Goal: Transaction & Acquisition: Purchase product/service

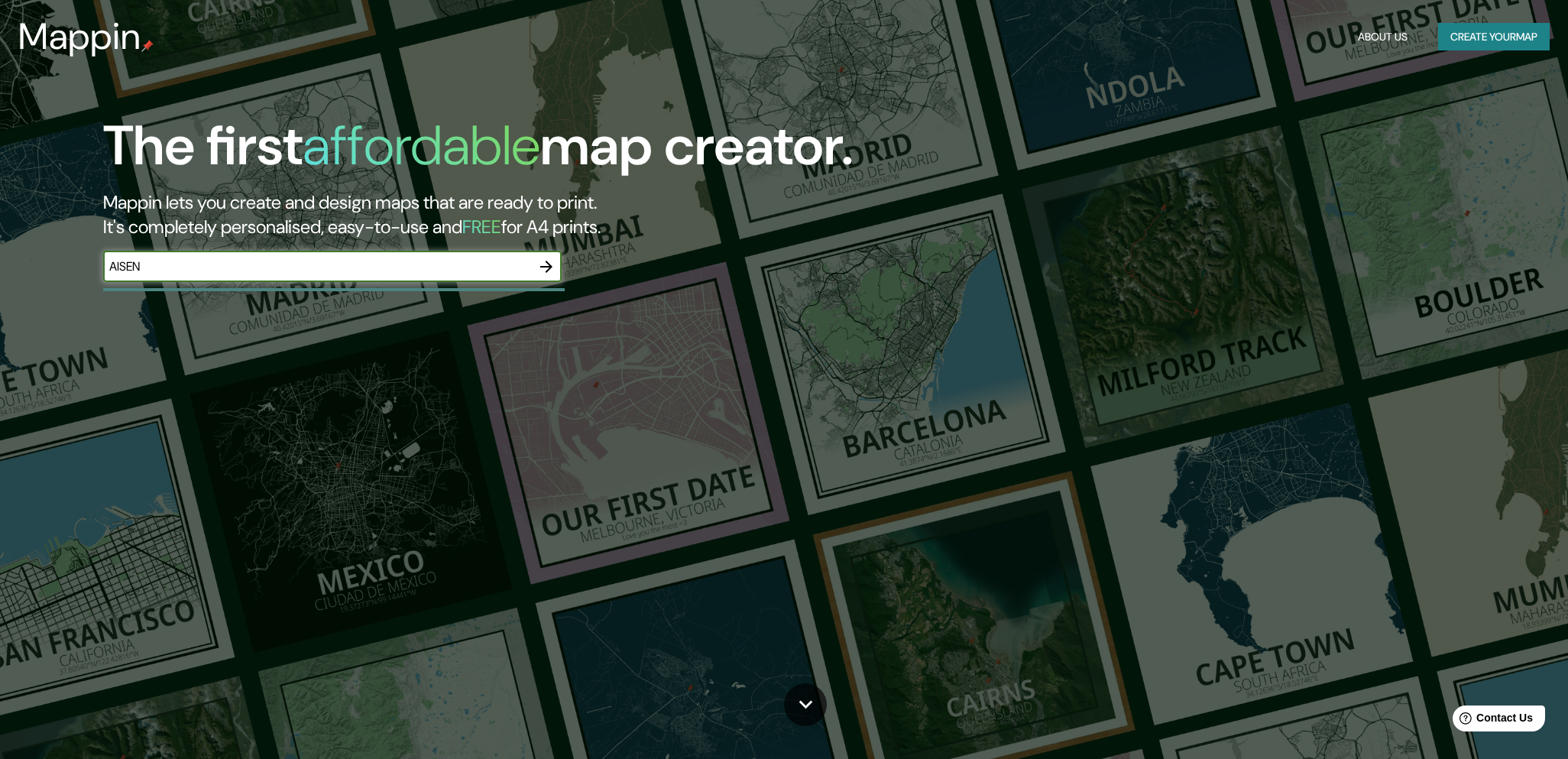
type input "AISEN"
click at [548, 268] on icon "button" at bounding box center [546, 267] width 12 height 12
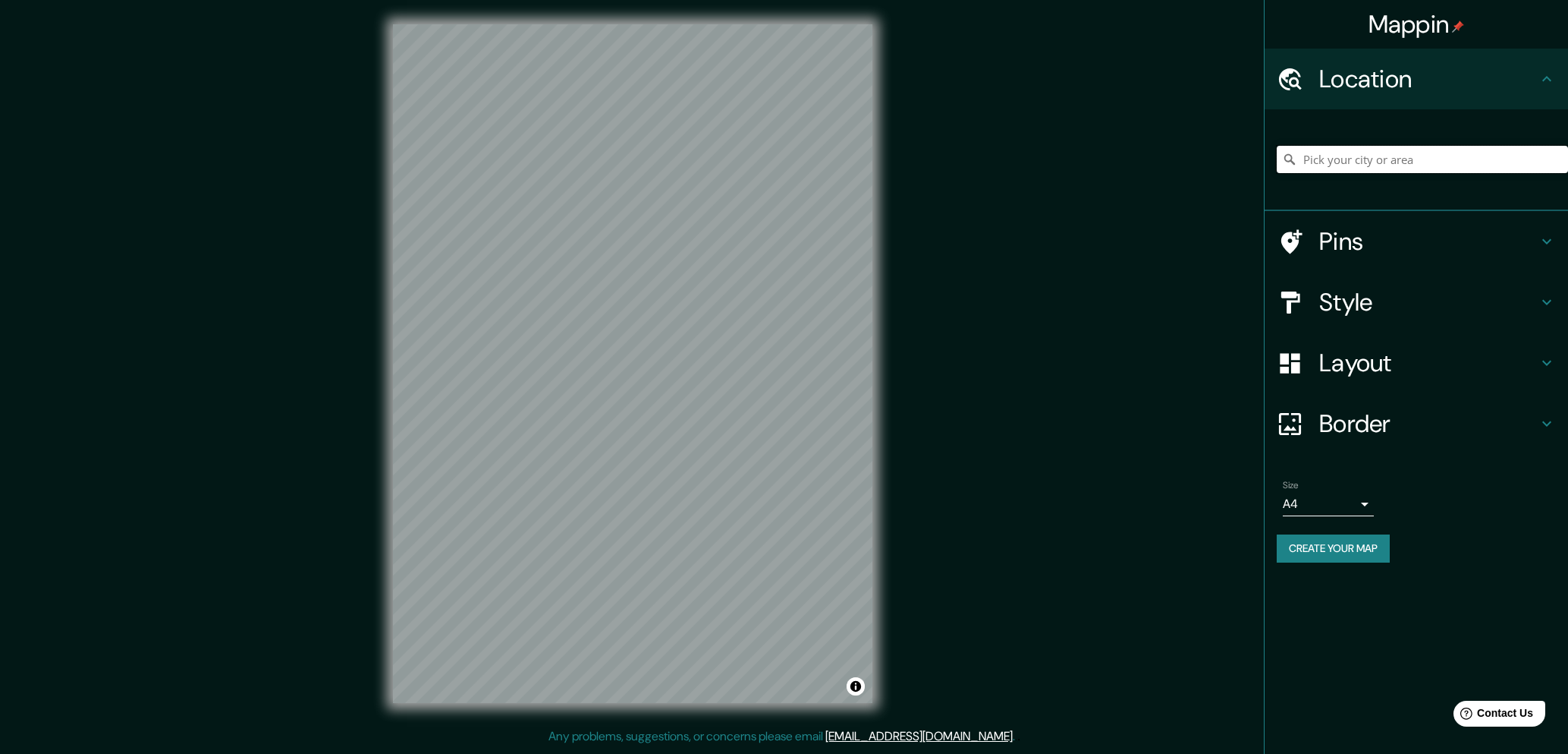
click at [1381, 161] on input "Pick your city or area" at bounding box center [1423, 159] width 291 height 28
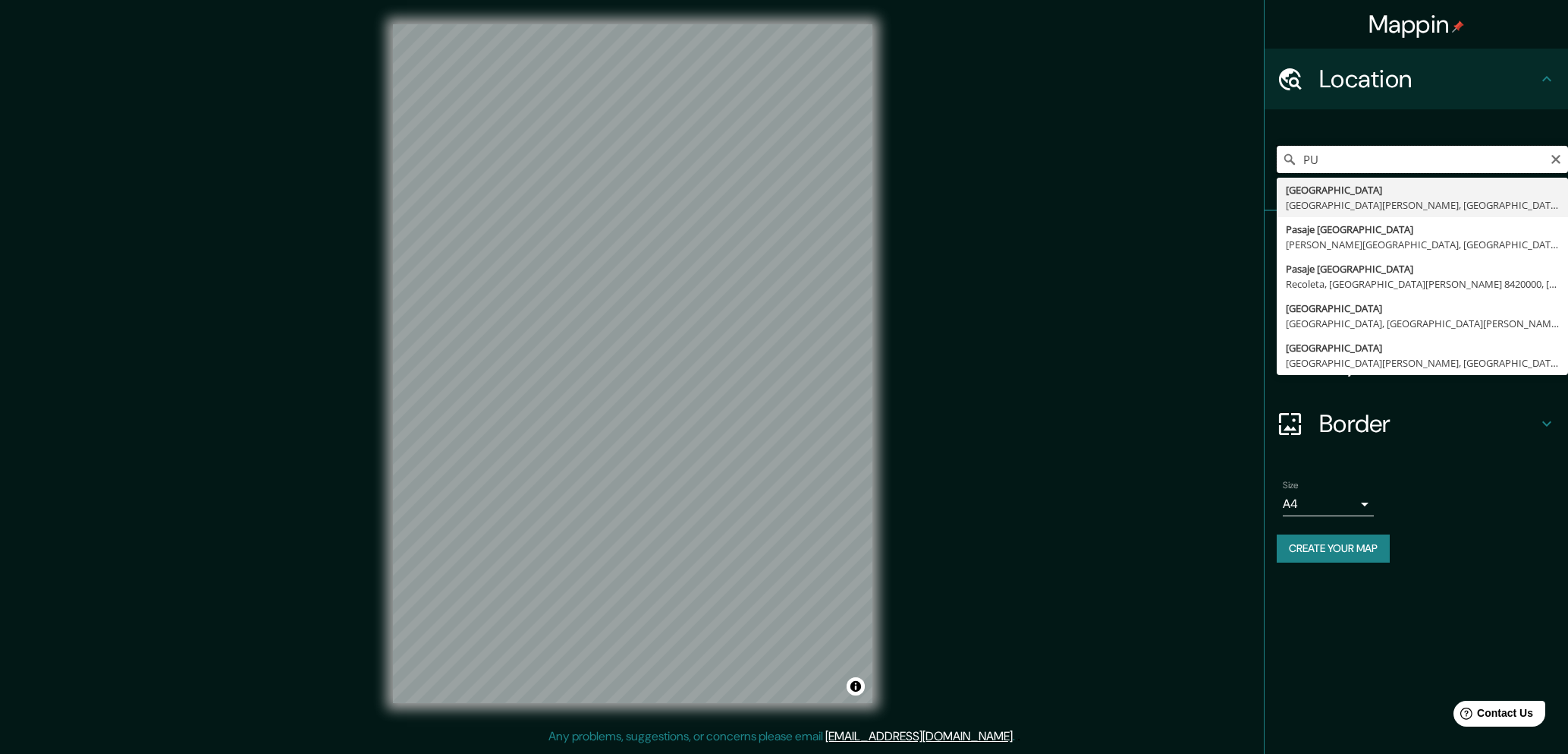
type input "P"
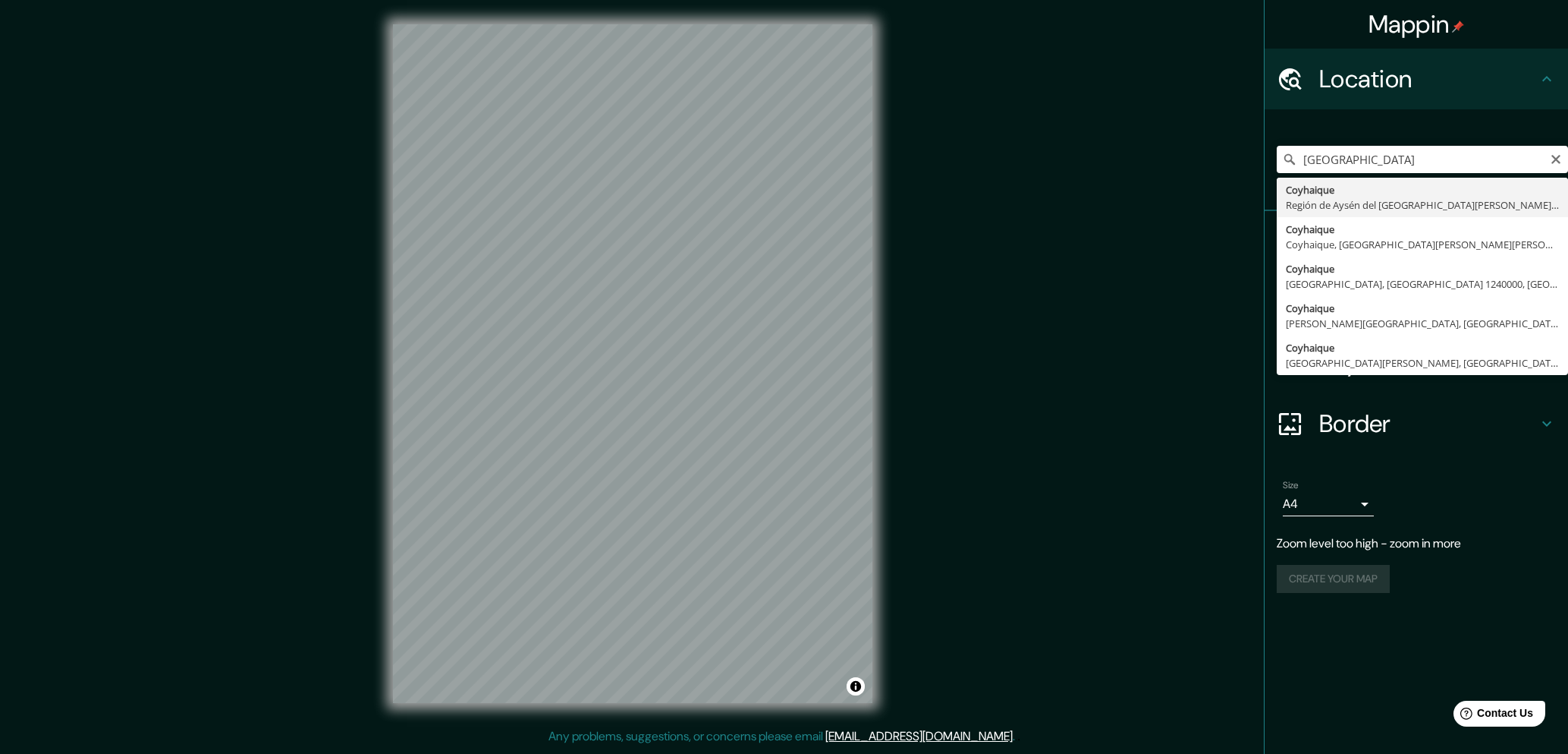
type input "Coyhaique, Región de Aysén del General Carlos Ibáñez del Campo, Chile"
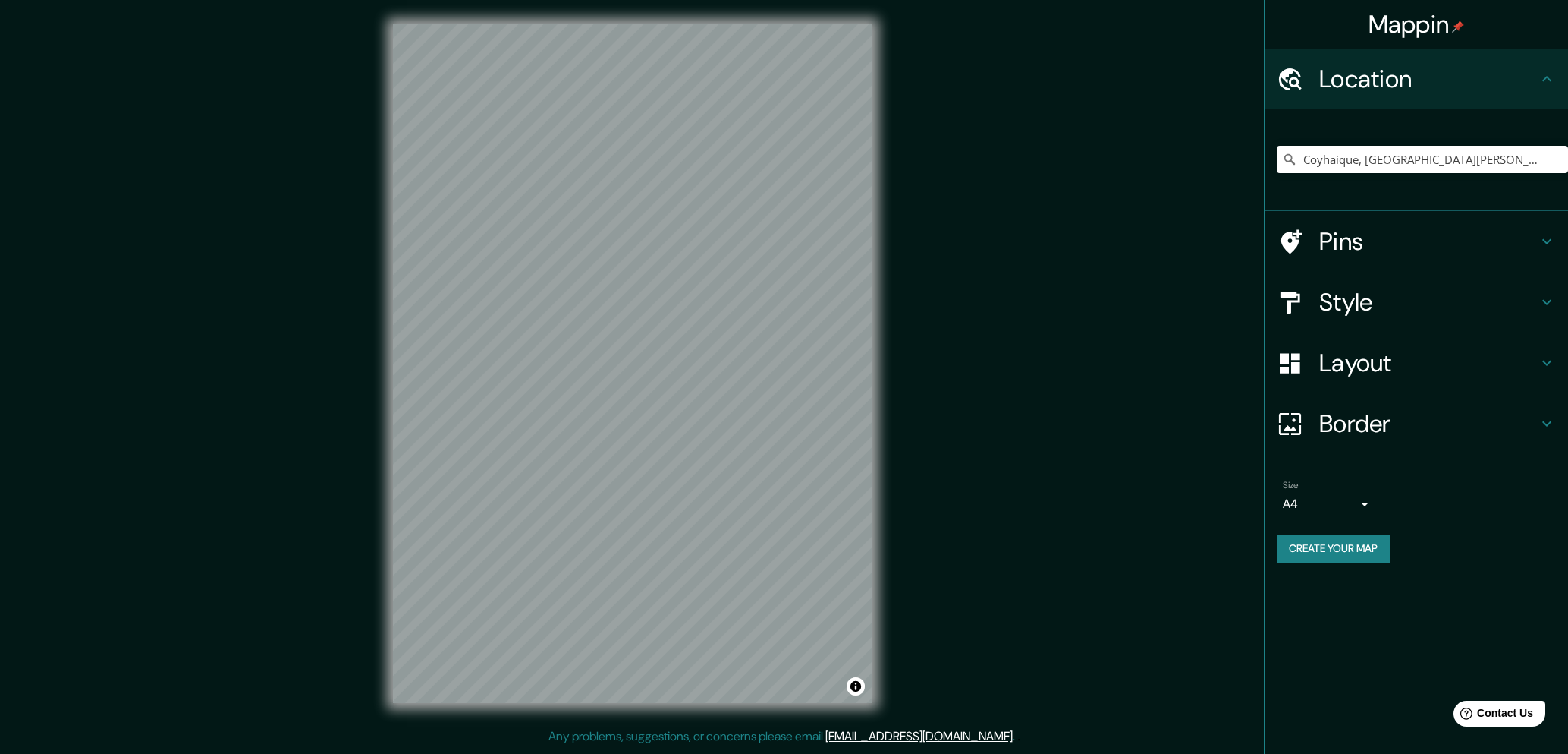
click at [1361, 299] on h4 "Style" at bounding box center [1428, 302] width 219 height 30
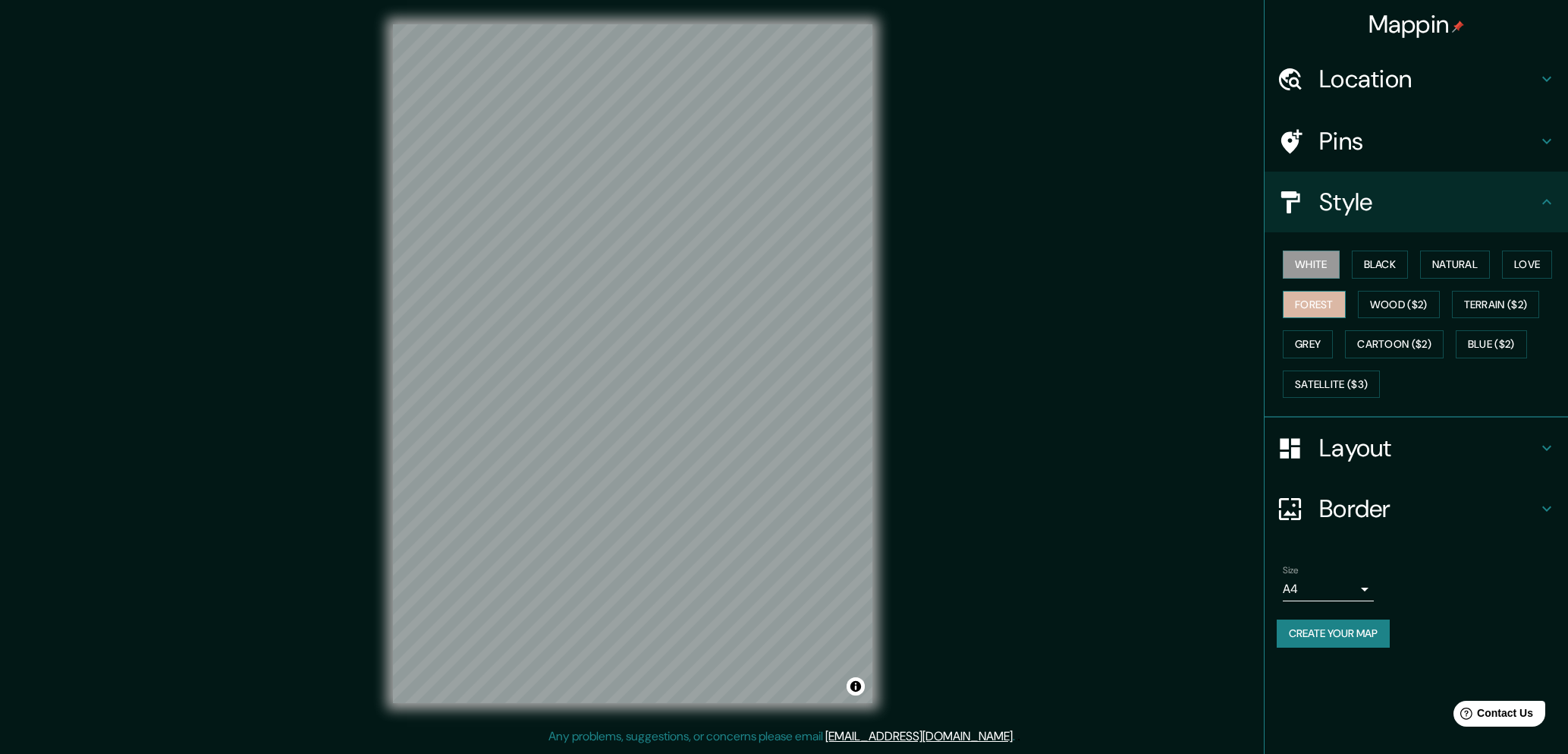
click at [1321, 308] on button "Forest" at bounding box center [1314, 305] width 63 height 28
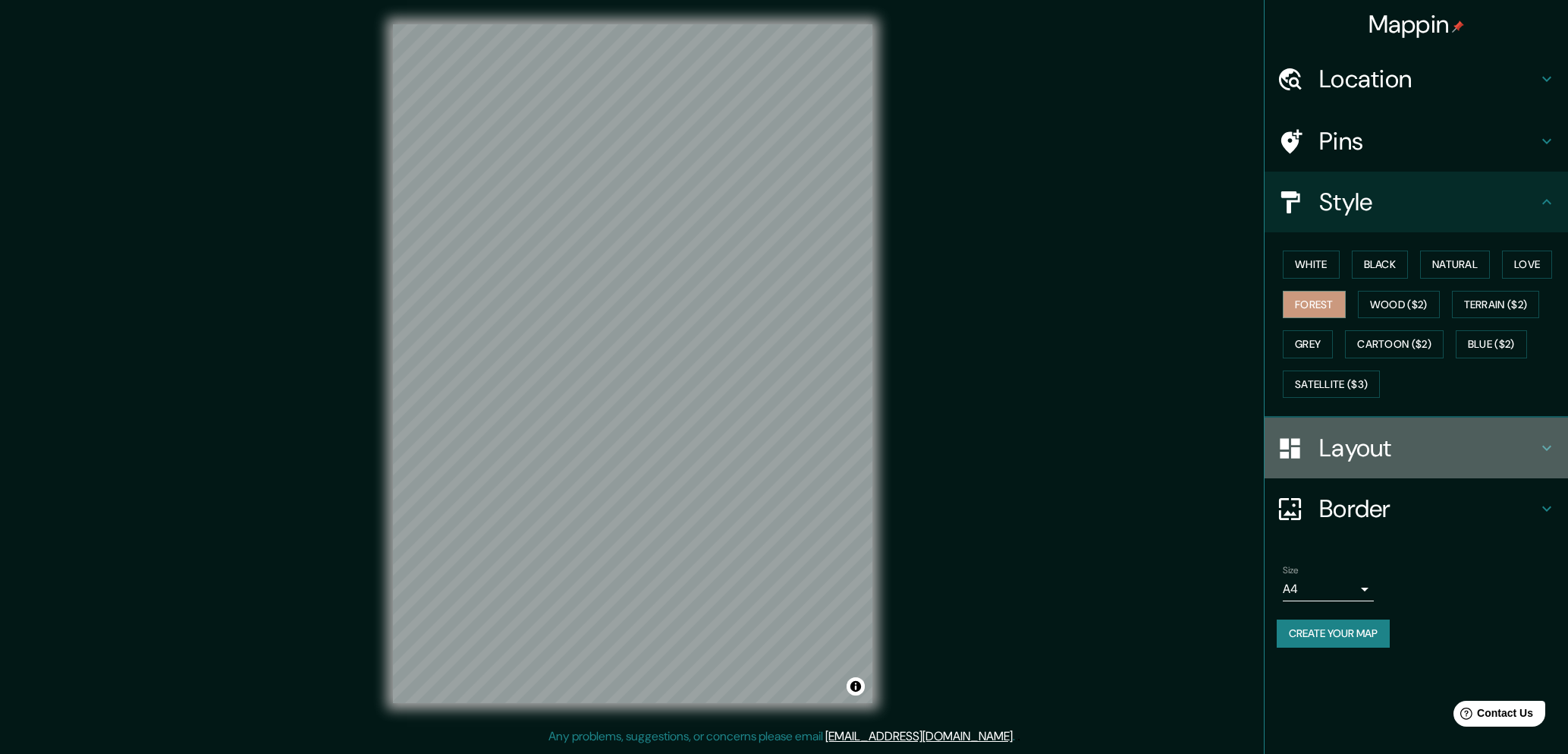
click at [1380, 454] on h4 "Layout" at bounding box center [1428, 447] width 219 height 30
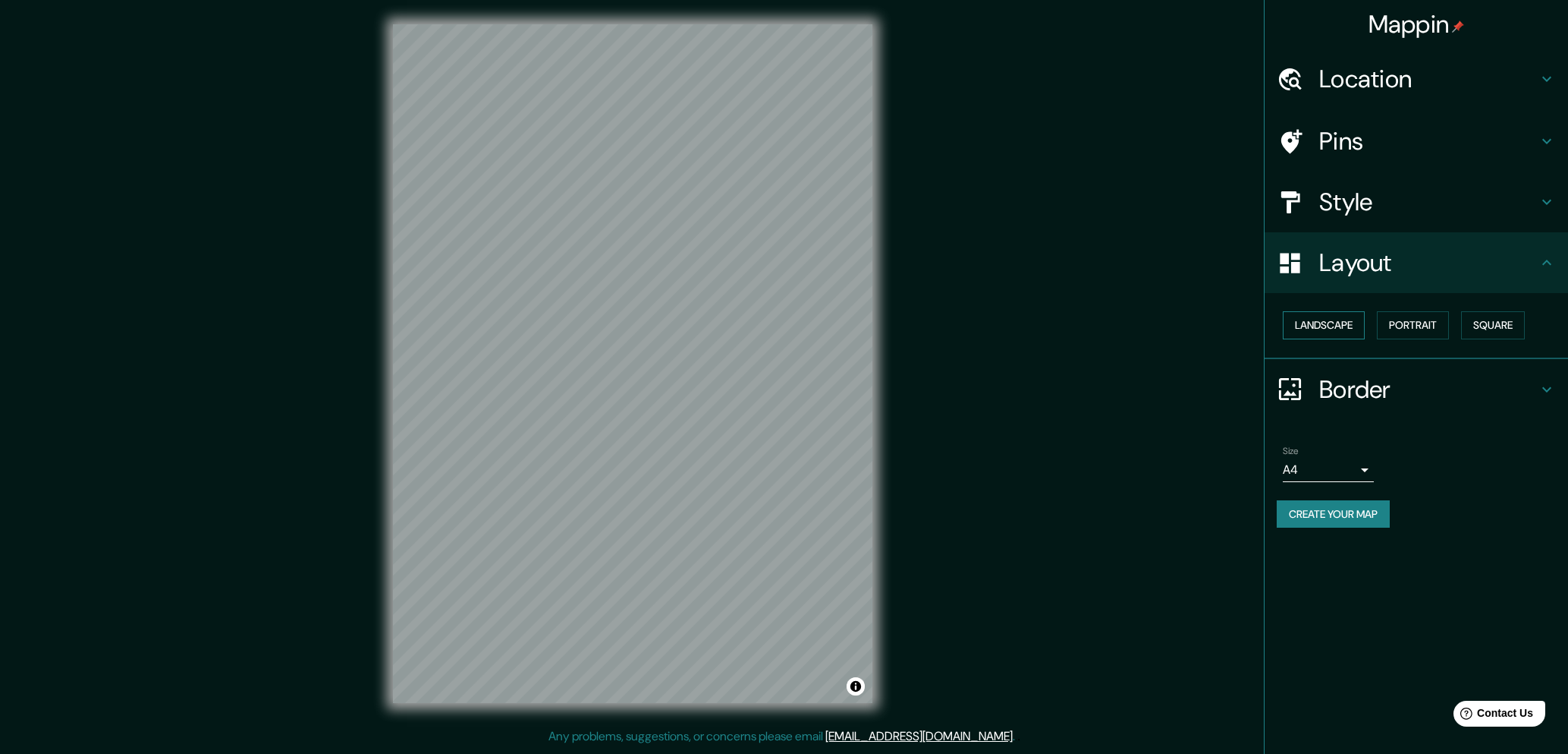
click at [1327, 327] on button "Landscape" at bounding box center [1324, 326] width 82 height 28
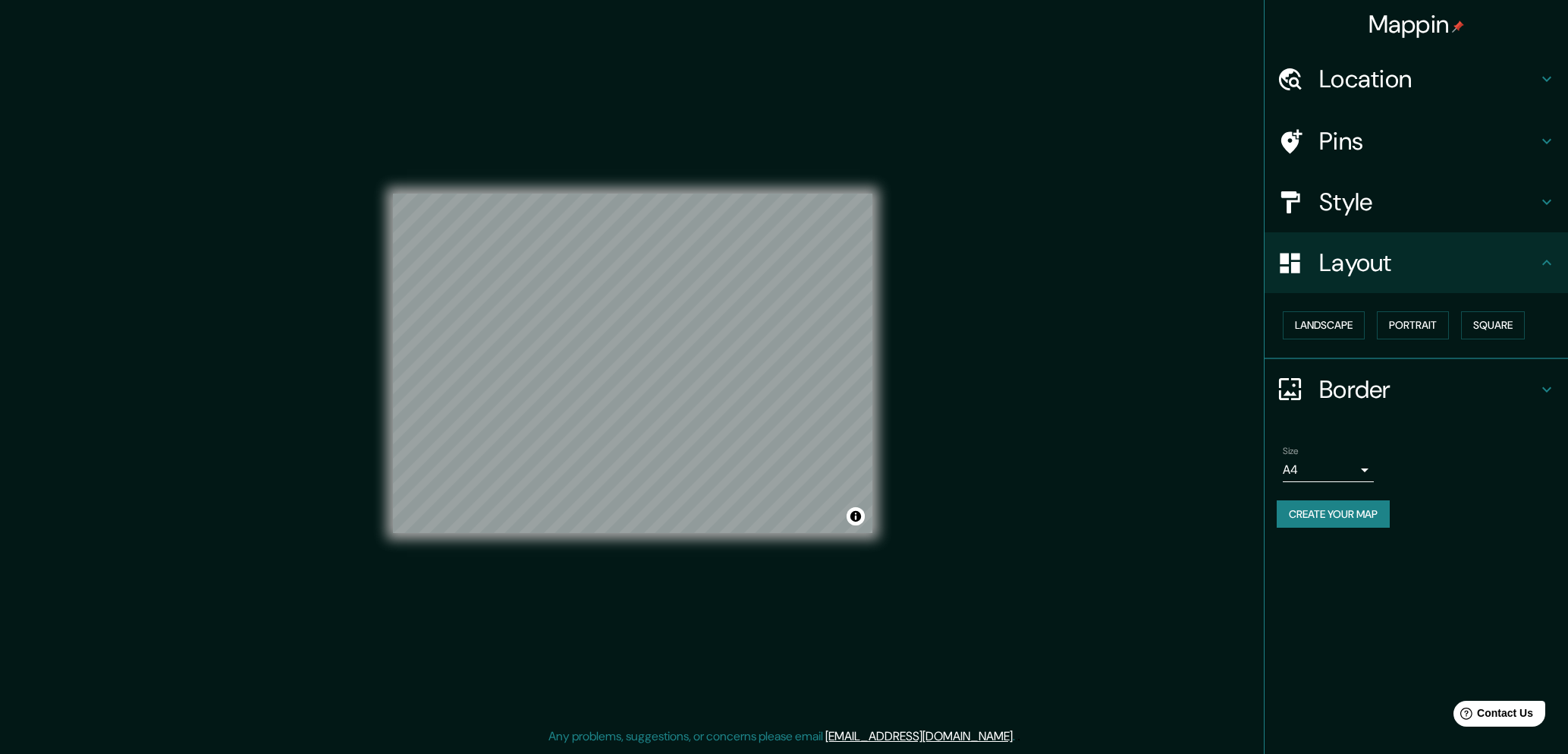
click at [1370, 468] on body "Mappin Location Coyhaique, Región de Aysén del General Carlos Ibáñez del Campo,…" at bounding box center [784, 377] width 1568 height 754
click at [1330, 531] on li "A3" at bounding box center [1328, 529] width 91 height 28
type input "a4"
click at [1496, 330] on button "Square" at bounding box center [1493, 326] width 64 height 28
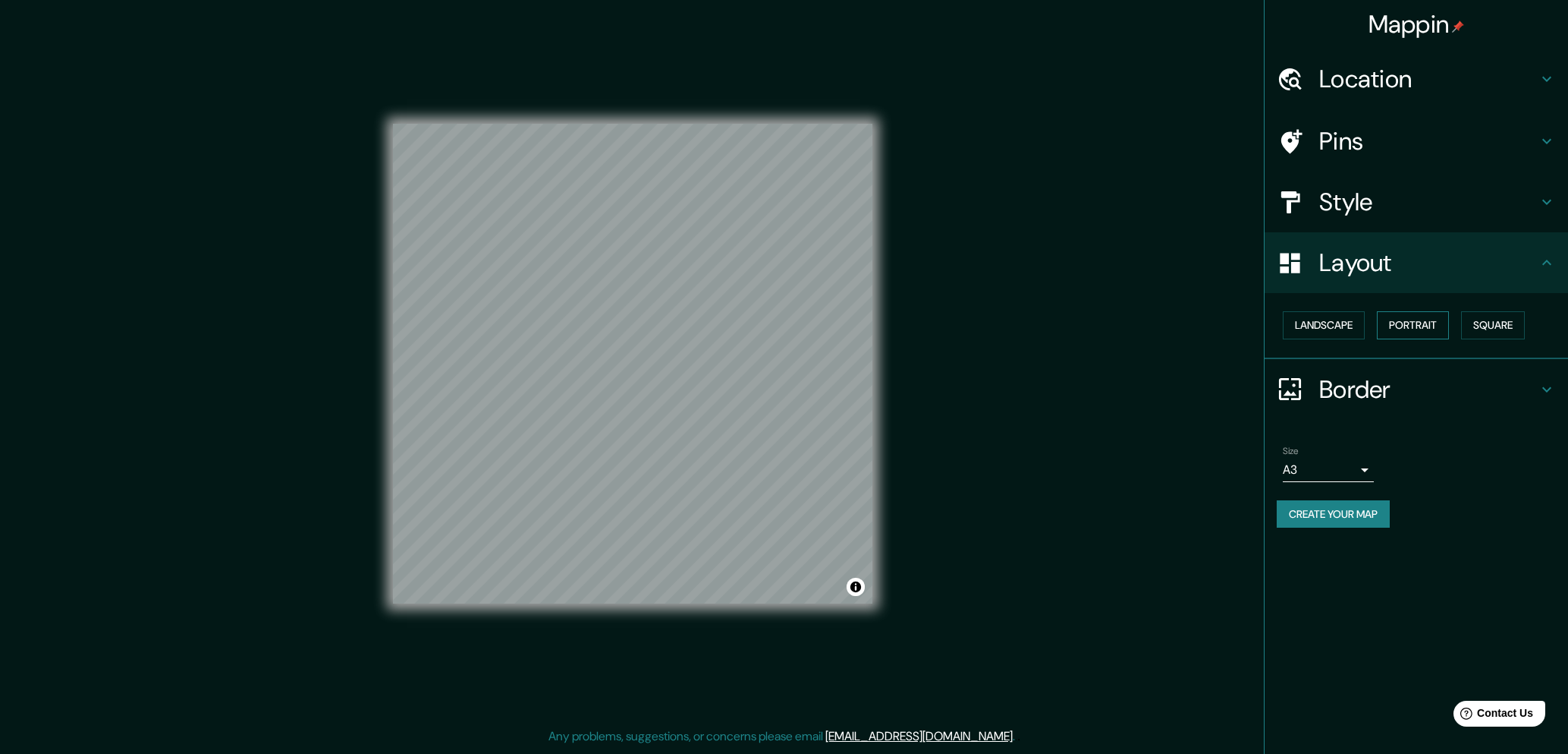
click at [1429, 329] on button "Portrait" at bounding box center [1412, 326] width 72 height 28
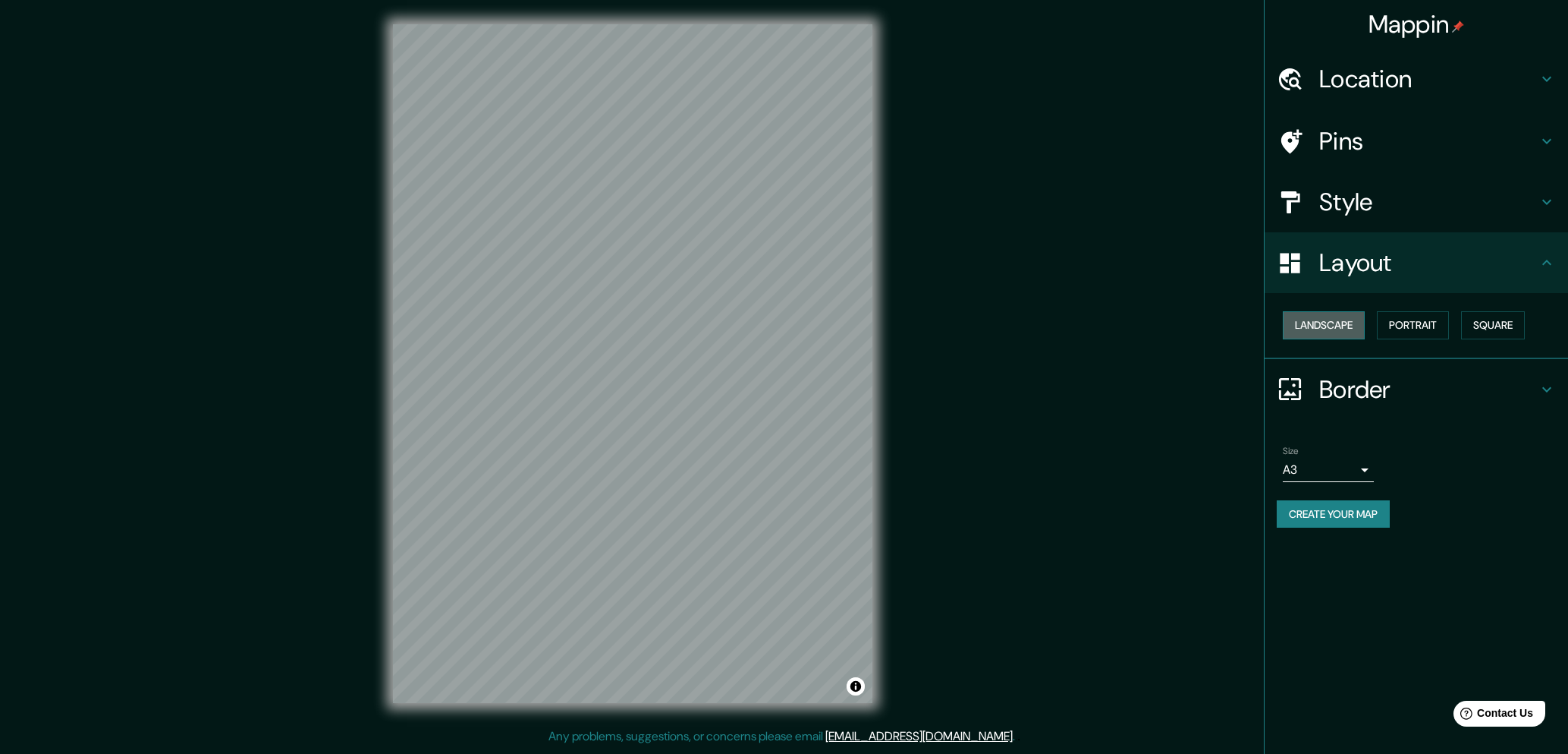
click at [1331, 330] on button "Landscape" at bounding box center [1324, 326] width 82 height 28
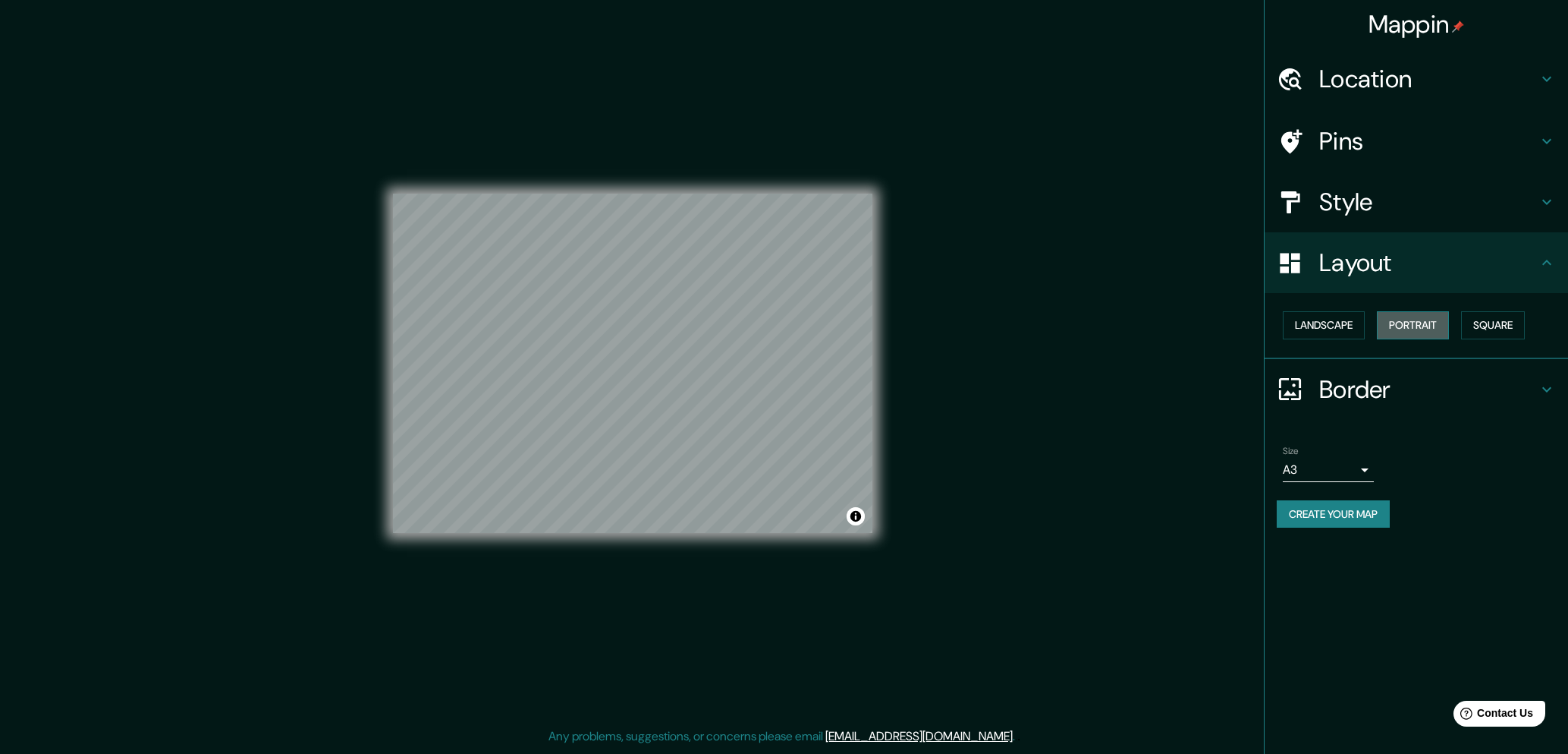
click at [1412, 330] on button "Portrait" at bounding box center [1412, 326] width 72 height 28
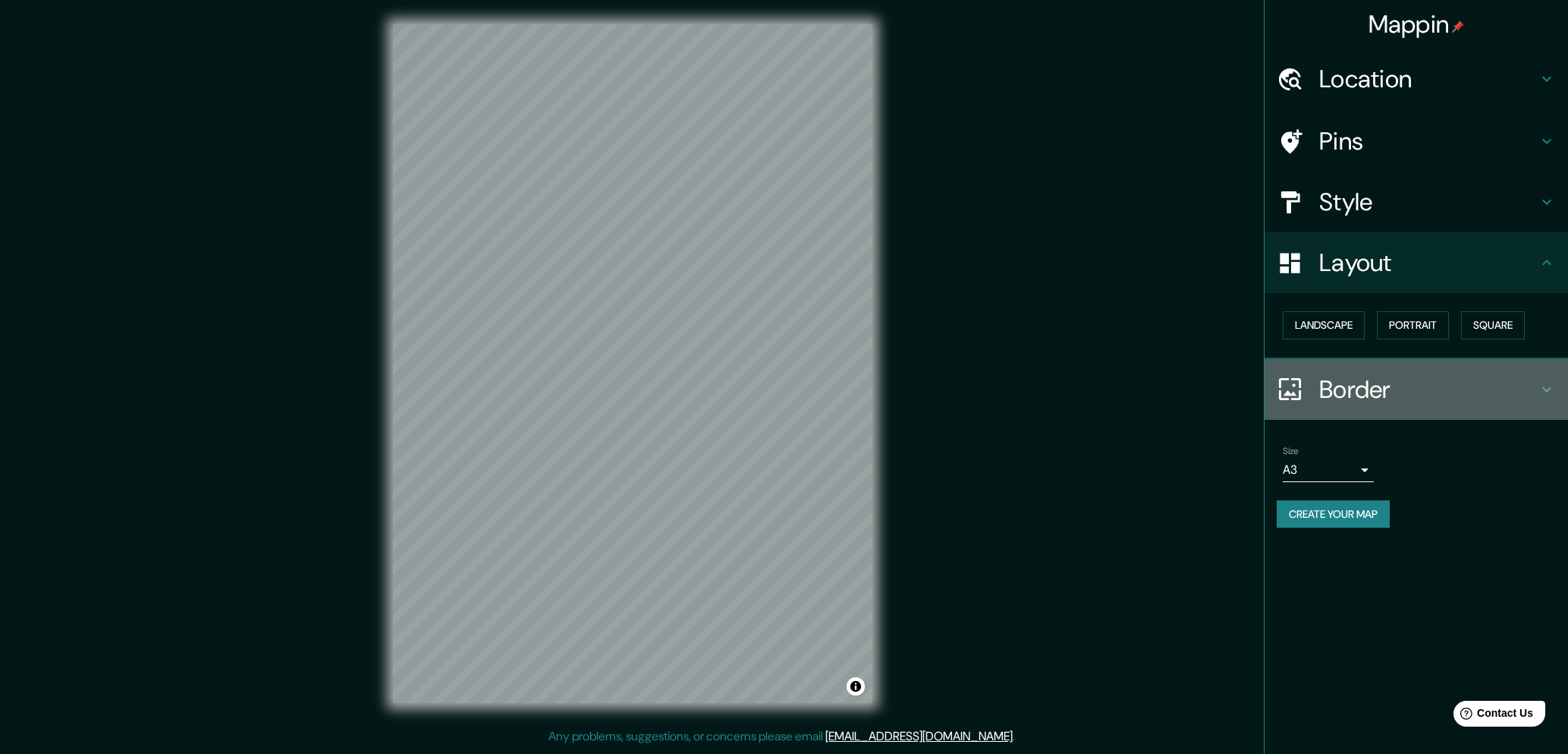
click at [1401, 402] on h4 "Border" at bounding box center [1428, 390] width 219 height 30
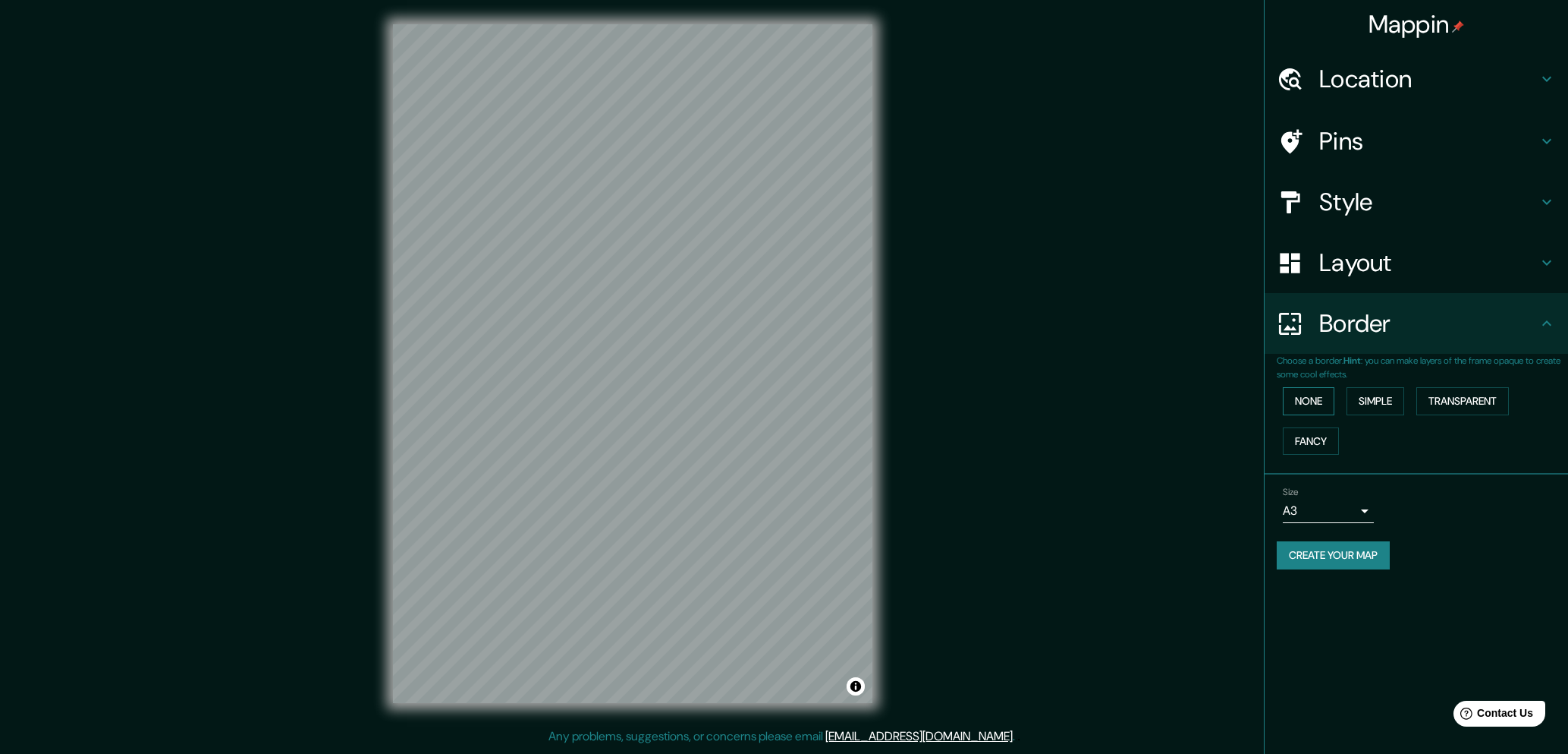
click at [1325, 402] on button "None" at bounding box center [1308, 402] width 51 height 28
click at [1477, 405] on button "Transparent" at bounding box center [1462, 402] width 92 height 28
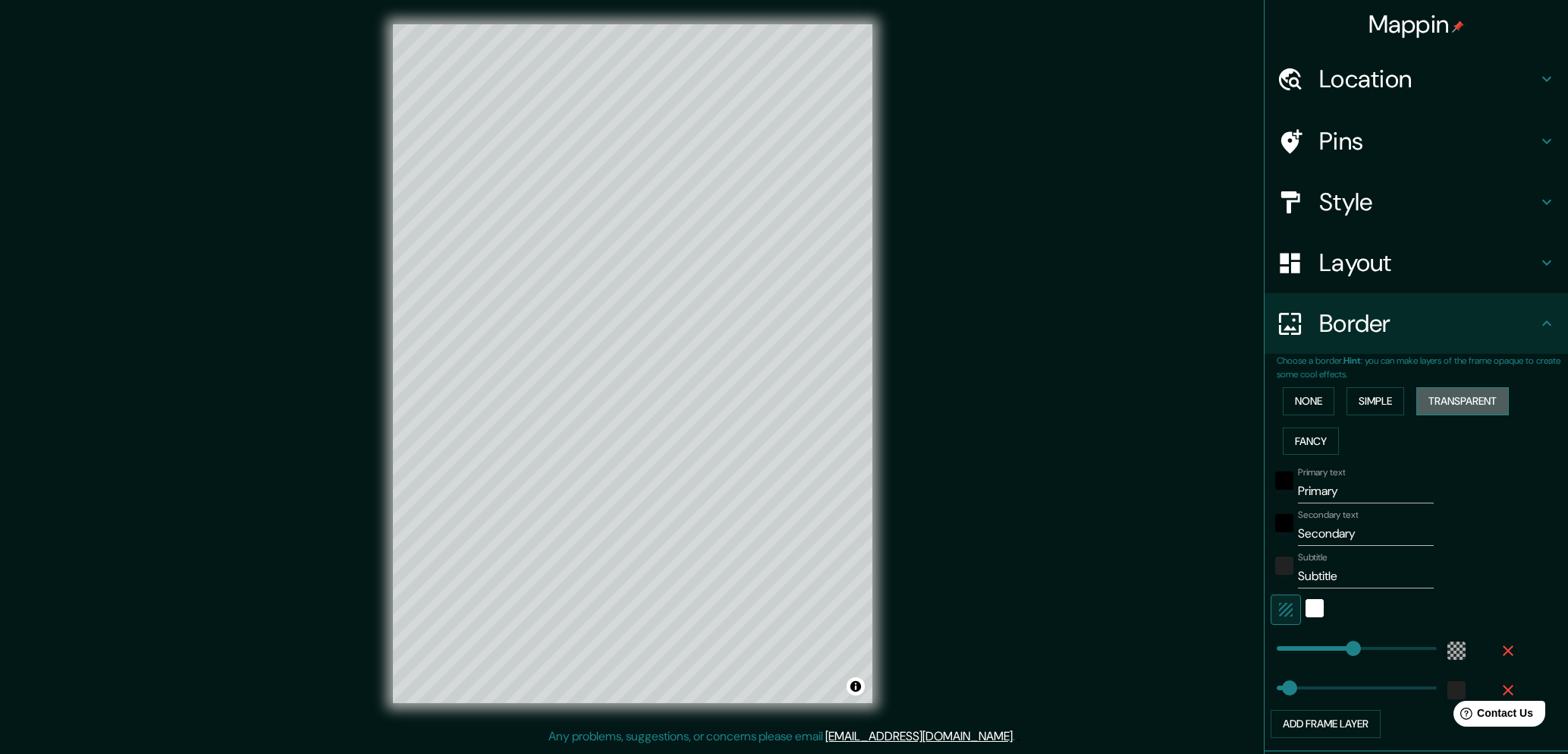
click at [1479, 406] on button "Transparent" at bounding box center [1462, 402] width 92 height 28
type input "303"
type input "51"
click at [1301, 440] on button "Fancy" at bounding box center [1310, 442] width 56 height 28
click at [1305, 404] on button "None" at bounding box center [1308, 402] width 51 height 28
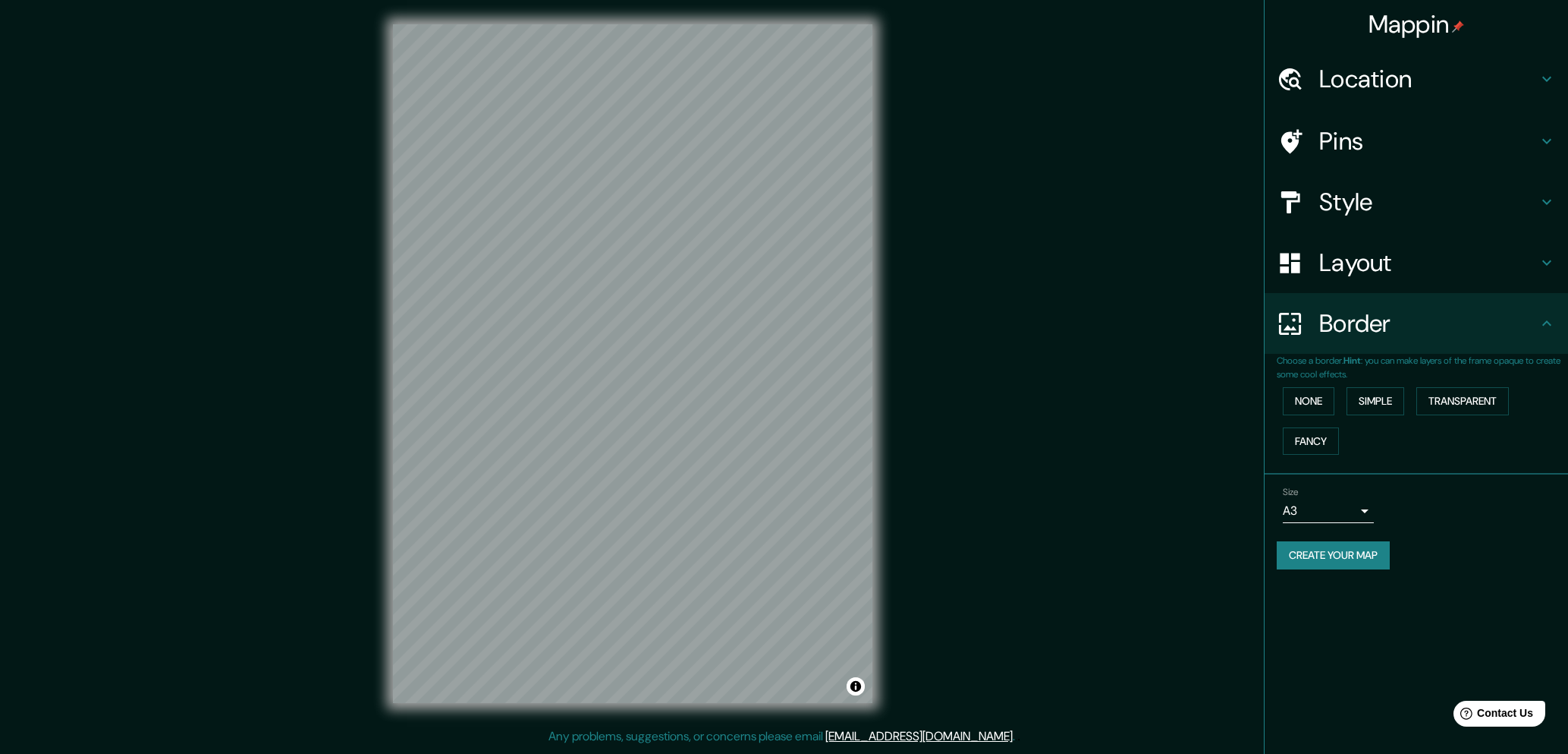
click at [1366, 511] on body "Mappin Location Coyhaique, Región de Aysén del General Carlos Ibáñez del Campo,…" at bounding box center [784, 377] width 1568 height 754
click at [1366, 511] on div at bounding box center [784, 377] width 1568 height 754
click at [1341, 558] on button "Create your map" at bounding box center [1333, 556] width 113 height 28
click at [1344, 557] on button "Create your map" at bounding box center [1333, 556] width 113 height 28
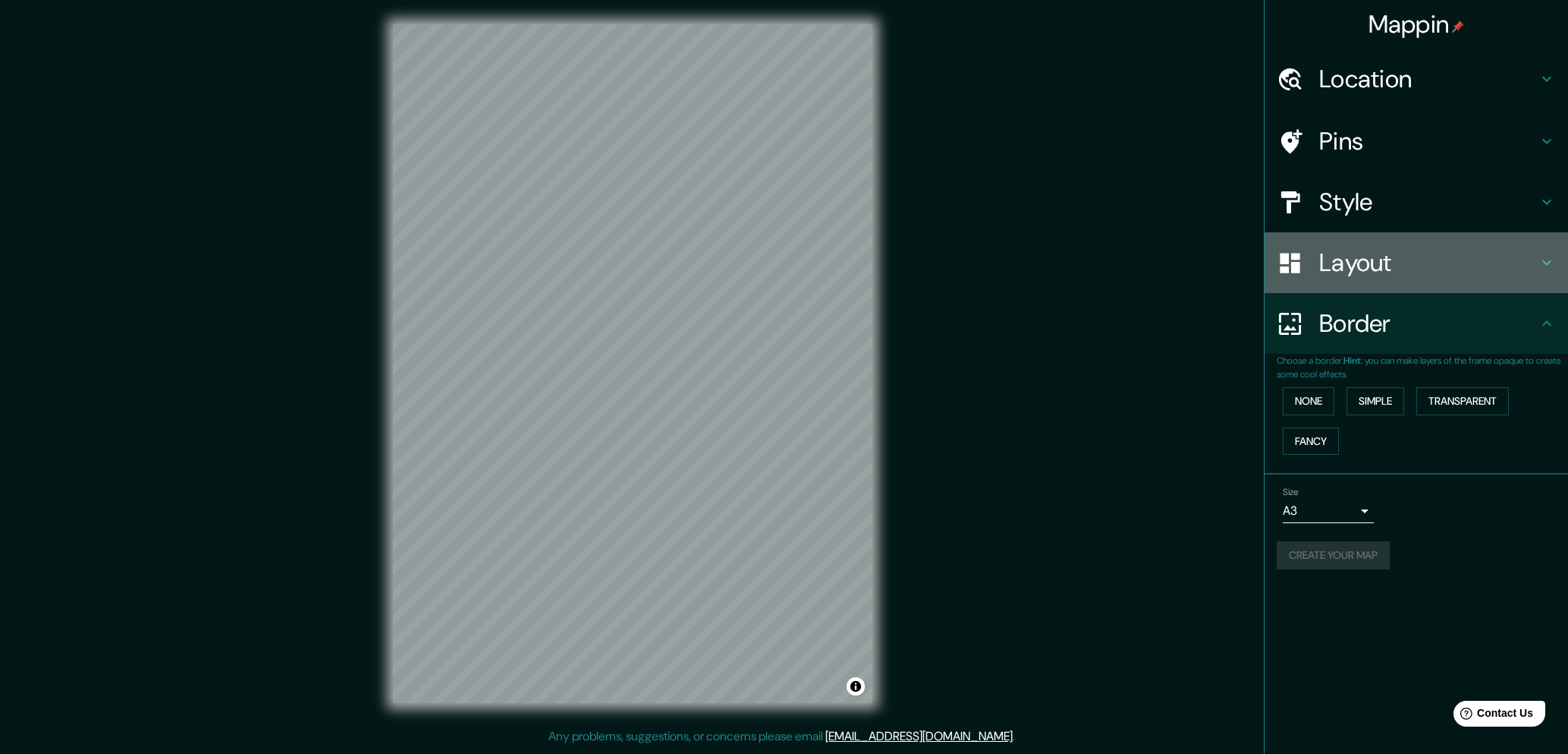
click at [1479, 277] on h4 "Layout" at bounding box center [1428, 262] width 219 height 30
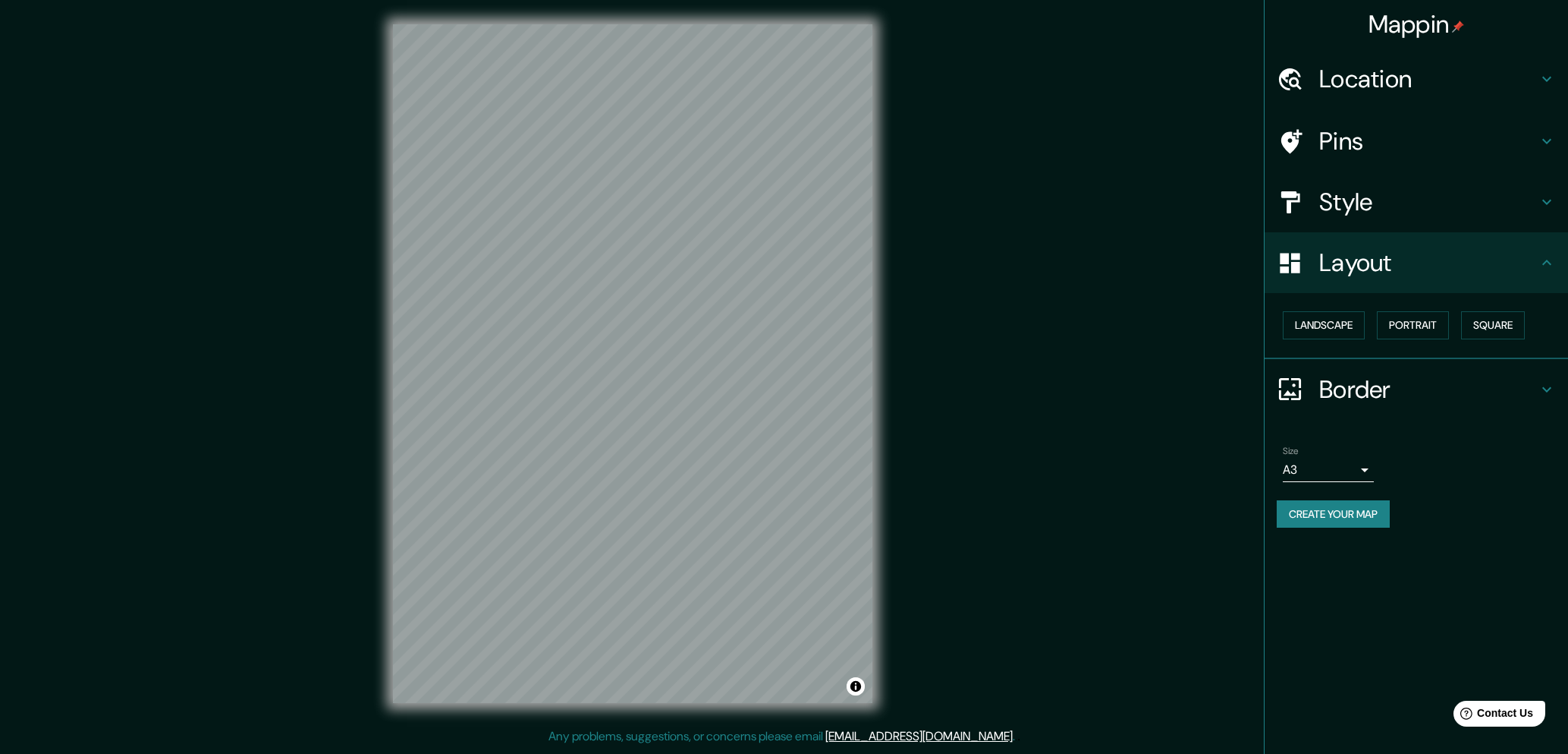
click at [1409, 218] on div "Style" at bounding box center [1416, 202] width 303 height 61
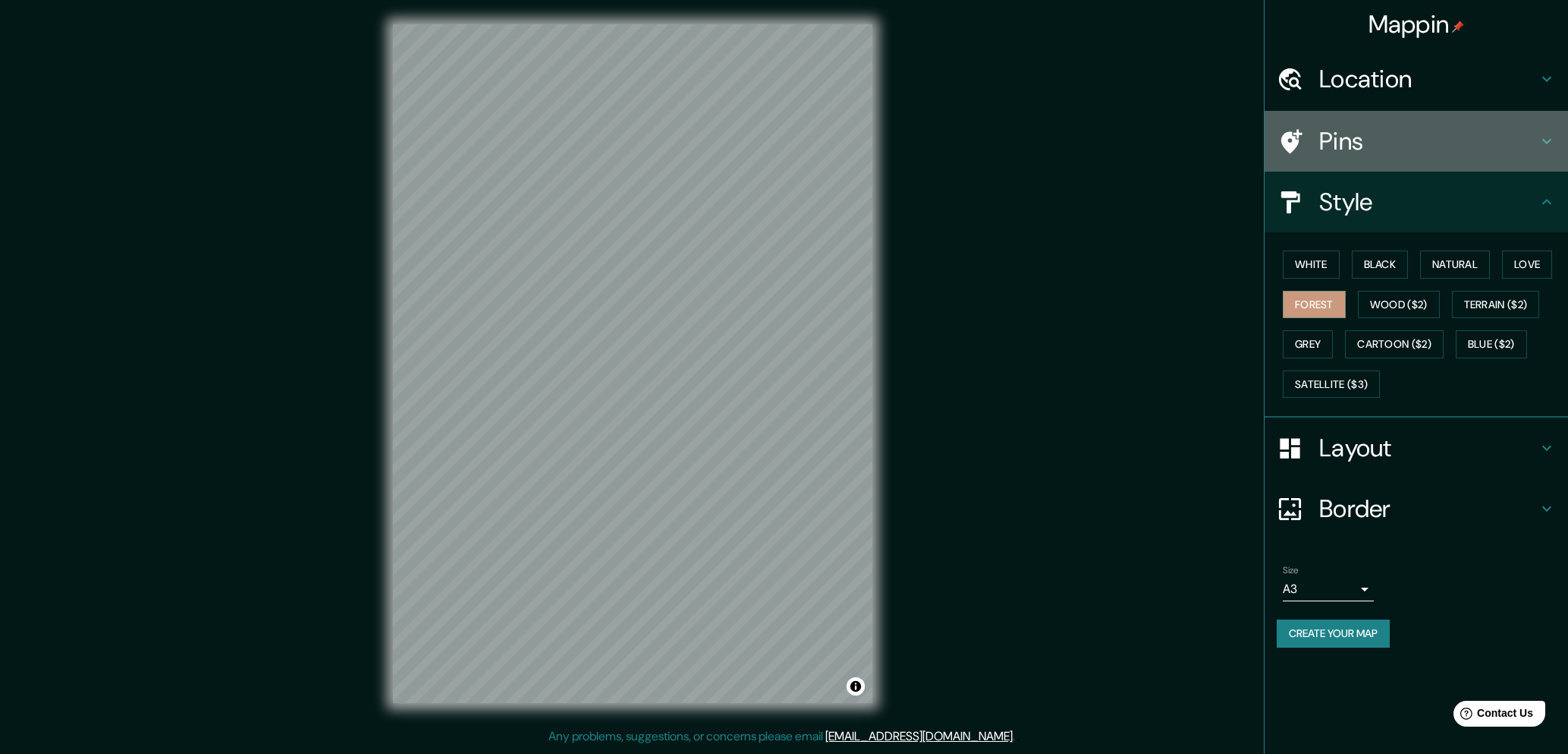
click at [1414, 159] on div "Pins" at bounding box center [1416, 141] width 303 height 61
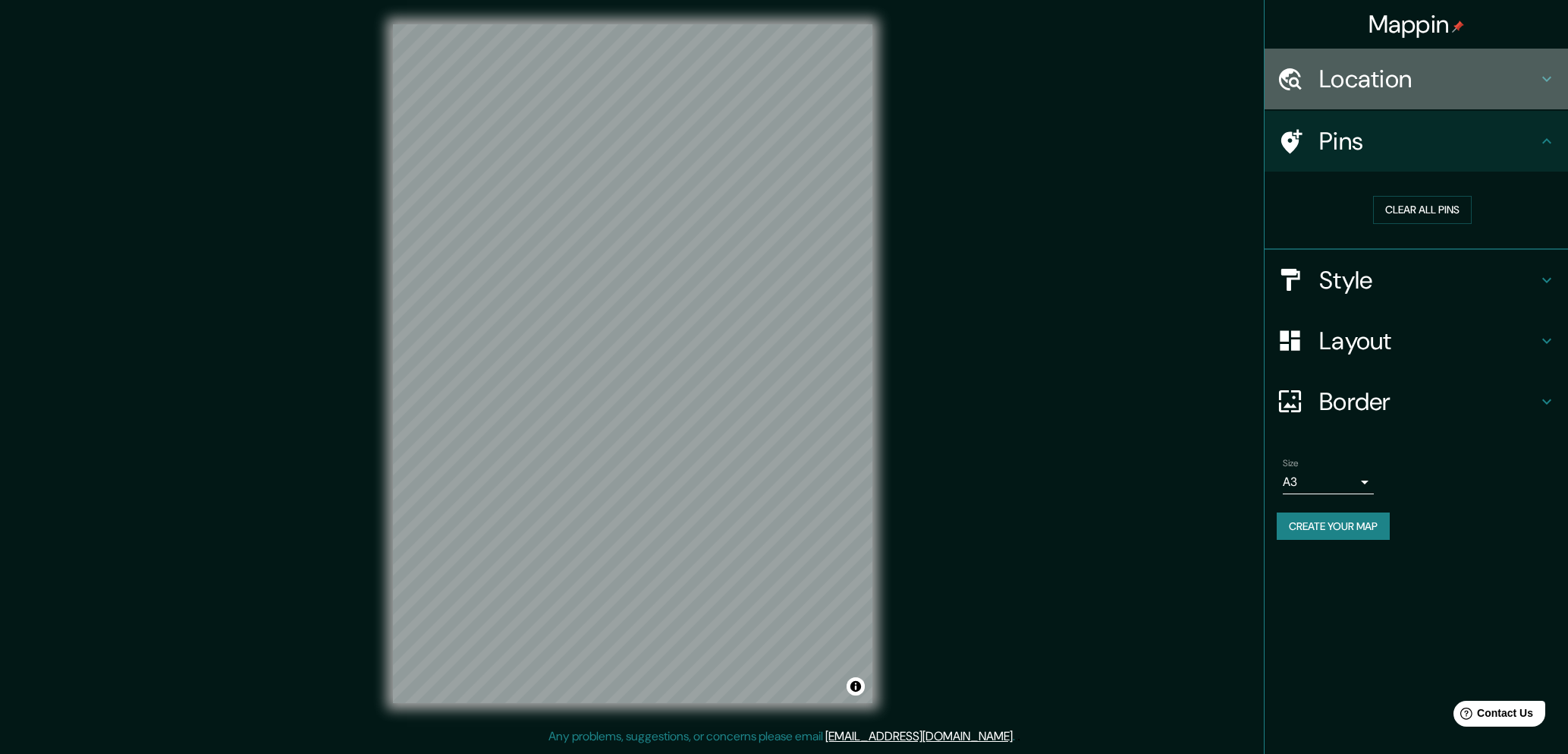
click at [1423, 89] on h4 "Location" at bounding box center [1428, 79] width 219 height 30
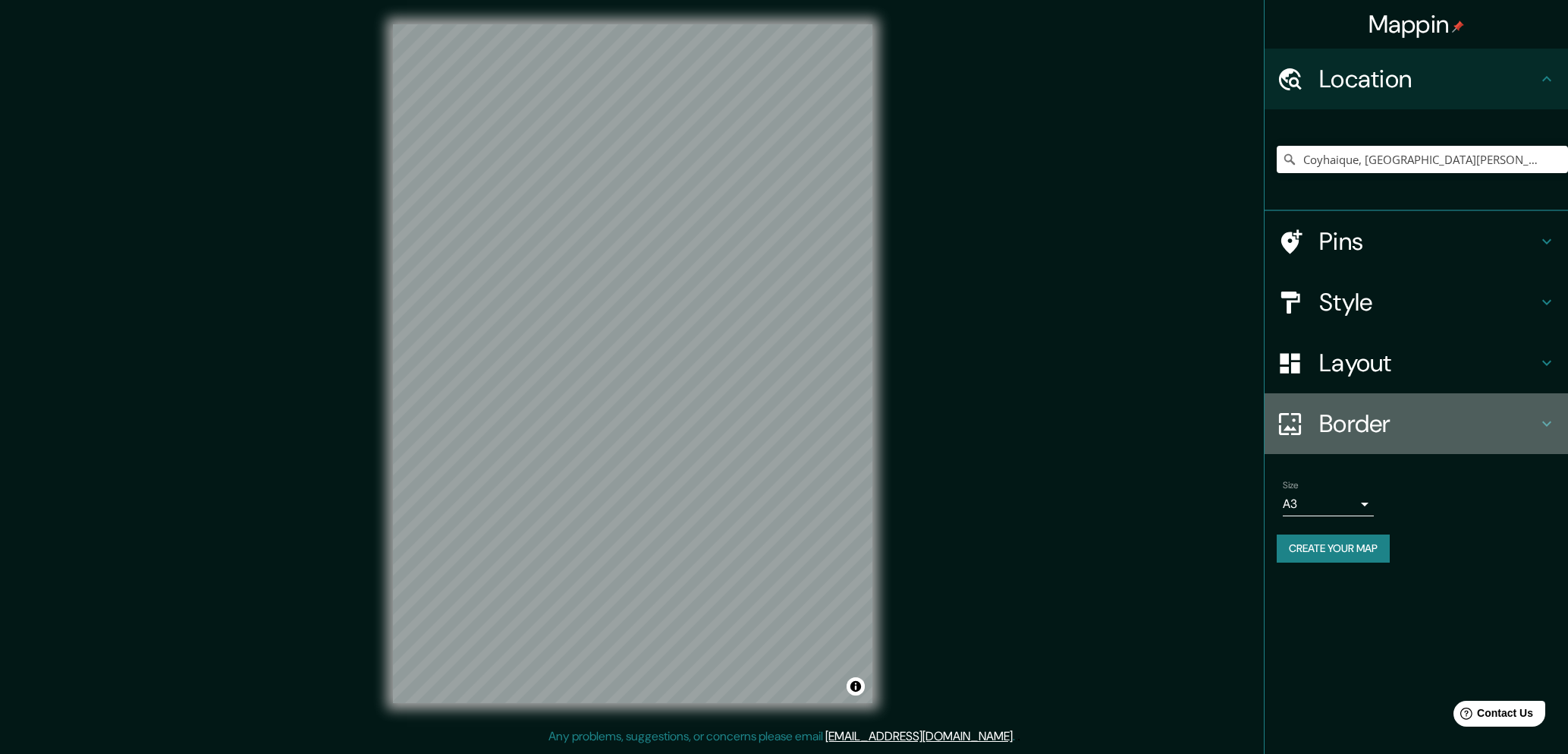
click at [1376, 424] on h4 "Border" at bounding box center [1428, 424] width 219 height 30
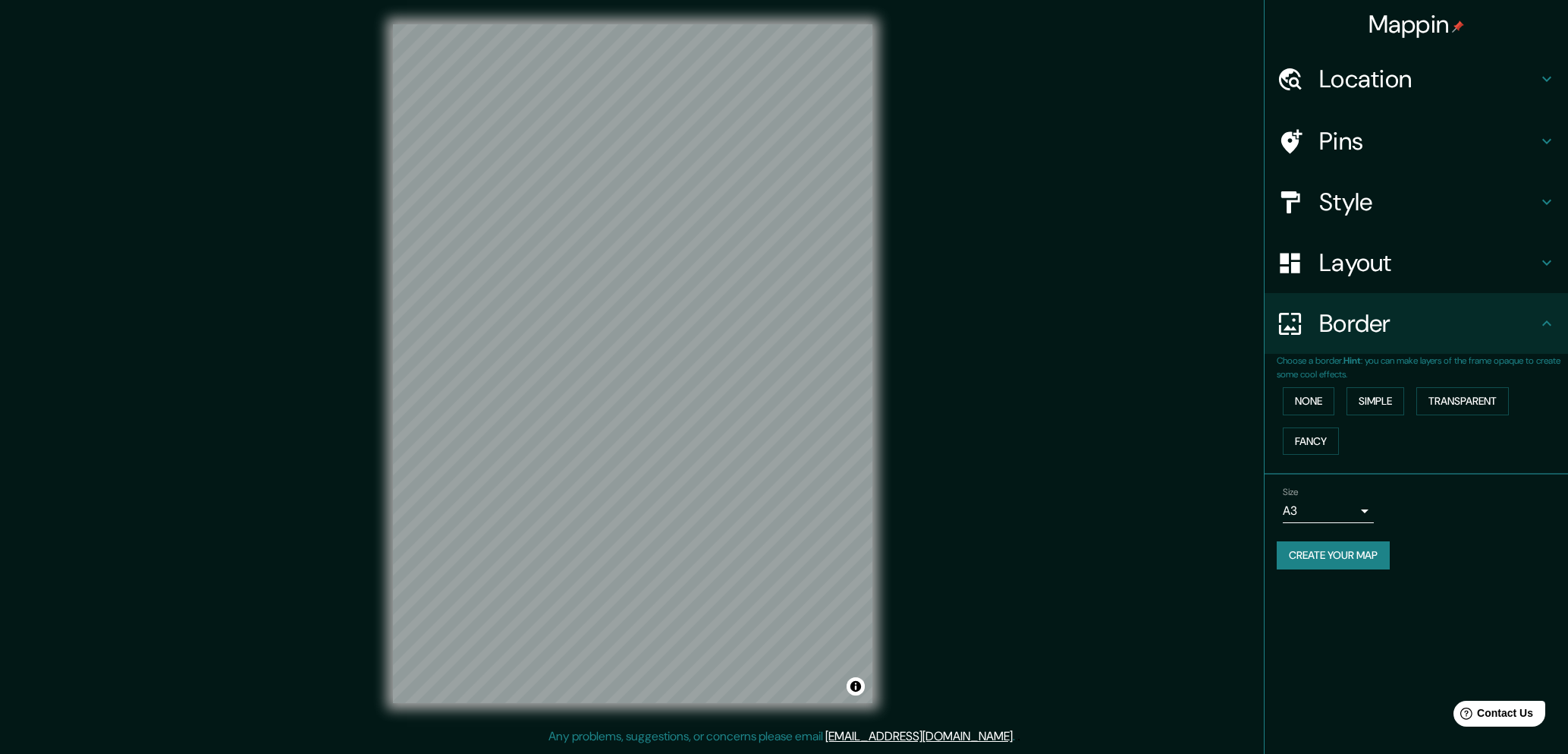
click at [1453, 562] on div "Create your map" at bounding box center [1416, 556] width 279 height 28
click at [1407, 612] on div "Mappin Location Coyhaique, Región de Aysén del General Carlos Ibáñez del Campo,…" at bounding box center [1416, 377] width 304 height 754
click at [1363, 513] on body "Mappin Location Coyhaique, Región de Aysén del General Carlos Ibáñez del Campo,…" at bounding box center [784, 377] width 1568 height 754
click at [1319, 565] on li "A3" at bounding box center [1328, 570] width 91 height 28
click at [1497, 556] on div "Create your map" at bounding box center [1416, 556] width 279 height 28
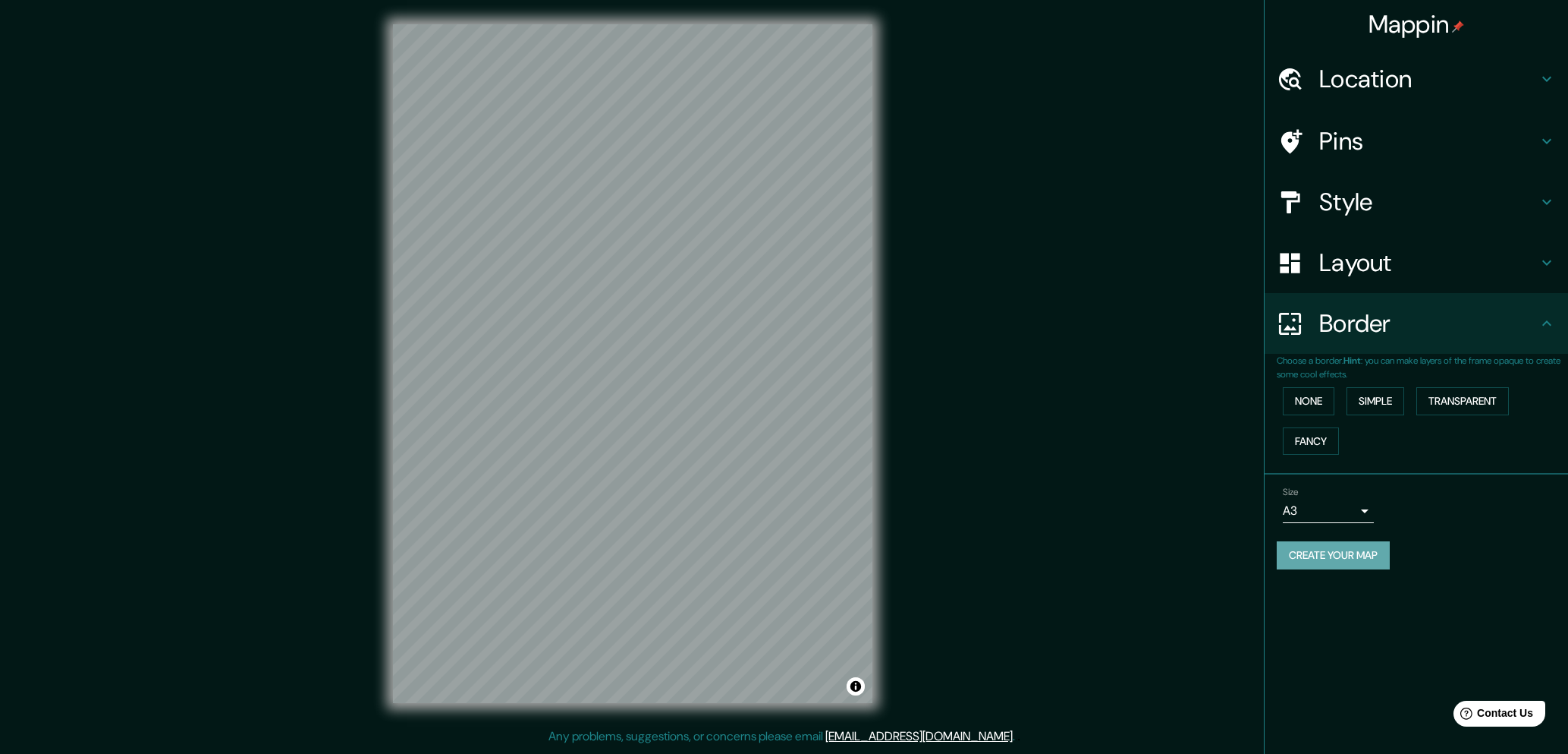
click at [1348, 564] on button "Create your map" at bounding box center [1333, 556] width 113 height 28
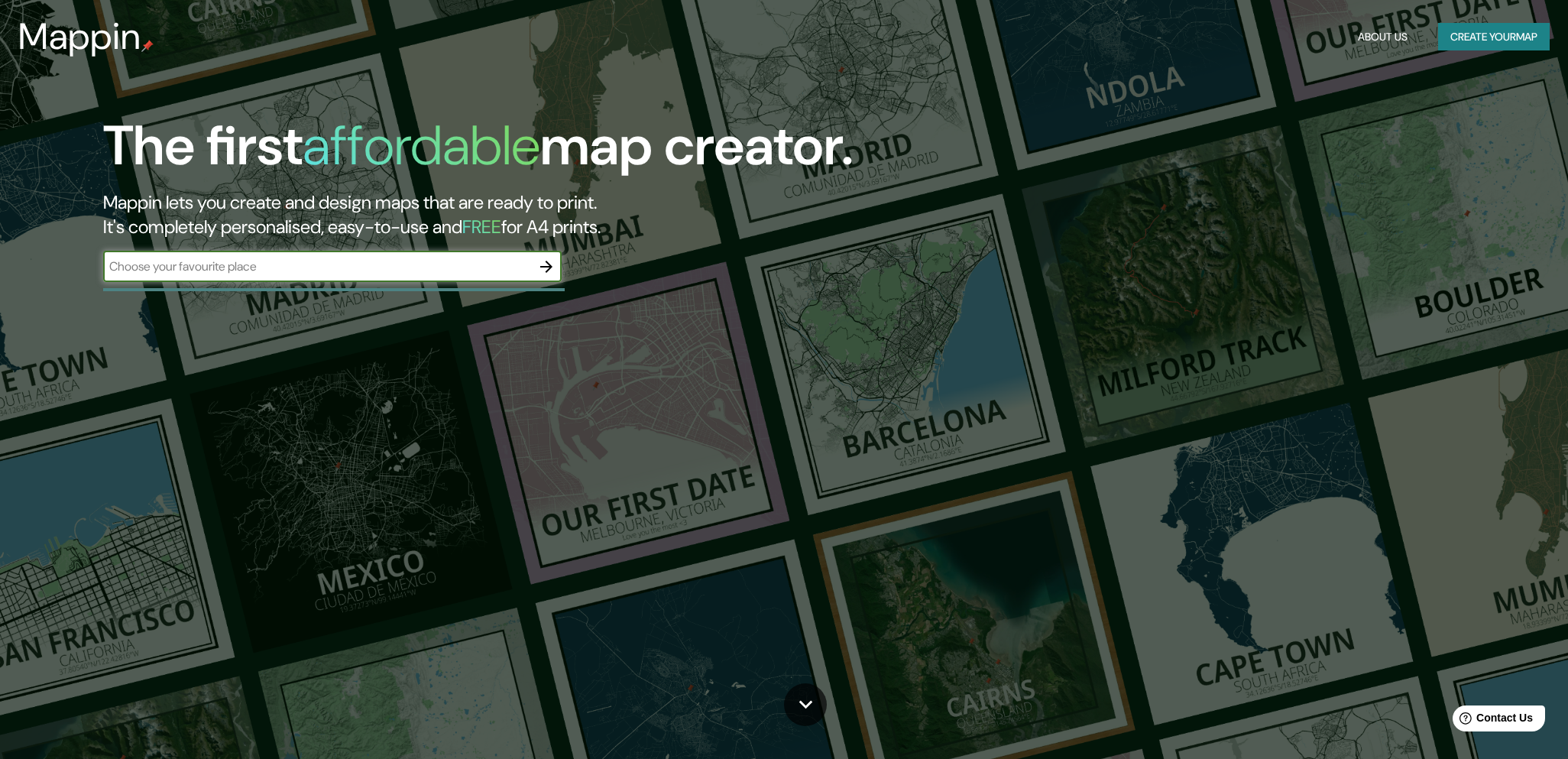
click at [538, 264] on icon "button" at bounding box center [546, 267] width 18 height 18
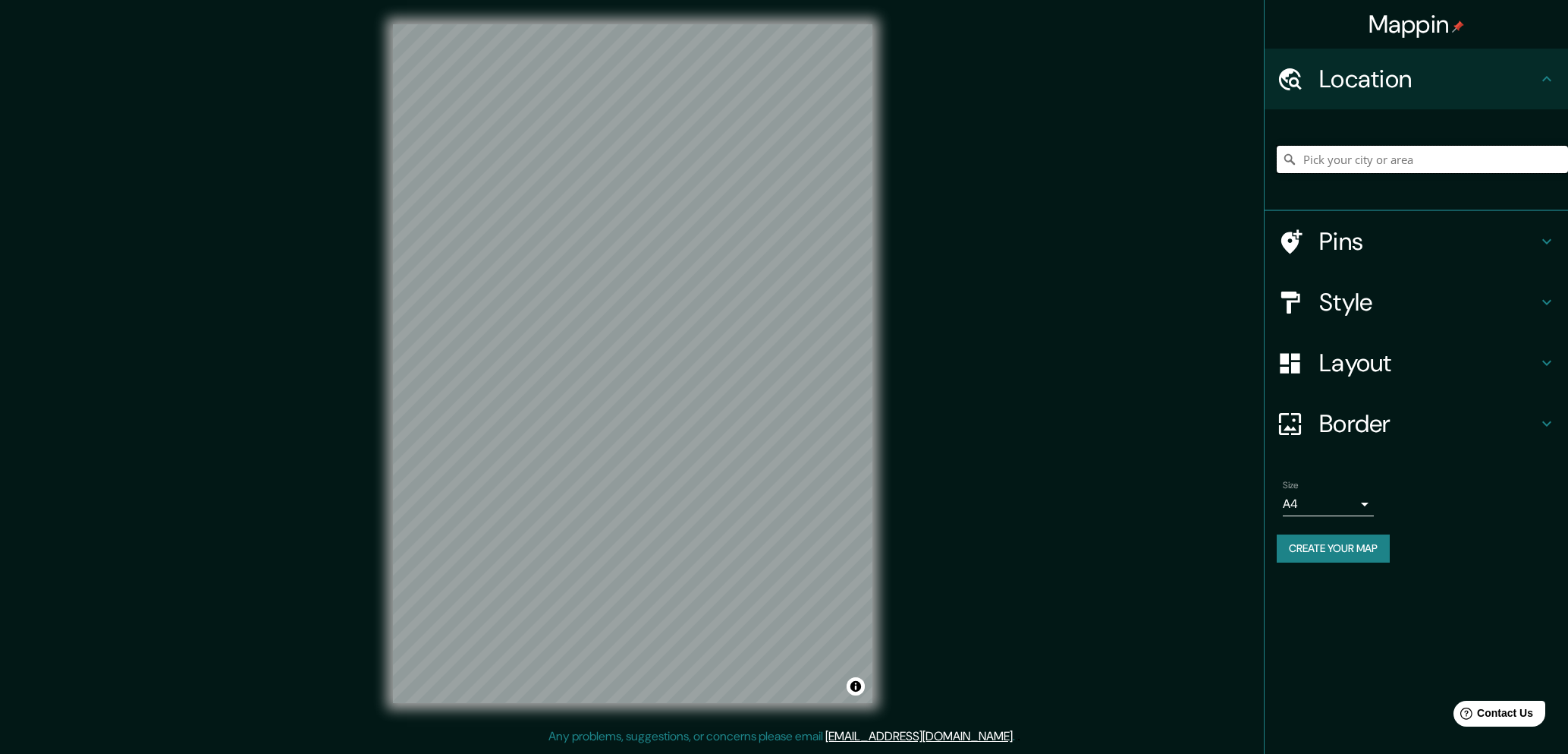
click at [1397, 160] on input "Pick your city or area" at bounding box center [1423, 159] width 291 height 28
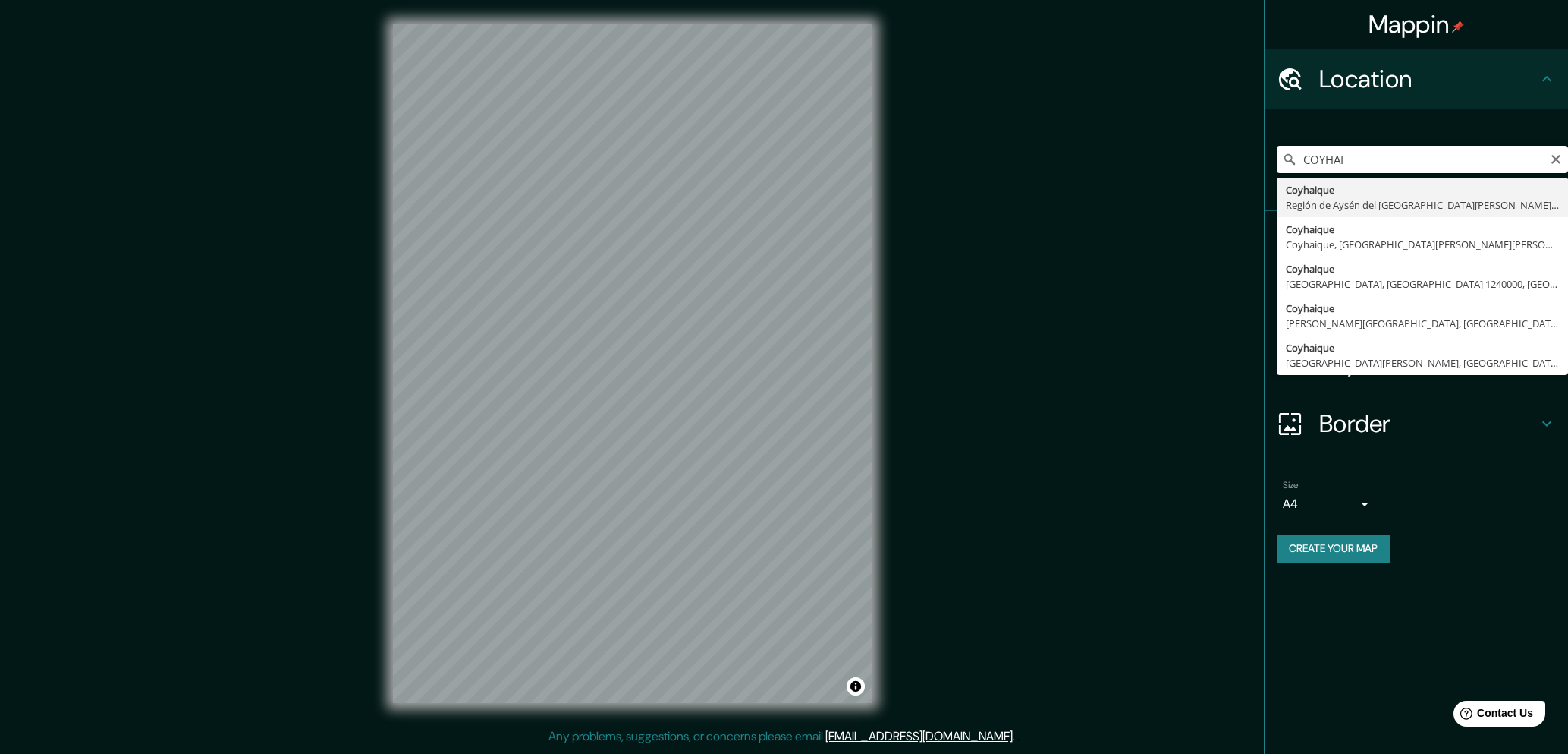
type input "Coyhaique, Región de Aysén del General Carlos Ibáñez del Campo, Chile"
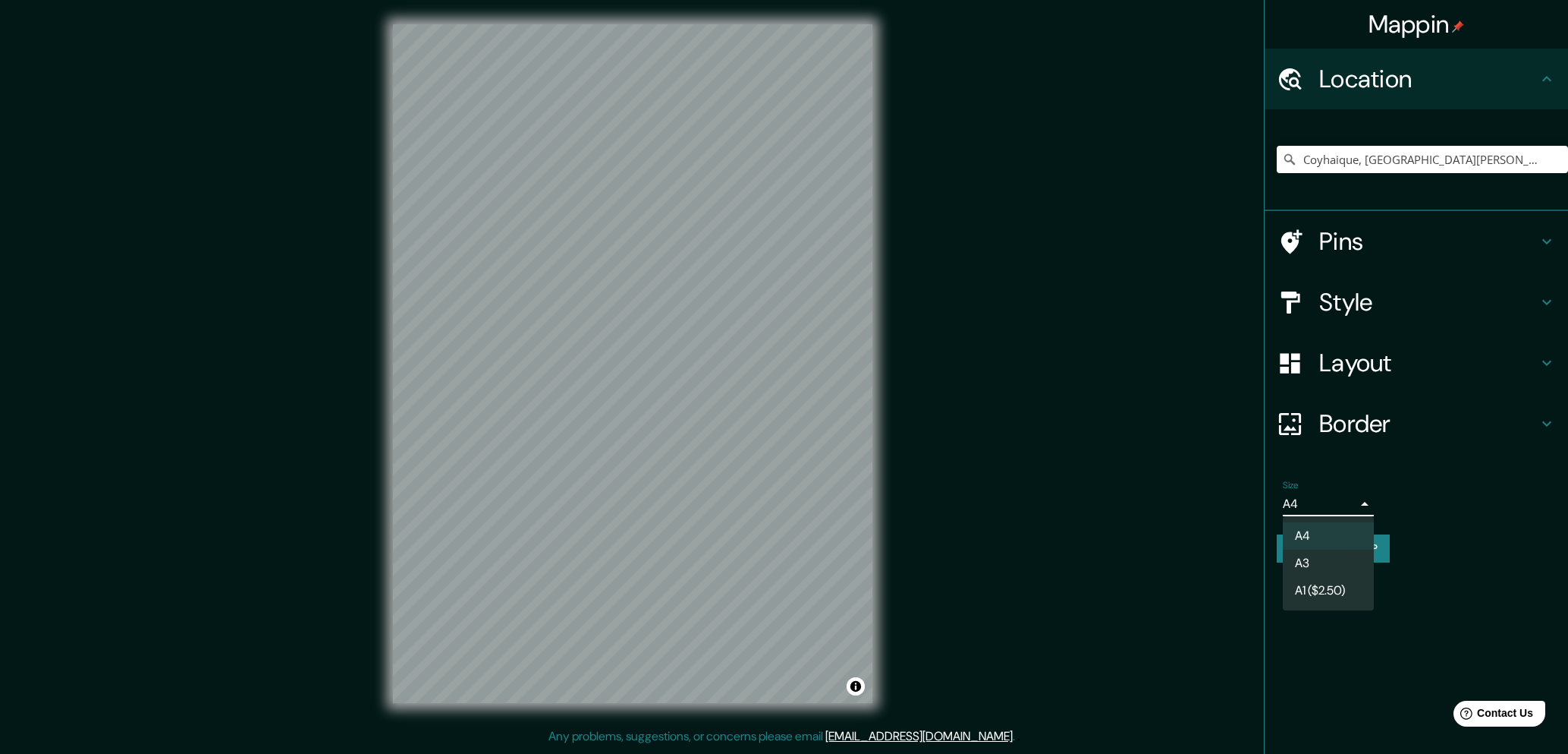
click at [1367, 498] on body "Mappin Location Coyhaique, Región de Aysén del General Carlos Ibáñez del Campo,…" at bounding box center [784, 377] width 1568 height 754
click at [1332, 567] on li "A3" at bounding box center [1328, 563] width 91 height 28
type input "a4"
click at [1369, 306] on h4 "Style" at bounding box center [1428, 302] width 219 height 30
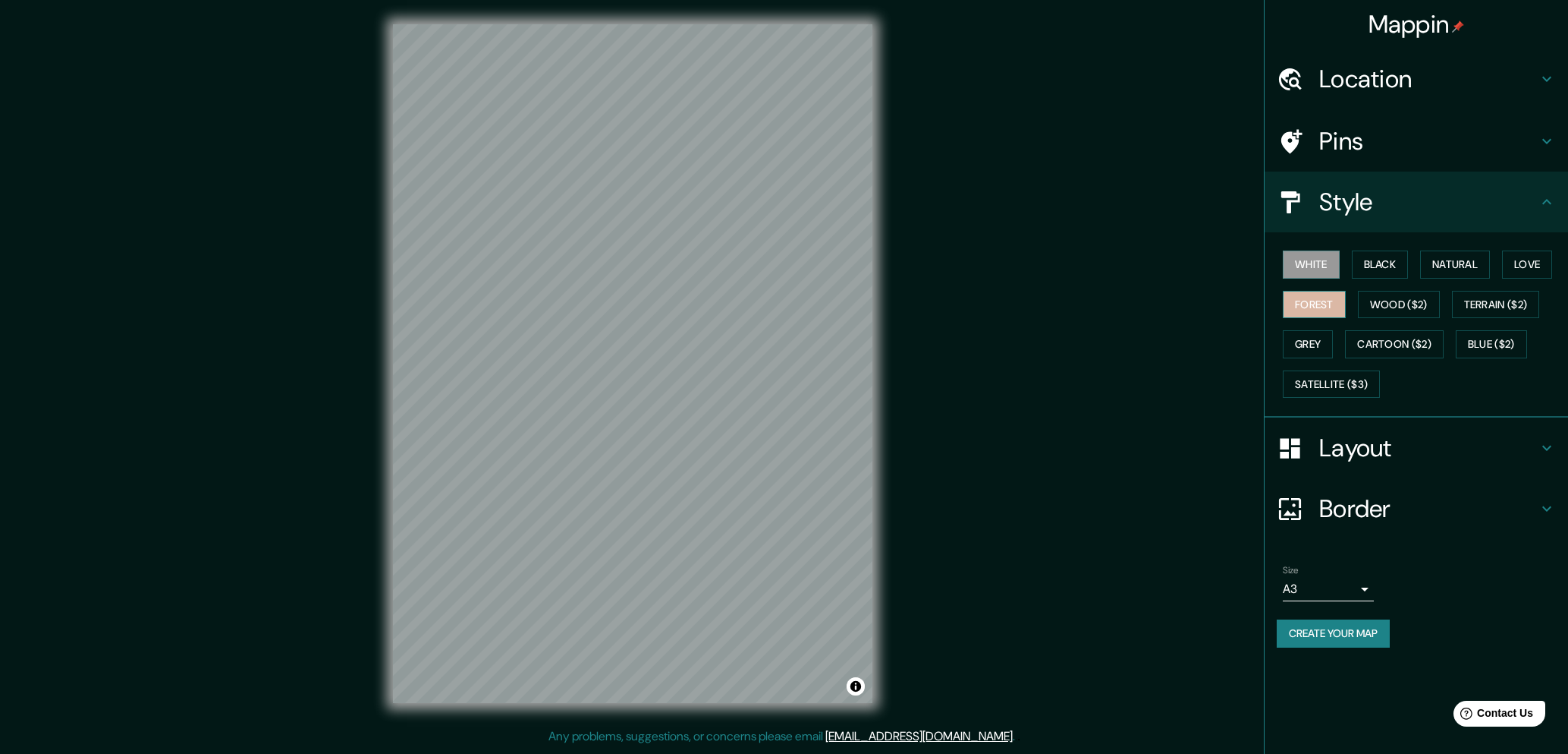
click at [1325, 303] on button "Forest" at bounding box center [1314, 305] width 63 height 28
click at [1337, 636] on button "Create your map" at bounding box center [1333, 634] width 113 height 28
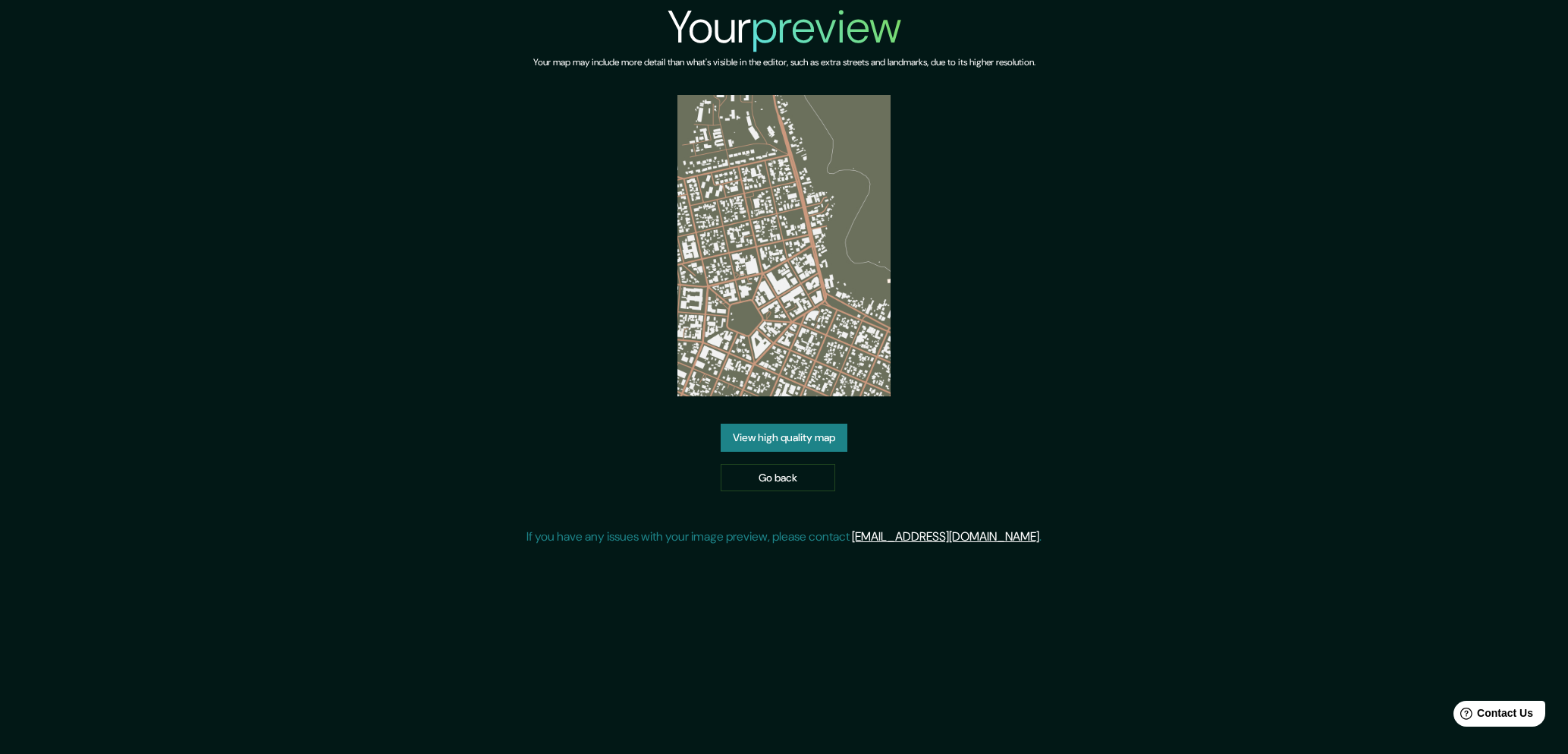
click at [797, 424] on link "View high quality map" at bounding box center [784, 438] width 126 height 28
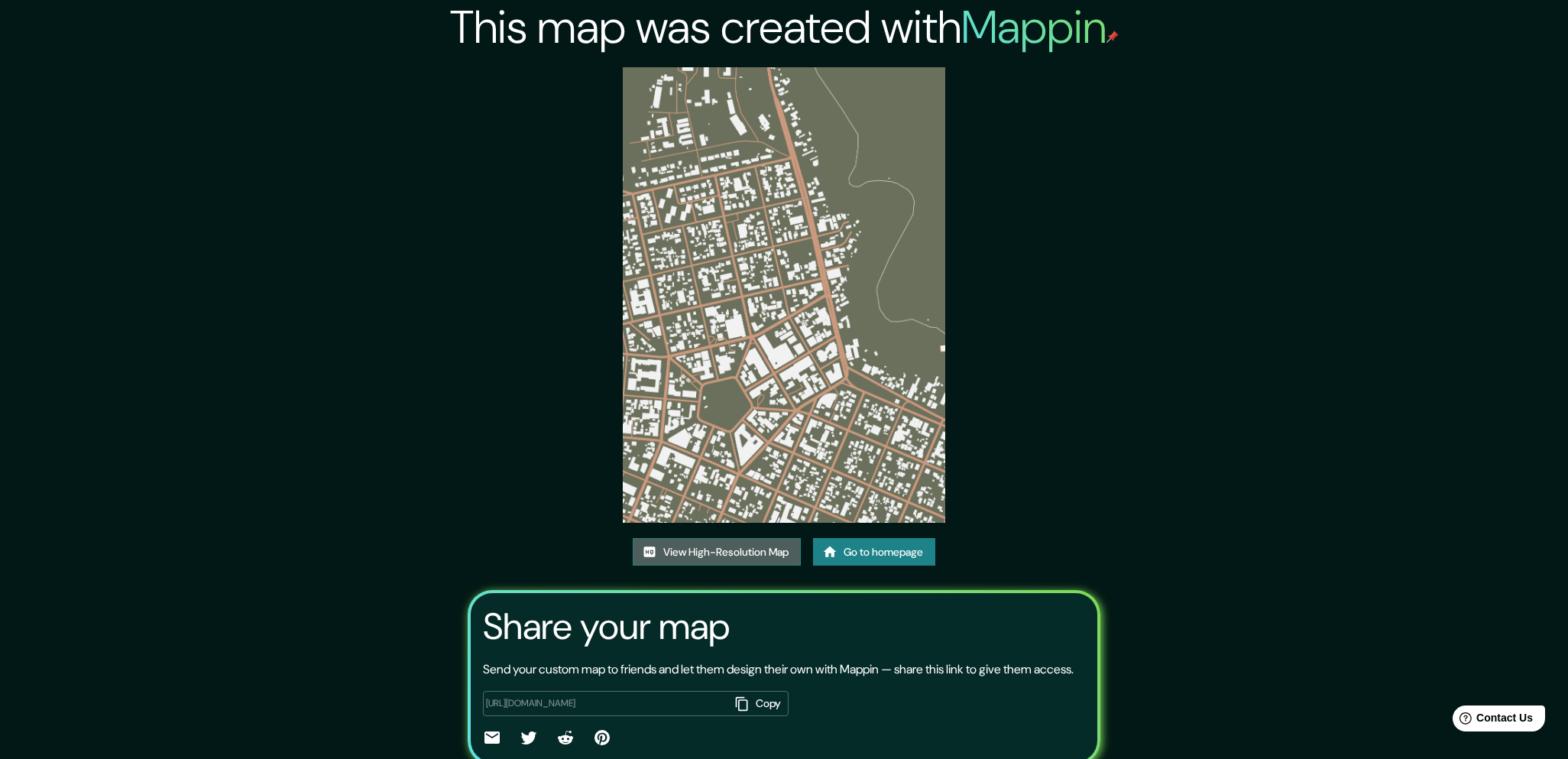
click at [776, 556] on link "View High-Resolution Map" at bounding box center [716, 552] width 168 height 29
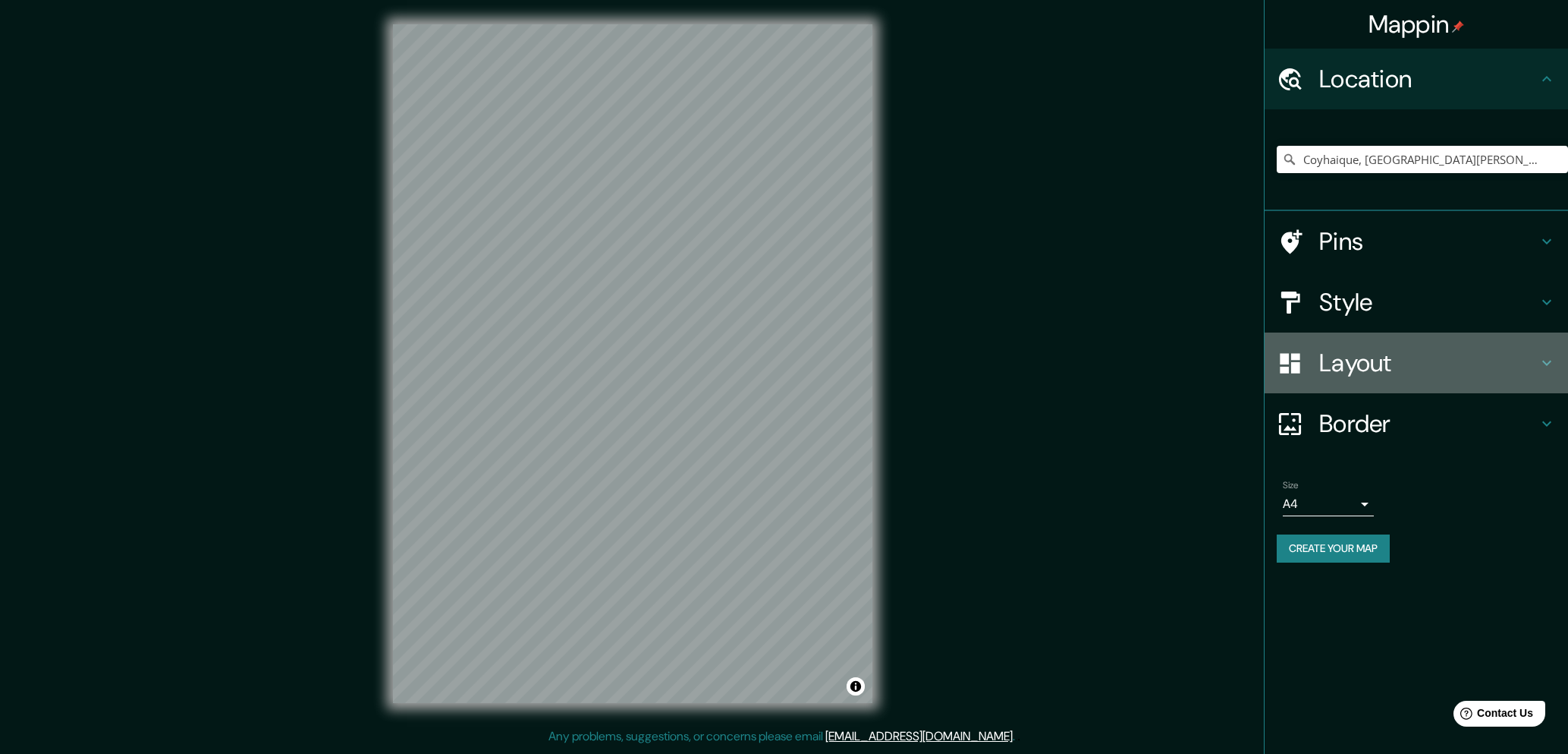
click at [1355, 365] on h4 "Layout" at bounding box center [1428, 363] width 219 height 30
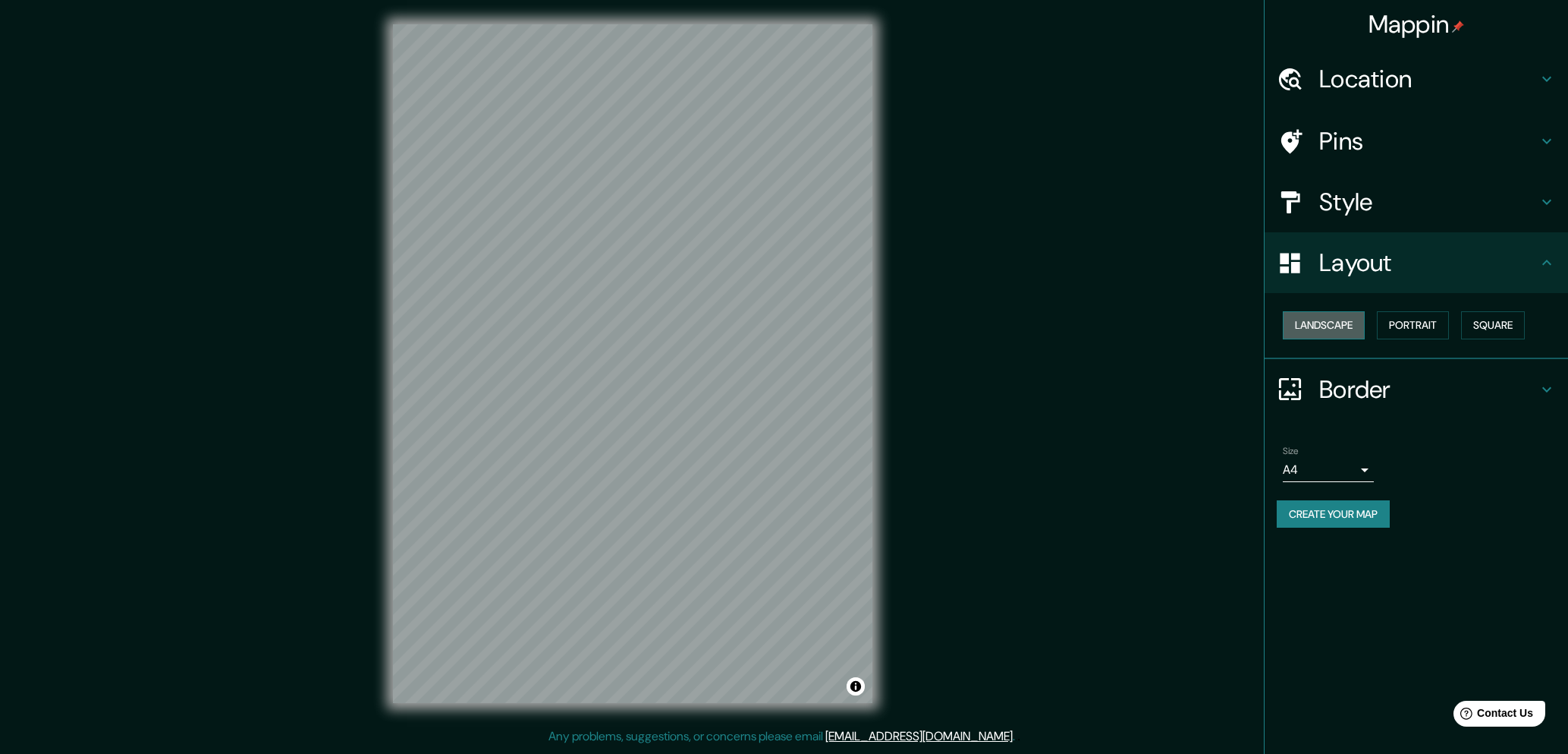
click at [1346, 330] on button "Landscape" at bounding box center [1324, 326] width 82 height 28
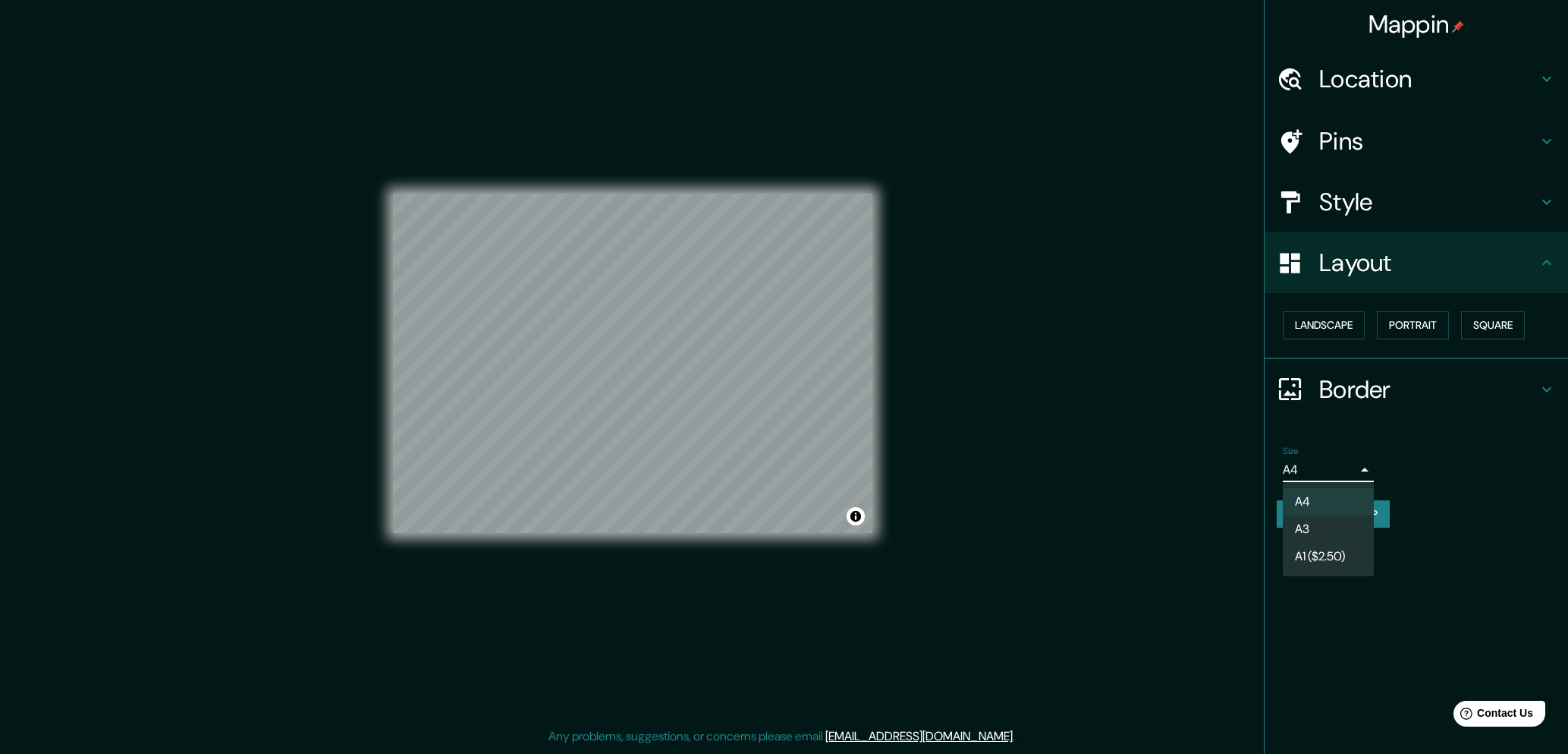
click at [1333, 471] on body "Mappin Location [GEOGRAPHIC_DATA], [GEOGRAPHIC_DATA][PERSON_NAME][PERSON_NAME],…" at bounding box center [784, 377] width 1568 height 754
click at [1322, 528] on li "A3" at bounding box center [1328, 529] width 91 height 28
click at [1331, 320] on button "Landscape" at bounding box center [1324, 326] width 82 height 28
click at [1409, 322] on button "Portrait" at bounding box center [1412, 326] width 72 height 28
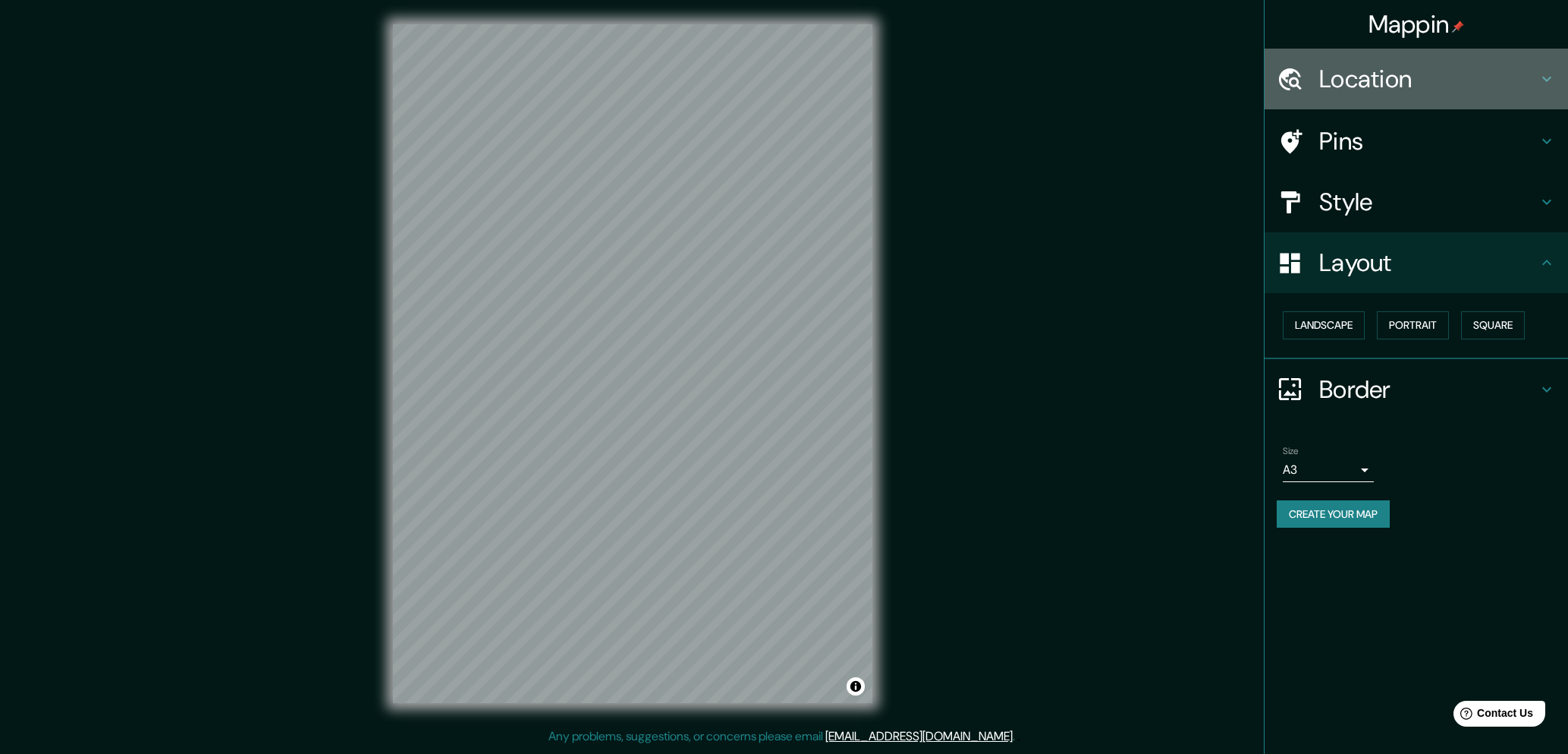
click at [1336, 81] on h4 "Location" at bounding box center [1428, 79] width 219 height 30
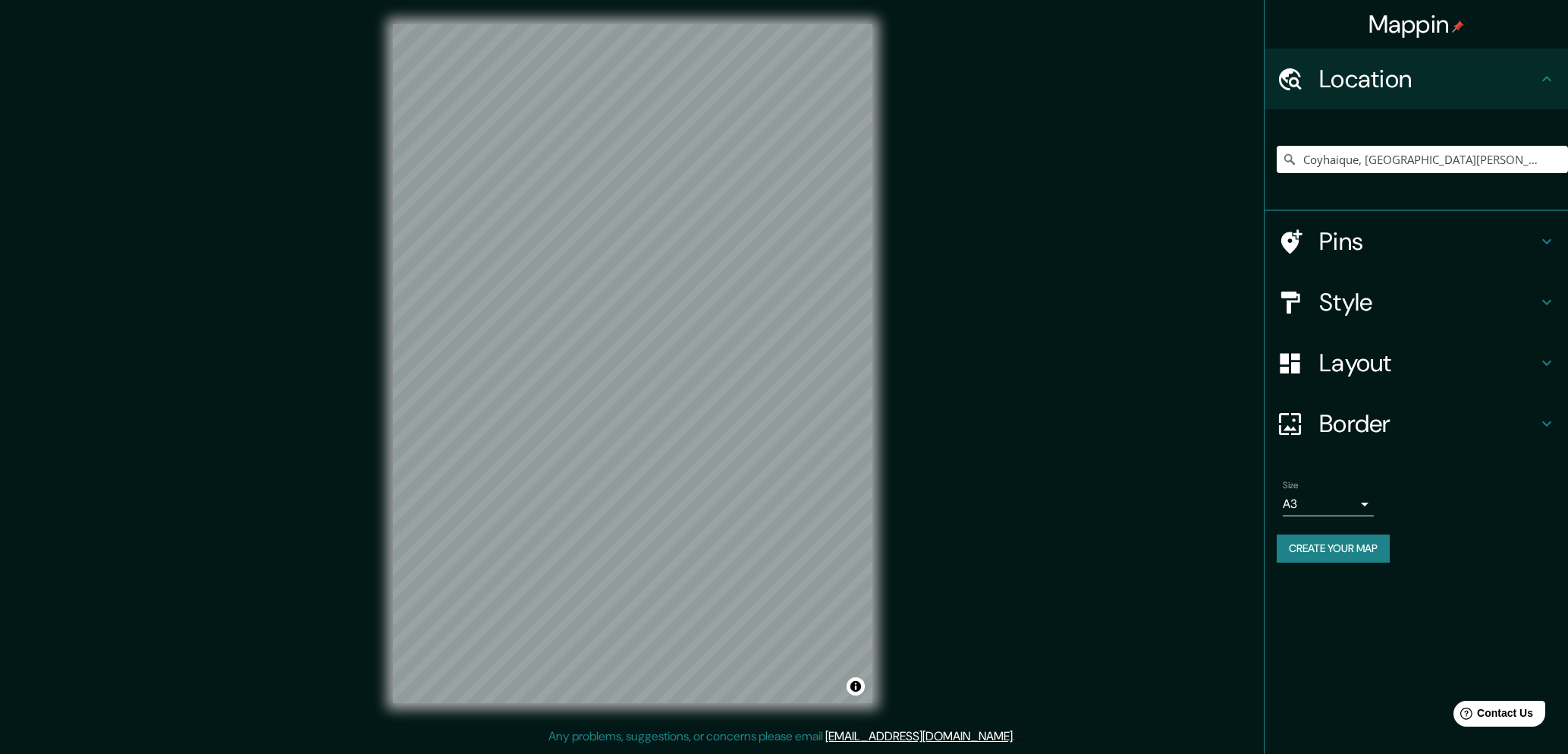
click at [1336, 81] on h4 "Location" at bounding box center [1428, 79] width 219 height 30
click at [1352, 317] on h4 "Style" at bounding box center [1428, 302] width 219 height 30
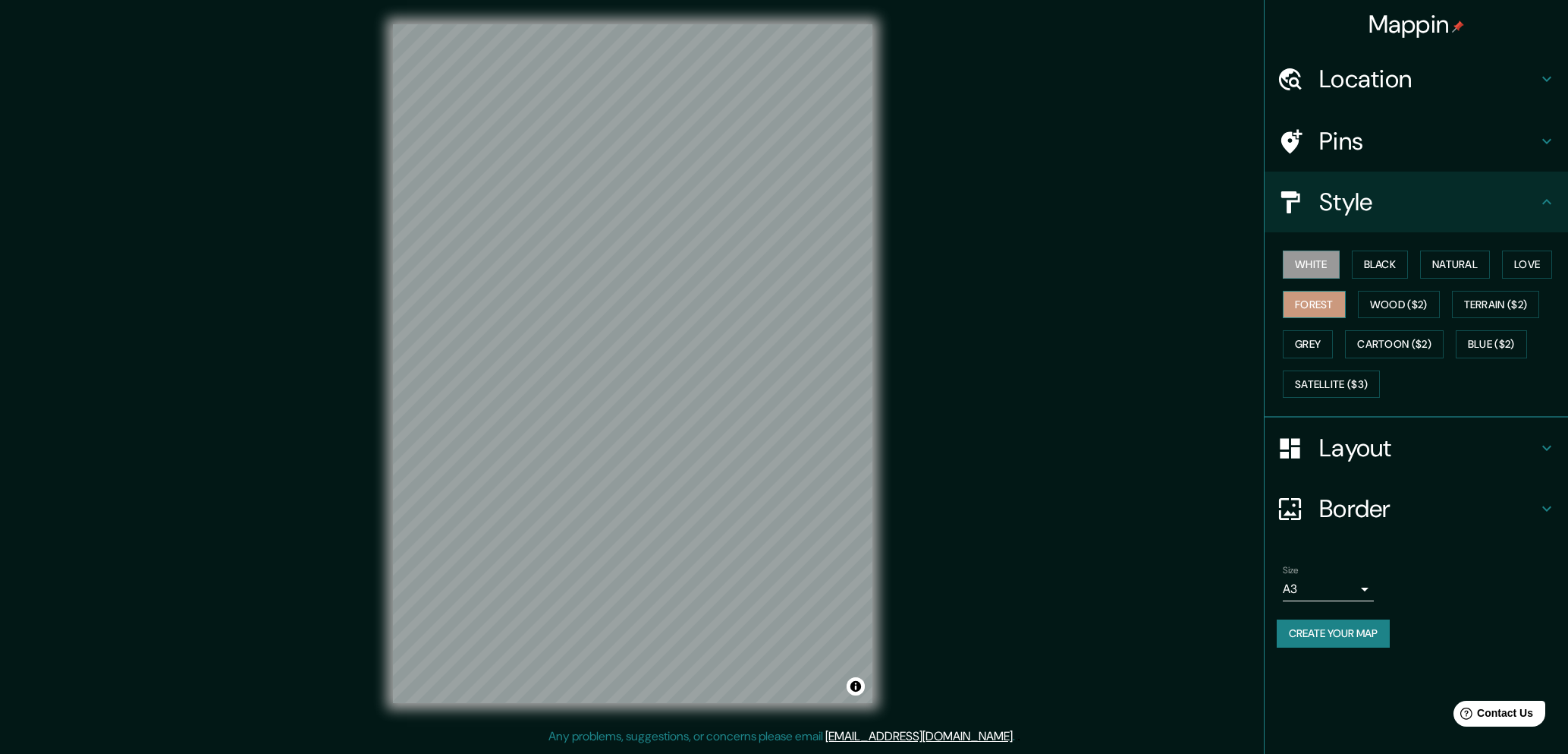
click at [1328, 305] on button "Forest" at bounding box center [1314, 305] width 63 height 28
click at [1338, 453] on h4 "Layout" at bounding box center [1428, 447] width 219 height 30
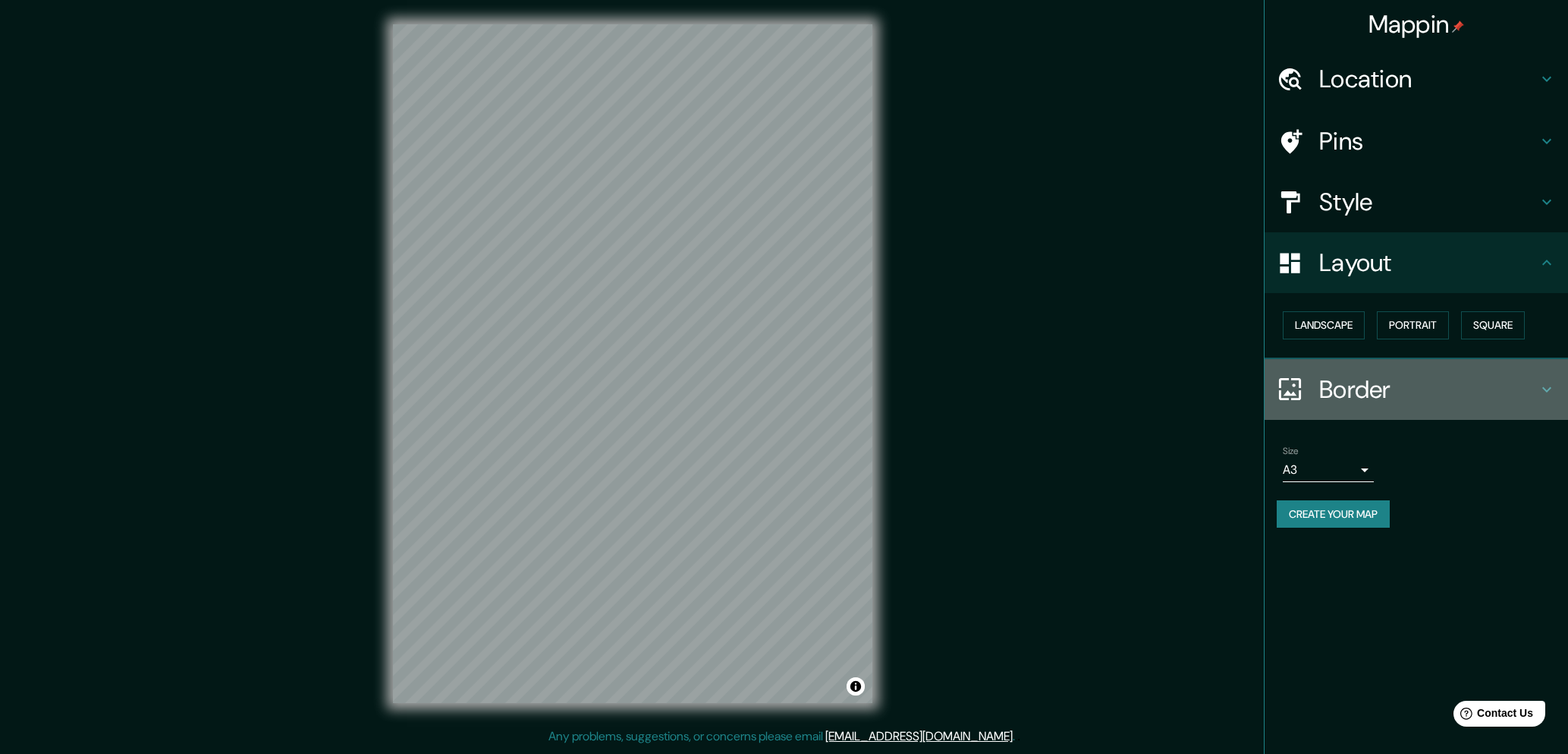
click at [1346, 382] on h4 "Border" at bounding box center [1428, 390] width 219 height 30
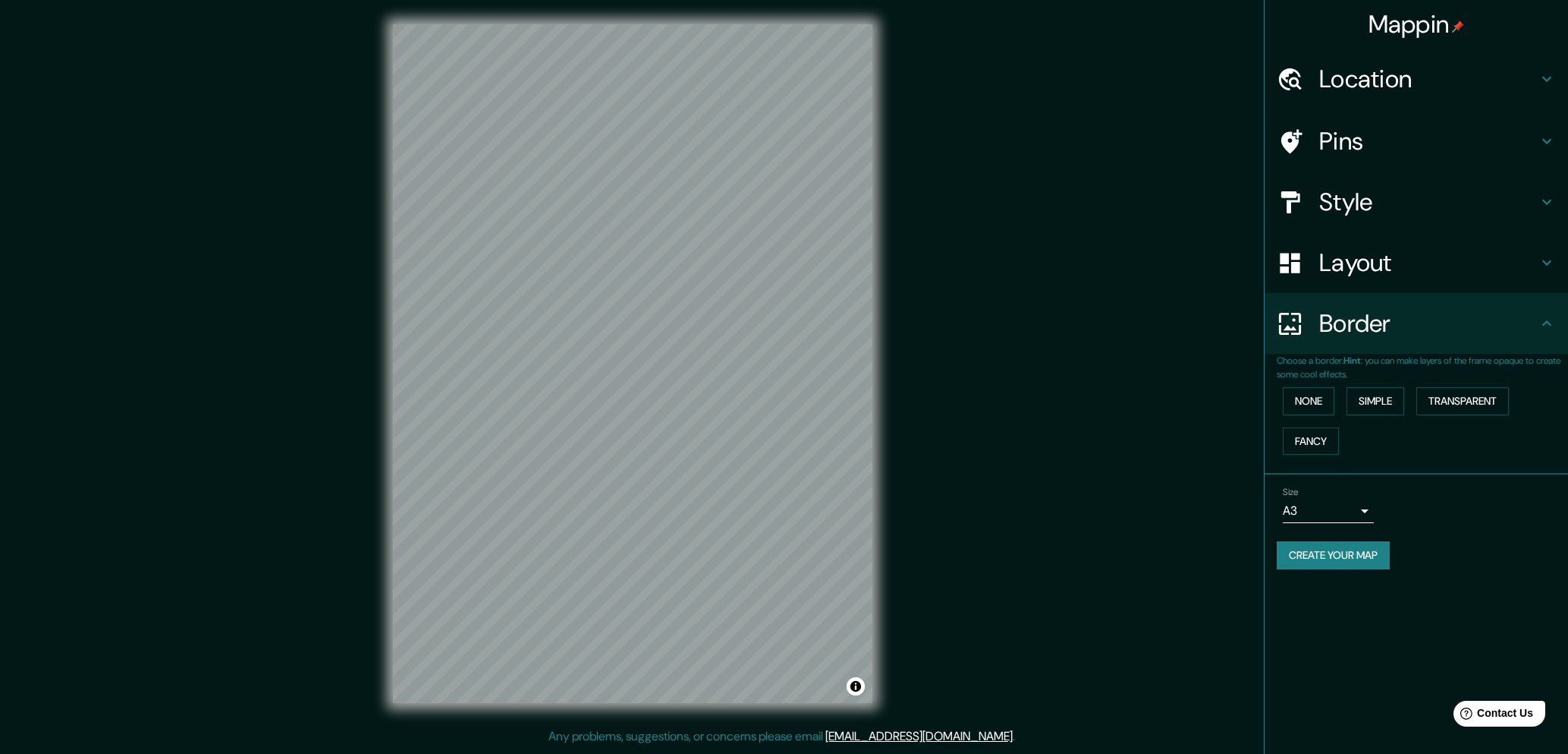
click at [1346, 326] on h4 "Border" at bounding box center [1428, 323] width 219 height 30
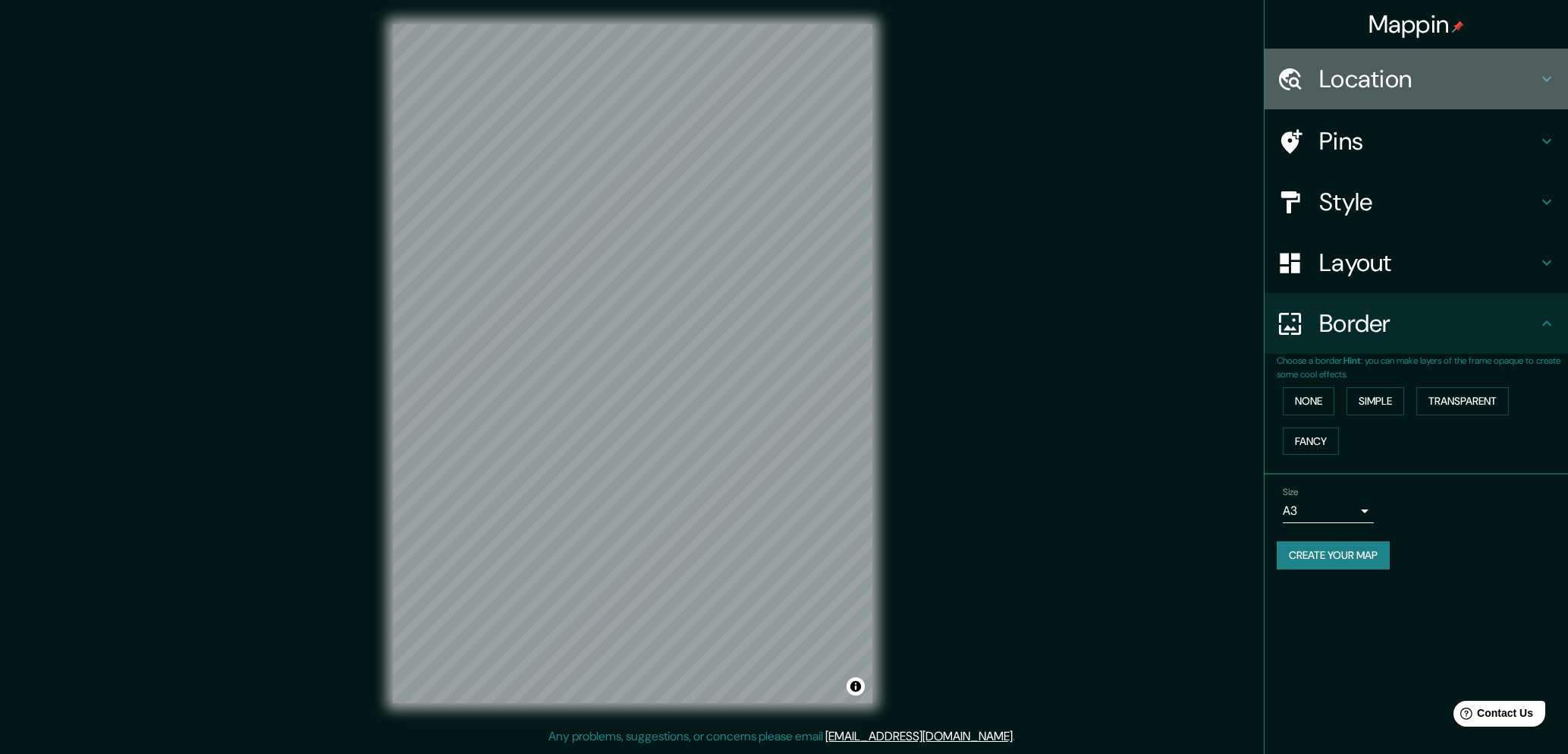
click at [1358, 82] on h4 "Location" at bounding box center [1428, 79] width 219 height 30
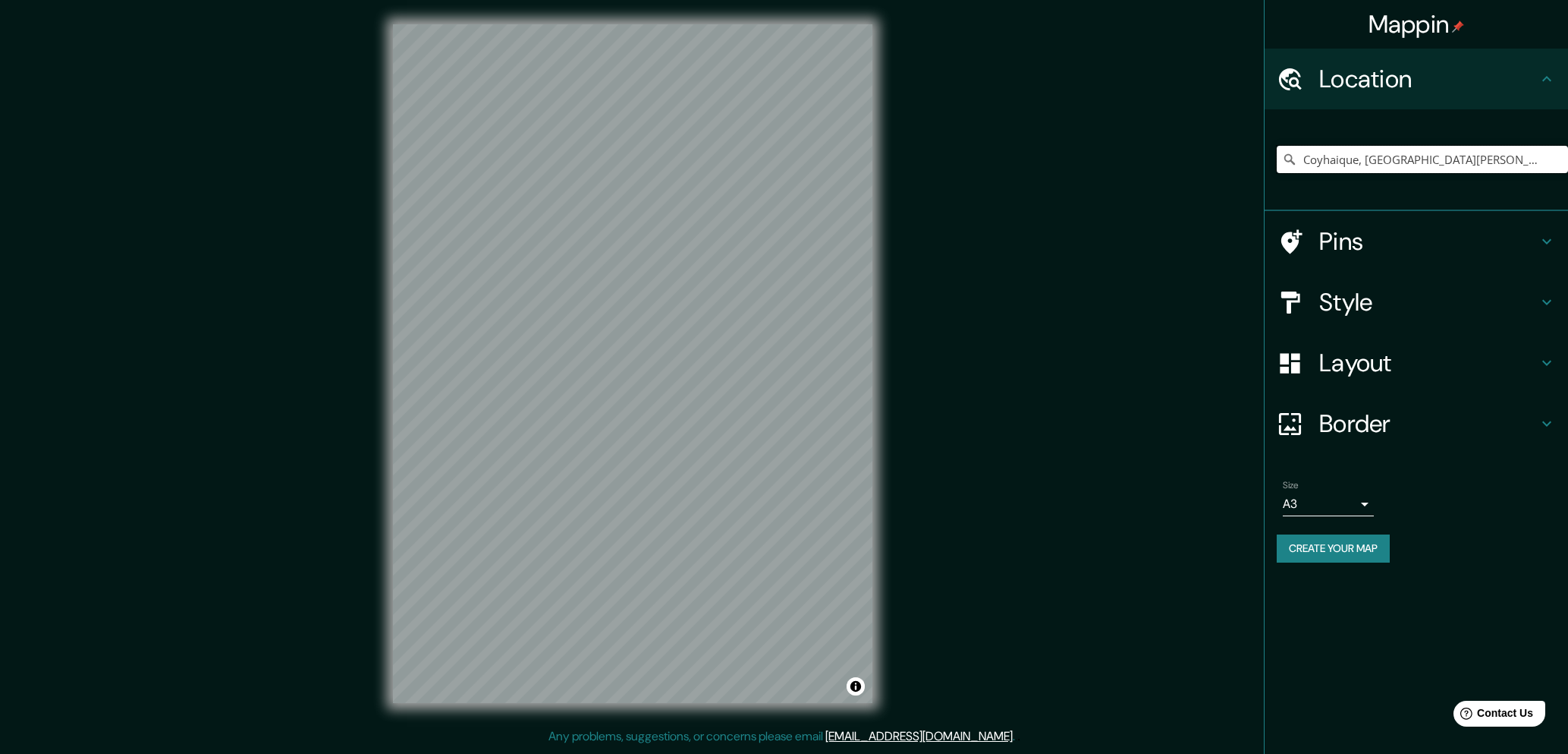
click at [1364, 157] on input "Coyhaique, [GEOGRAPHIC_DATA][PERSON_NAME][PERSON_NAME], [GEOGRAPHIC_DATA]" at bounding box center [1423, 159] width 291 height 28
click at [1543, 159] on input "Coyhaique, [GEOGRAPHIC_DATA][PERSON_NAME][PERSON_NAME], [GEOGRAPHIC_DATA]" at bounding box center [1423, 159] width 291 height 28
drag, startPoint x: 1304, startPoint y: 161, endPoint x: 1685, endPoint y: 166, distance: 381.0
click at [1567, 166] on html "Mappin Location Coyhaique, Región de Aysén del General Carlos Ibáñez del Campo,…" at bounding box center [784, 377] width 1568 height 754
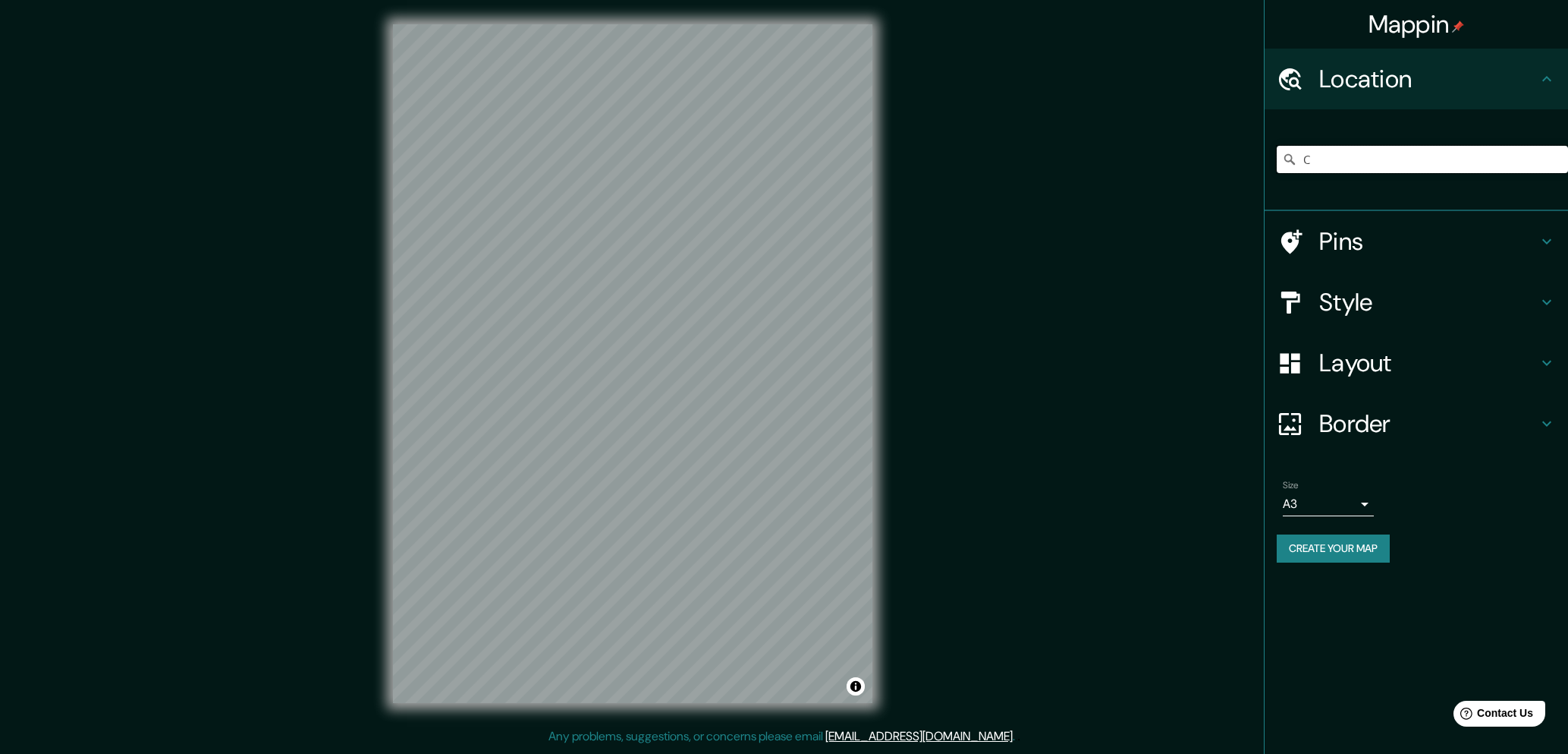
scroll to position [0, 0]
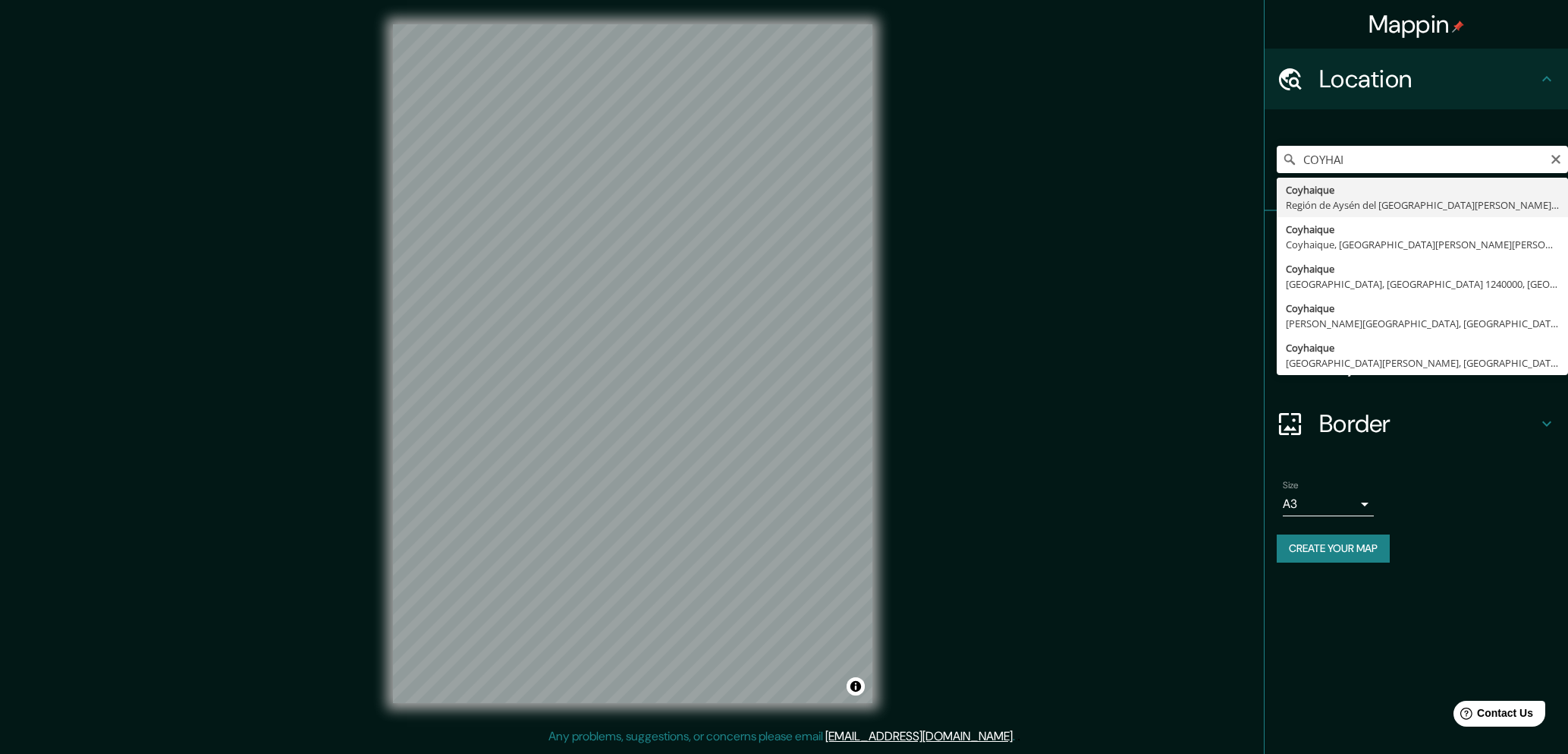
type input "Coyhaique, [GEOGRAPHIC_DATA][PERSON_NAME][PERSON_NAME], [GEOGRAPHIC_DATA]"
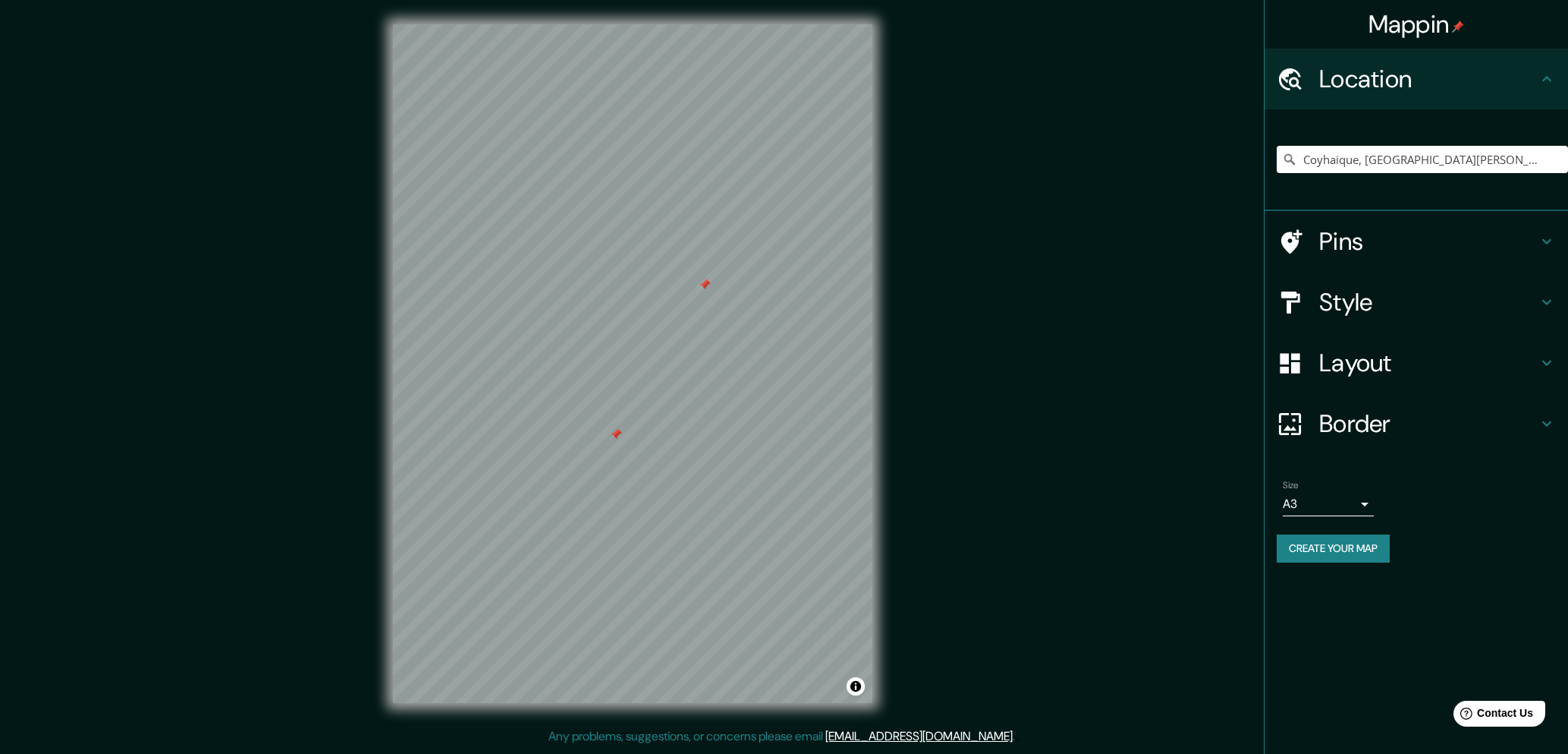
click at [615, 434] on div at bounding box center [615, 434] width 12 height 12
click at [705, 283] on div at bounding box center [705, 285] width 12 height 12
click at [890, 490] on div "© Mapbox © OpenStreetMap Improve this map" at bounding box center [633, 364] width 528 height 727
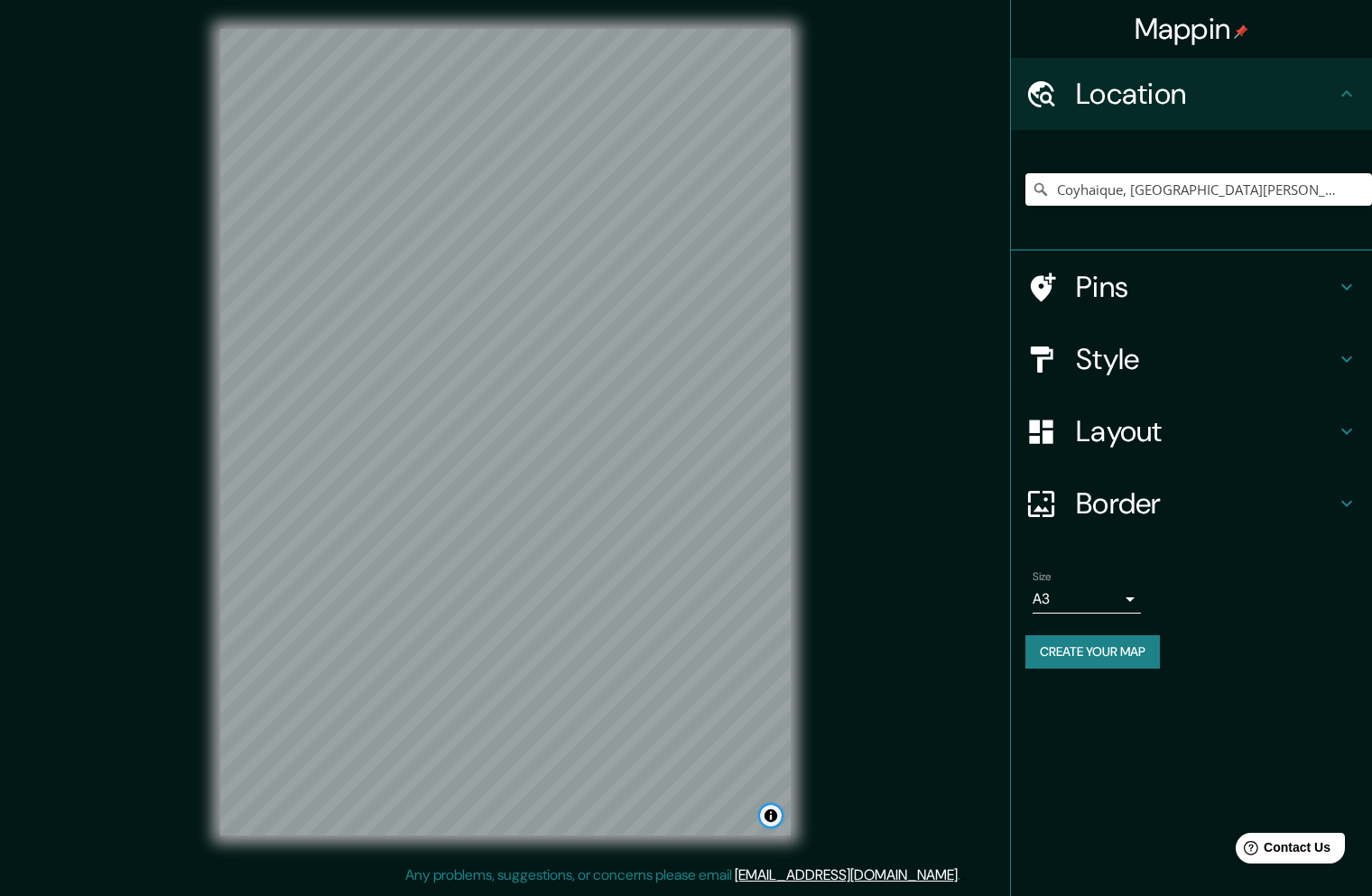
click at [773, 814] on button "Toggle attribution" at bounding box center [771, 815] width 22 height 22
click at [1109, 609] on body "Mappin Location Coyhaique, Región de Aysén del General Carlos Ibáñez del Campo,…" at bounding box center [686, 448] width 1372 height 896
click at [1080, 670] on li "A3" at bounding box center [1086, 669] width 108 height 33
click at [1084, 667] on button "Create your map" at bounding box center [1092, 652] width 134 height 34
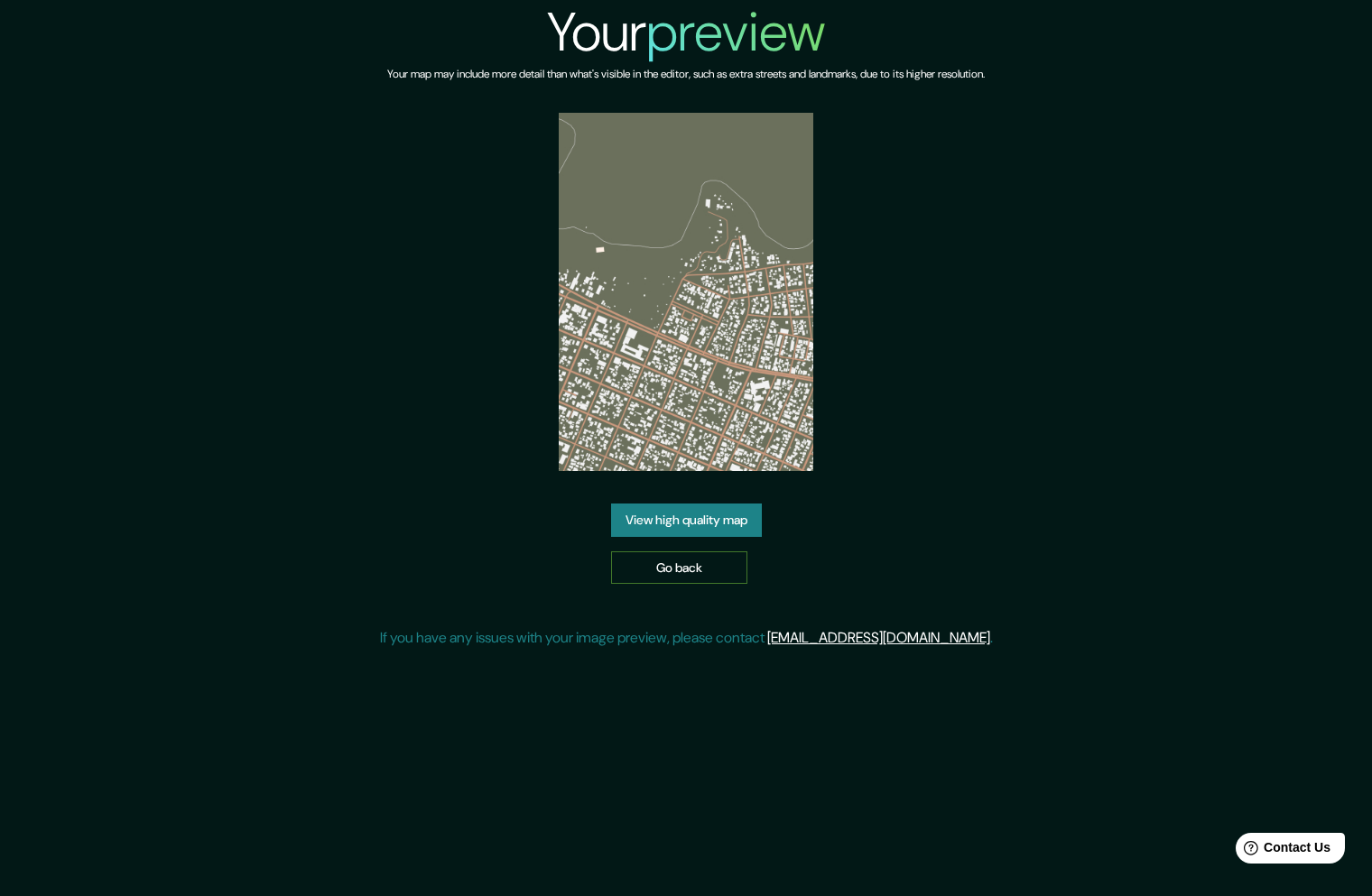
click at [690, 573] on link "Go back" at bounding box center [678, 568] width 136 height 34
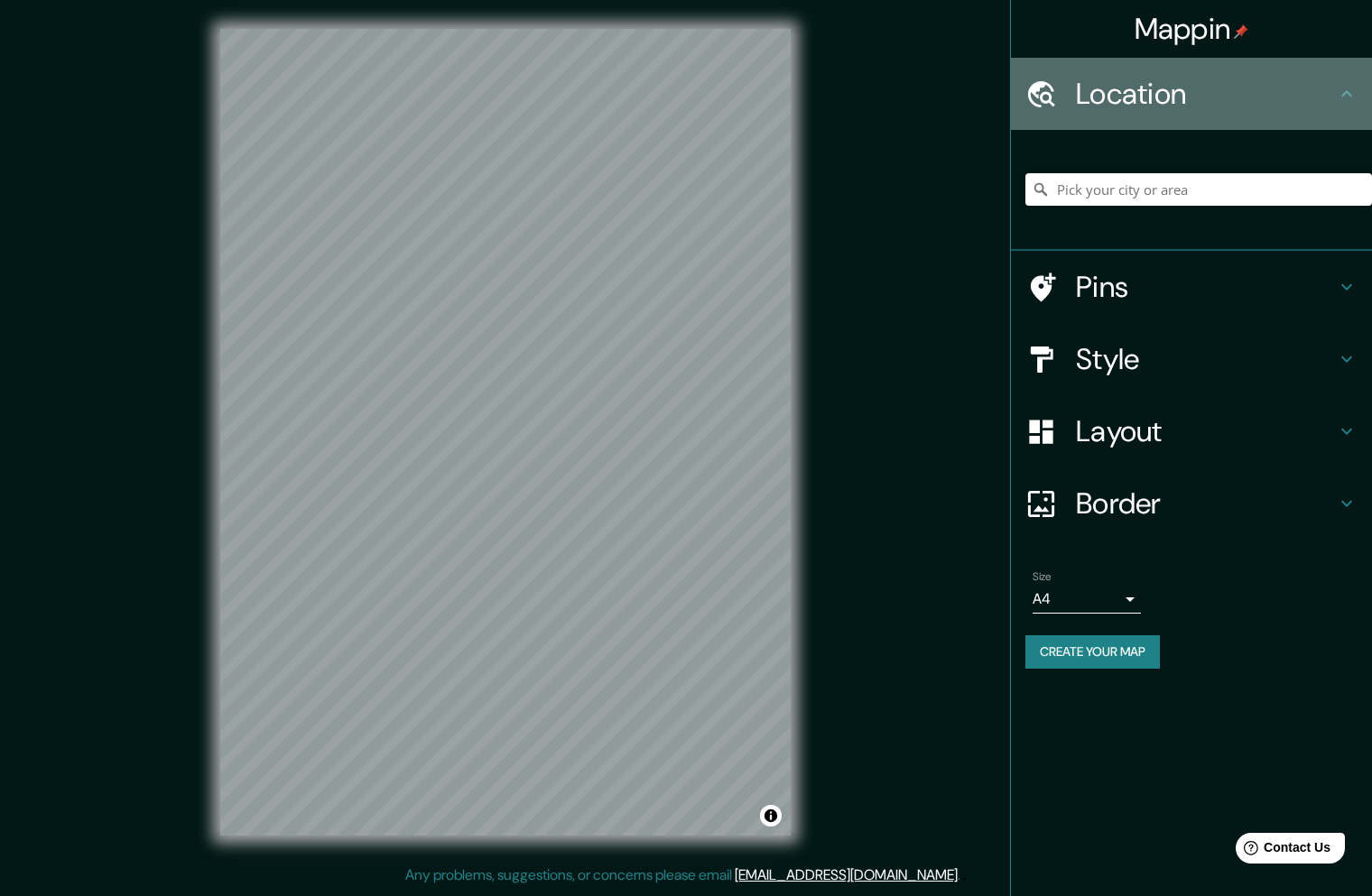
click at [1139, 111] on h4 "Location" at bounding box center [1206, 94] width 260 height 36
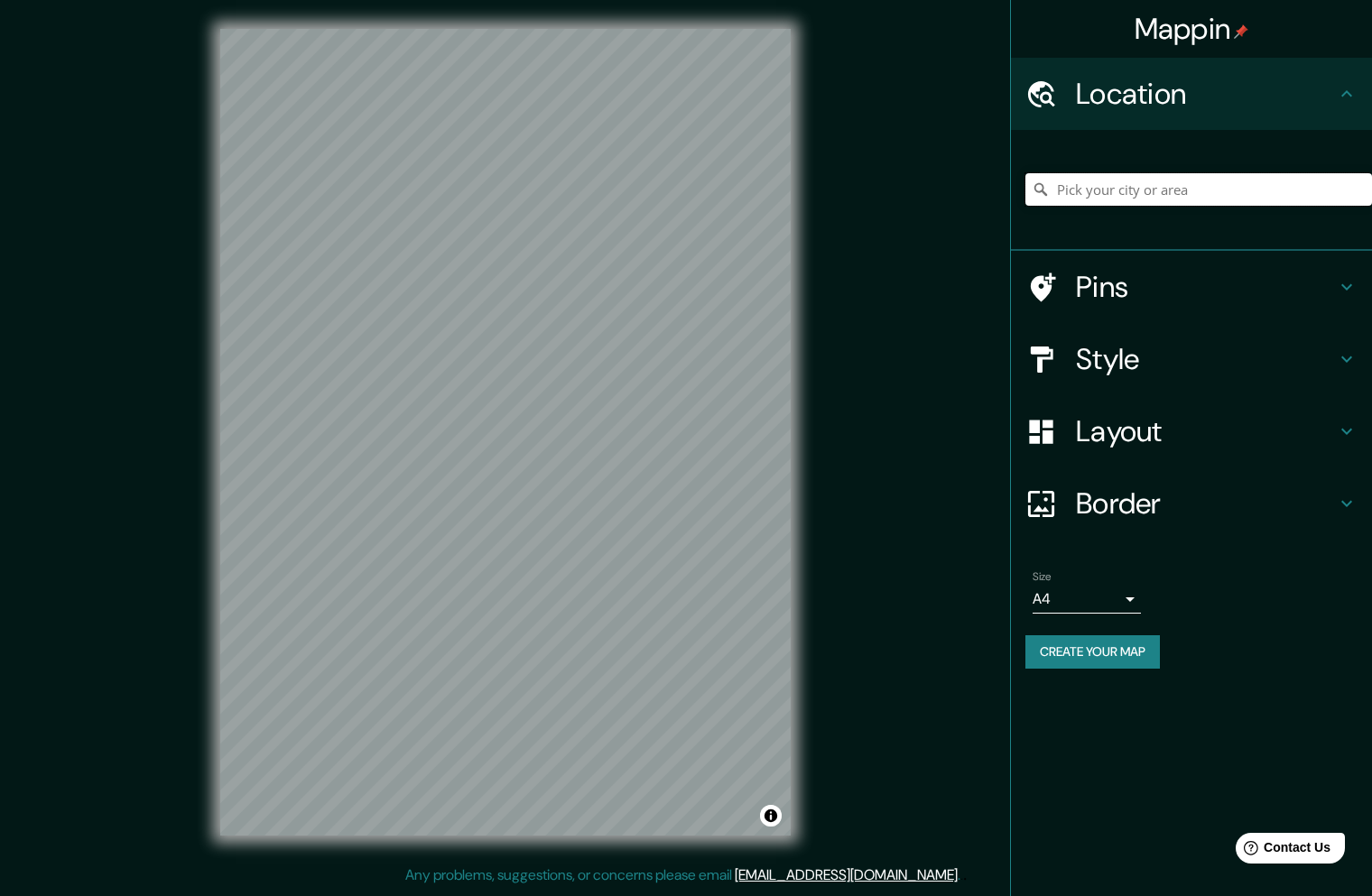
click at [1139, 188] on input "Pick your city or area" at bounding box center [1198, 189] width 347 height 33
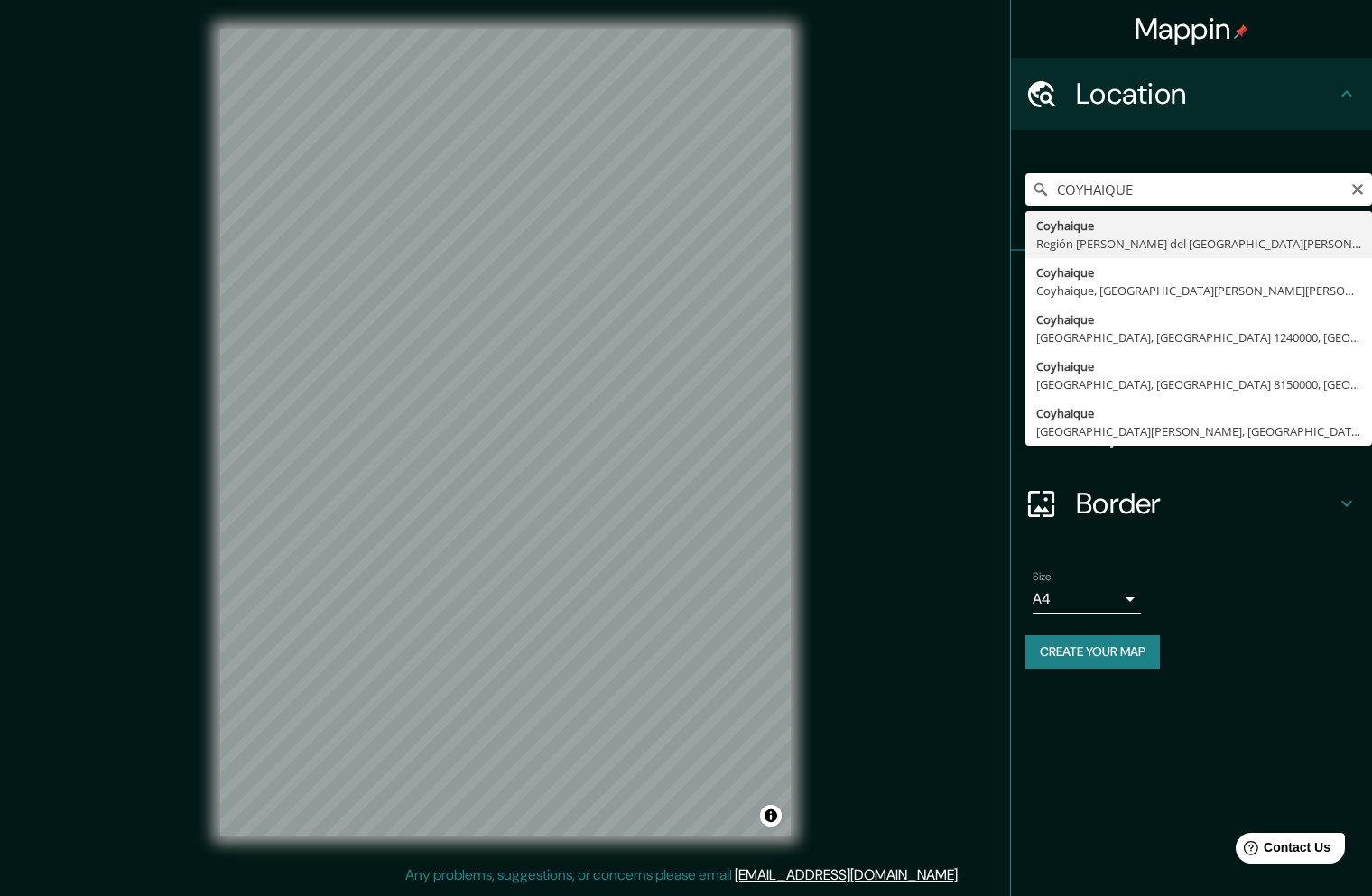
type input "Coyhaique, [GEOGRAPHIC_DATA][PERSON_NAME][PERSON_NAME], [GEOGRAPHIC_DATA]"
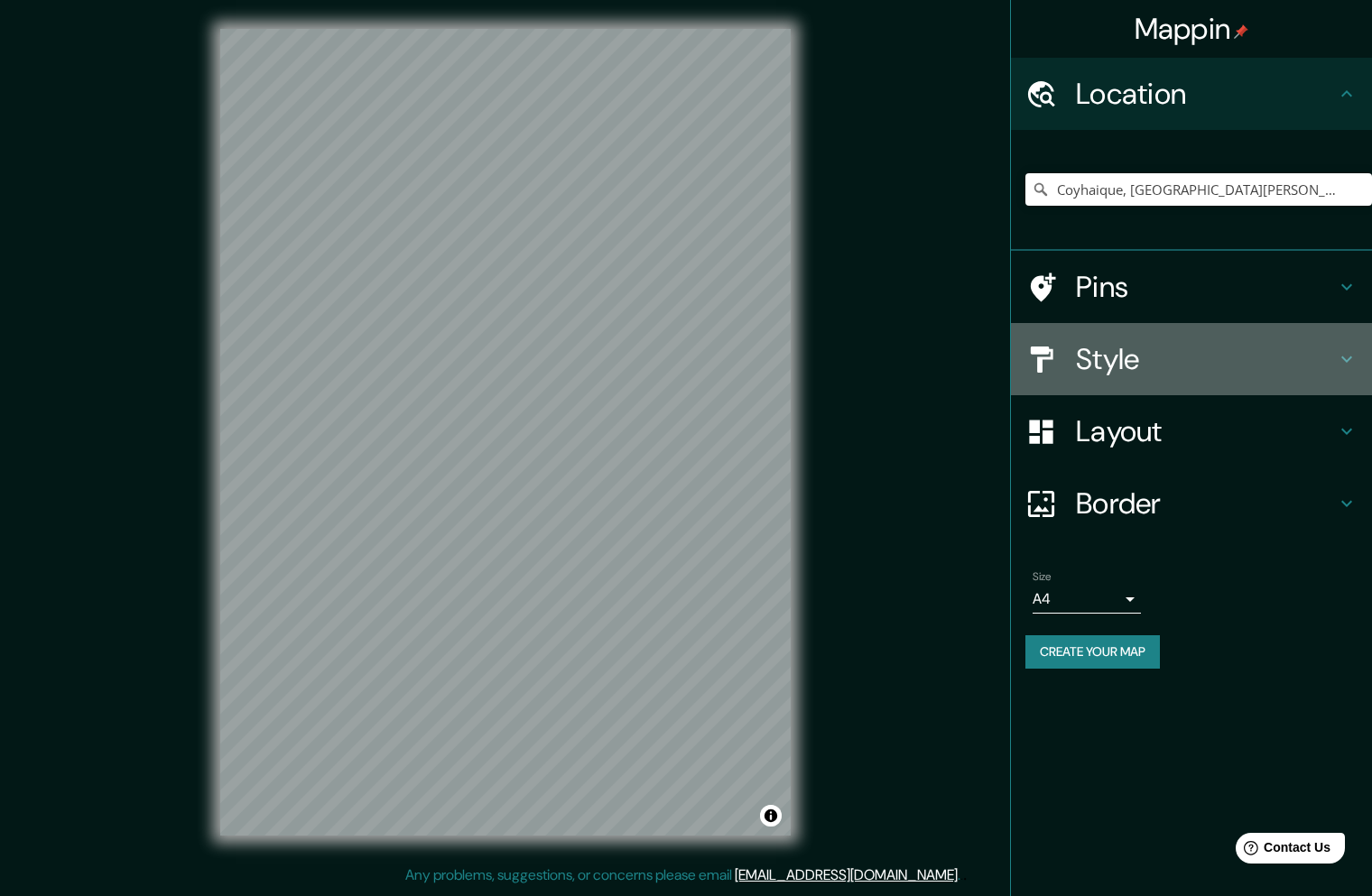
click at [1086, 352] on h4 "Style" at bounding box center [1206, 359] width 260 height 36
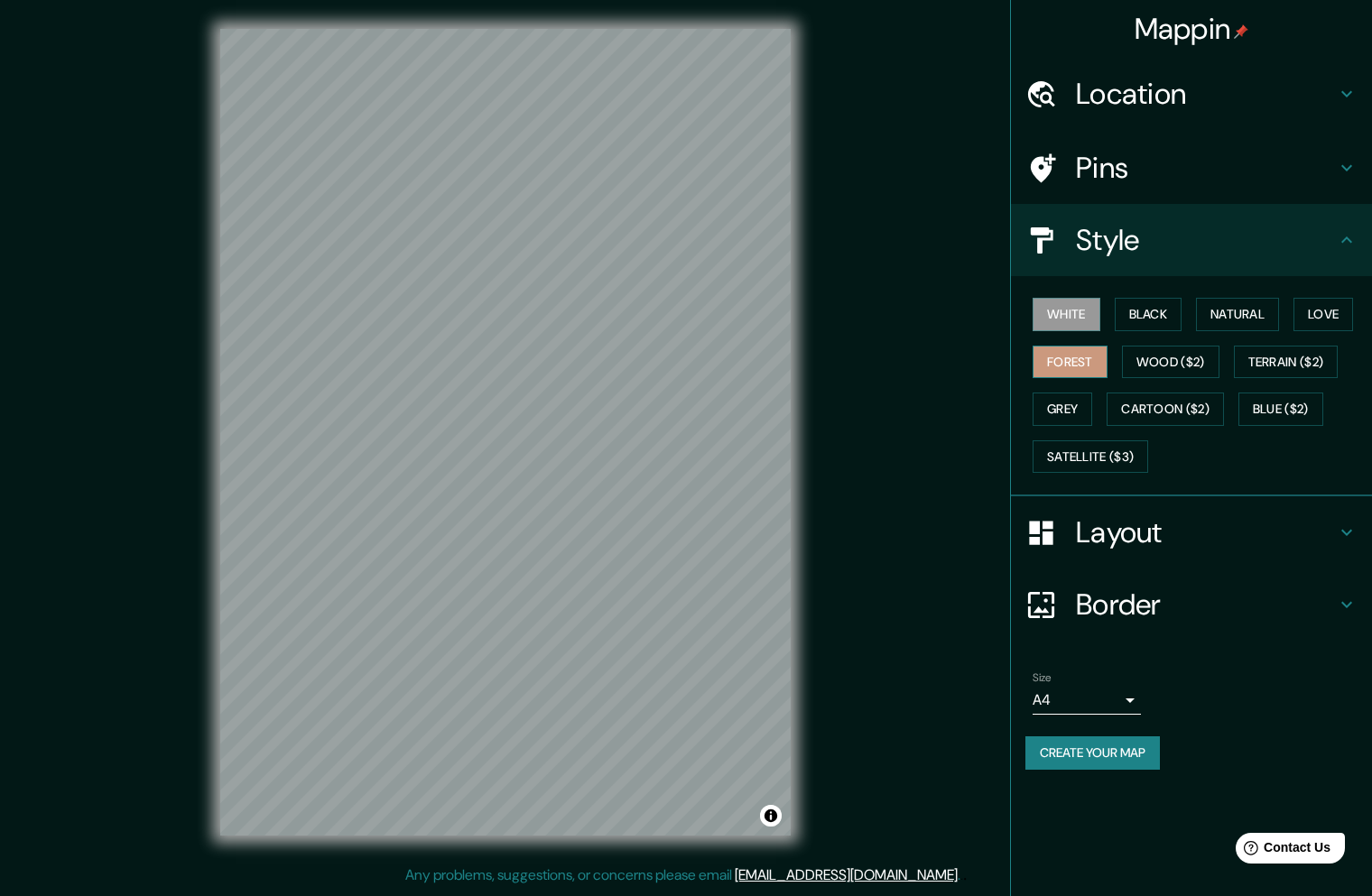
click at [1080, 367] on button "Forest" at bounding box center [1070, 363] width 75 height 34
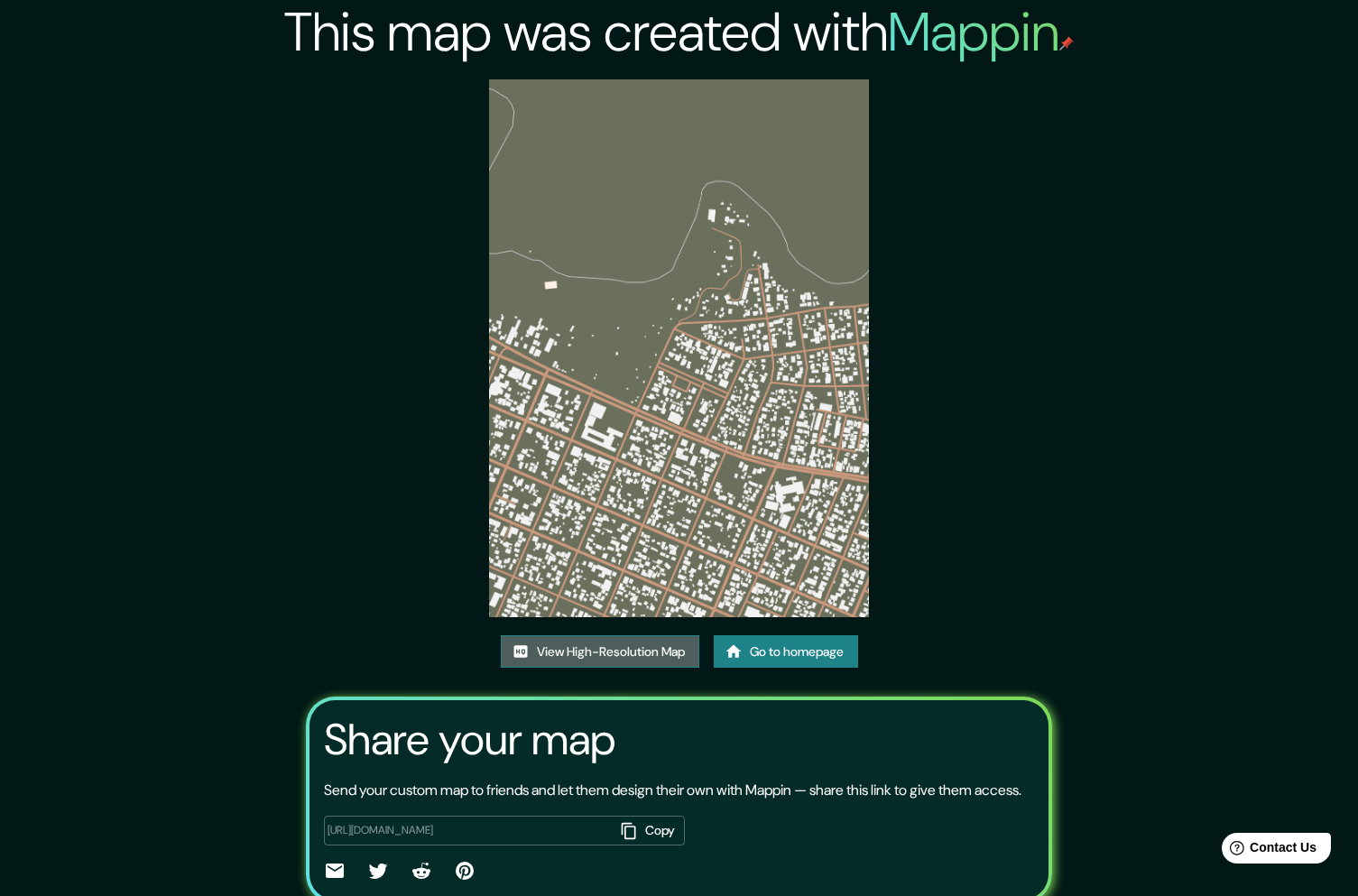
click at [587, 650] on link "View High-Resolution Map" at bounding box center [599, 652] width 198 height 34
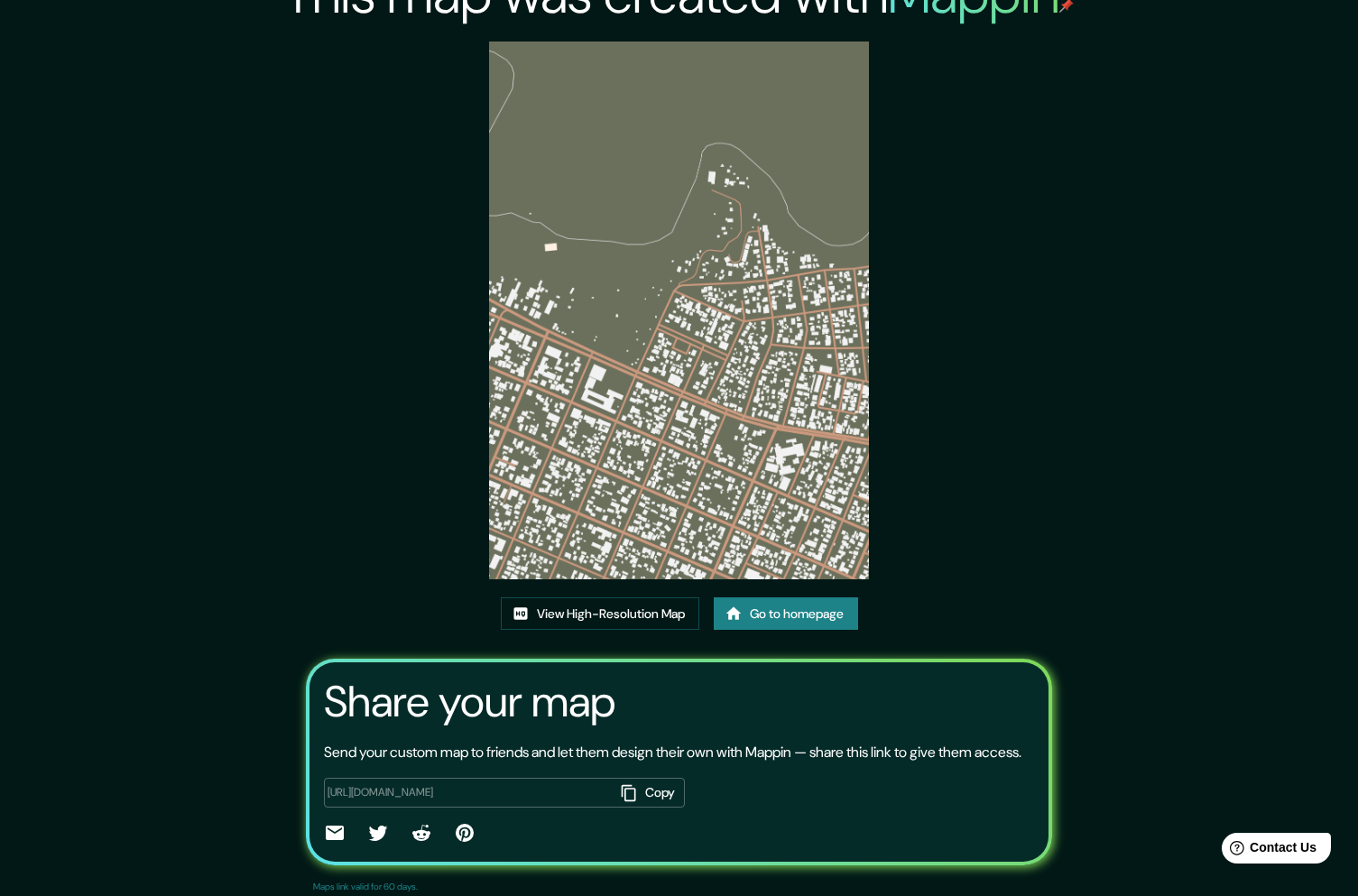
scroll to position [18, 0]
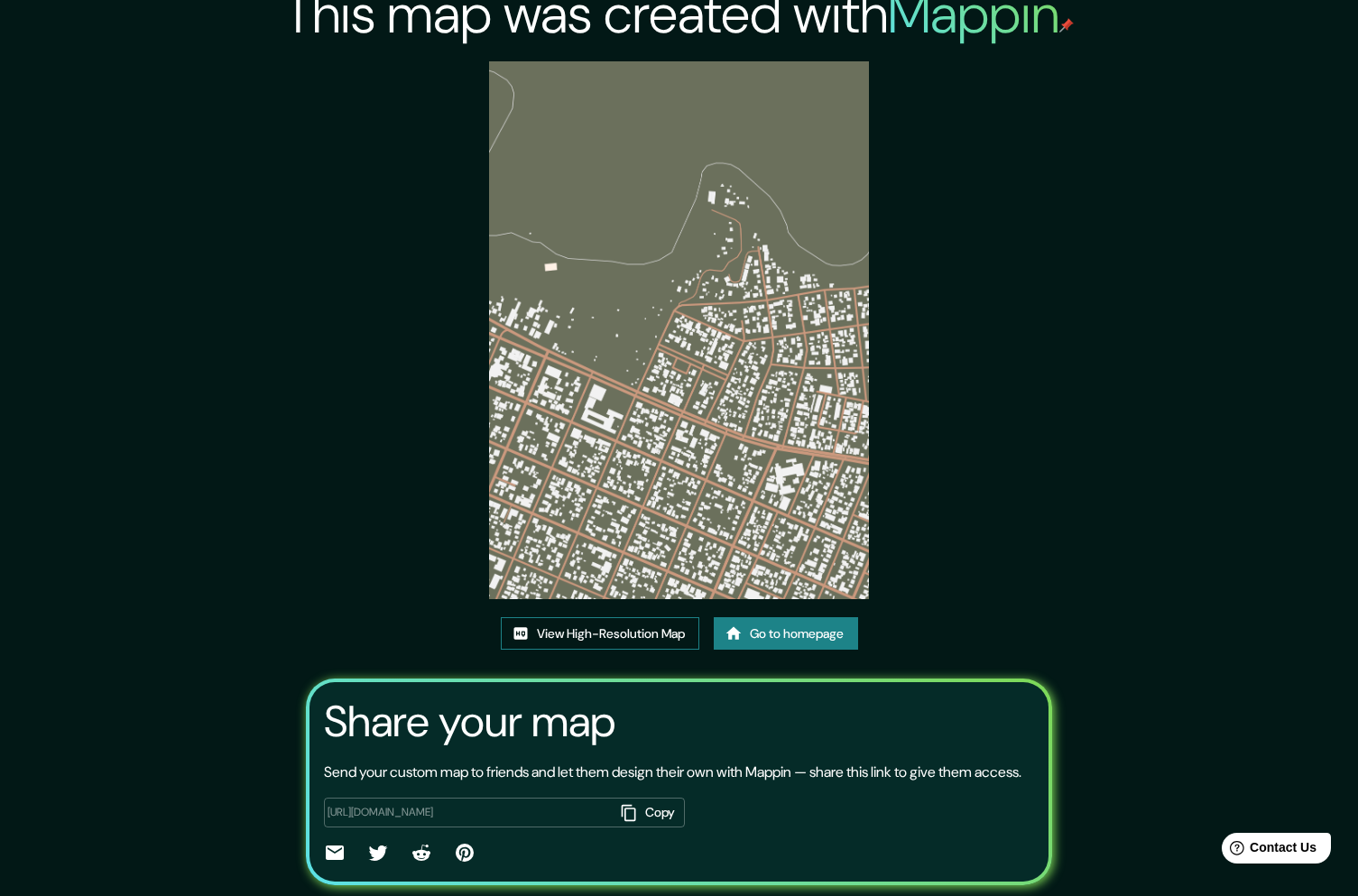
click at [634, 635] on link "View High-Resolution Map" at bounding box center [599, 634] width 198 height 34
click at [645, 635] on link "View High-Resolution Map" at bounding box center [599, 634] width 198 height 34
click at [788, 641] on link "Go to homepage" at bounding box center [786, 634] width 145 height 34
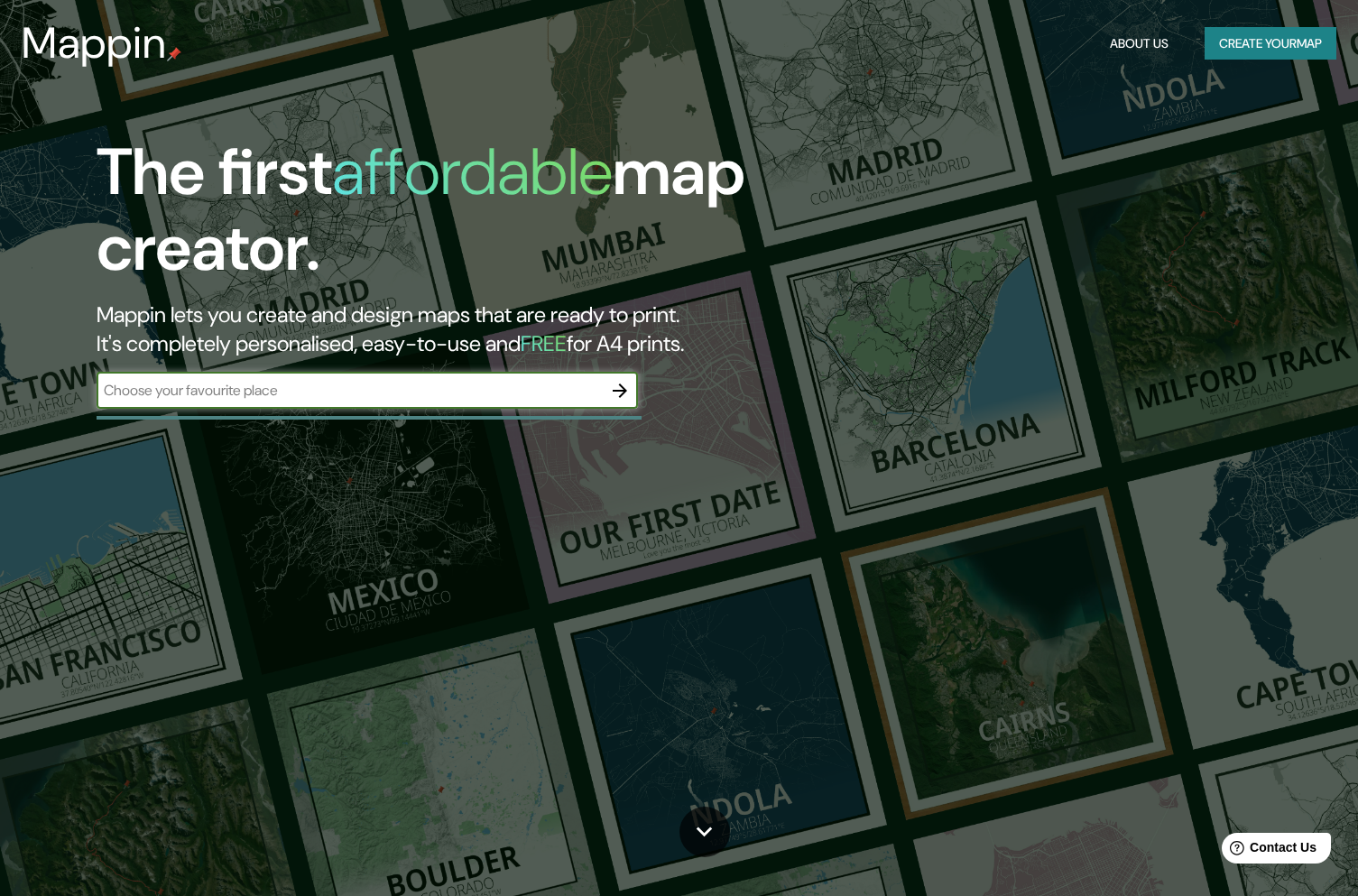
click at [471, 394] on input "text" at bounding box center [349, 390] width 505 height 21
click at [474, 390] on input "text" at bounding box center [349, 390] width 505 height 21
type input "COYHAIQUE"
click at [616, 391] on icon "button" at bounding box center [619, 390] width 14 height 14
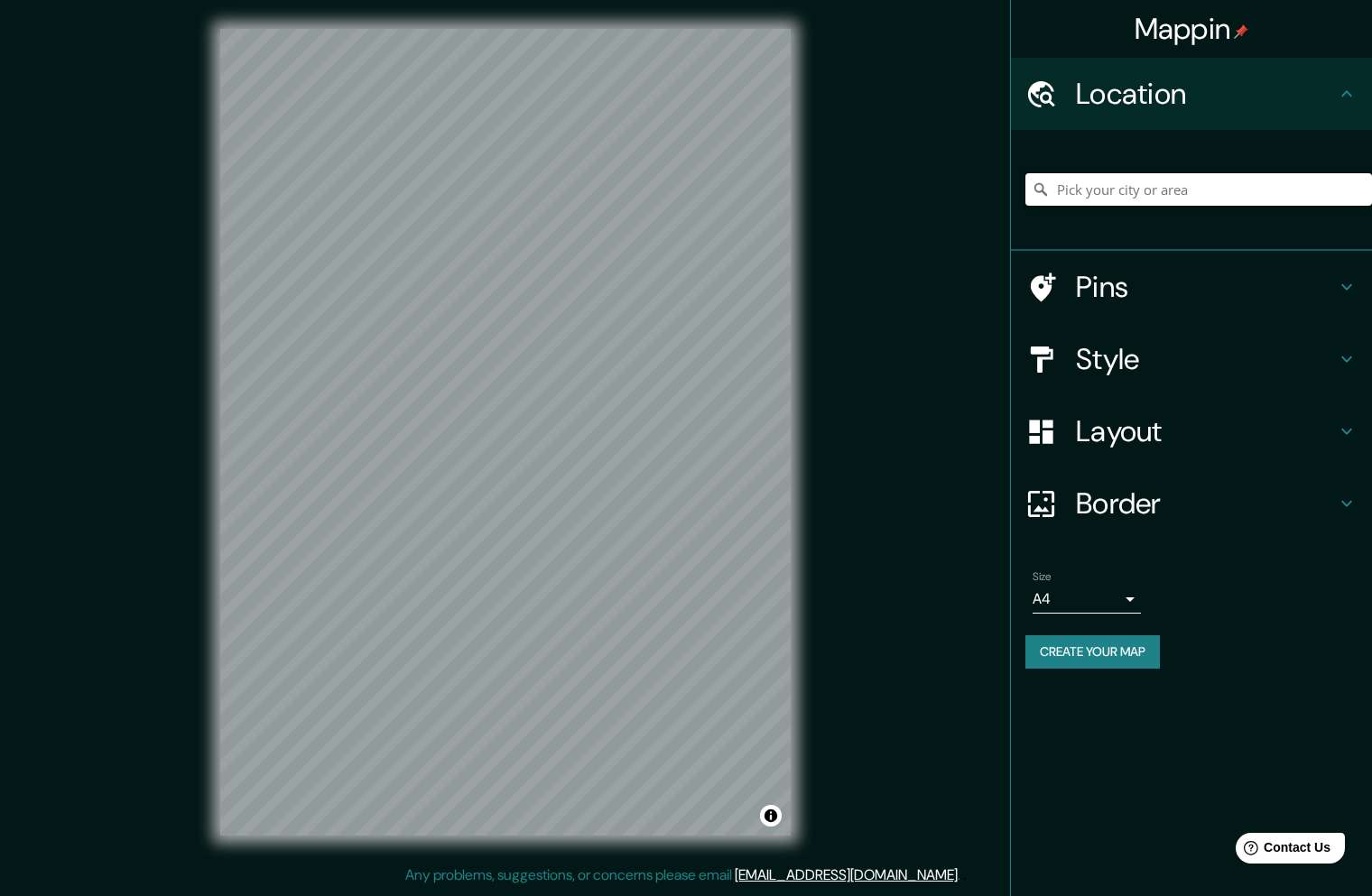
click at [1116, 195] on input "Pick your city or area" at bounding box center [1198, 189] width 347 height 33
click at [1127, 190] on input "Coyhaique, Región de Aysén del General Carlos Ibáñez del Campo, Chile" at bounding box center [1198, 189] width 347 height 33
drag, startPoint x: 1130, startPoint y: 193, endPoint x: 1341, endPoint y: 202, distance: 211.2
click at [1341, 202] on input "Coyhaique, Región de Aysén del General Carlos Ibáñez del Campo, Chile" at bounding box center [1198, 189] width 347 height 33
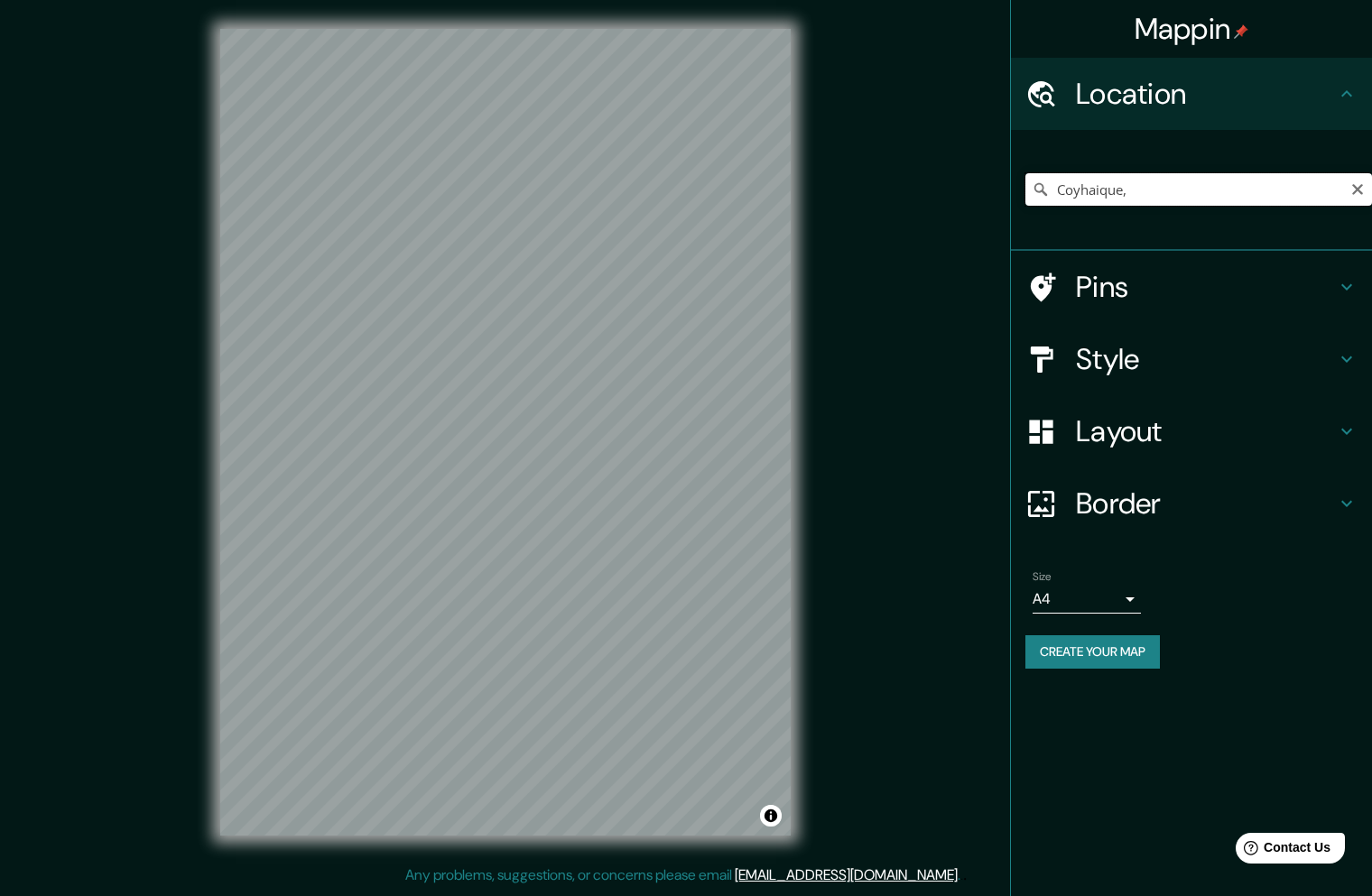
scroll to position [0, 0]
type input "Coyhaique, [GEOGRAPHIC_DATA][PERSON_NAME][PERSON_NAME], [GEOGRAPHIC_DATA]"
click at [1104, 354] on h4 "Style" at bounding box center [1206, 359] width 260 height 36
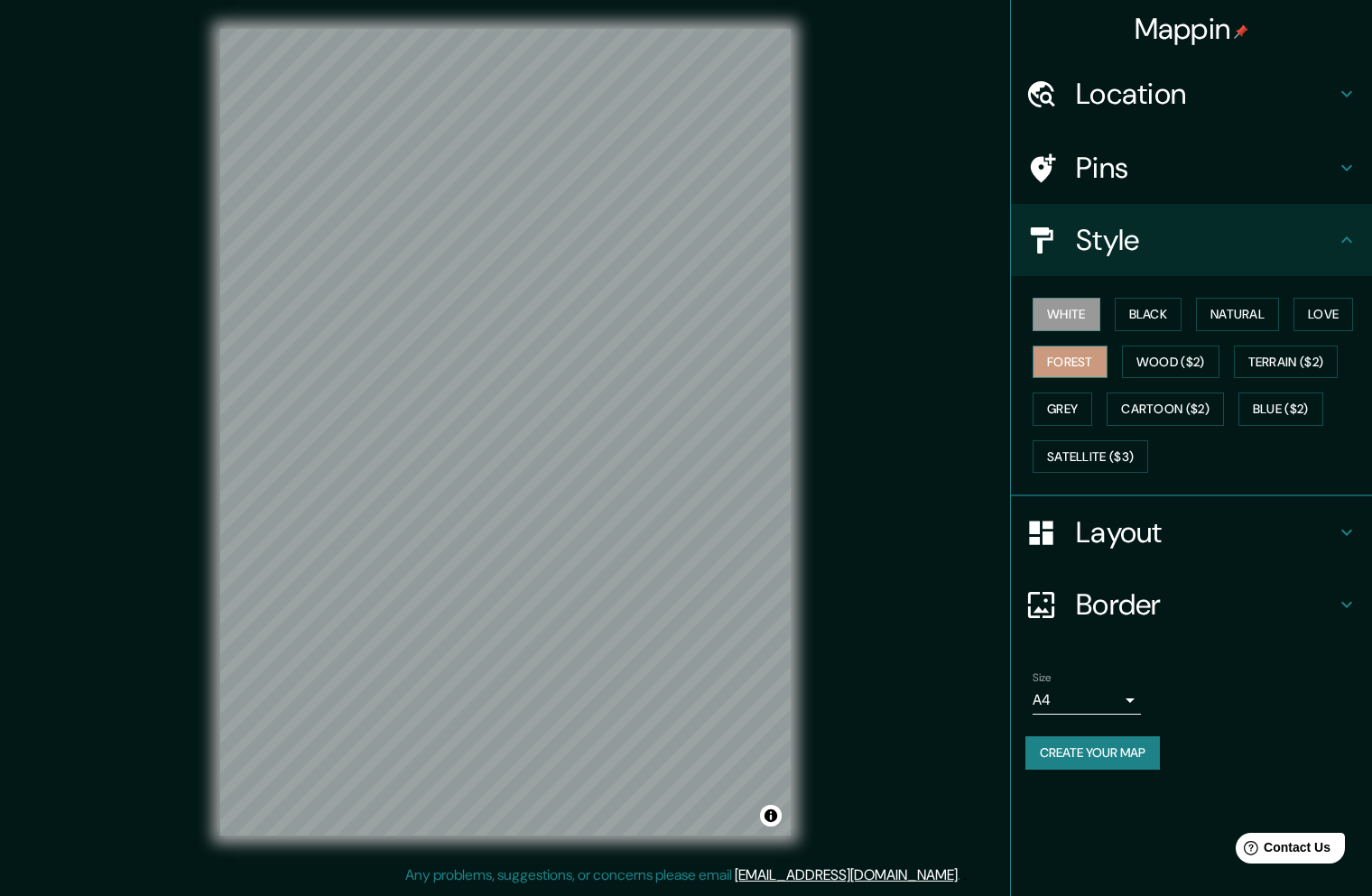
click at [1087, 355] on button "Forest" at bounding box center [1070, 363] width 75 height 34
click at [1100, 529] on h4 "Layout" at bounding box center [1206, 532] width 260 height 36
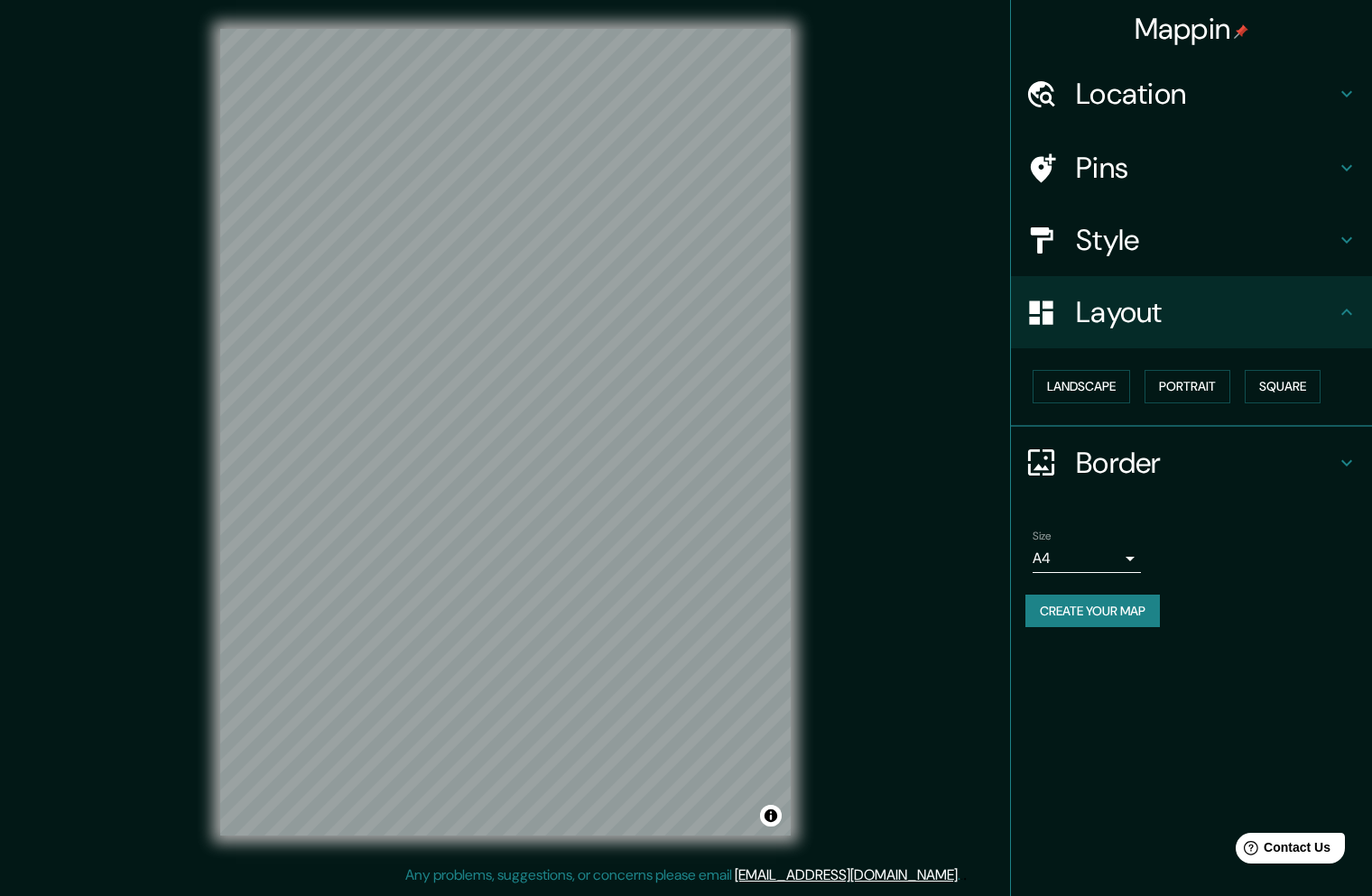
click at [910, 409] on div "Mappin Location Coyhaique, Región de Aysén del General Carlos Ibáñez del Campo,…" at bounding box center [686, 446] width 1372 height 893
click at [1114, 563] on body "Mappin Location Coyhaique, Región de Aysén del General Carlos Ibáñez del Campo,…" at bounding box center [686, 448] width 1372 height 896
click at [1086, 624] on li "A3" at bounding box center [1086, 628] width 108 height 33
type input "a4"
click at [1091, 609] on button "Create your map" at bounding box center [1092, 611] width 134 height 34
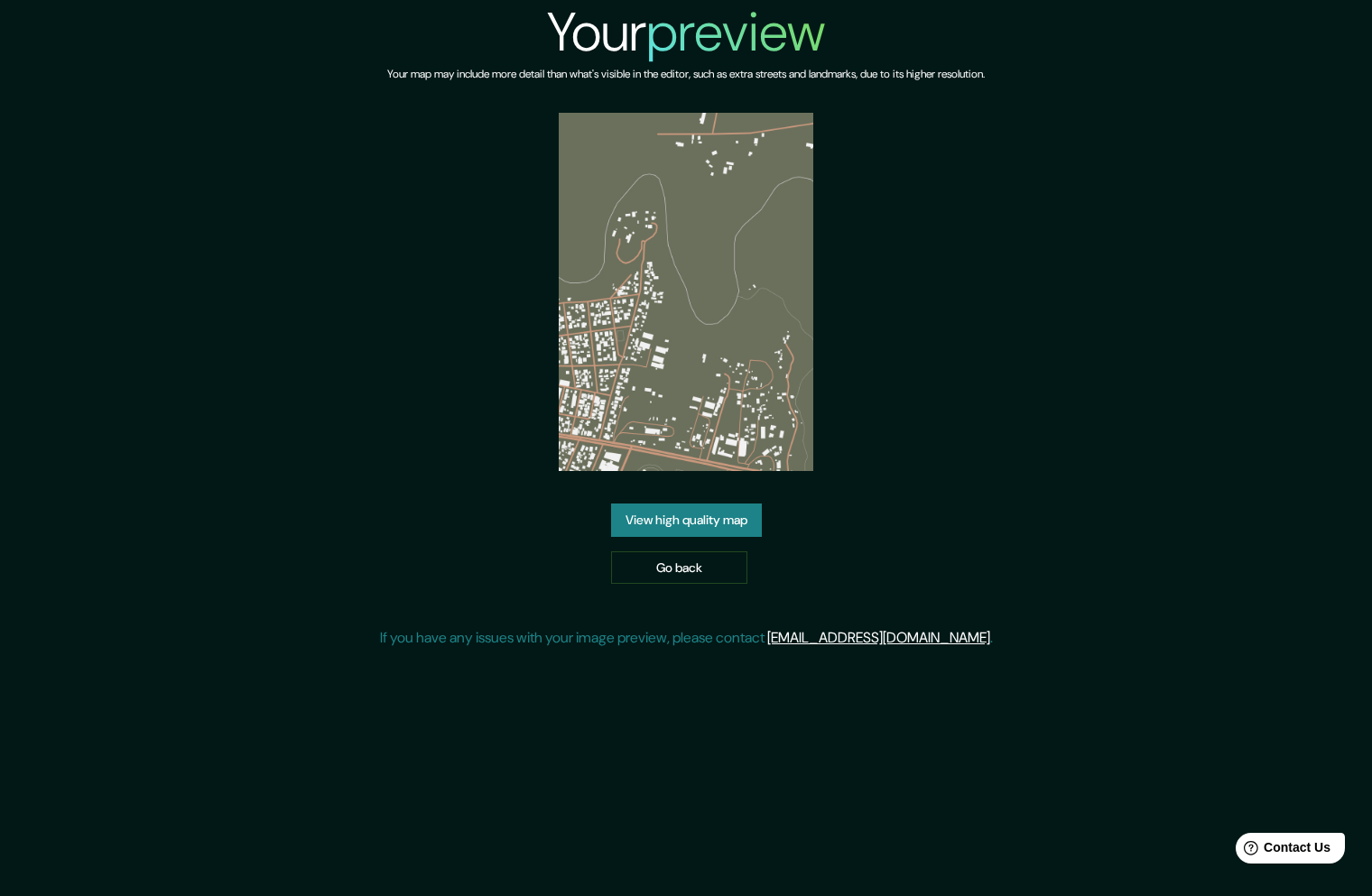
click at [694, 514] on link "View high quality map" at bounding box center [686, 520] width 150 height 34
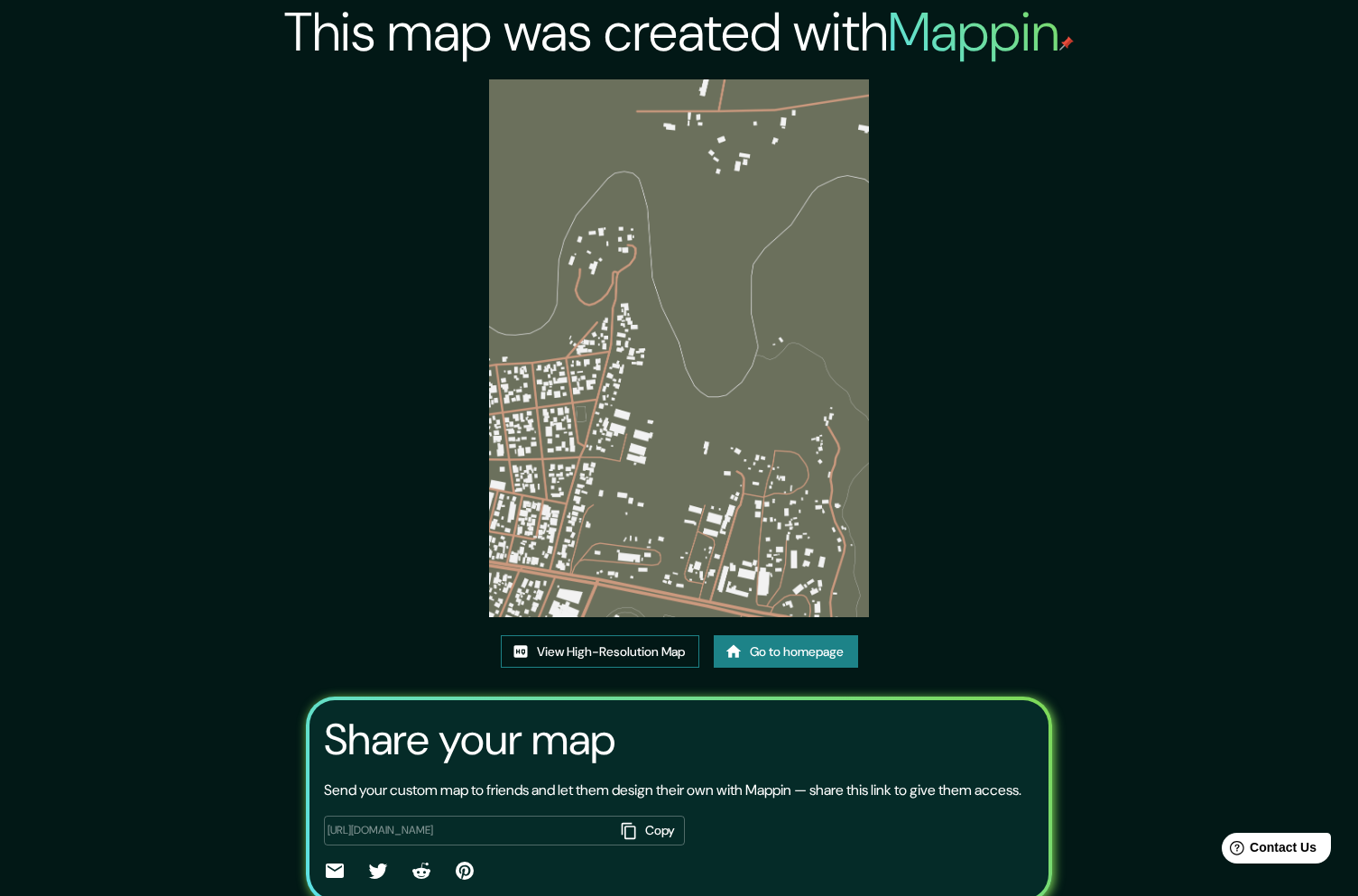
click at [623, 649] on link "View High-Resolution Map" at bounding box center [599, 652] width 198 height 34
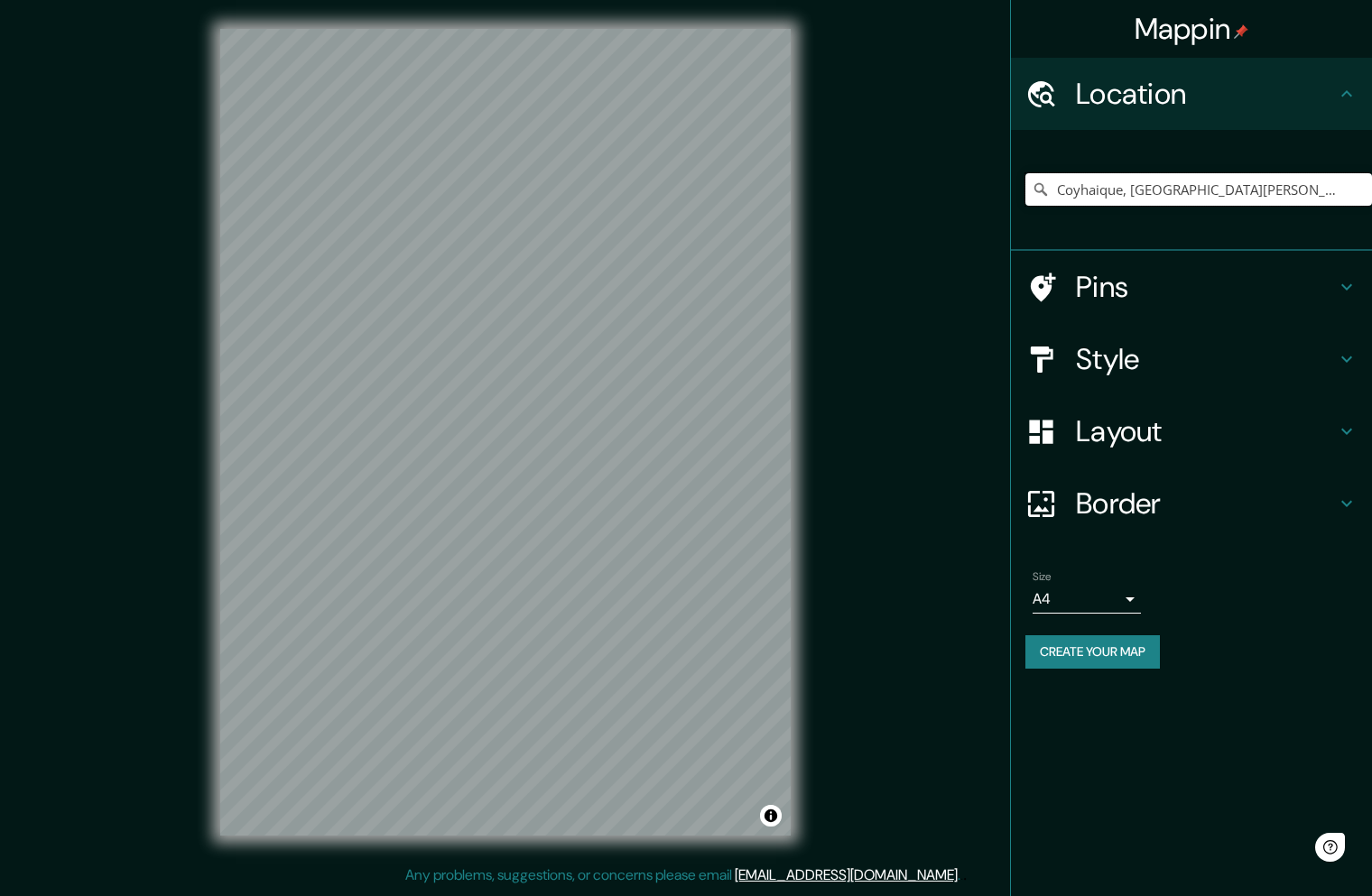
click at [1137, 187] on input "Coyhaique, [GEOGRAPHIC_DATA][PERSON_NAME][PERSON_NAME], [GEOGRAPHIC_DATA]" at bounding box center [1198, 189] width 347 height 33
drag, startPoint x: 1124, startPoint y: 190, endPoint x: 1351, endPoint y: 252, distance: 235.3
click at [1351, 252] on ul "Location Coyhaique, Región de Aysén del General Carlos Ibáñez del Campo, Chile …" at bounding box center [1192, 373] width 361 height 632
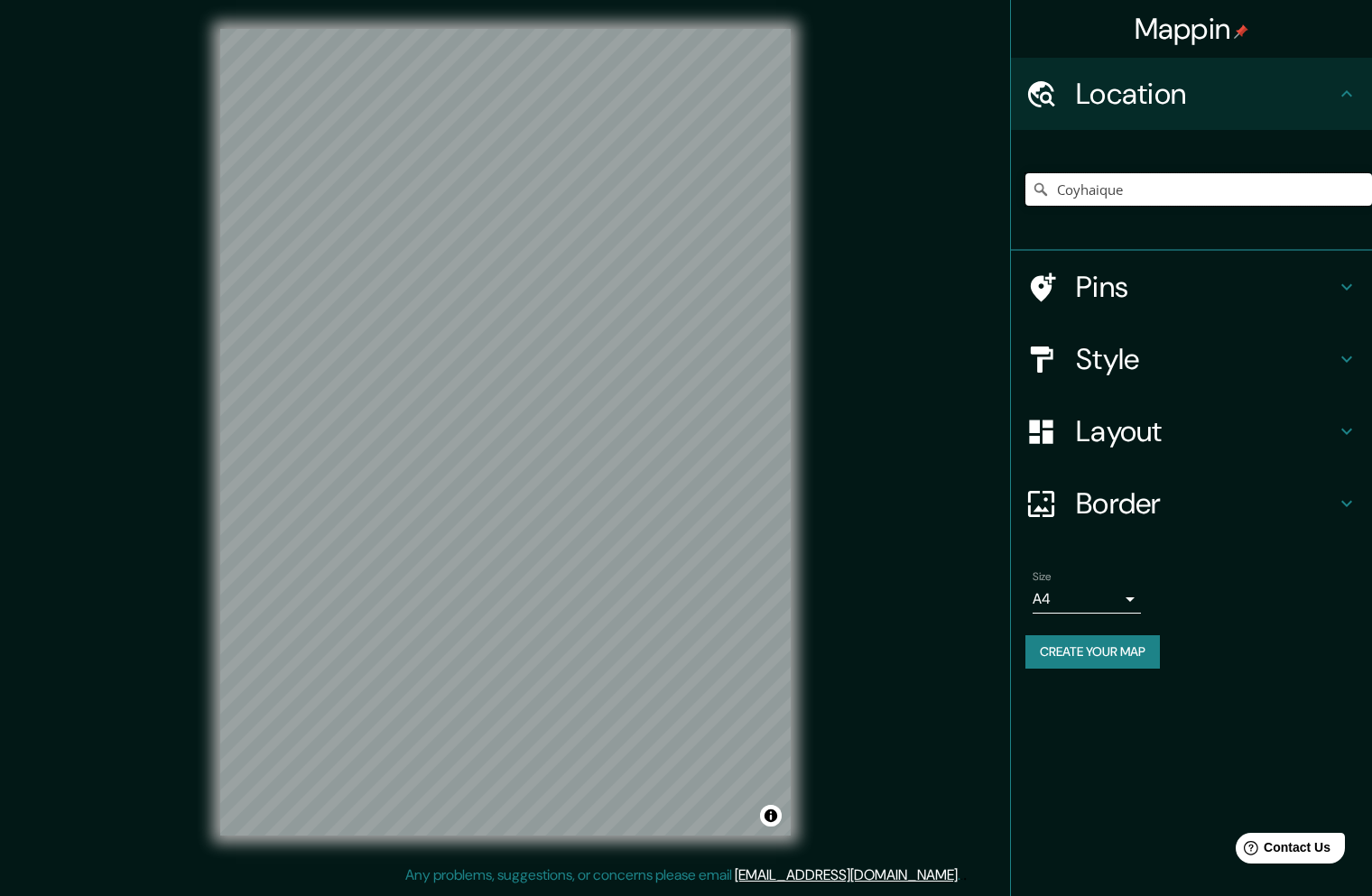
click at [1147, 191] on input "Coyhaique" at bounding box center [1198, 189] width 347 height 33
click at [1115, 366] on h4 "Style" at bounding box center [1206, 359] width 260 height 36
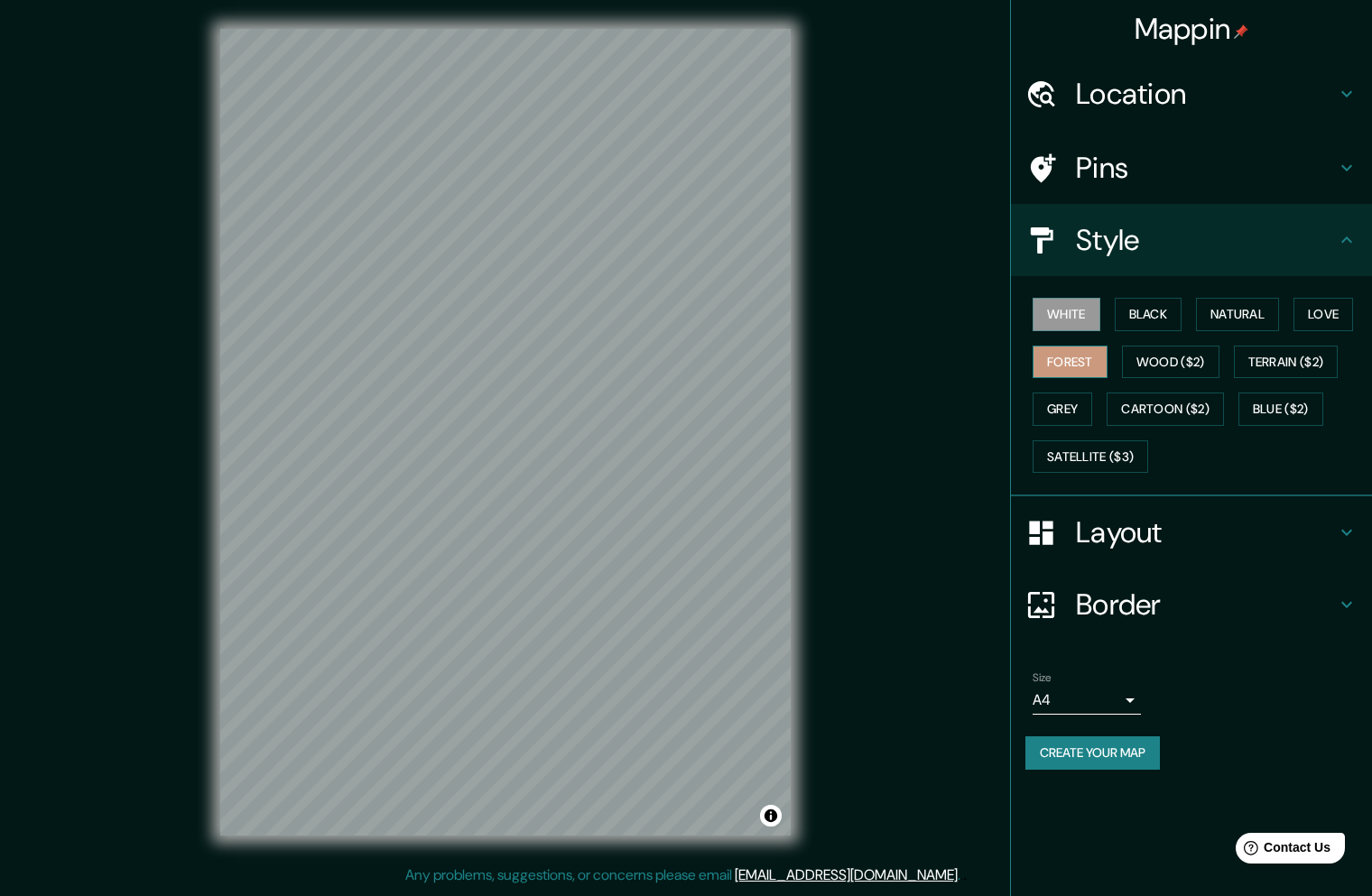
click at [1080, 365] on button "Forest" at bounding box center [1070, 363] width 75 height 34
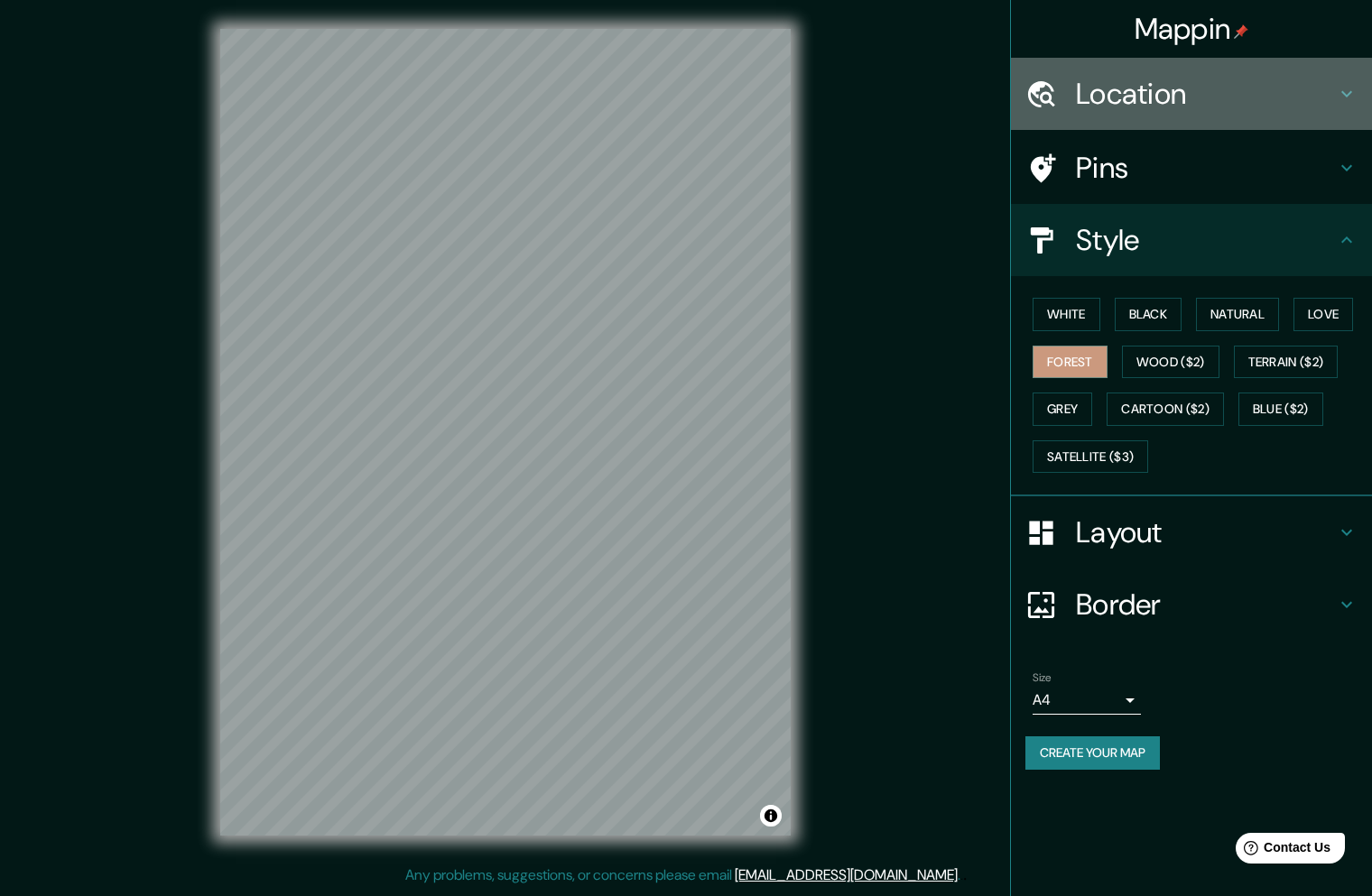
click at [1155, 95] on h4 "Location" at bounding box center [1206, 94] width 260 height 36
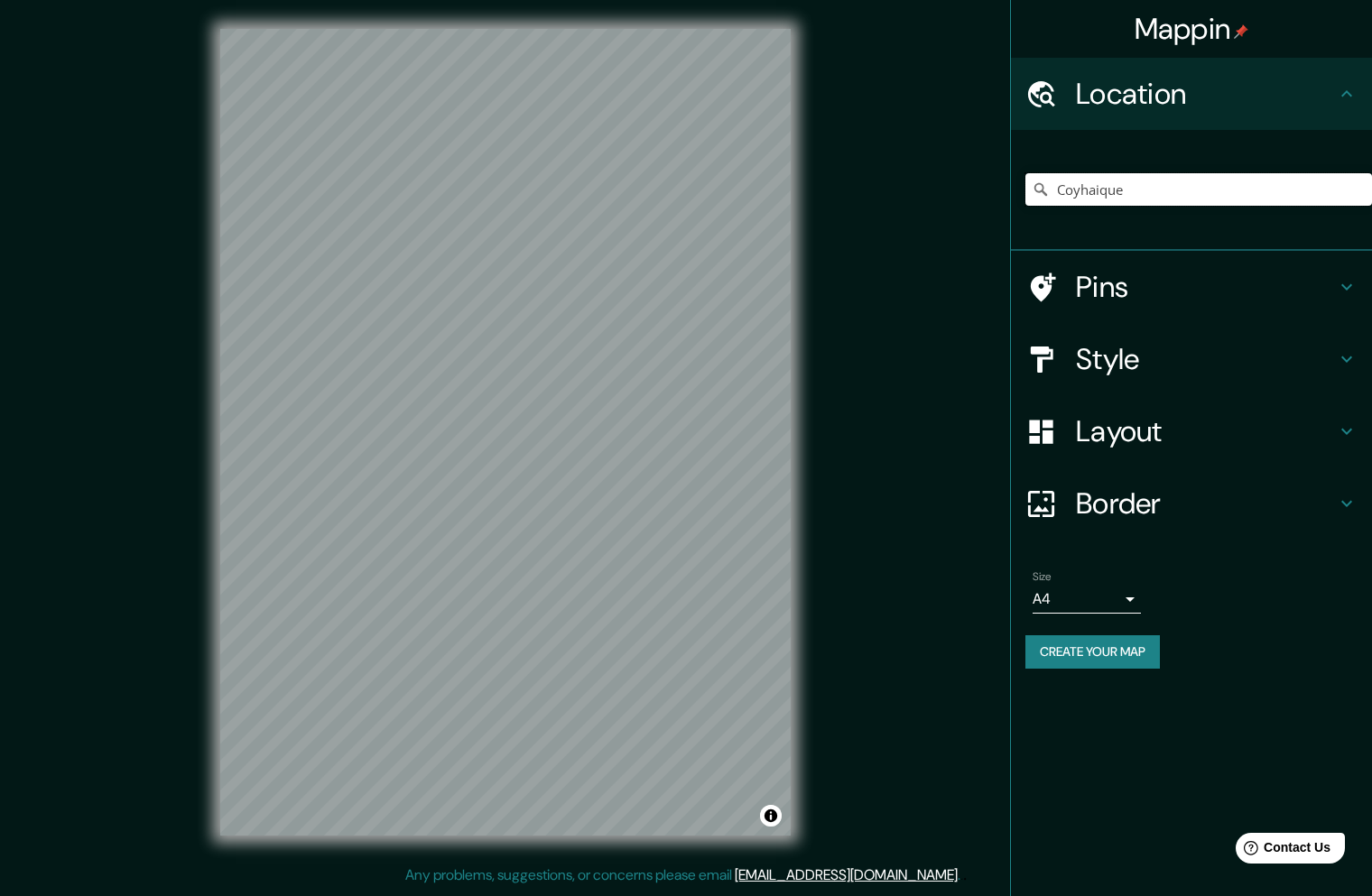
click at [1144, 189] on input "Coyhaique" at bounding box center [1198, 189] width 347 height 33
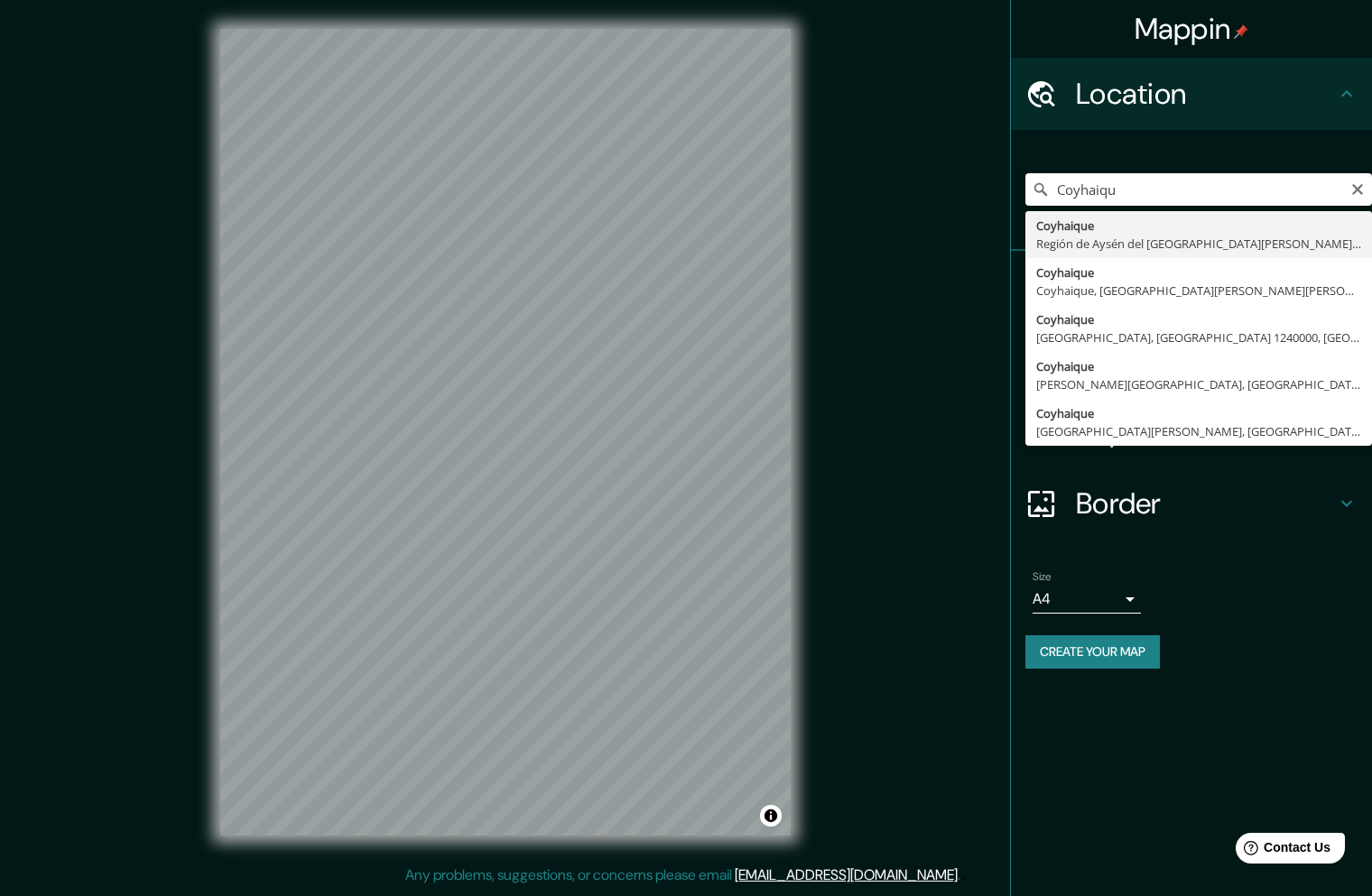
type input "Coyhaique, Región de Aysén del General Carlos Ibáñez del Campo, Chile"
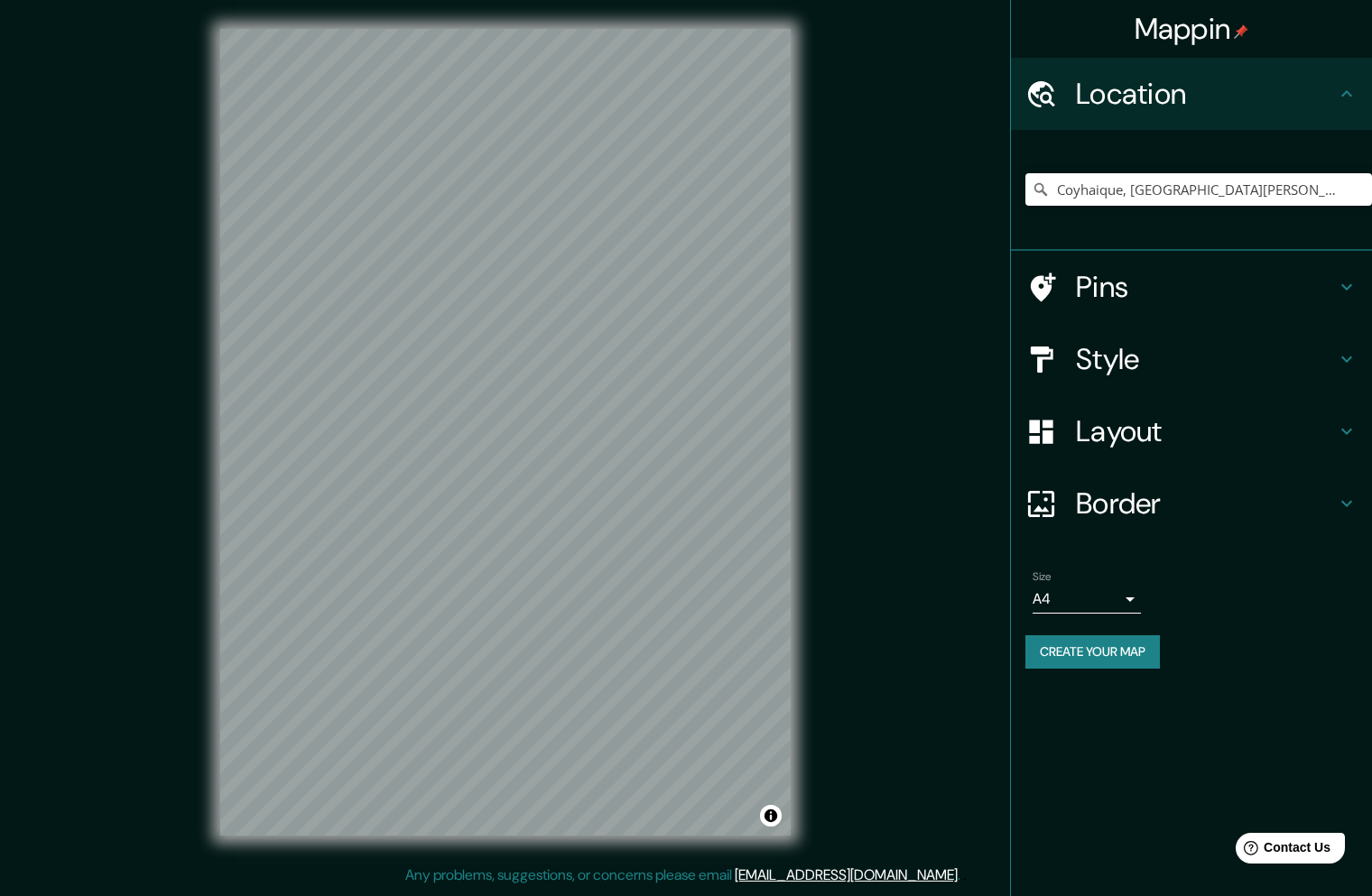
click at [1085, 602] on body "Mappin Location Coyhaique, Región de Aysén del General Carlos Ibáñez del Campo,…" at bounding box center [686, 448] width 1372 height 896
click at [1078, 667] on li "A3" at bounding box center [1086, 669] width 108 height 33
click at [1082, 651] on button "Create your map" at bounding box center [1092, 652] width 134 height 34
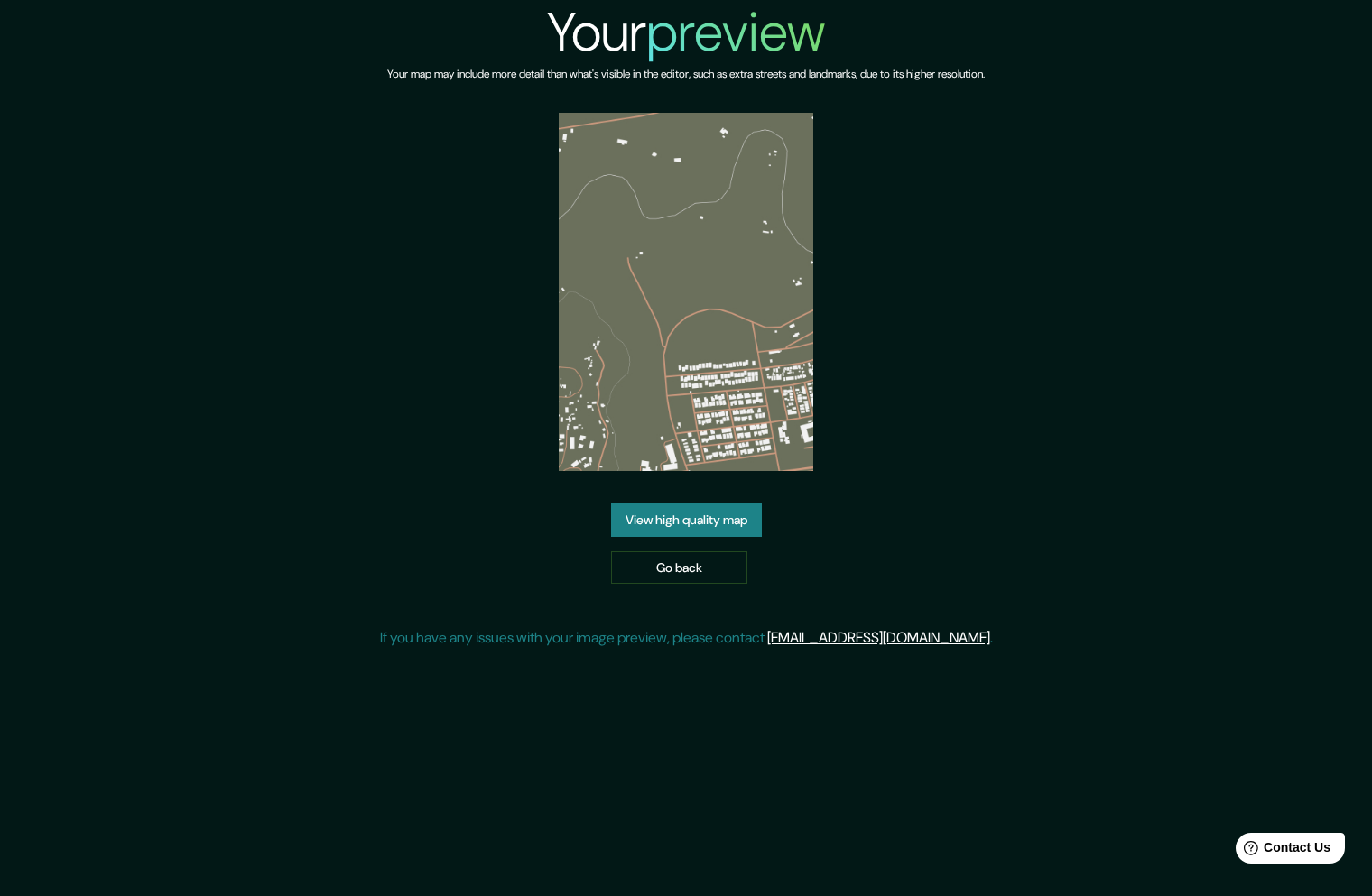
click at [697, 517] on link "View high quality map" at bounding box center [686, 520] width 150 height 34
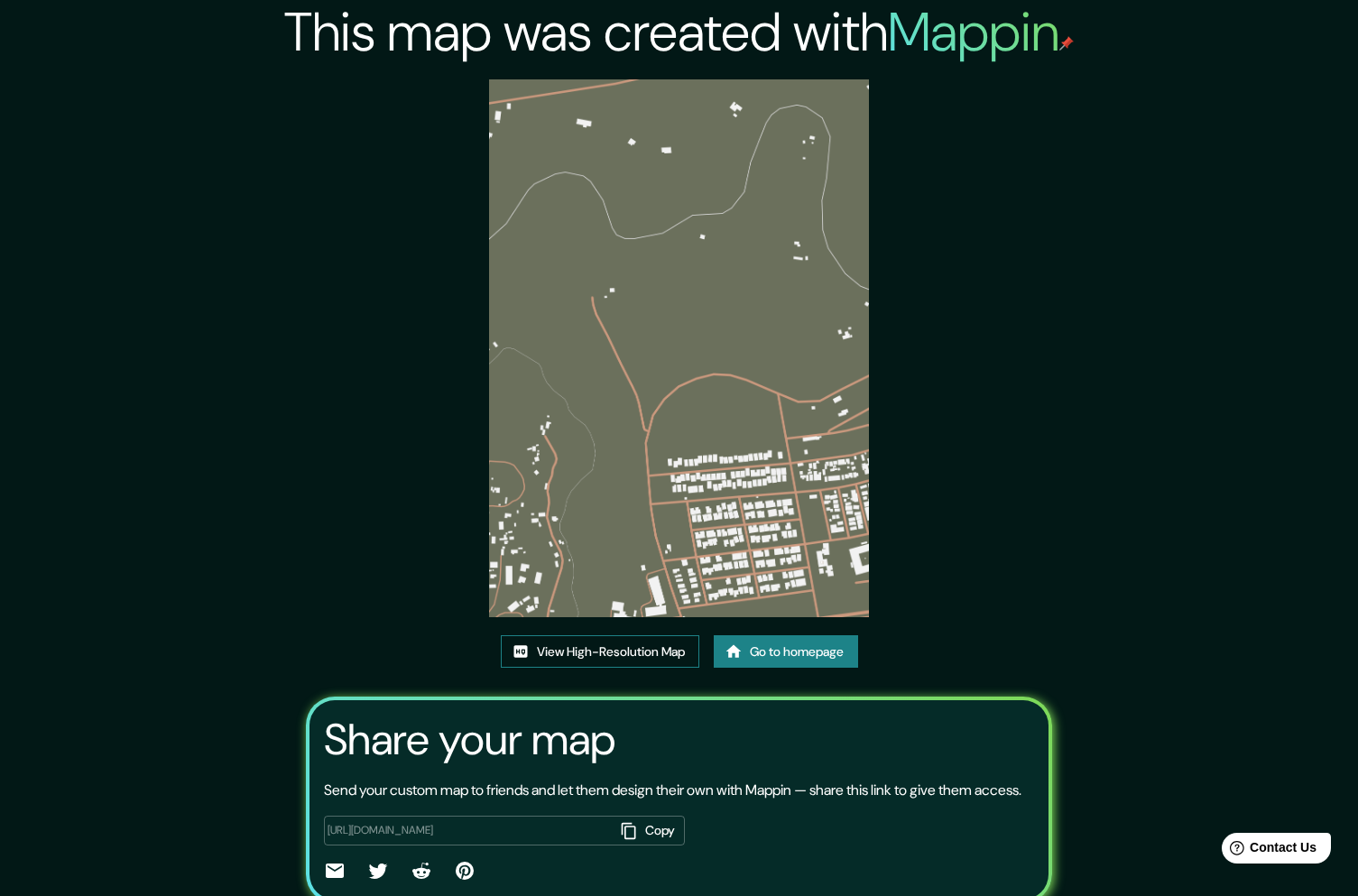
click at [591, 648] on link "View High-Resolution Map" at bounding box center [599, 652] width 198 height 34
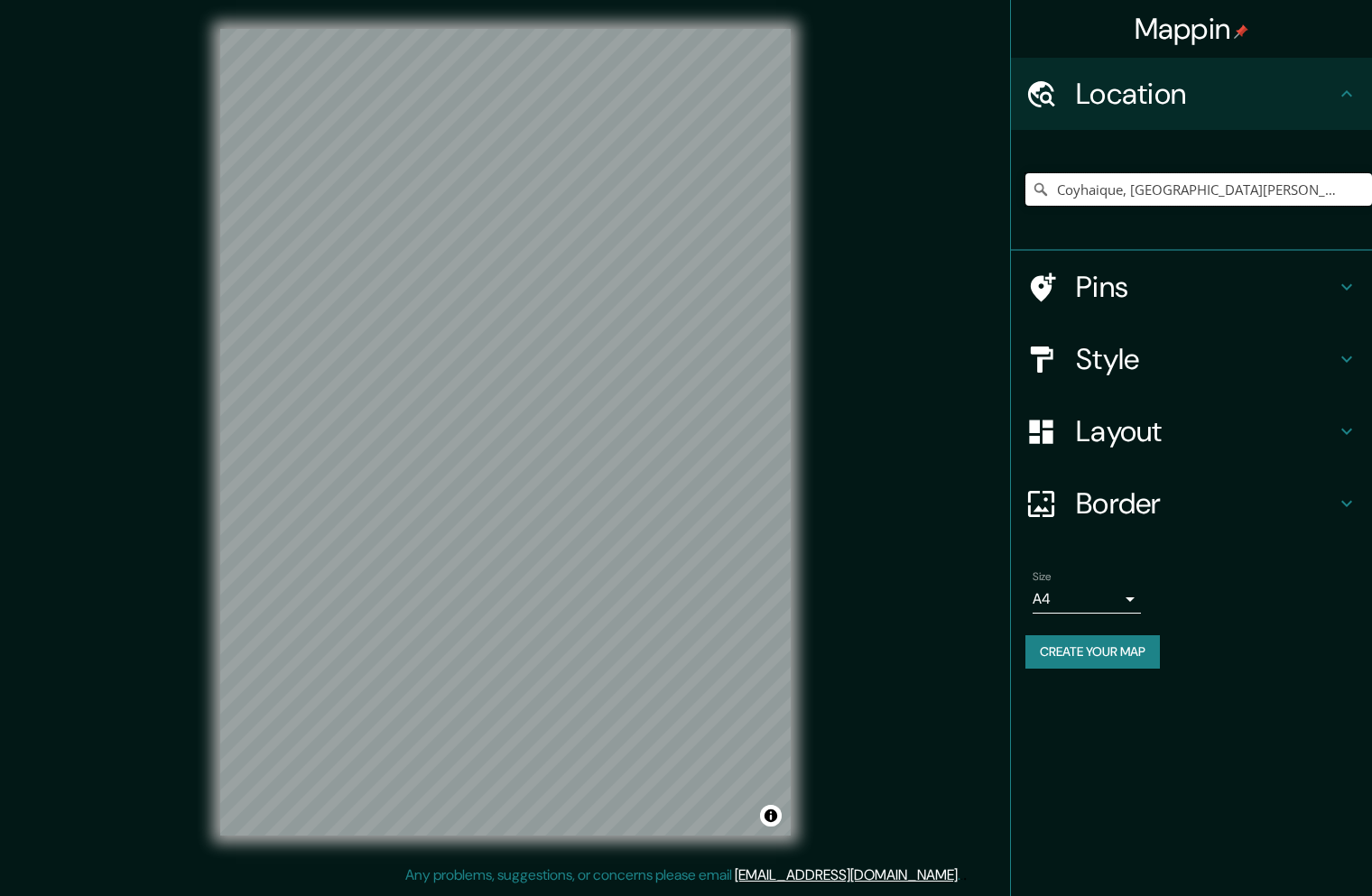
click at [1142, 193] on input "Coyhaique, Región de Aysén del General Carlos Ibáñez del Campo, Chile" at bounding box center [1198, 189] width 347 height 33
drag, startPoint x: 1117, startPoint y: 191, endPoint x: 1351, endPoint y: 217, distance: 235.4
click at [1351, 217] on div "Coyhaique, Región de Aysén del General Carlos Ibáñez del Campo, Chile" at bounding box center [1198, 190] width 347 height 90
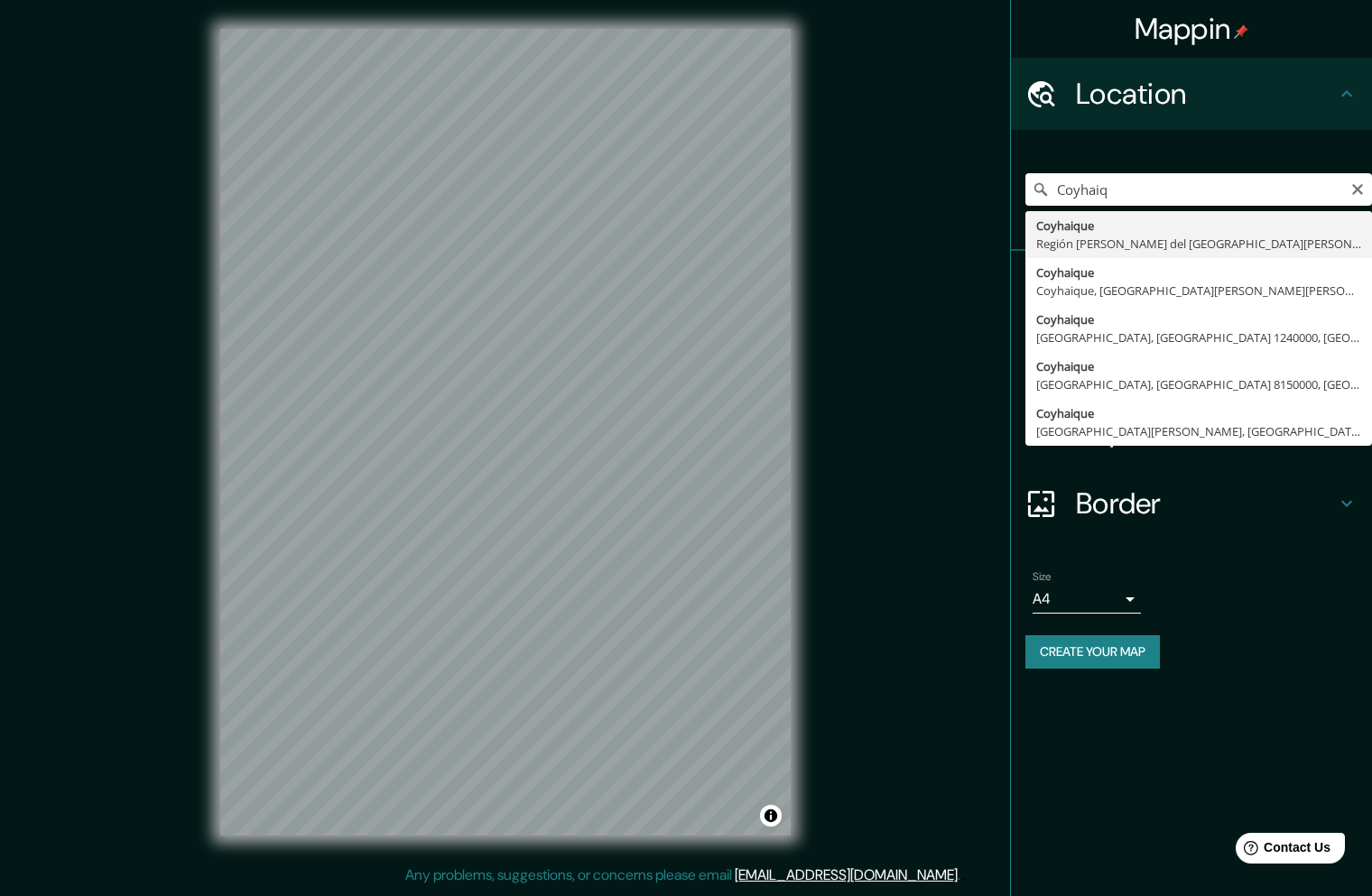
type input "Coyhaique, [GEOGRAPHIC_DATA][PERSON_NAME][PERSON_NAME], [GEOGRAPHIC_DATA]"
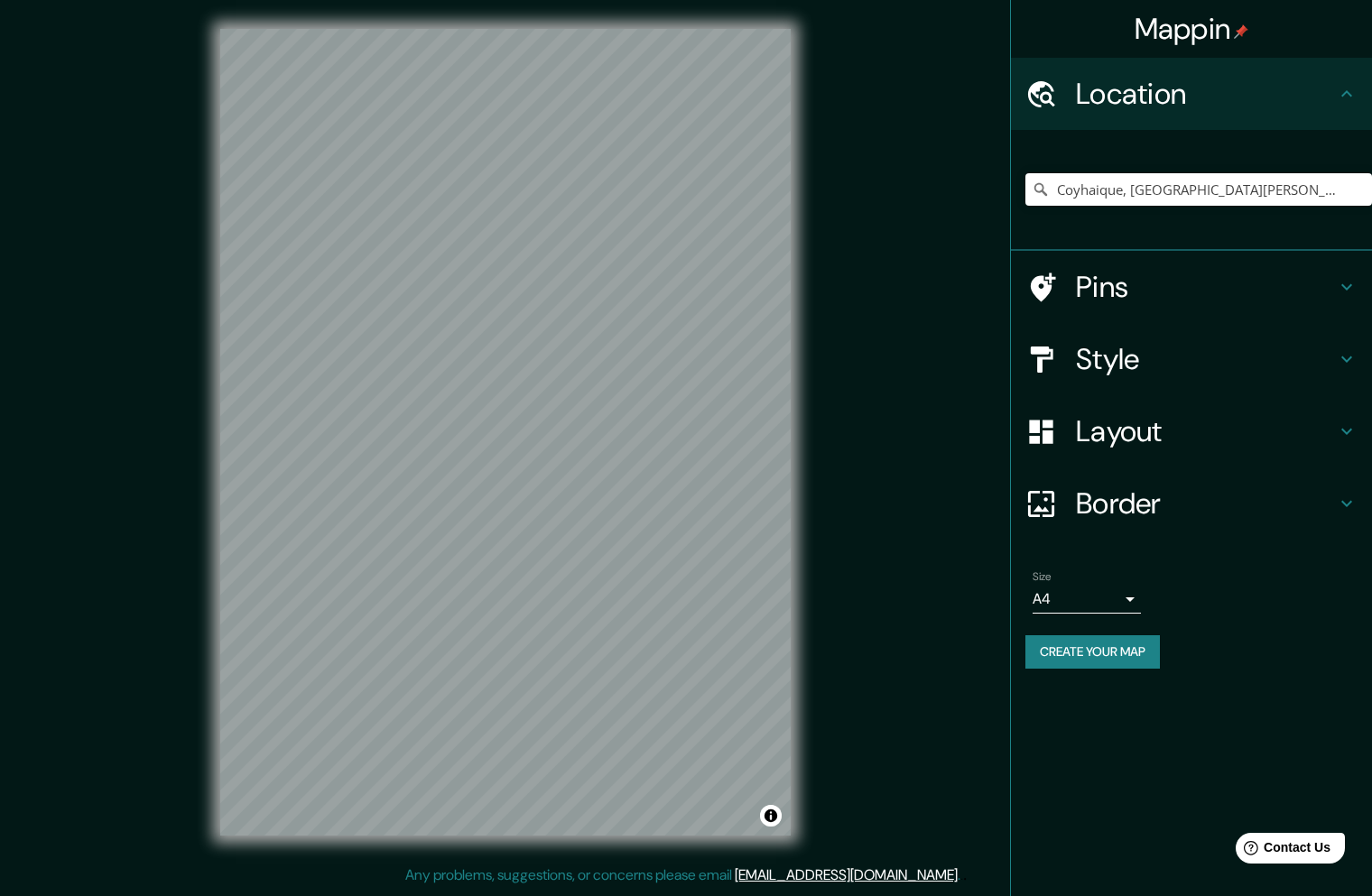
click at [1131, 355] on h4 "Style" at bounding box center [1206, 359] width 260 height 36
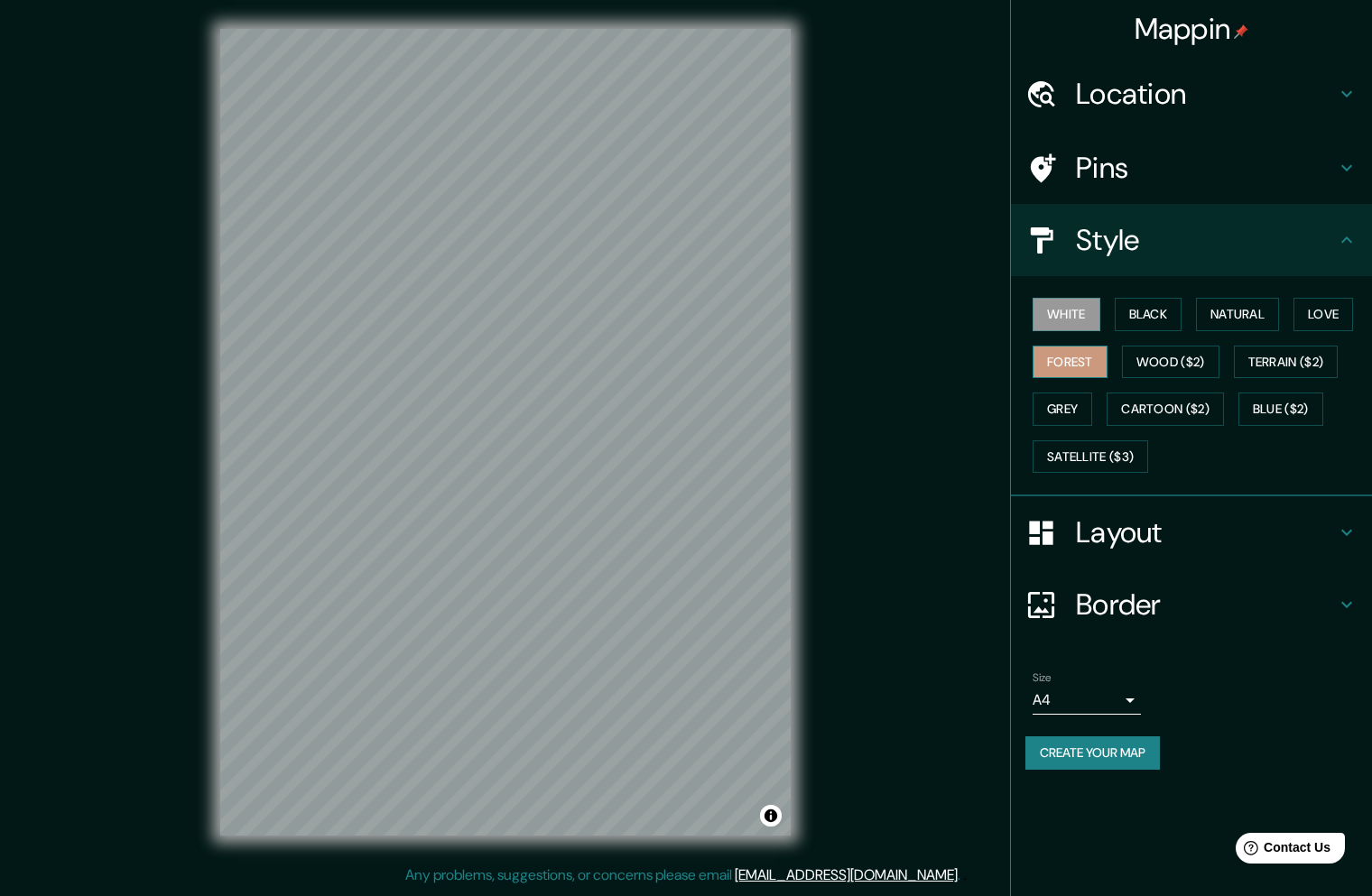
click at [1087, 358] on button "Forest" at bounding box center [1070, 363] width 75 height 34
click at [10, 808] on div "Mappin Location [GEOGRAPHIC_DATA], [GEOGRAPHIC_DATA][PERSON_NAME][PERSON_NAME],…" at bounding box center [686, 446] width 1372 height 893
click at [1092, 760] on button "Create your map" at bounding box center [1092, 753] width 134 height 34
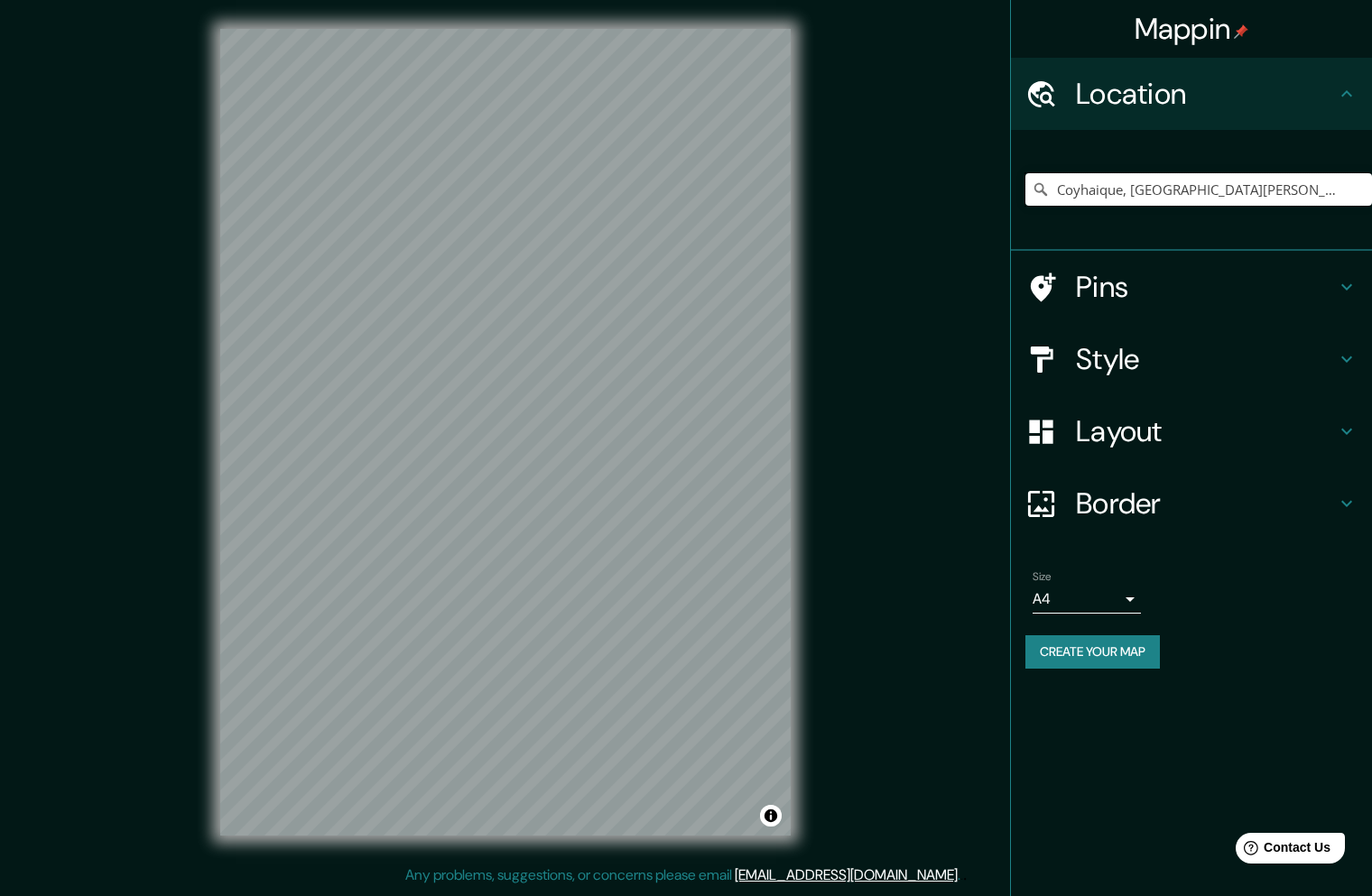
click at [1107, 189] on input "Coyhaique, [GEOGRAPHIC_DATA][PERSON_NAME][PERSON_NAME], [GEOGRAPHIC_DATA]" at bounding box center [1198, 189] width 347 height 33
drag, startPoint x: 1126, startPoint y: 193, endPoint x: 1289, endPoint y: 202, distance: 163.2
click at [1327, 211] on div "Coyhaique, [GEOGRAPHIC_DATA][PERSON_NAME][PERSON_NAME], [GEOGRAPHIC_DATA]" at bounding box center [1198, 190] width 347 height 90
click at [1224, 185] on input "Coyhaique, [GEOGRAPHIC_DATA][PERSON_NAME][PERSON_NAME], [GEOGRAPHIC_DATA]" at bounding box center [1198, 189] width 347 height 33
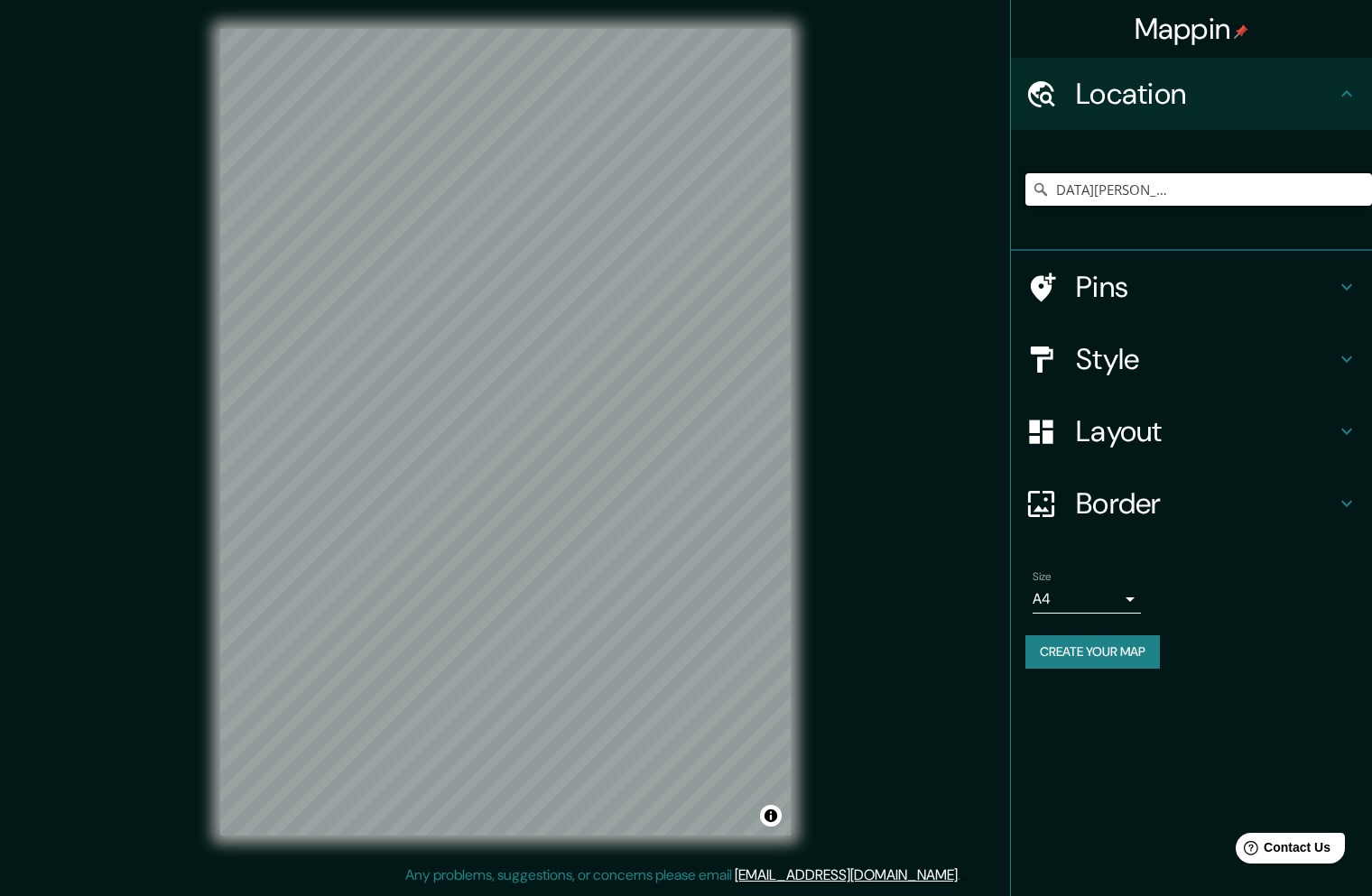
drag, startPoint x: 1217, startPoint y: 190, endPoint x: 1351, endPoint y: 213, distance: 136.0
click at [1351, 213] on div "Coyhaique, [GEOGRAPHIC_DATA][PERSON_NAME][PERSON_NAME], [GEOGRAPHIC_DATA]" at bounding box center [1198, 190] width 347 height 90
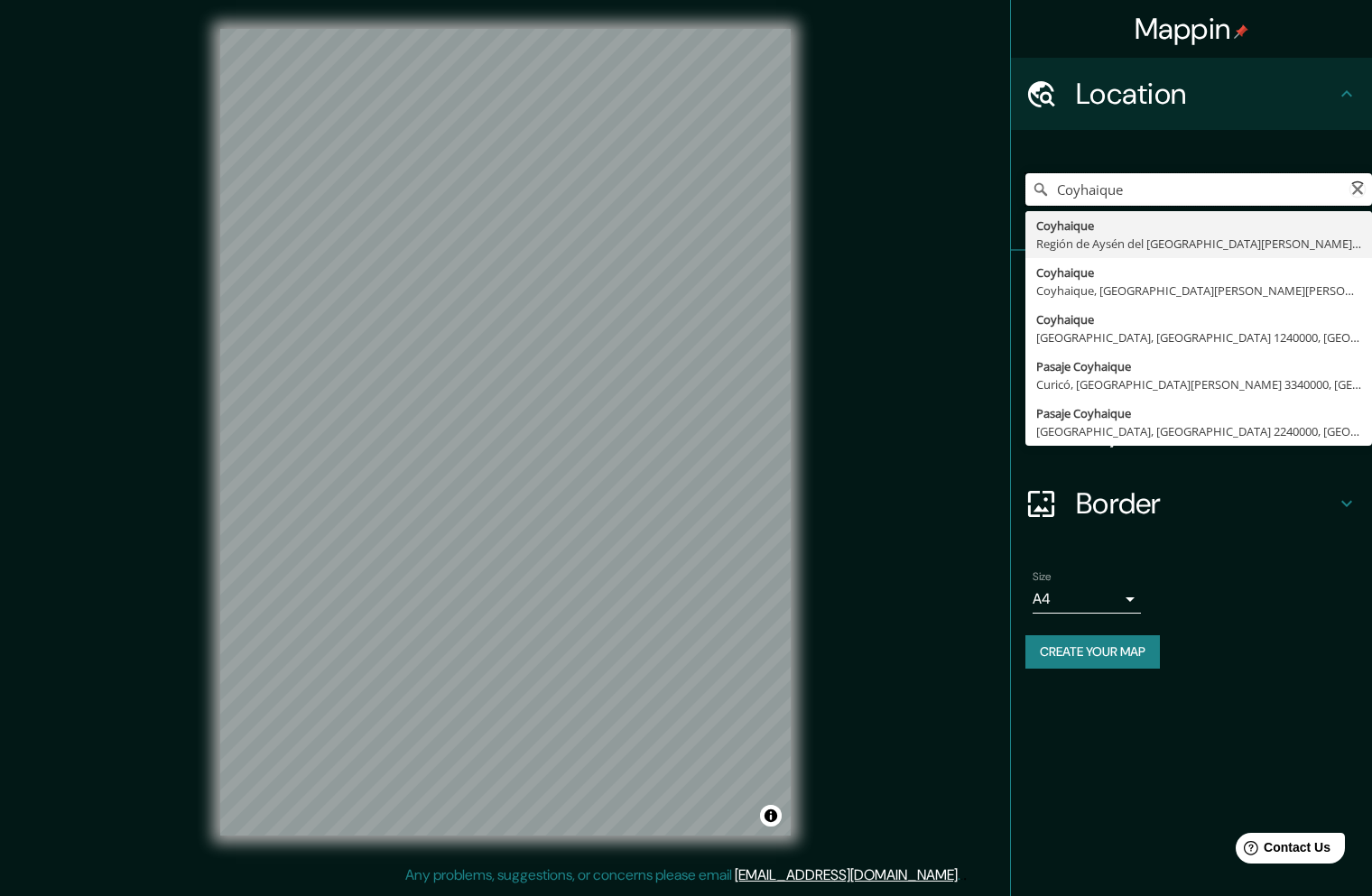
type input "Coyhaique, [GEOGRAPHIC_DATA][PERSON_NAME][PERSON_NAME], [GEOGRAPHIC_DATA]"
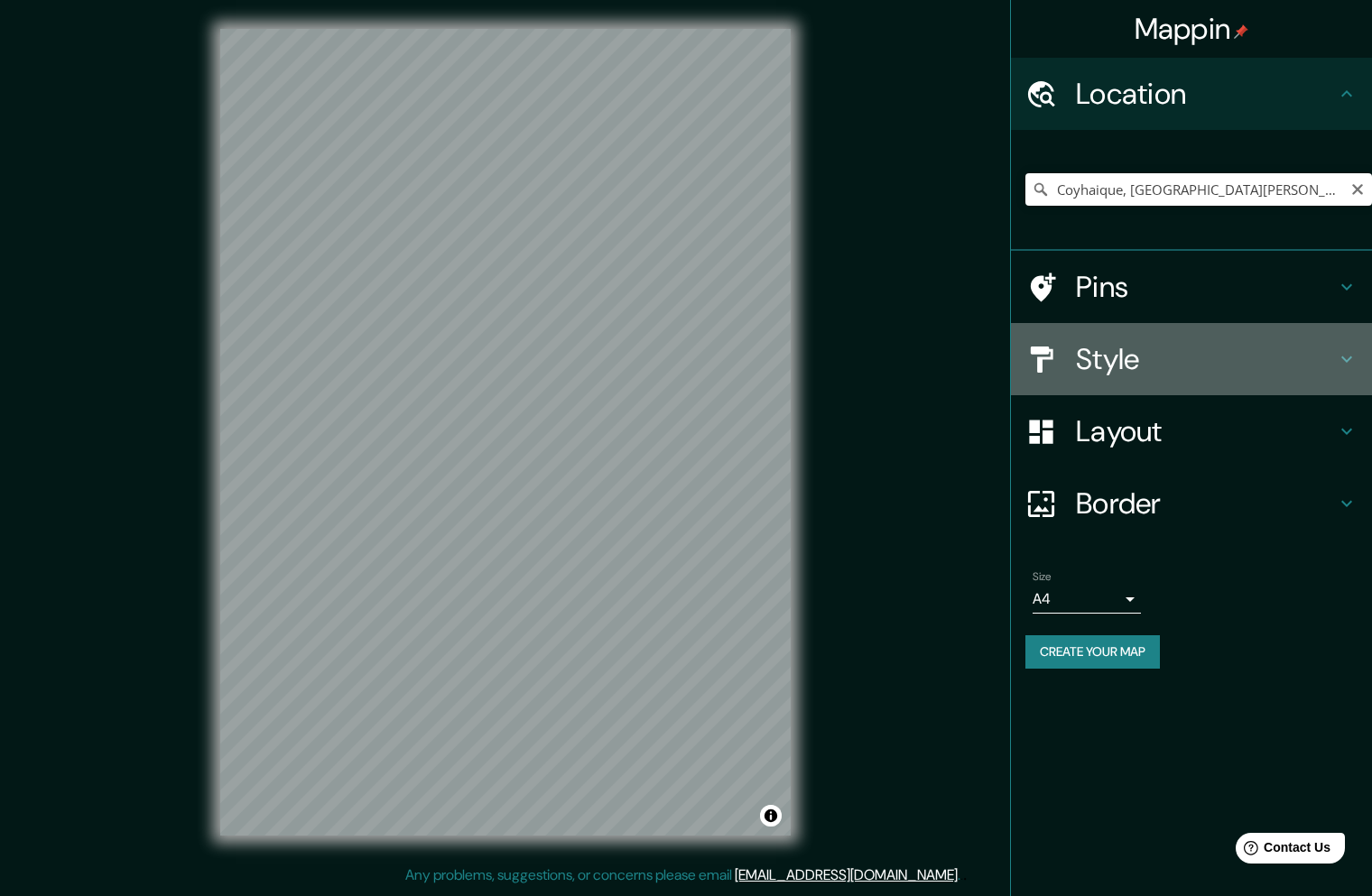
click at [1087, 363] on h4 "Style" at bounding box center [1206, 359] width 260 height 36
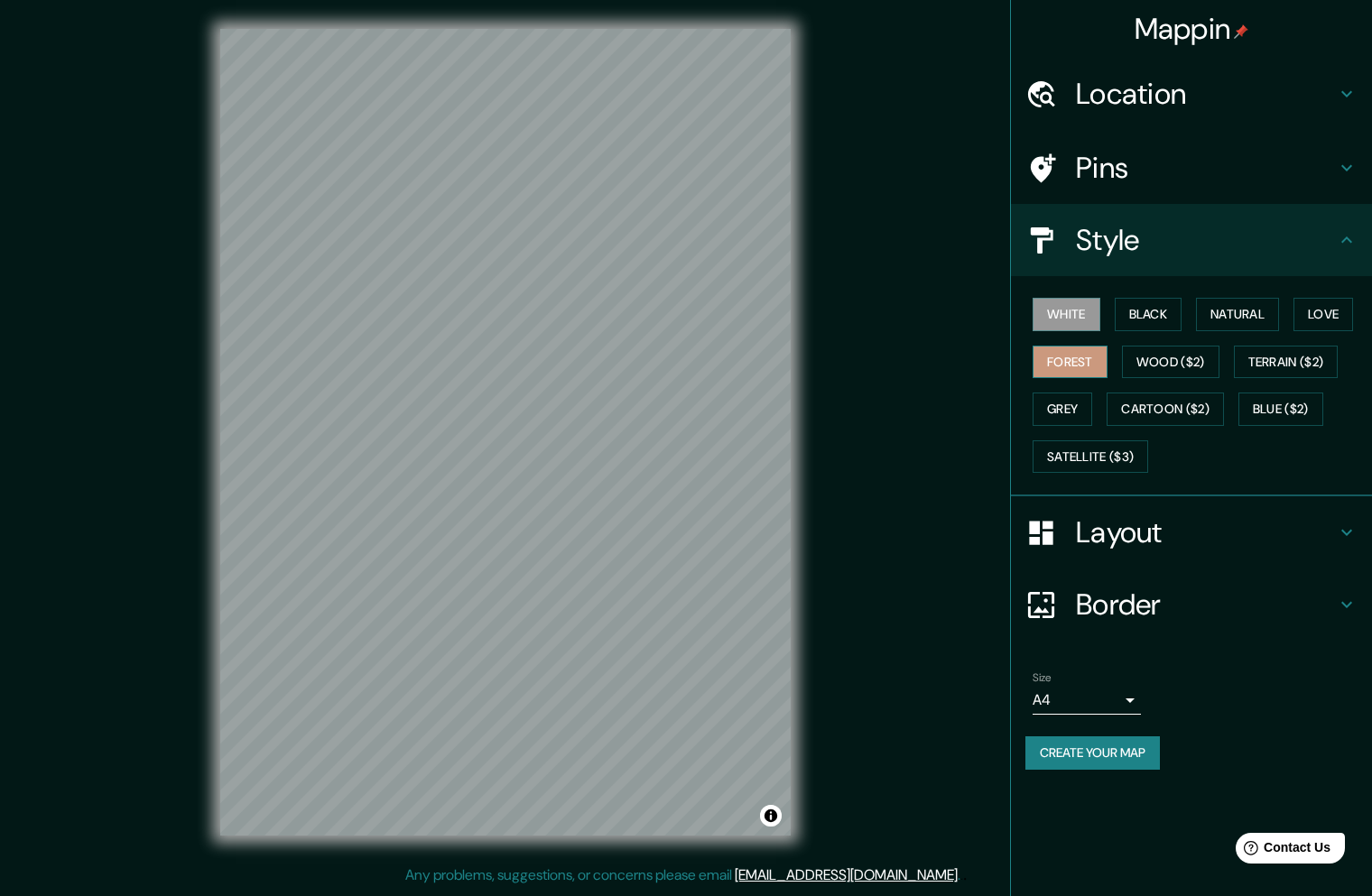
click at [1071, 364] on button "Forest" at bounding box center [1070, 363] width 75 height 34
click at [1120, 701] on body "Mappin Location Coyhaique, Región de Aysén del General Carlos Ibáñez del Campo,…" at bounding box center [686, 448] width 1372 height 896
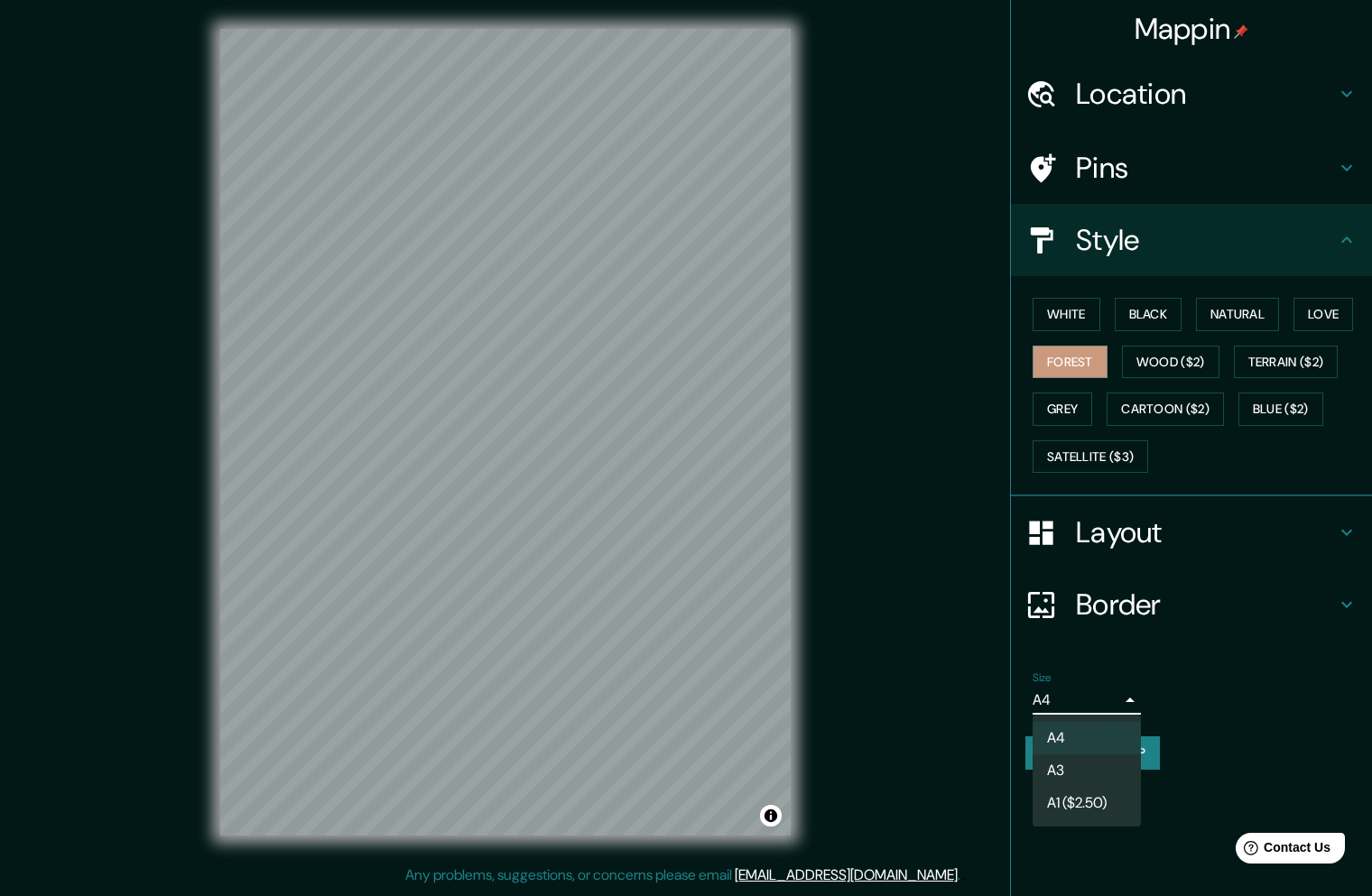
click at [1096, 767] on li "A3" at bounding box center [1086, 770] width 108 height 33
click at [1108, 752] on button "Create your map" at bounding box center [1092, 753] width 134 height 34
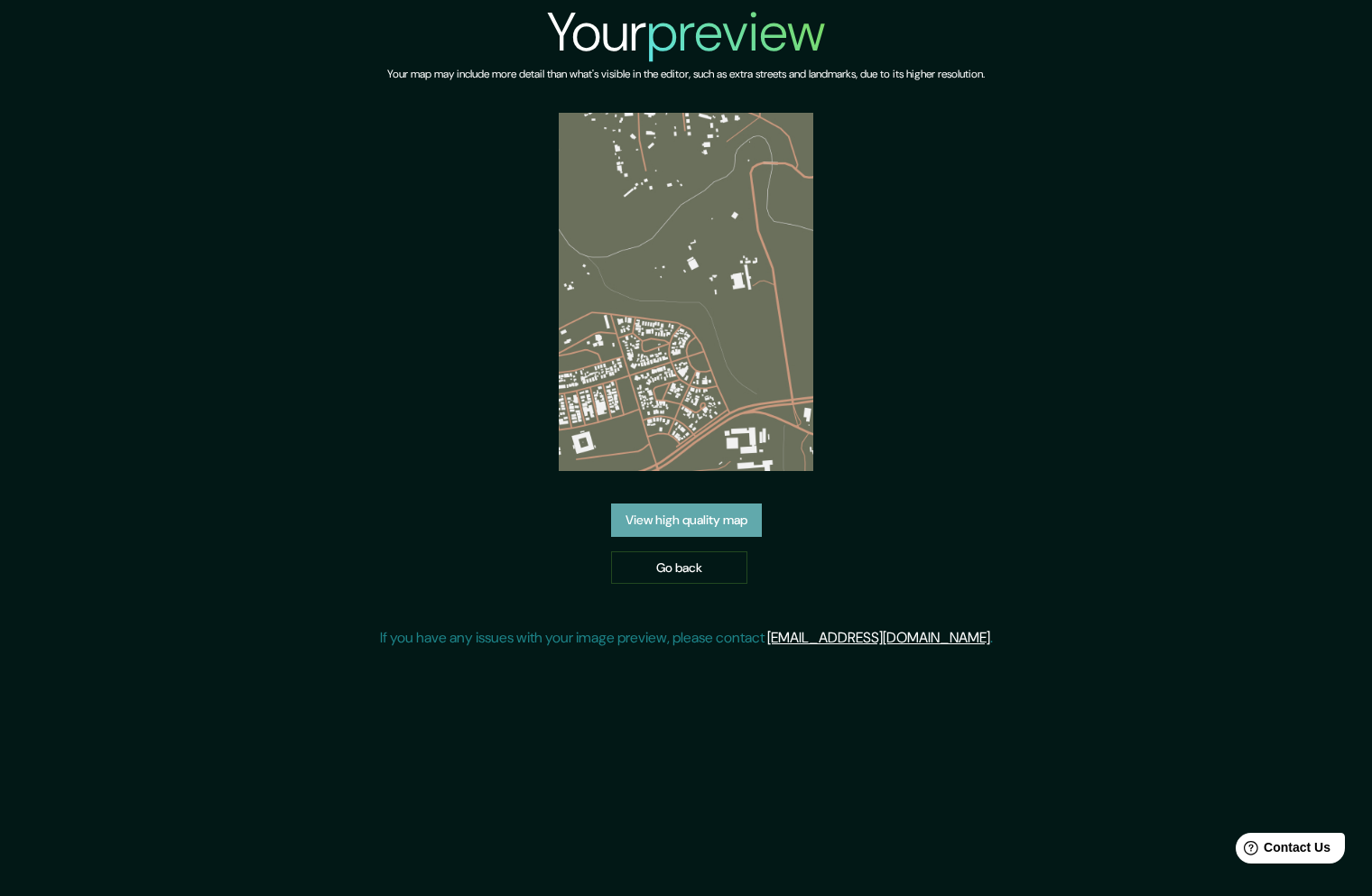
click at [731, 503] on link "View high quality map" at bounding box center [686, 520] width 150 height 34
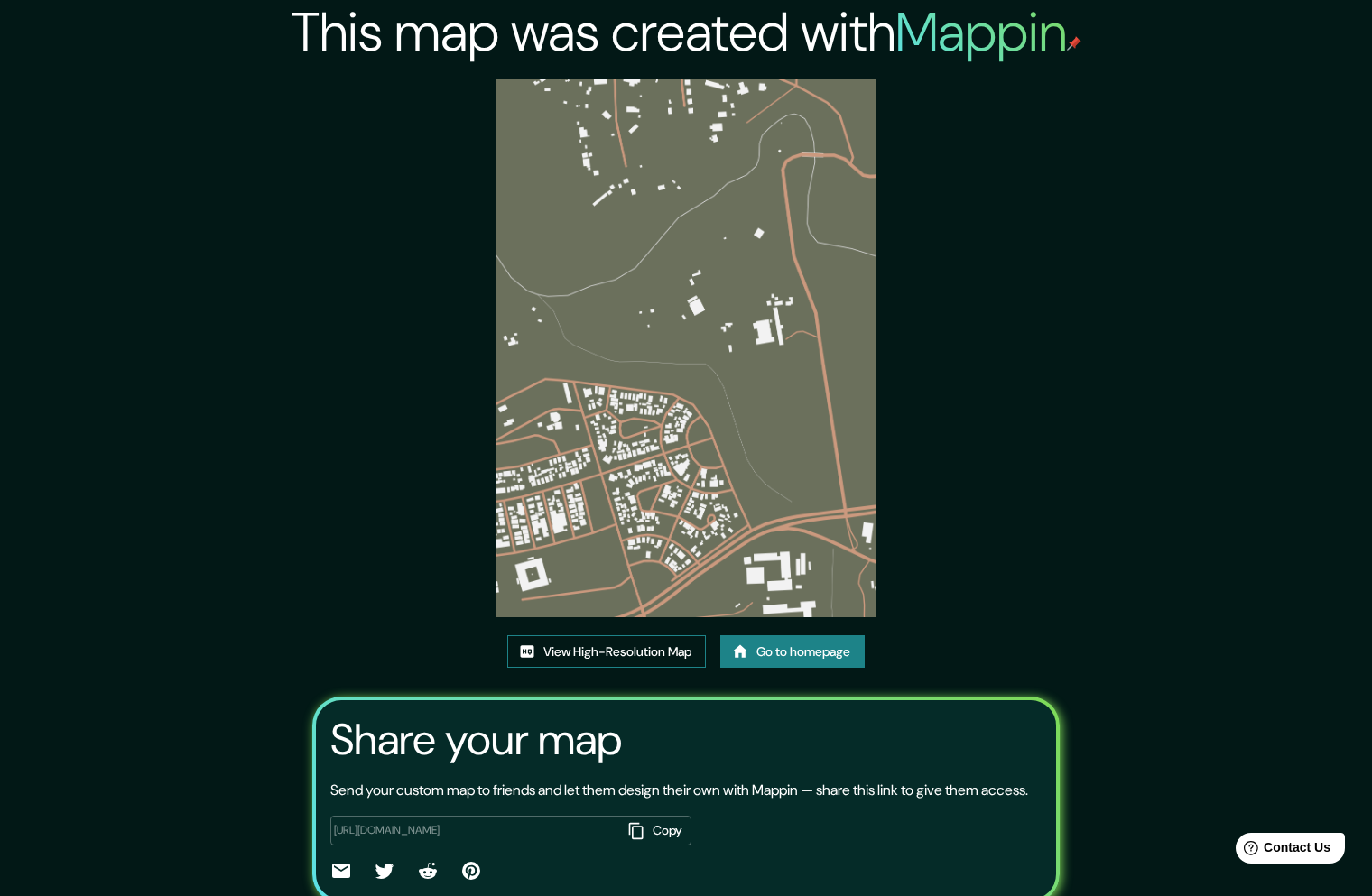
click at [631, 635] on link "View High-Resolution Map" at bounding box center [606, 652] width 198 height 34
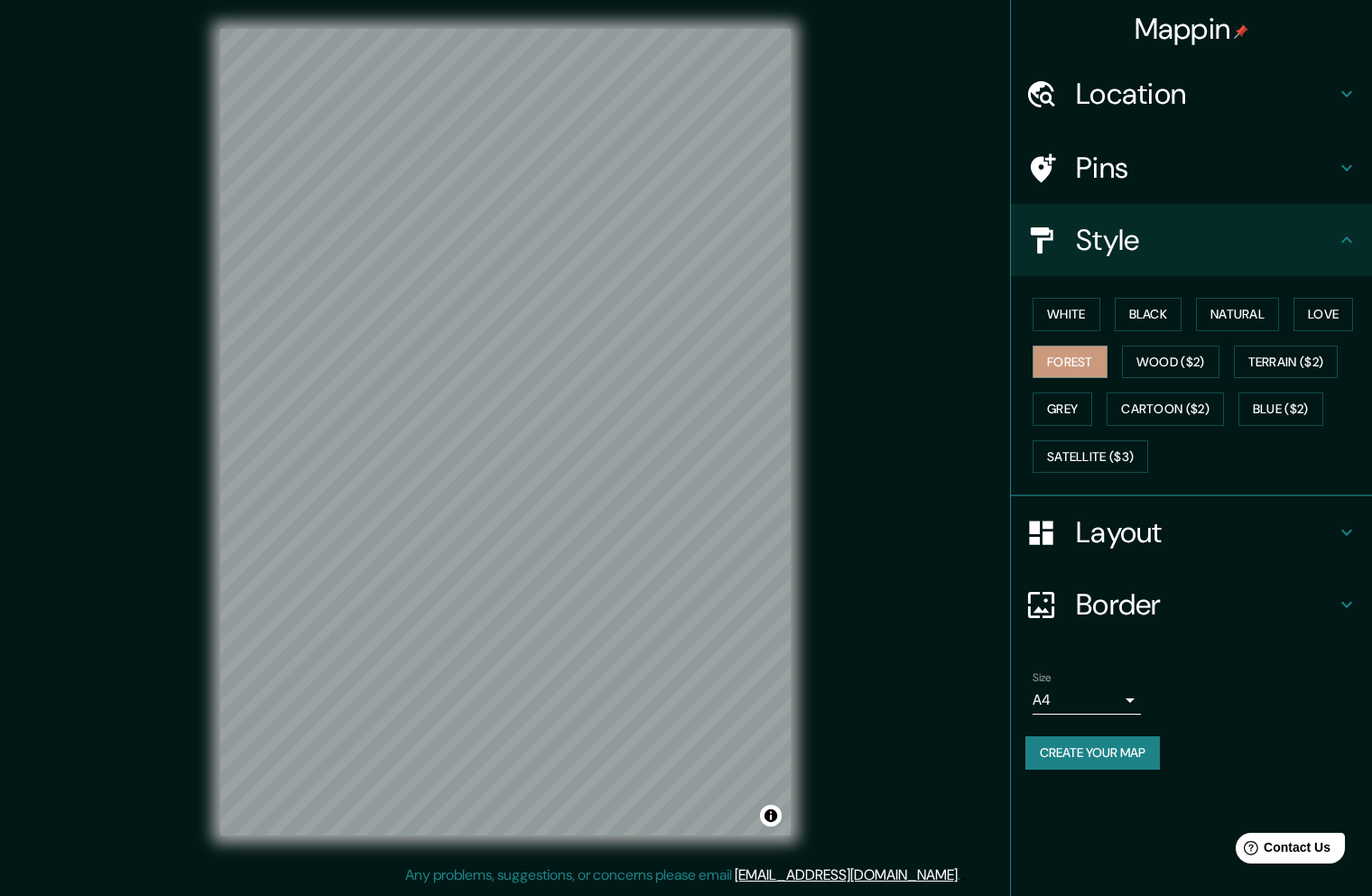
click at [78, 359] on div "Mappin Location Coyhaique, Región de Aysén del General Carlos Ibáñez del Campo,…" at bounding box center [686, 446] width 1372 height 893
click at [1073, 702] on body "Mappin Location Coyhaique, Región de Aysén del General Carlos Ibáñez del Campo,…" at bounding box center [686, 448] width 1372 height 896
click at [1068, 756] on button "Create your map" at bounding box center [1092, 753] width 134 height 34
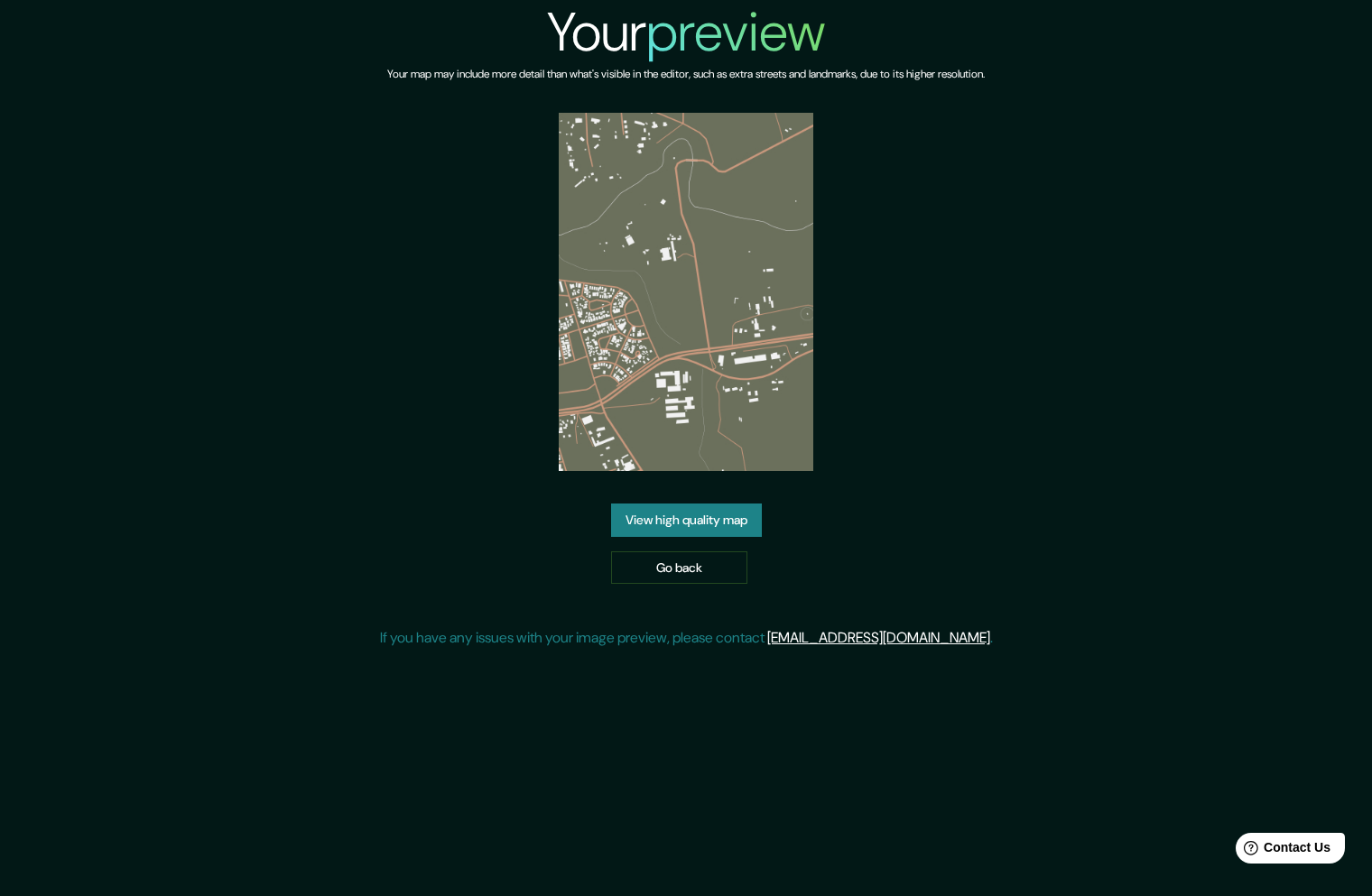
click at [685, 522] on link "View high quality map" at bounding box center [686, 520] width 150 height 34
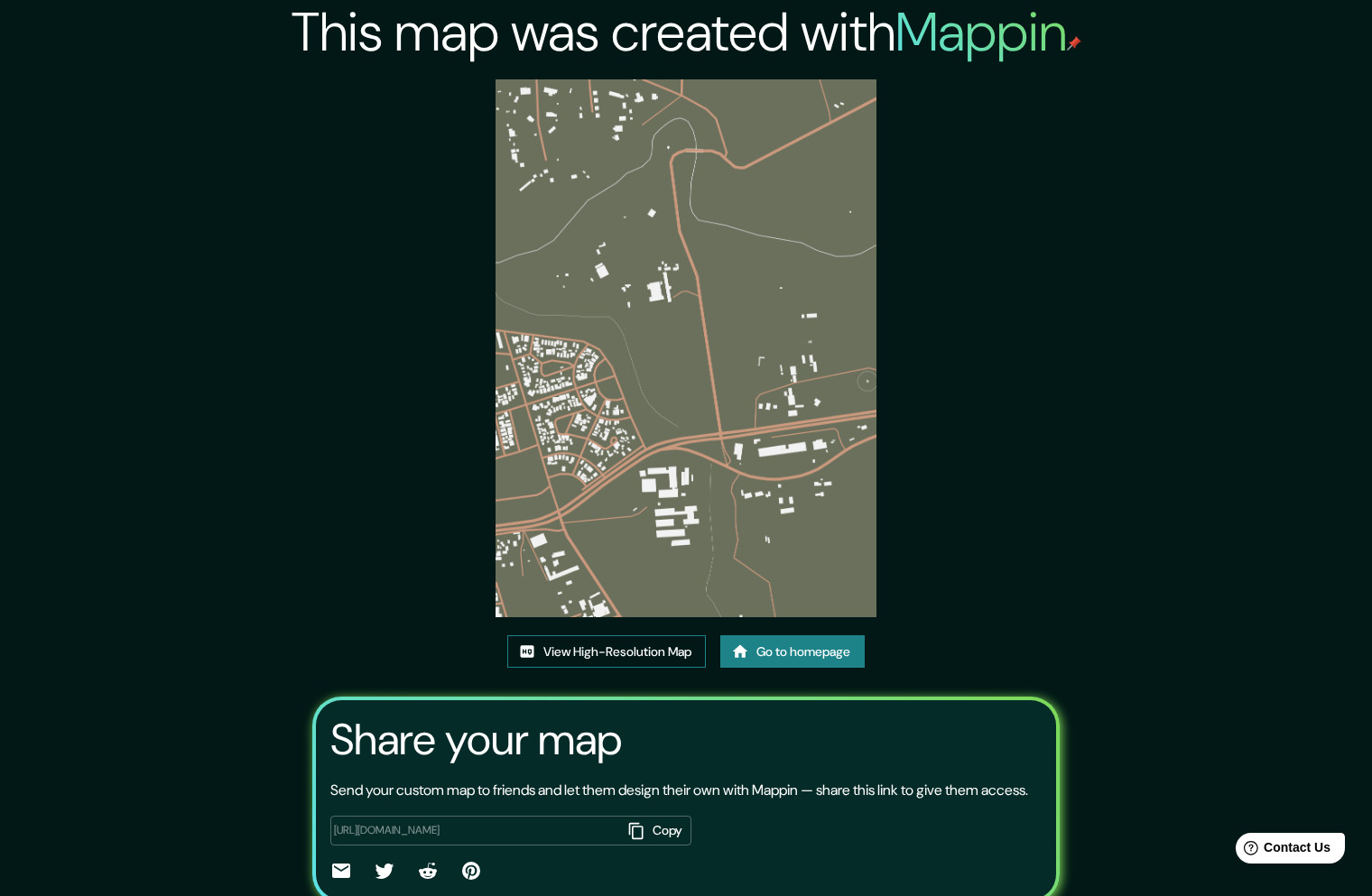
click at [631, 108] on div "This map was created with Mappin View High-Resolution Map Go to homepage Share …" at bounding box center [686, 484] width 789 height 967
click at [642, 635] on link "View High-Resolution Map" at bounding box center [606, 652] width 198 height 34
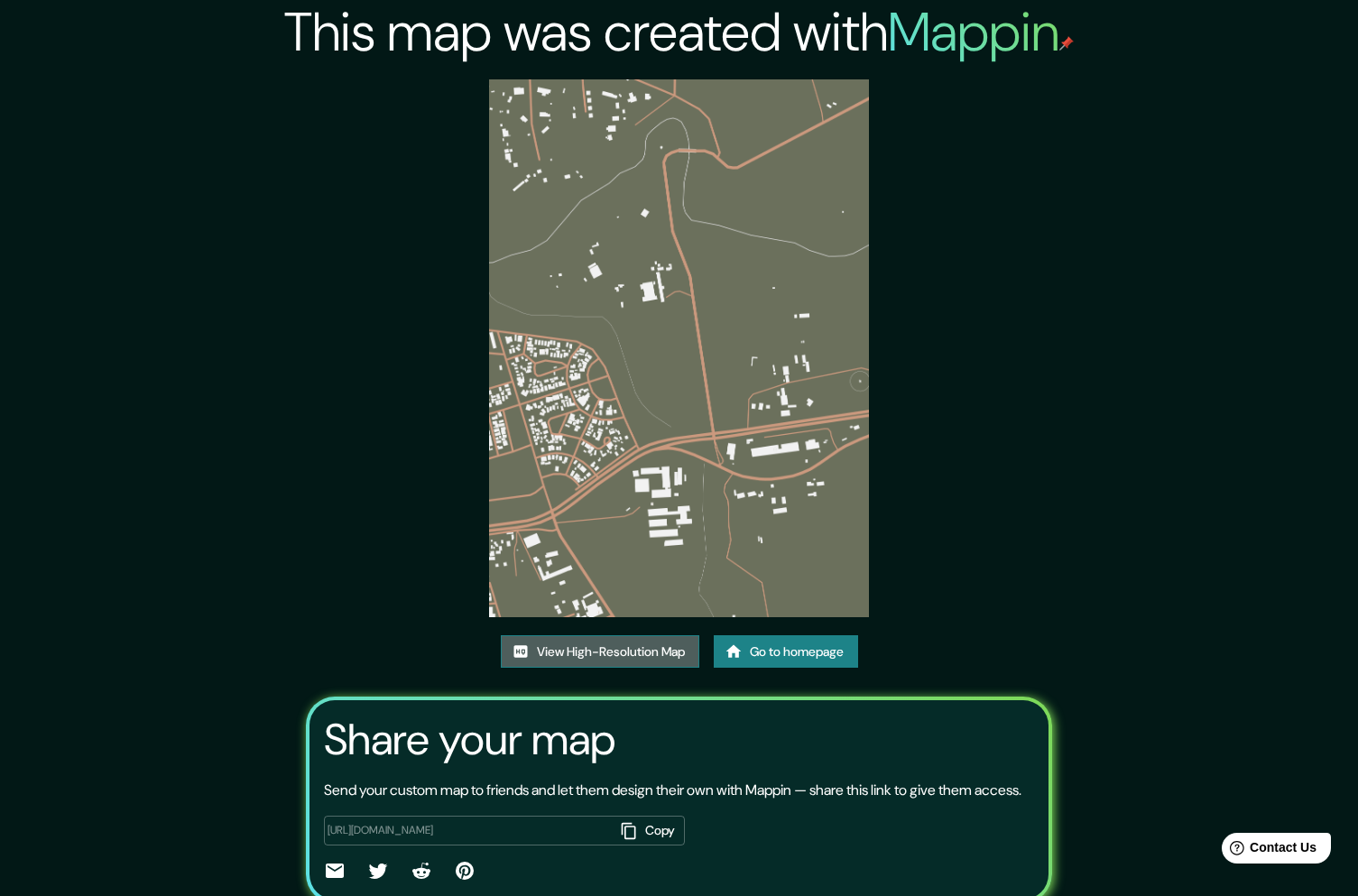
click at [631, 650] on link "View High-Resolution Map" at bounding box center [599, 652] width 198 height 34
click at [626, 657] on link "View High-Resolution Map" at bounding box center [599, 652] width 198 height 34
click at [652, 650] on link "View High-Resolution Map" at bounding box center [599, 652] width 198 height 34
click at [631, 540] on img at bounding box center [679, 348] width 379 height 537
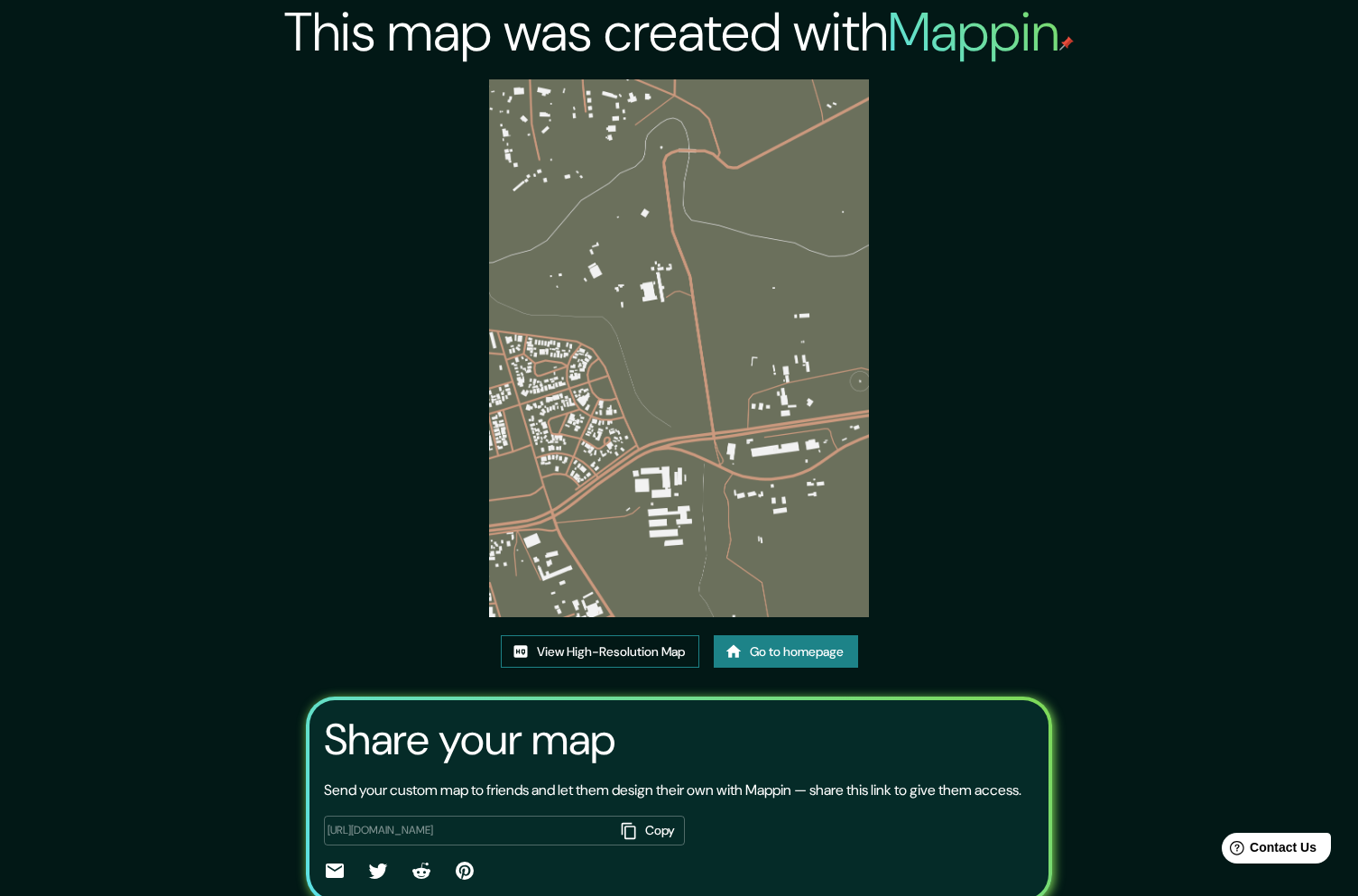
click at [580, 658] on link "View High-Resolution Map" at bounding box center [599, 652] width 198 height 34
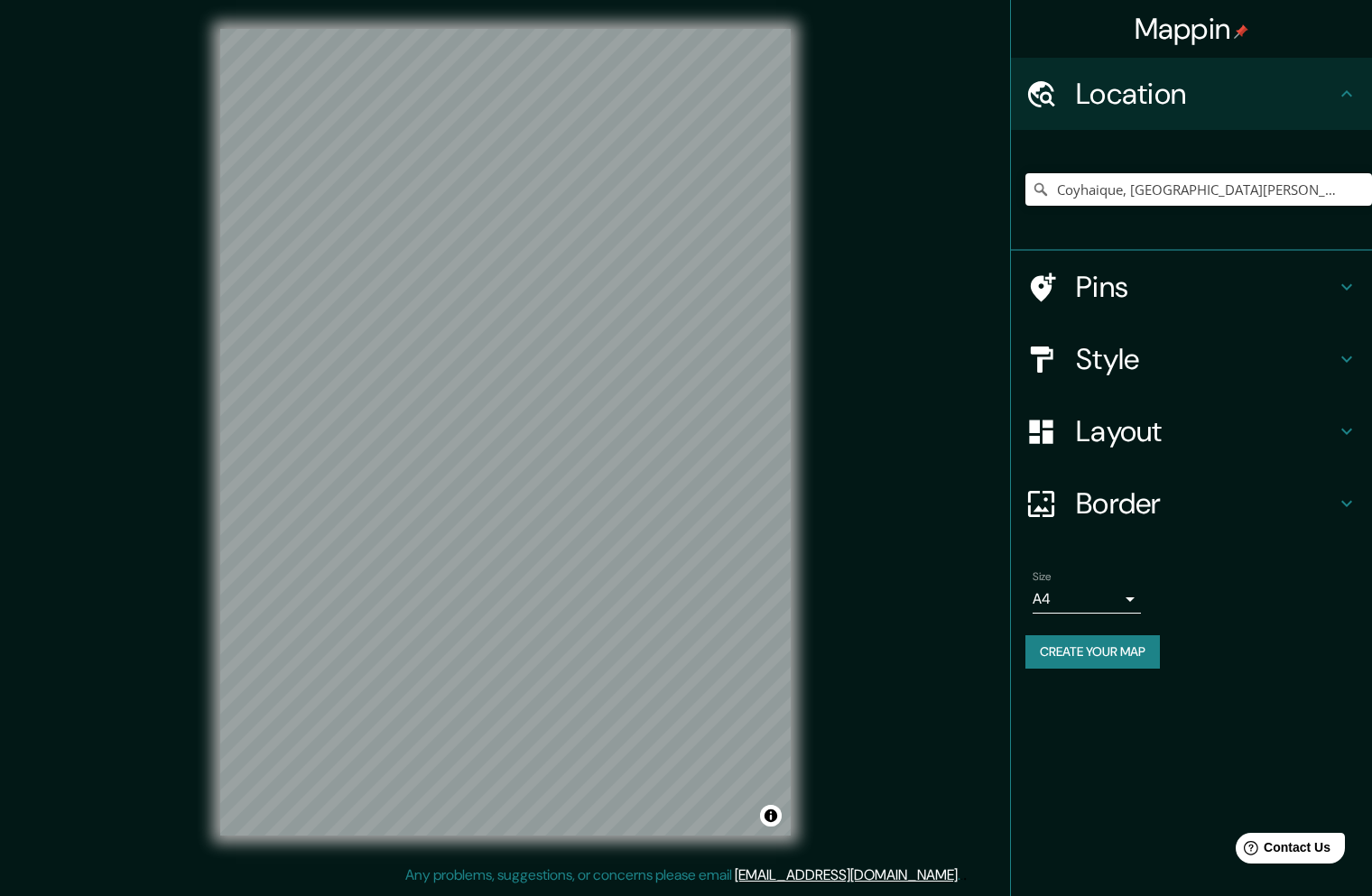
drag, startPoint x: 1111, startPoint y: 209, endPoint x: 1110, endPoint y: 198, distance: 11.0
click at [1111, 209] on div "Coyhaique, [GEOGRAPHIC_DATA][PERSON_NAME][PERSON_NAME], [GEOGRAPHIC_DATA]" at bounding box center [1198, 190] width 347 height 90
drag, startPoint x: 1110, startPoint y: 194, endPoint x: 1026, endPoint y: 245, distance: 98.3
click at [1110, 195] on input "Coyhaique, [GEOGRAPHIC_DATA][PERSON_NAME][PERSON_NAME], [GEOGRAPHIC_DATA]" at bounding box center [1198, 189] width 347 height 33
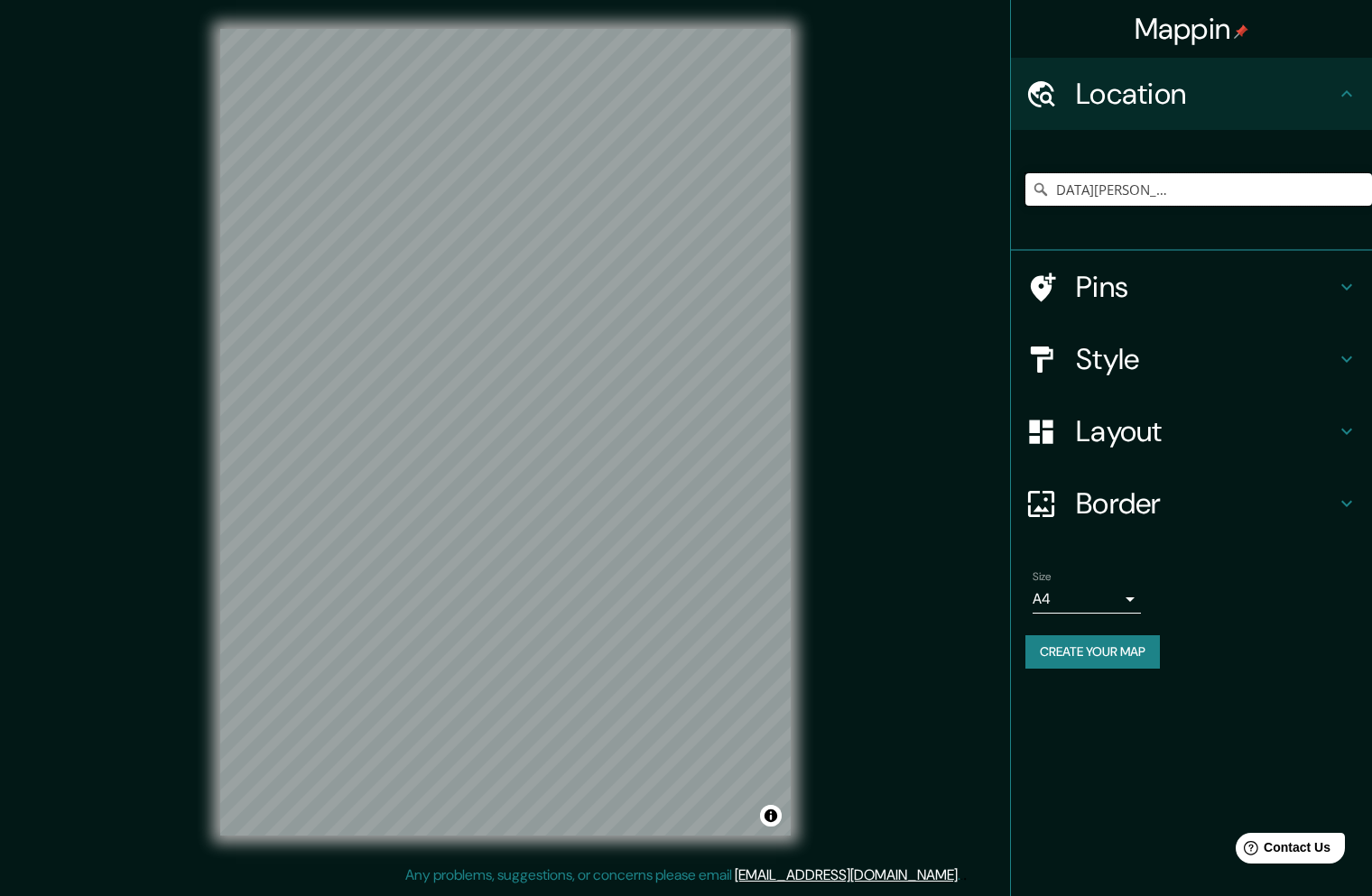
drag, startPoint x: 1117, startPoint y: 193, endPoint x: 1351, endPoint y: 215, distance: 235.0
click at [1351, 215] on div "Coyhaique, [GEOGRAPHIC_DATA][PERSON_NAME][PERSON_NAME], [GEOGRAPHIC_DATA]" at bounding box center [1198, 190] width 347 height 90
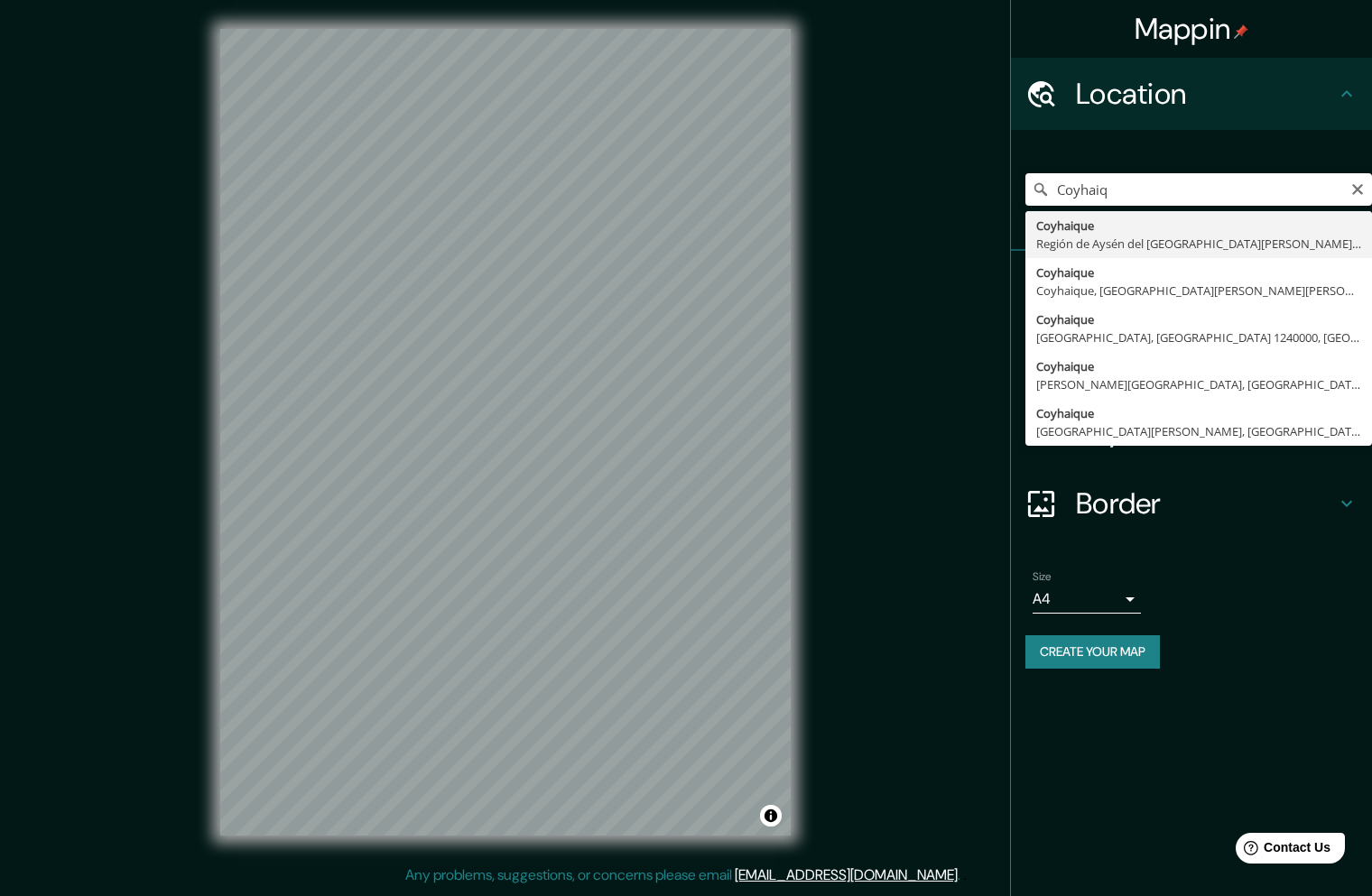
type input "Coyhaique, [GEOGRAPHIC_DATA][PERSON_NAME][PERSON_NAME], [GEOGRAPHIC_DATA]"
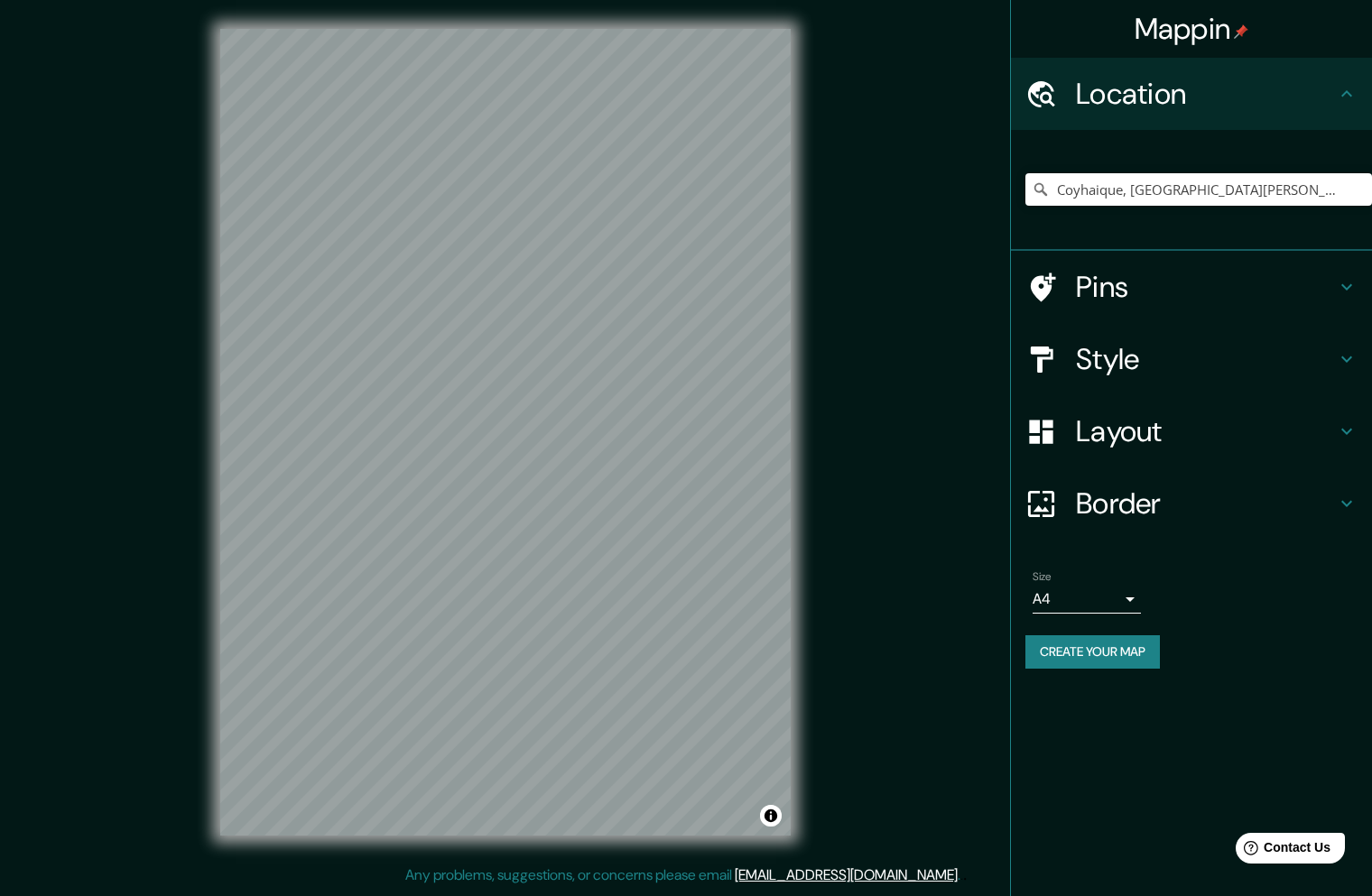
click at [1136, 356] on h4 "Style" at bounding box center [1206, 359] width 260 height 36
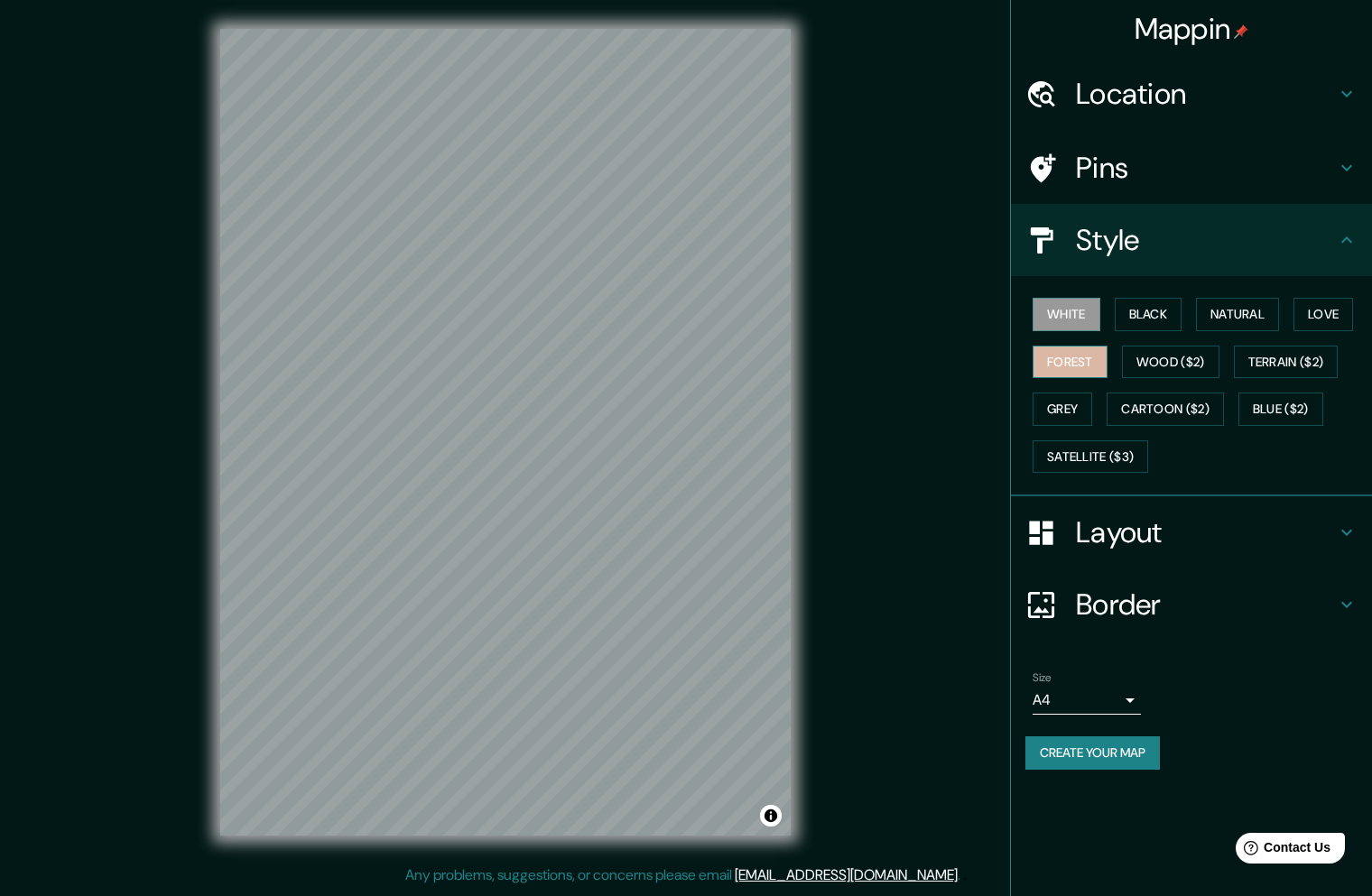
click at [1070, 360] on button "Forest" at bounding box center [1070, 363] width 75 height 34
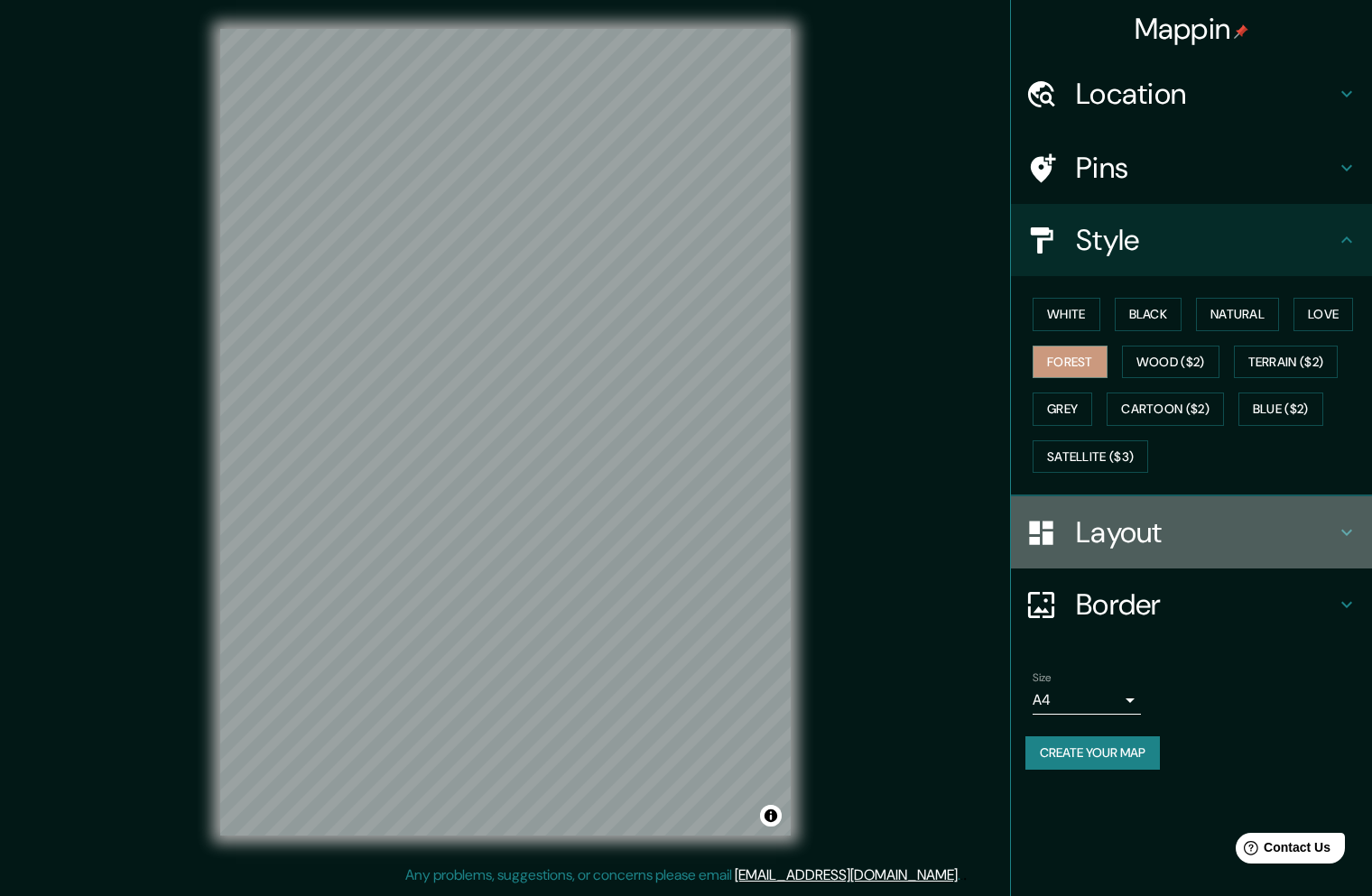
click at [1110, 529] on h4 "Layout" at bounding box center [1206, 532] width 260 height 36
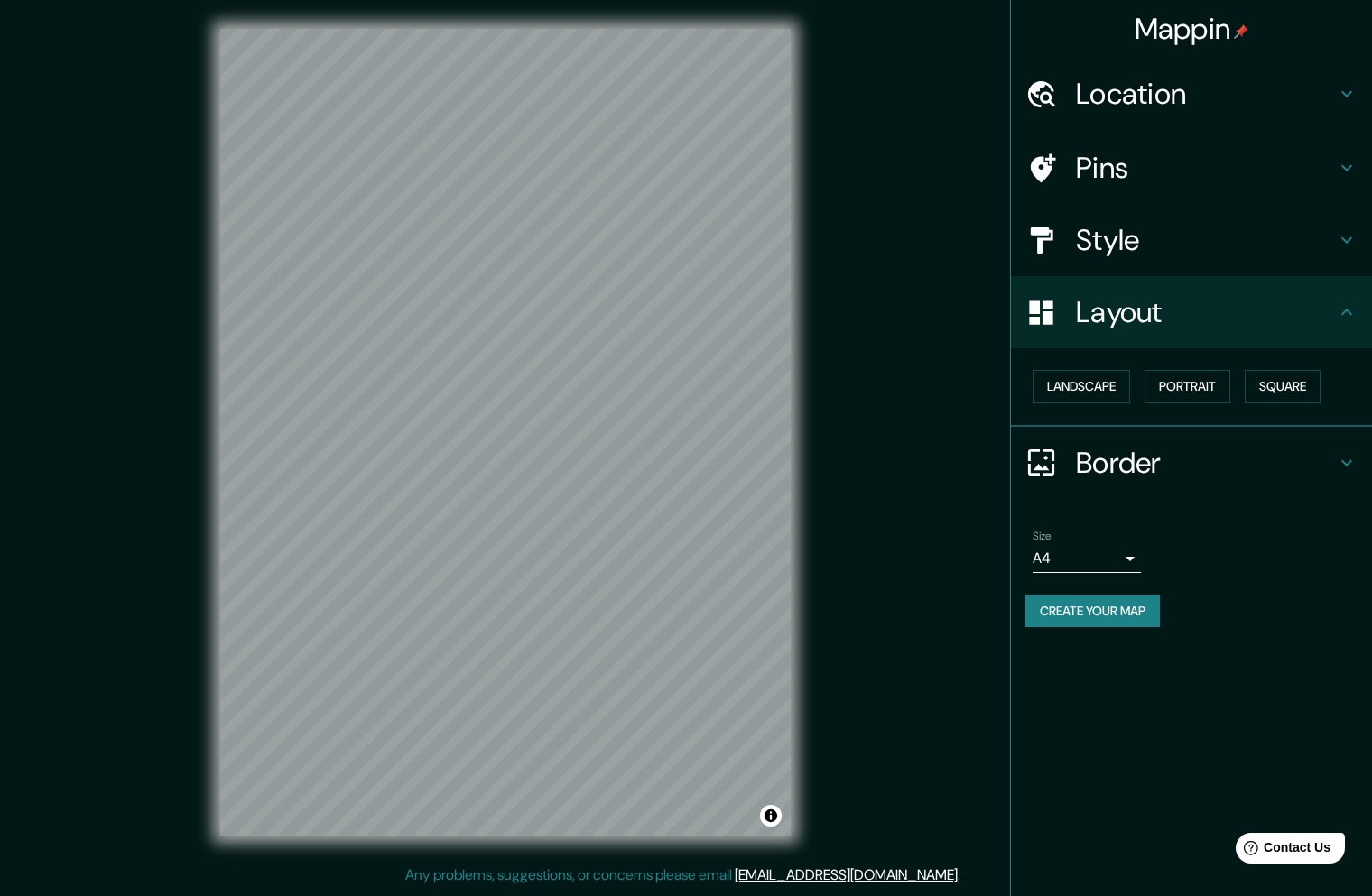
click at [1109, 462] on h4 "Border" at bounding box center [1206, 463] width 260 height 36
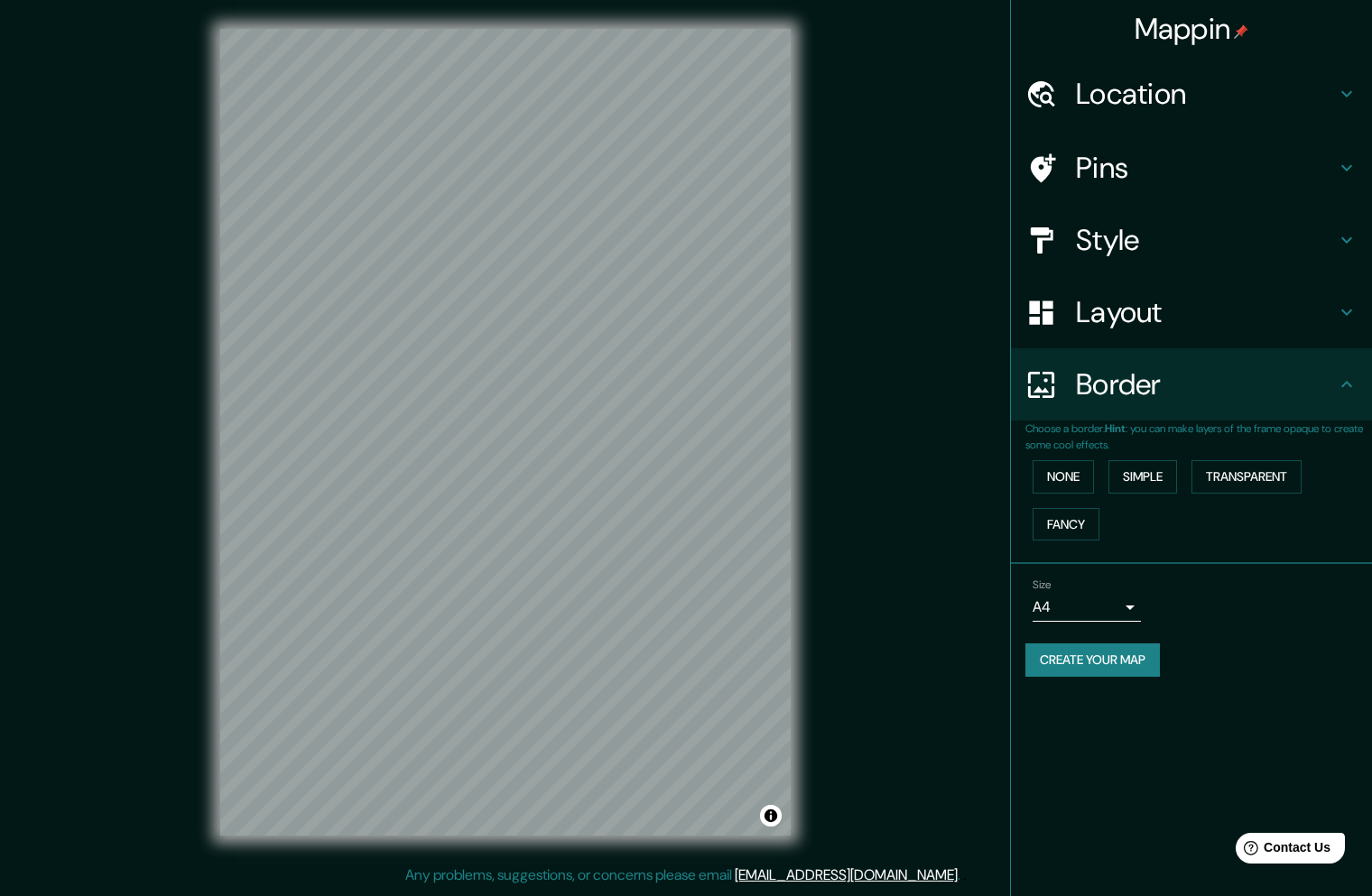
click at [1105, 775] on div "Mappin Location [GEOGRAPHIC_DATA], [GEOGRAPHIC_DATA][PERSON_NAME][PERSON_NAME],…" at bounding box center [1191, 448] width 362 height 896
click at [1090, 611] on body "Mappin Location [GEOGRAPHIC_DATA], [GEOGRAPHIC_DATA][PERSON_NAME][PERSON_NAME],…" at bounding box center [686, 448] width 1372 height 896
click at [1083, 672] on li "A3" at bounding box center [1086, 677] width 108 height 33
click at [1130, 319] on h4 "Layout" at bounding box center [1206, 312] width 260 height 36
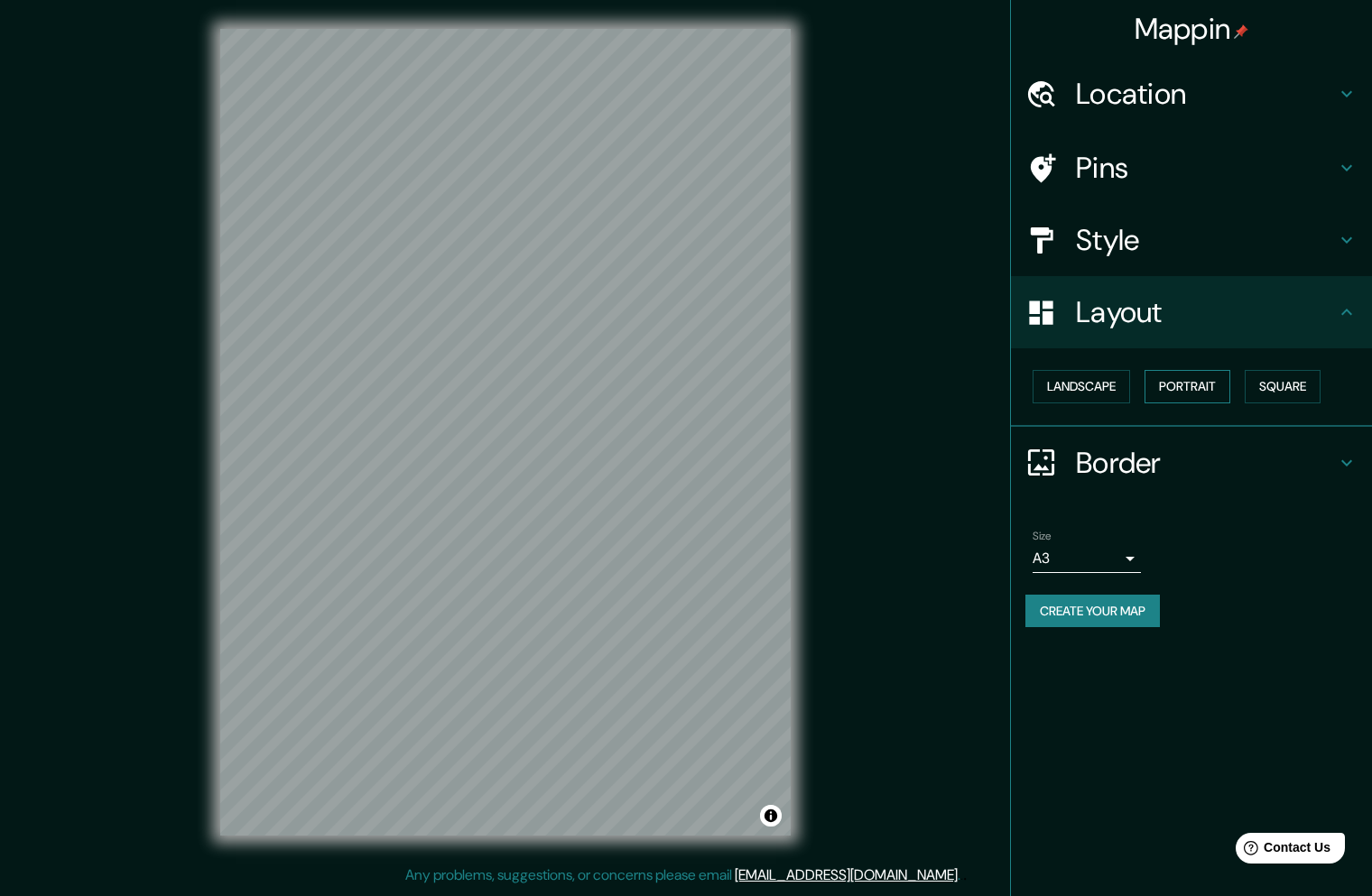
click at [1173, 387] on button "Portrait" at bounding box center [1187, 387] width 86 height 34
click at [1087, 391] on button "Landscape" at bounding box center [1082, 387] width 98 height 34
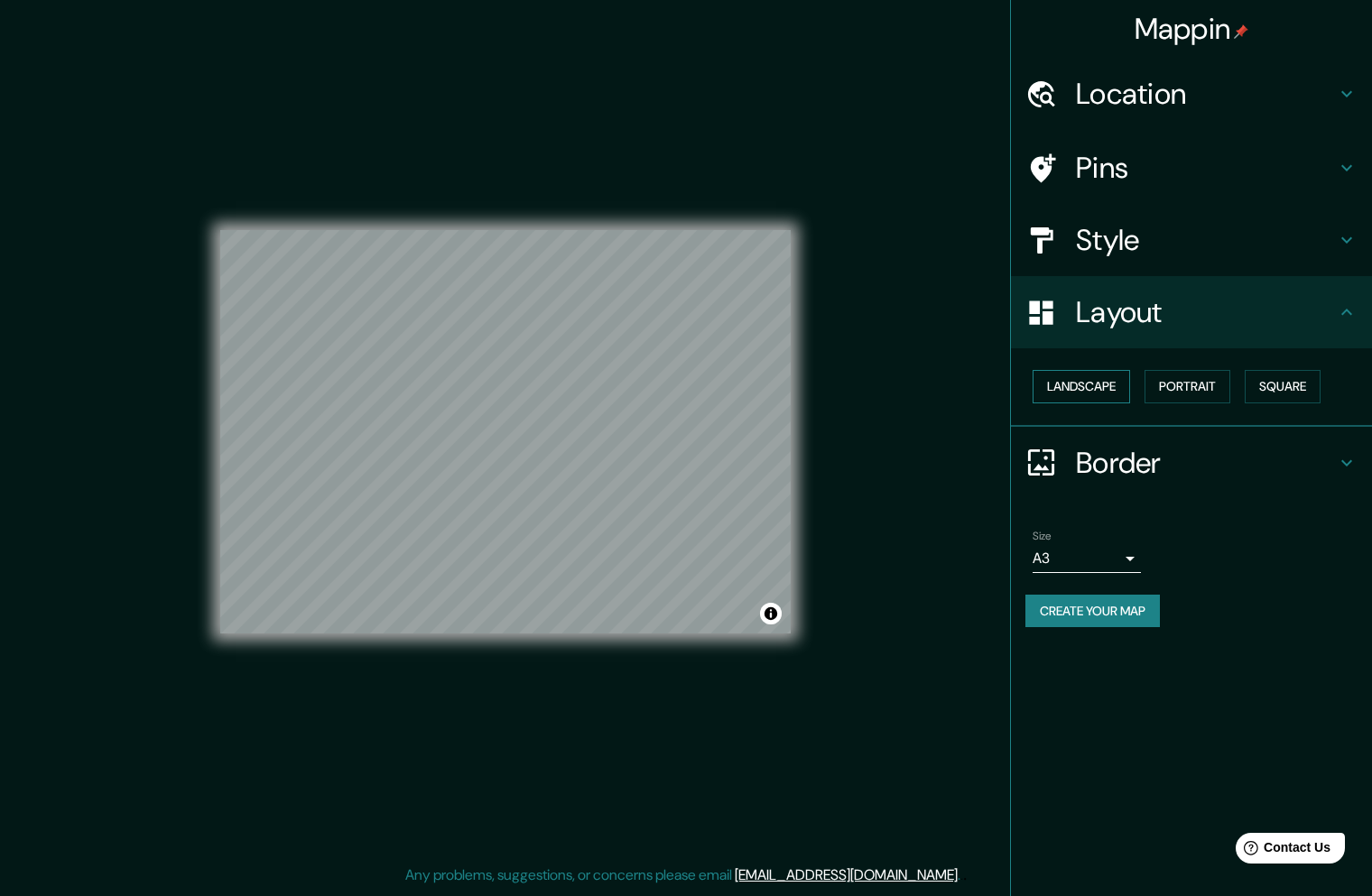
click at [1061, 380] on button "Landscape" at bounding box center [1082, 387] width 98 height 34
click at [1200, 392] on button "Portrait" at bounding box center [1187, 387] width 86 height 34
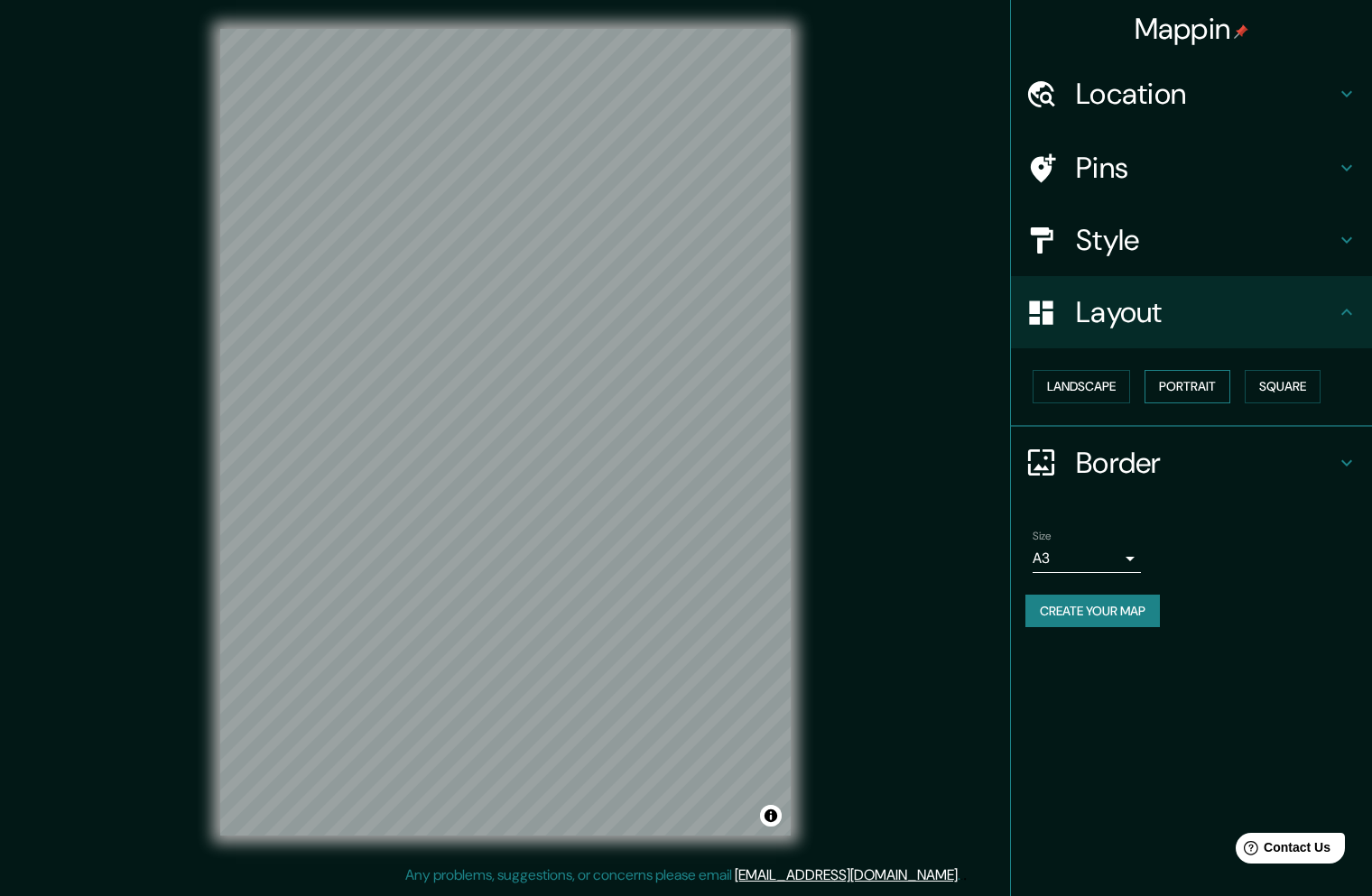
click at [1182, 390] on button "Portrait" at bounding box center [1187, 387] width 86 height 34
click at [1088, 387] on button "Landscape" at bounding box center [1082, 387] width 98 height 34
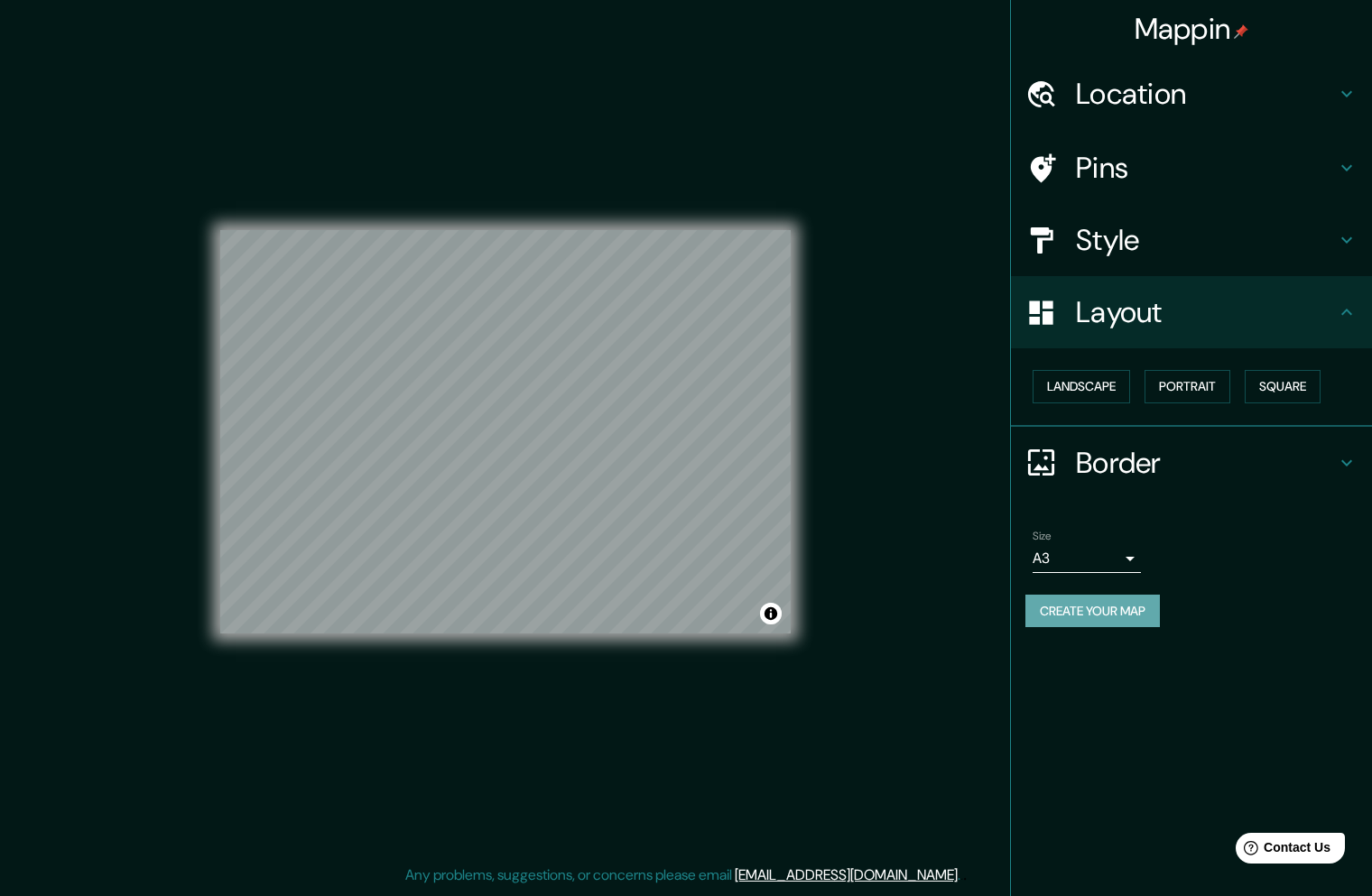
click at [1071, 619] on button "Create your map" at bounding box center [1092, 611] width 134 height 34
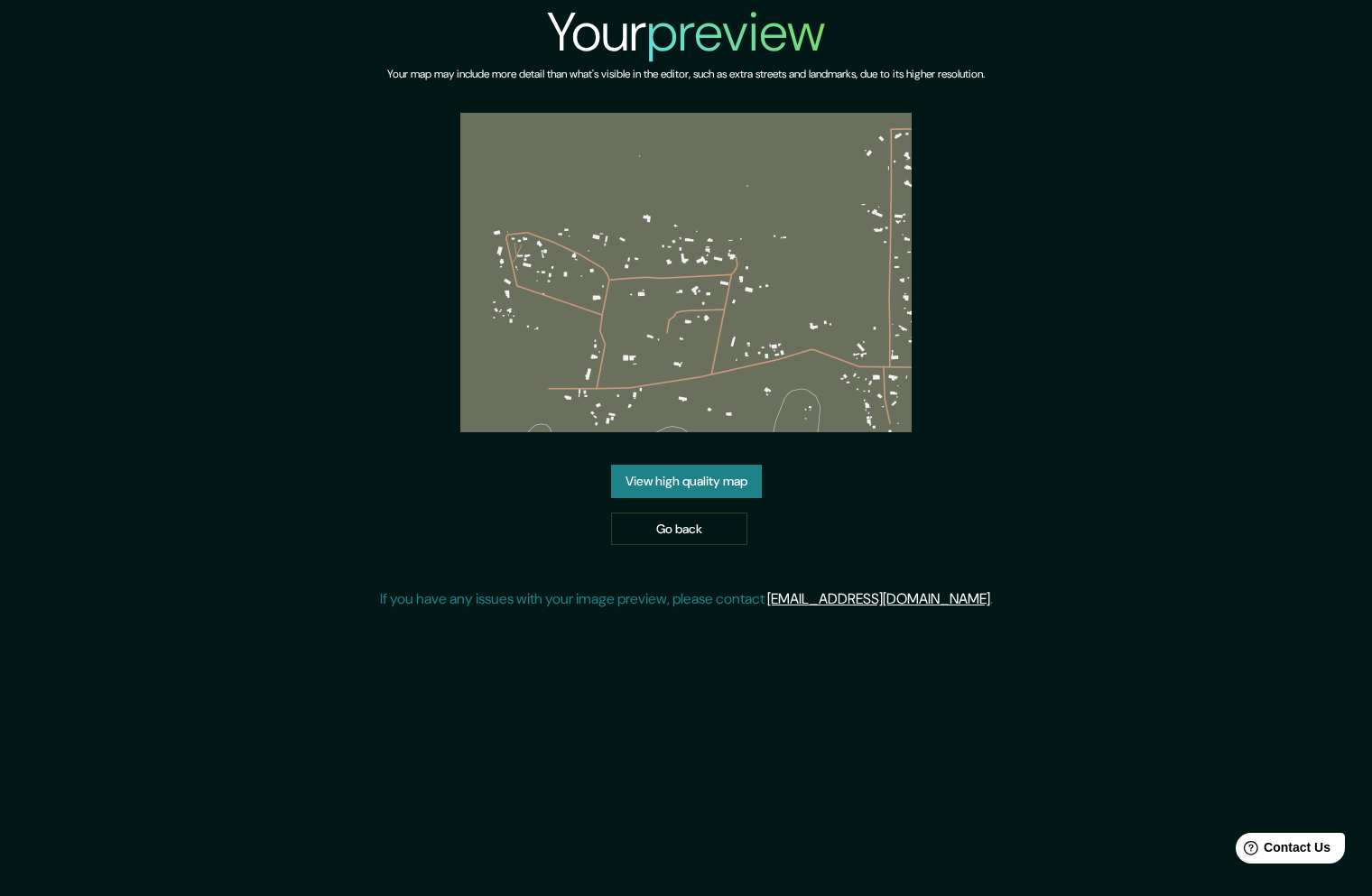
click at [719, 481] on link "View high quality map" at bounding box center [686, 482] width 150 height 34
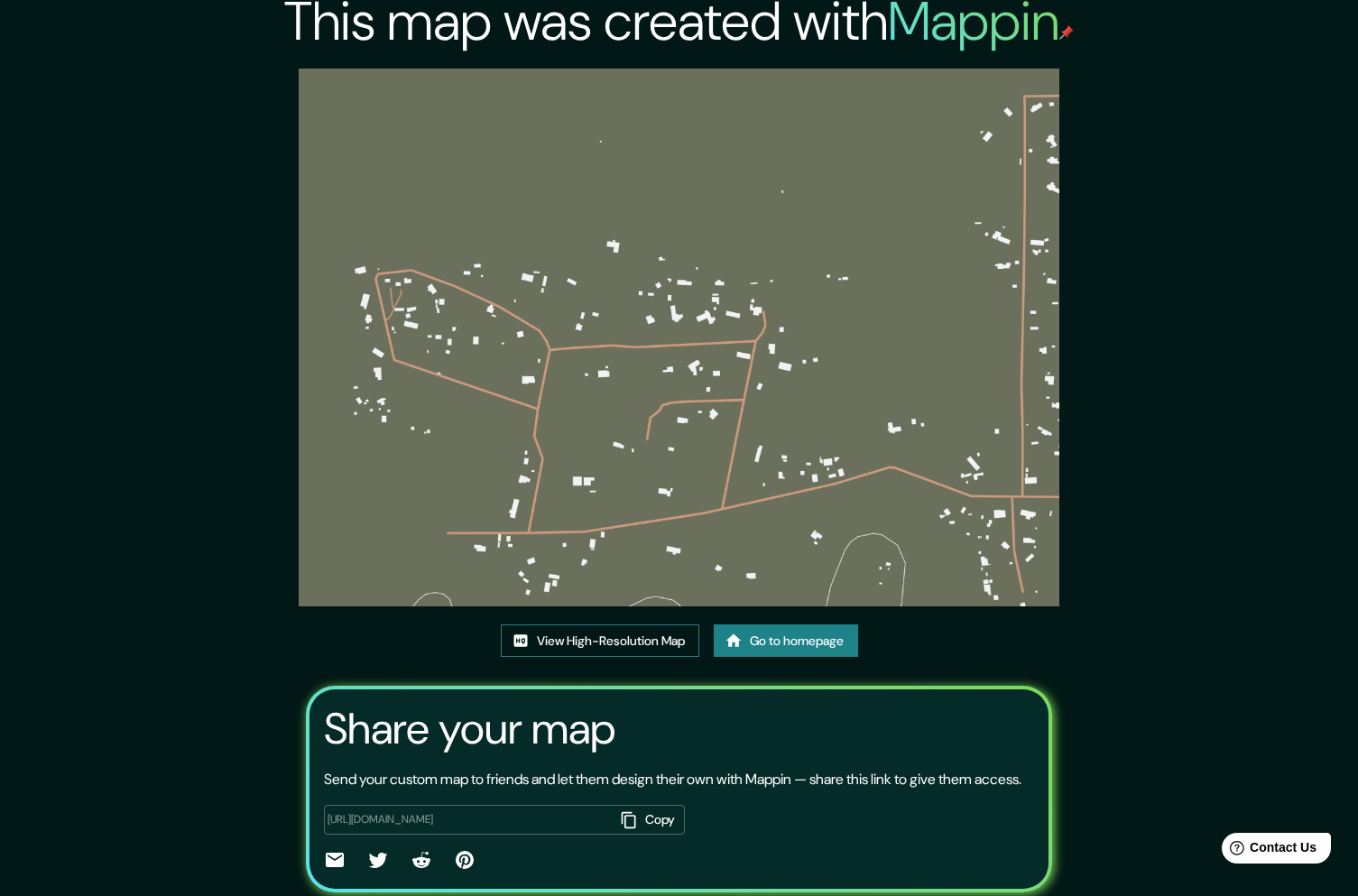
scroll to position [10, 0]
click at [628, 642] on link "View High-Resolution Map" at bounding box center [599, 642] width 198 height 34
click at [795, 640] on link "Go to homepage" at bounding box center [786, 642] width 145 height 34
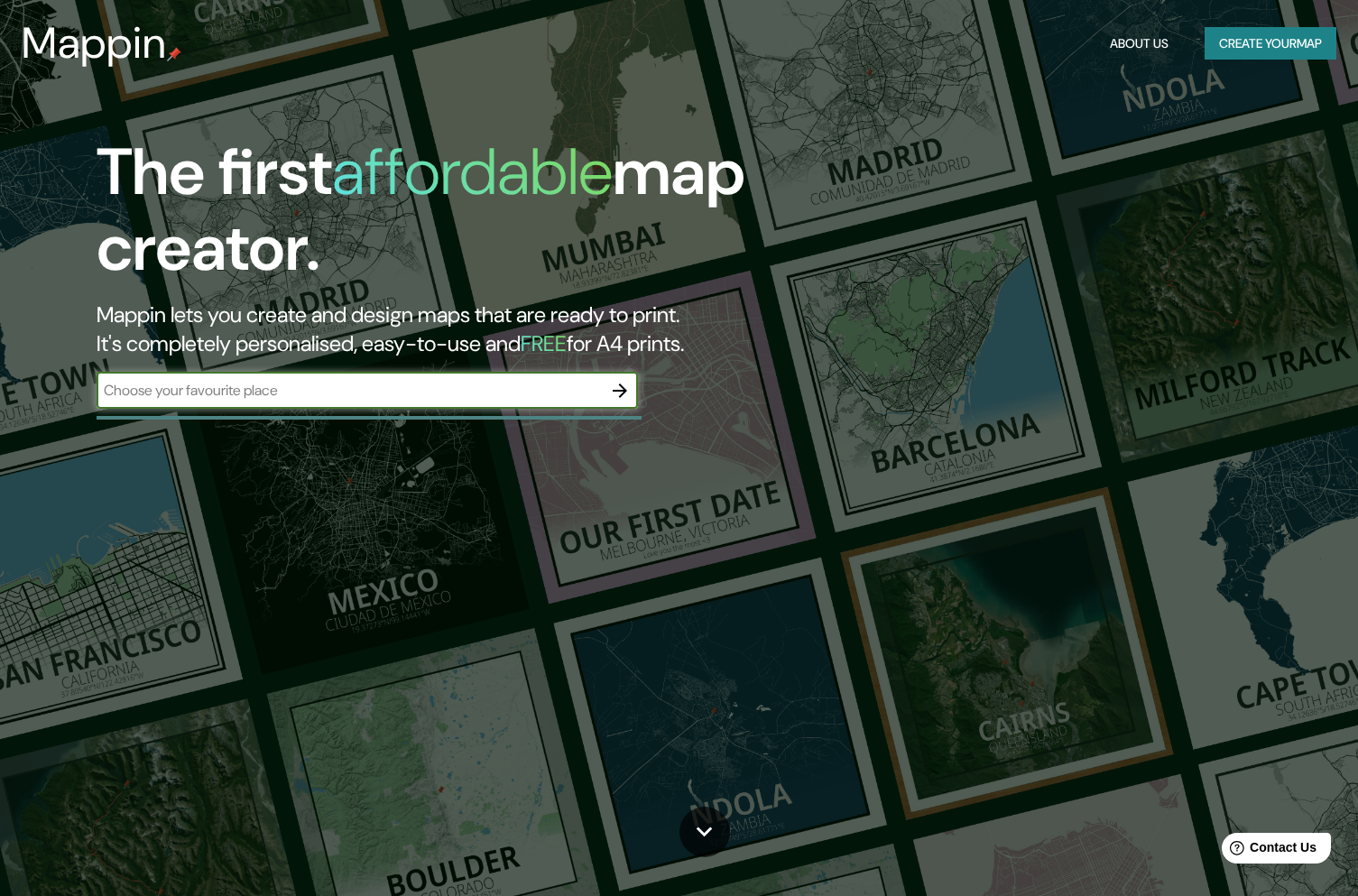
click at [497, 387] on input "text" at bounding box center [349, 390] width 505 height 21
type input "COYHAIQUE"
click at [624, 394] on icon "button" at bounding box center [619, 390] width 14 height 14
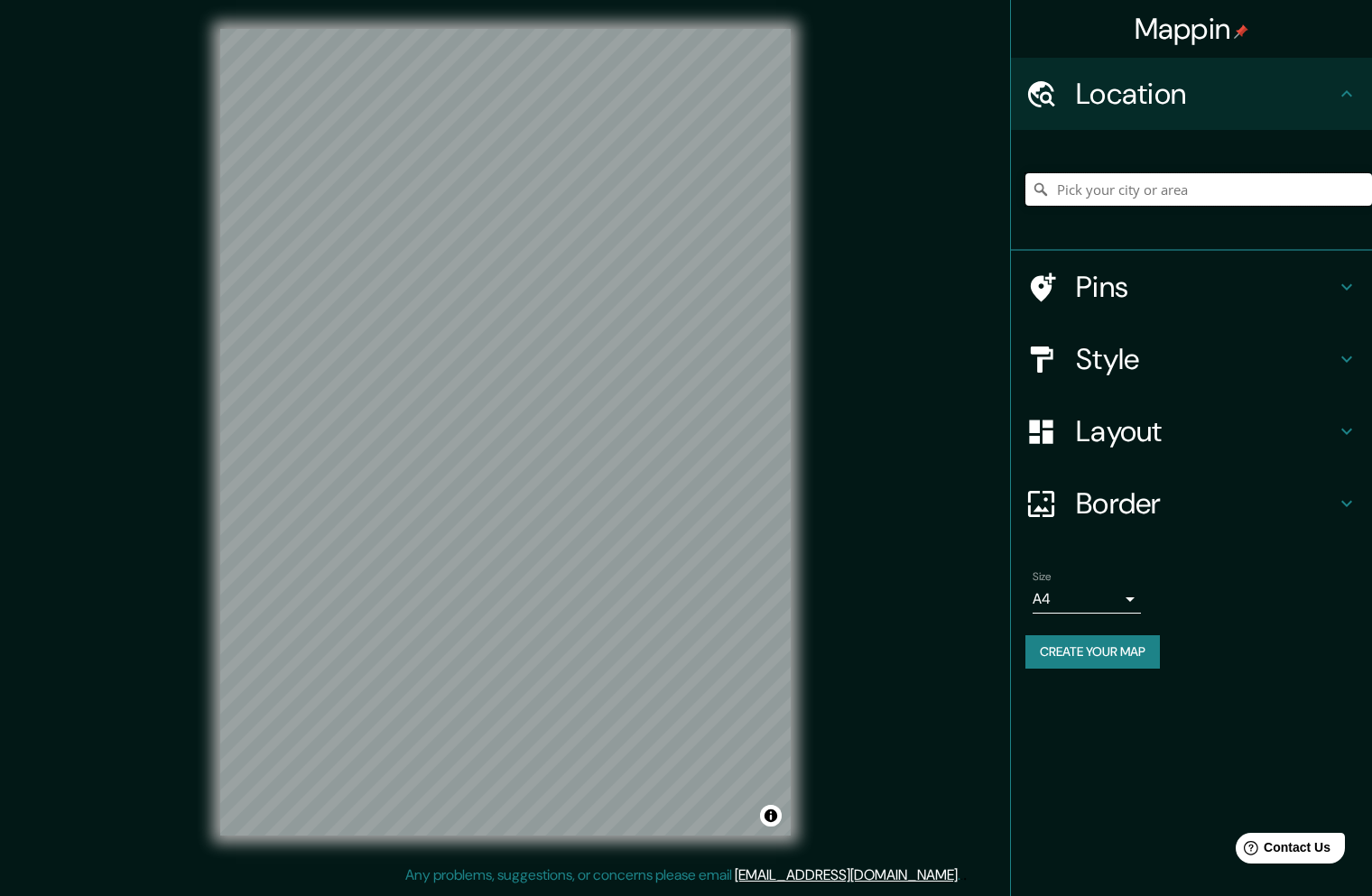
click at [1224, 193] on input "Pick your city or area" at bounding box center [1198, 189] width 347 height 33
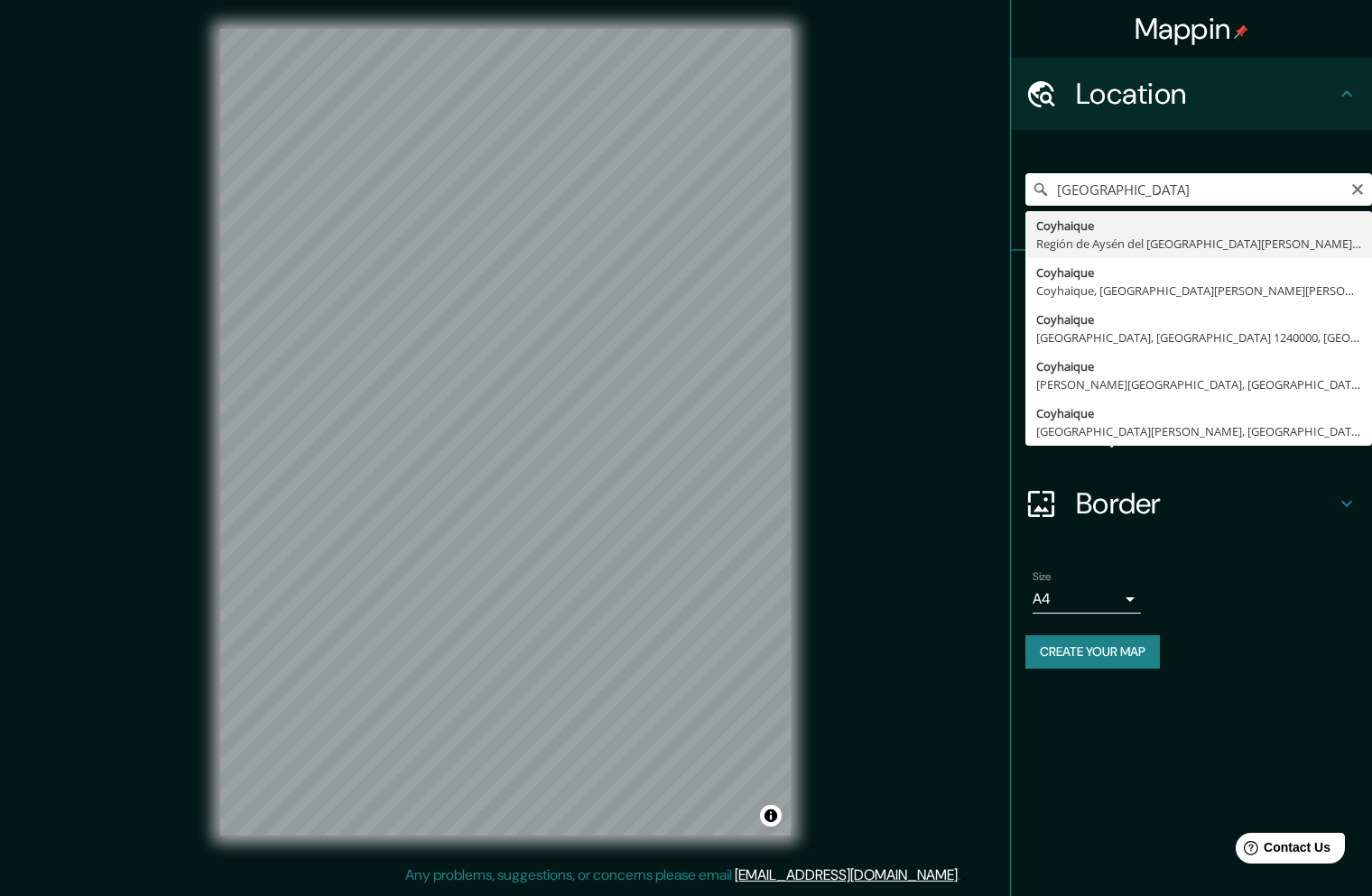
type input "Coyhaique, Región de Aysén del General Carlos Ibáñez del Campo, Chile"
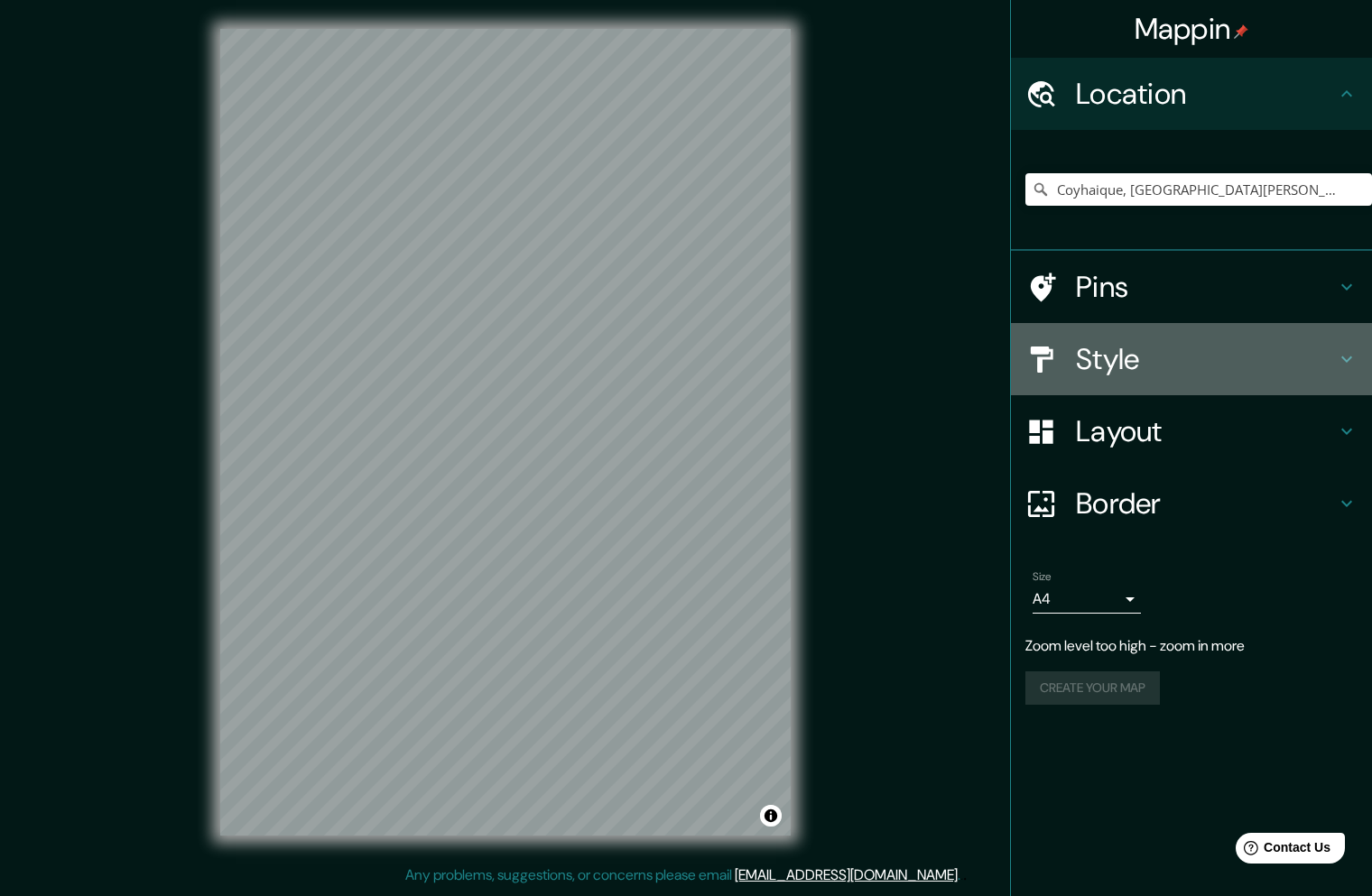
click at [1135, 365] on h4 "Style" at bounding box center [1206, 359] width 260 height 36
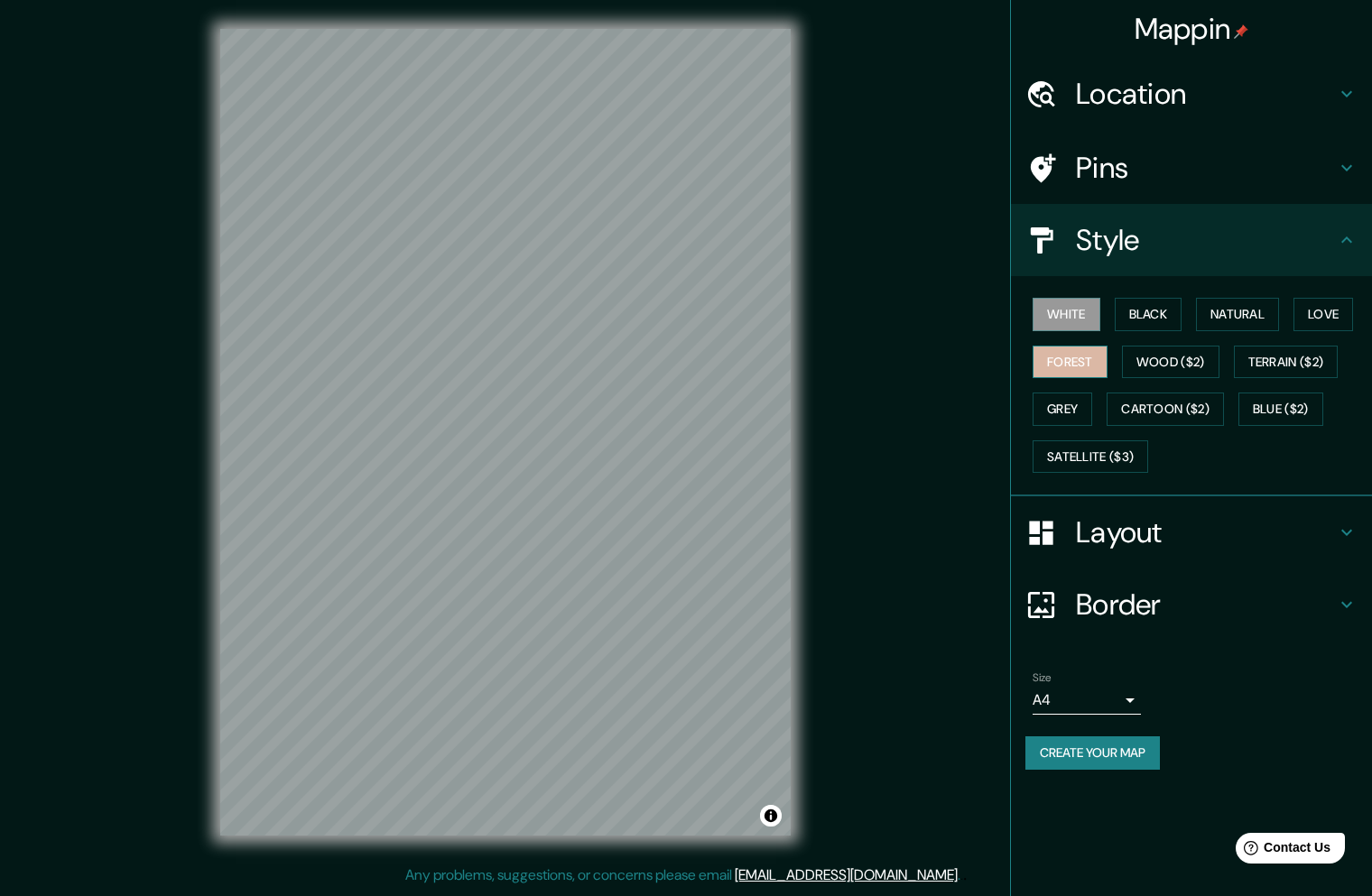
click at [1092, 361] on button "Forest" at bounding box center [1070, 363] width 75 height 34
click at [567, 367] on div at bounding box center [567, 363] width 14 height 14
click at [1117, 543] on h4 "Layout" at bounding box center [1206, 532] width 260 height 36
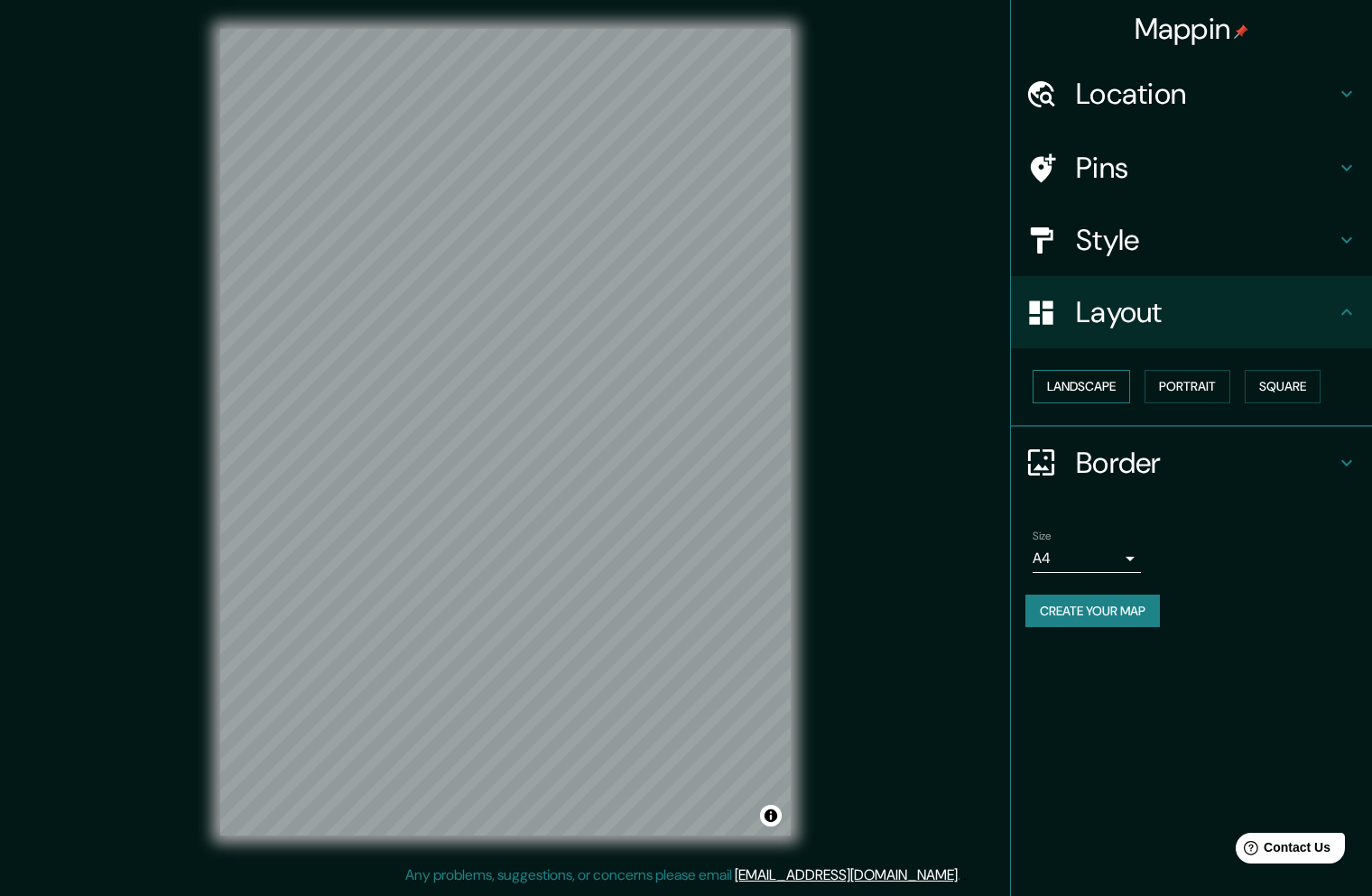
click at [1051, 383] on button "Landscape" at bounding box center [1082, 387] width 98 height 34
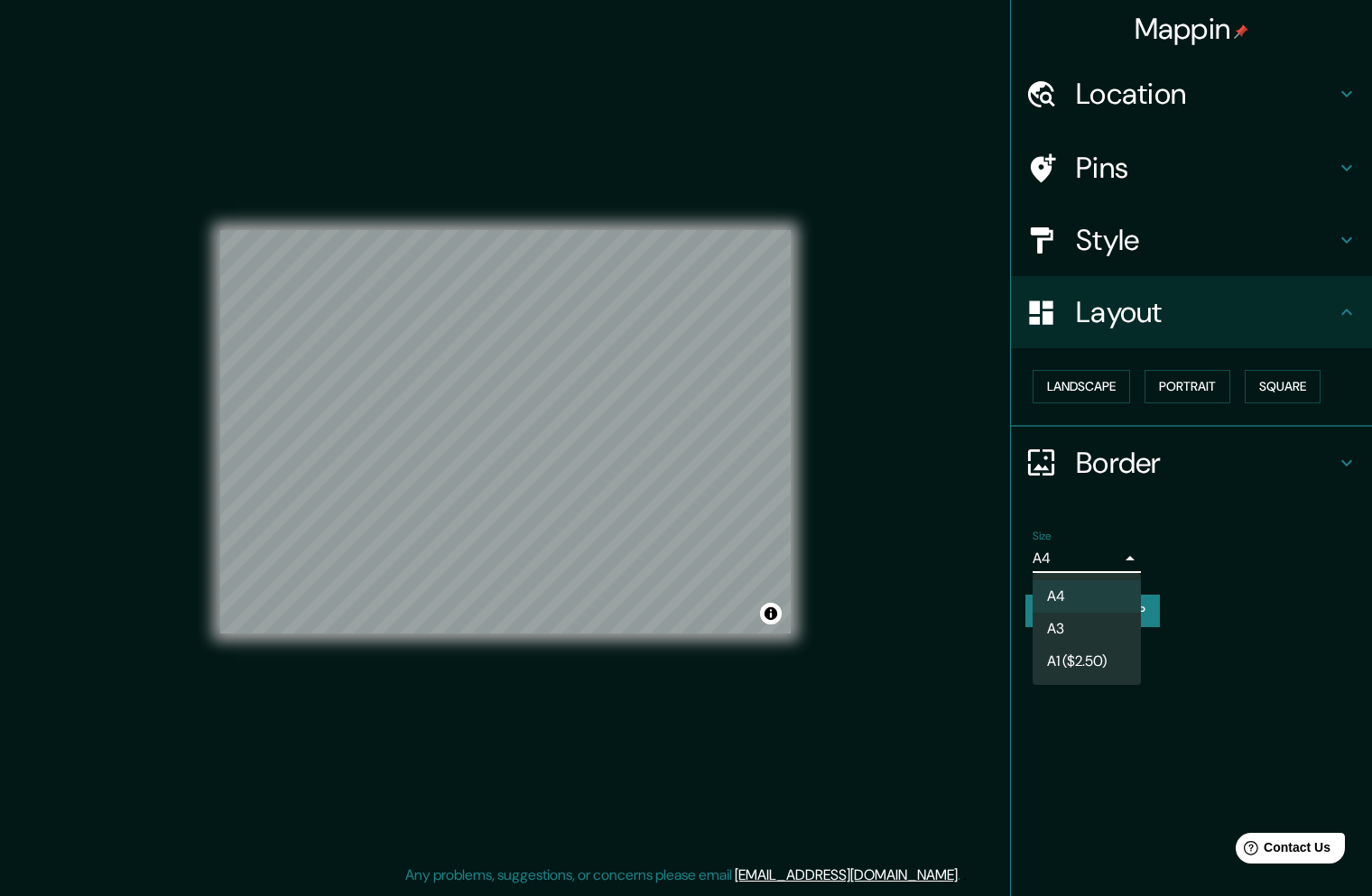
click at [1050, 567] on body "Mappin Location Coyhaique, Región de Aysén del General Carlos Ibáñez del Campo,…" at bounding box center [686, 448] width 1372 height 896
click at [1054, 619] on li "A3" at bounding box center [1086, 628] width 108 height 33
type input "a4"
click at [1061, 611] on button "Create your map" at bounding box center [1092, 611] width 134 height 34
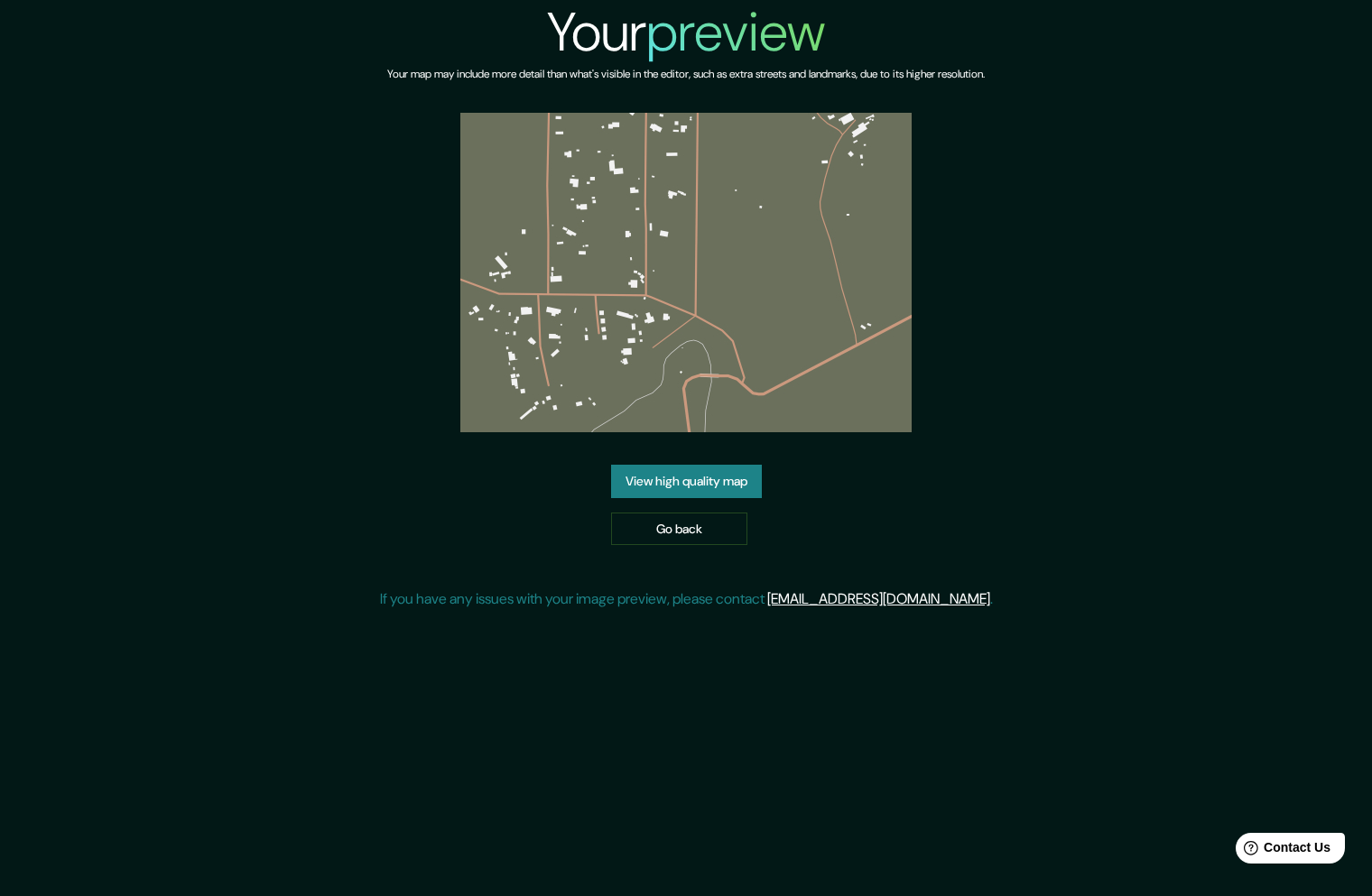
click at [688, 482] on link "View high quality map" at bounding box center [686, 482] width 150 height 34
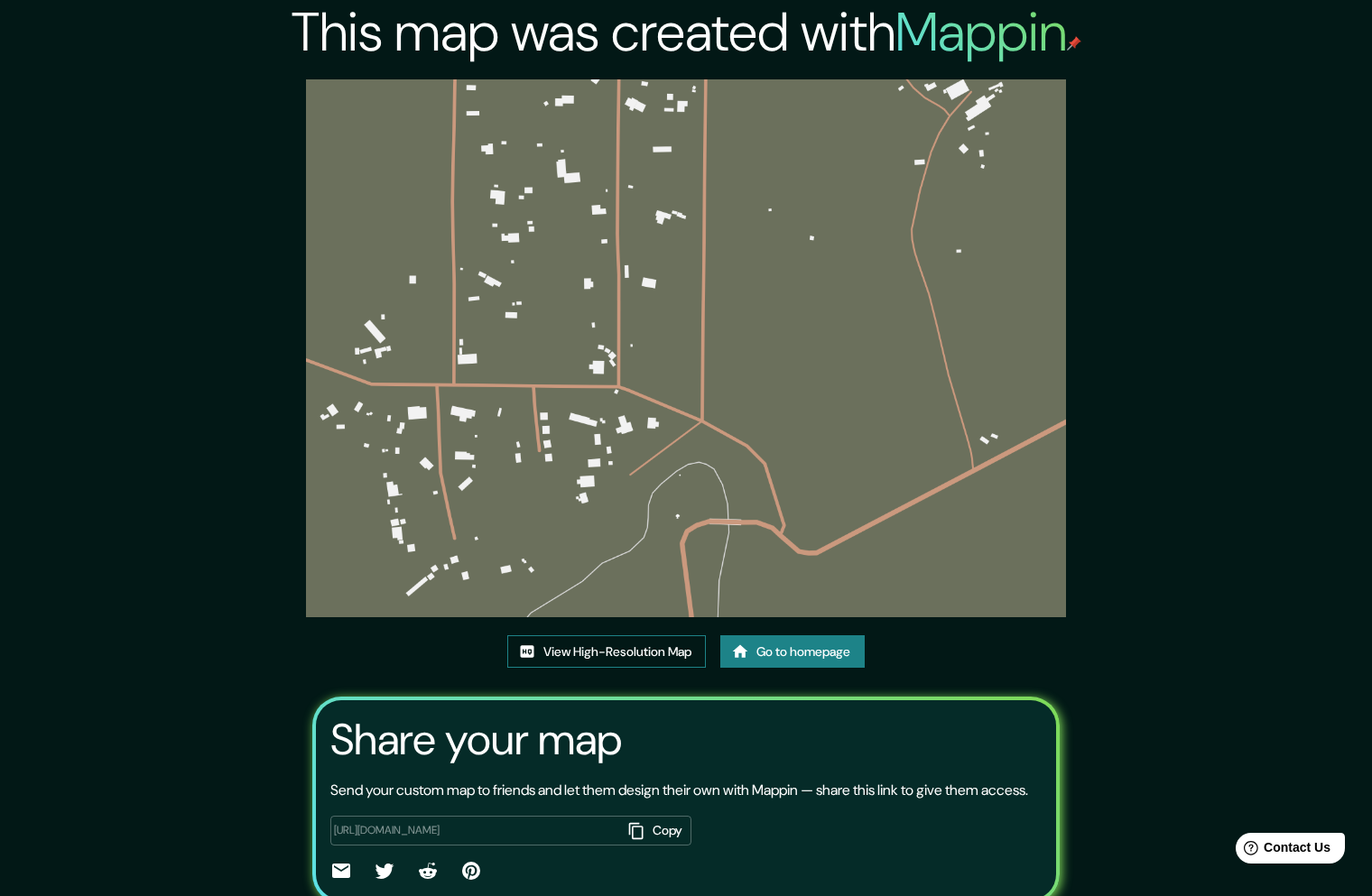
click at [574, 635] on link "View High-Resolution Map" at bounding box center [606, 652] width 198 height 34
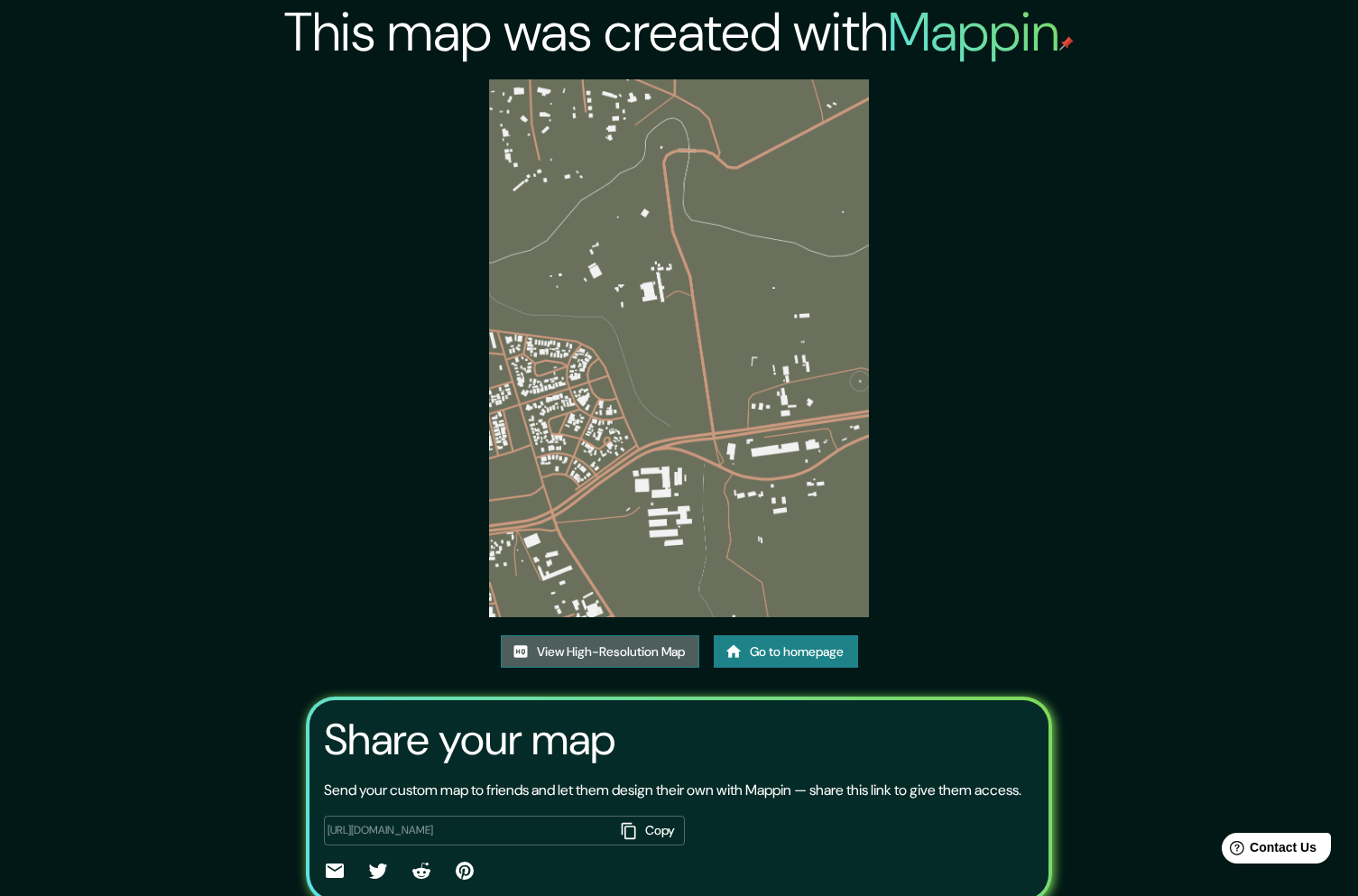
click at [616, 657] on link "View High-Resolution Map" at bounding box center [599, 652] width 198 height 34
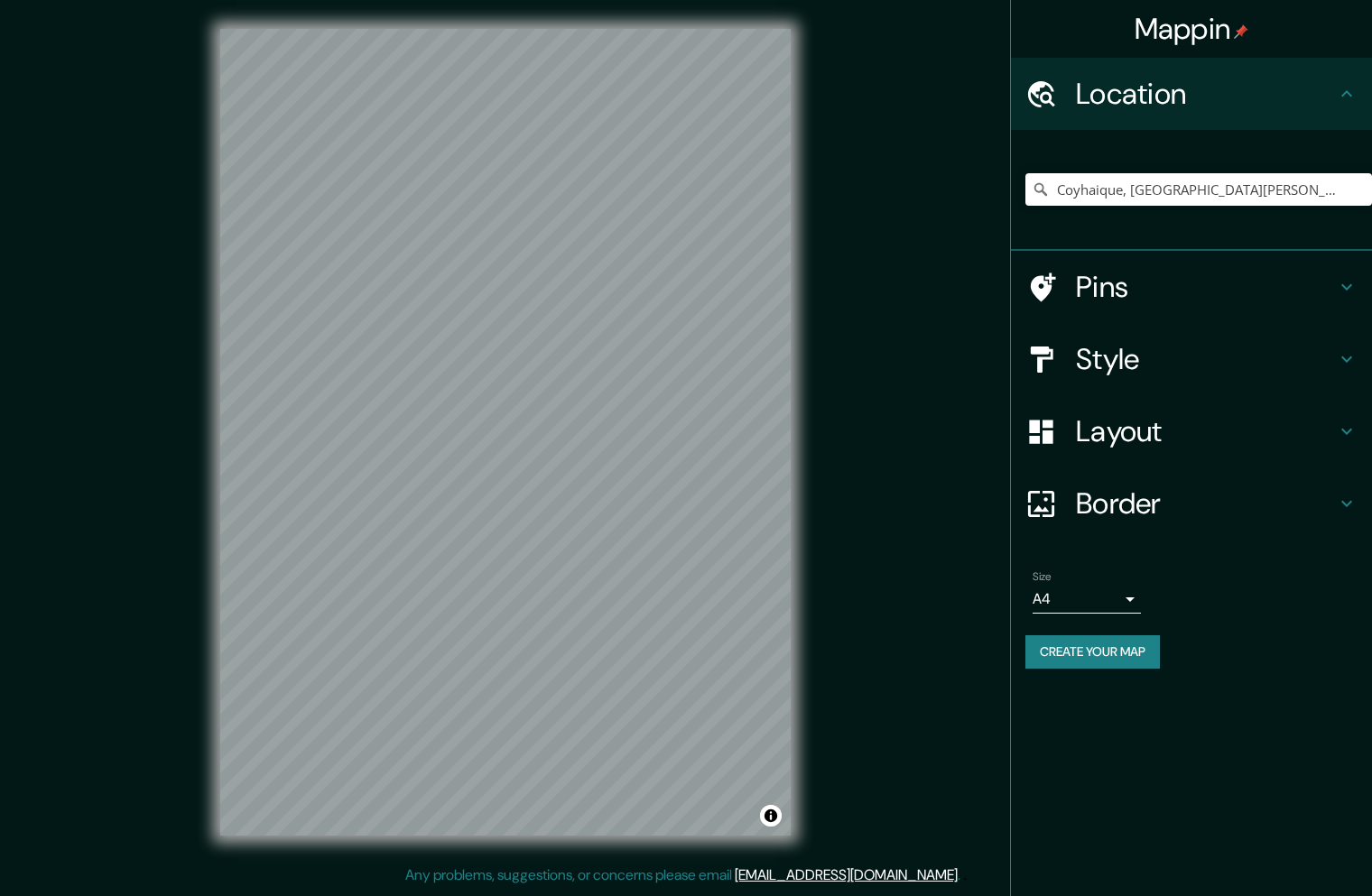
scroll to position [0, 169]
drag, startPoint x: 1129, startPoint y: 193, endPoint x: 1351, endPoint y: 209, distance: 222.6
click at [1351, 209] on div "Coyhaique, Región de Aysén del General Carlos Ibáñez del Campo, Chile" at bounding box center [1198, 190] width 347 height 90
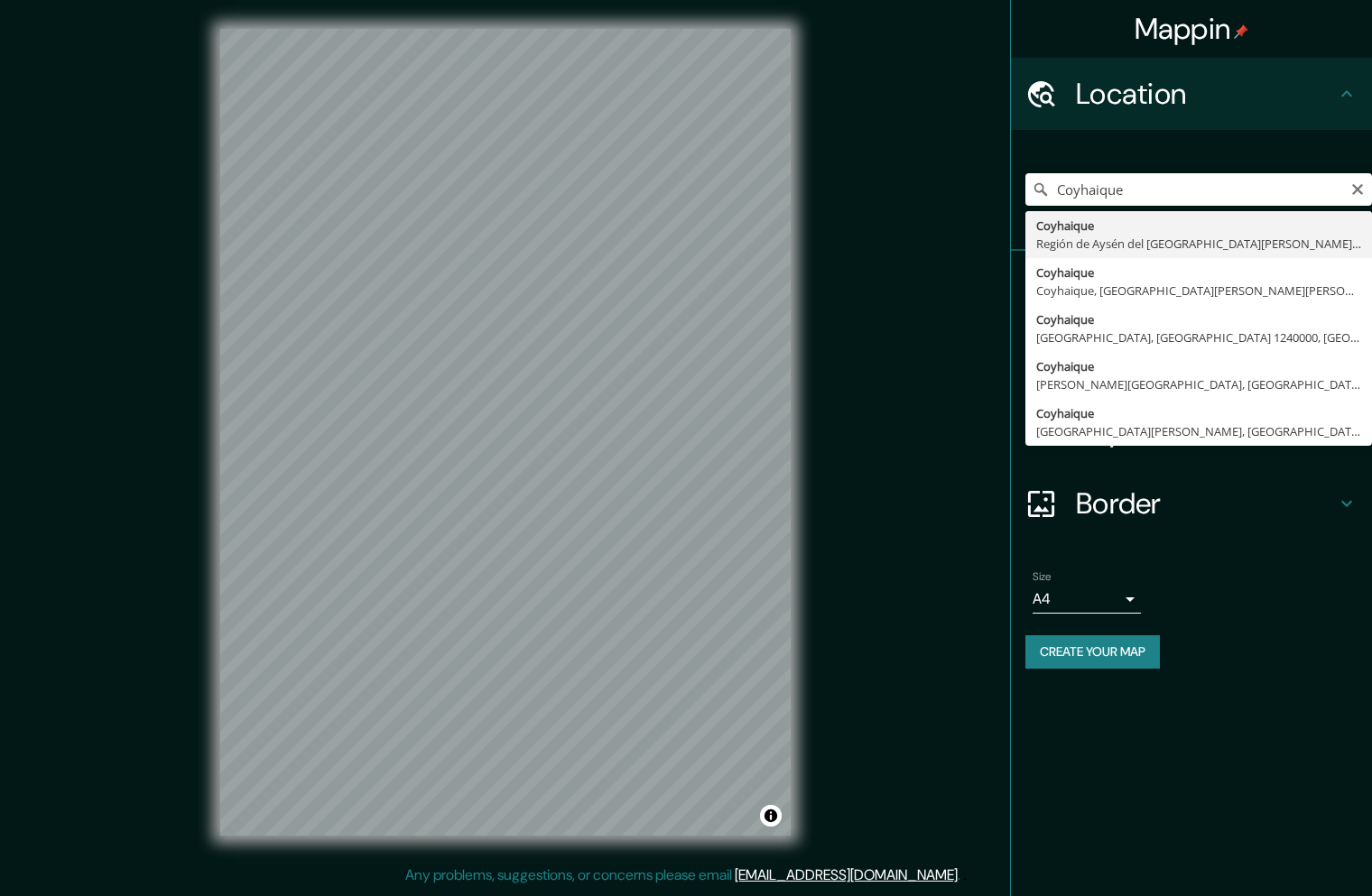
type input "Coyhaique, Región de Aysén del General Carlos Ibáñez del Campo, Chile"
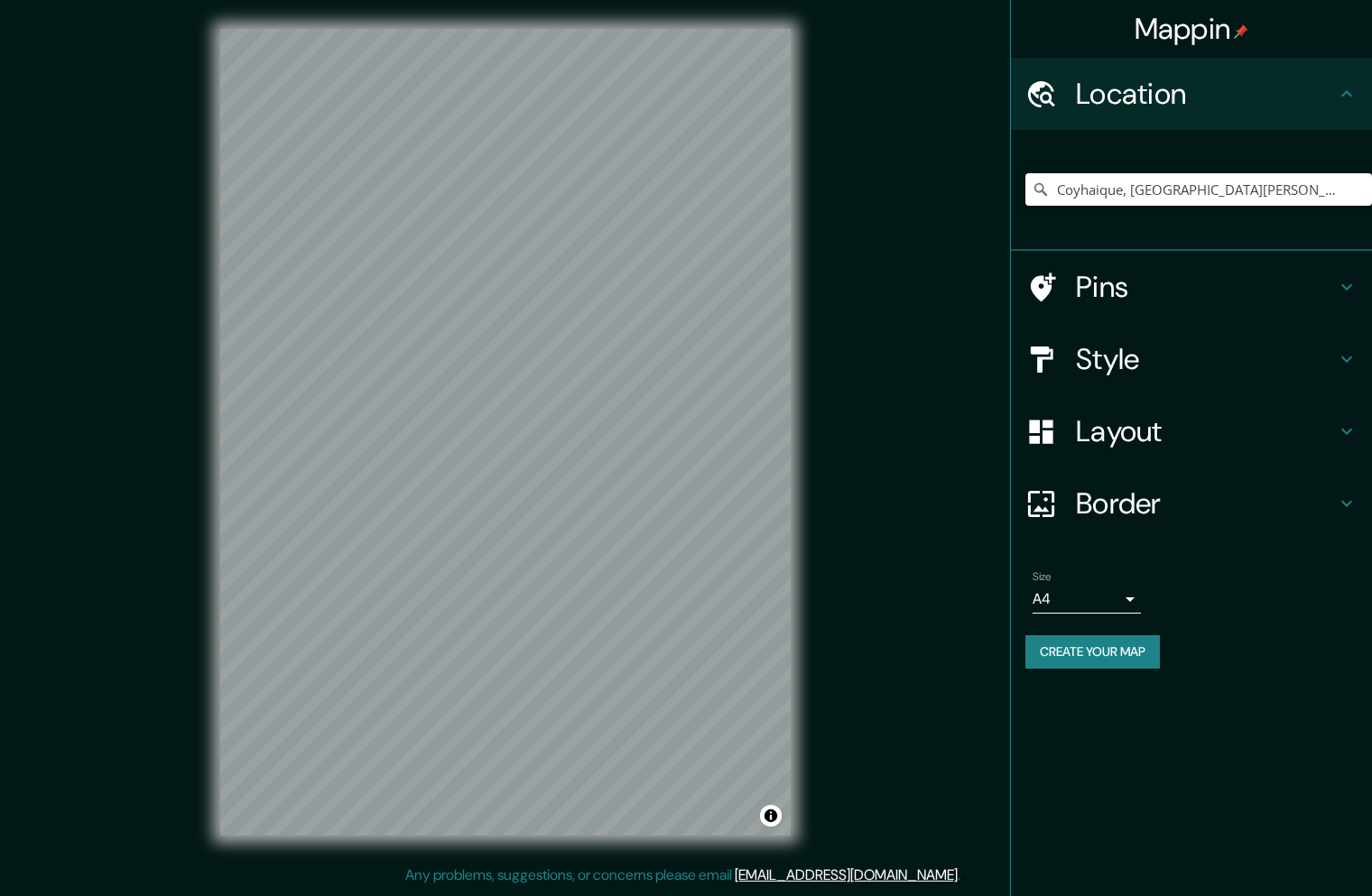
click at [1133, 363] on h4 "Style" at bounding box center [1206, 359] width 260 height 36
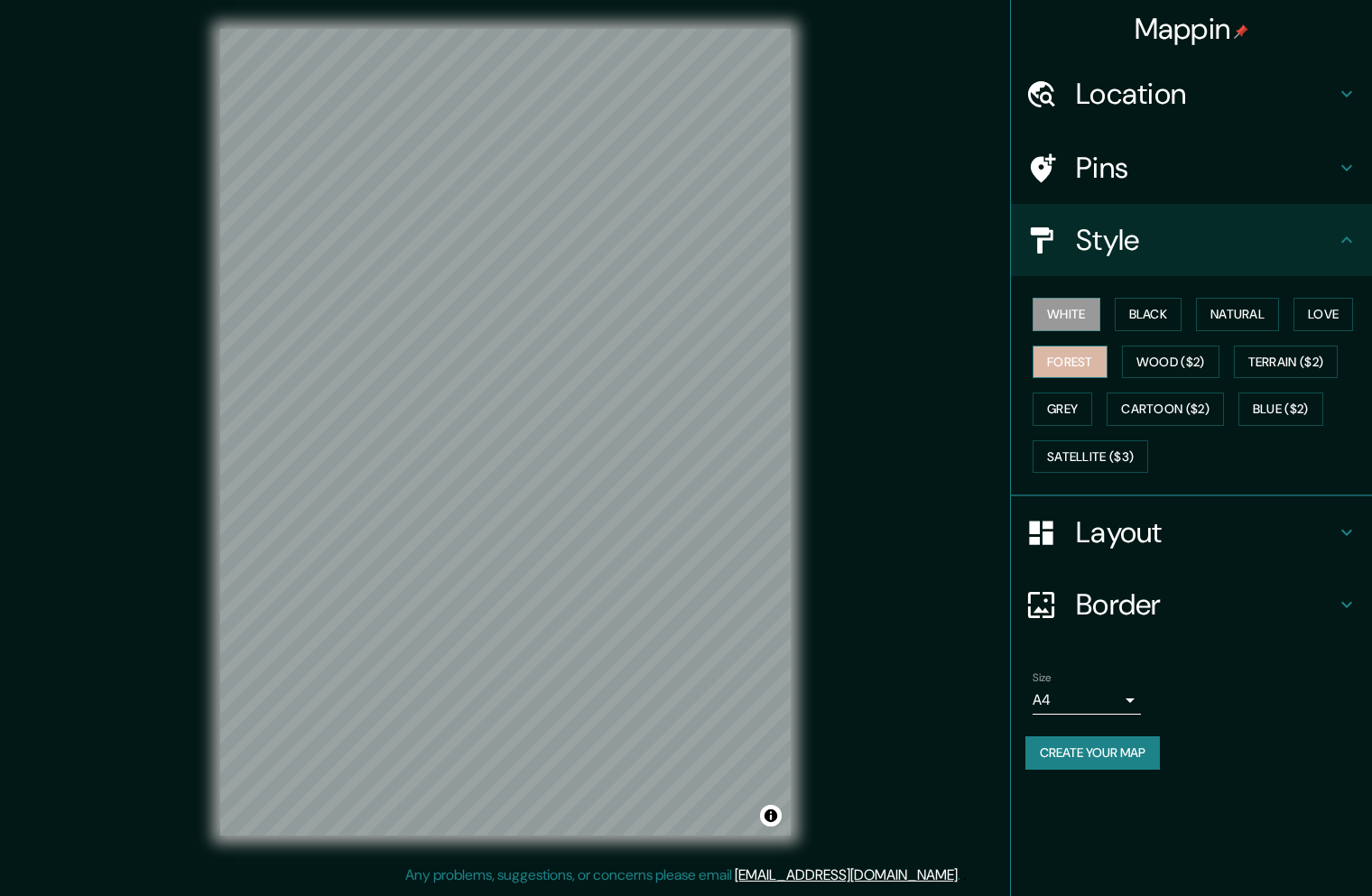
click at [1056, 369] on button "Forest" at bounding box center [1070, 363] width 75 height 34
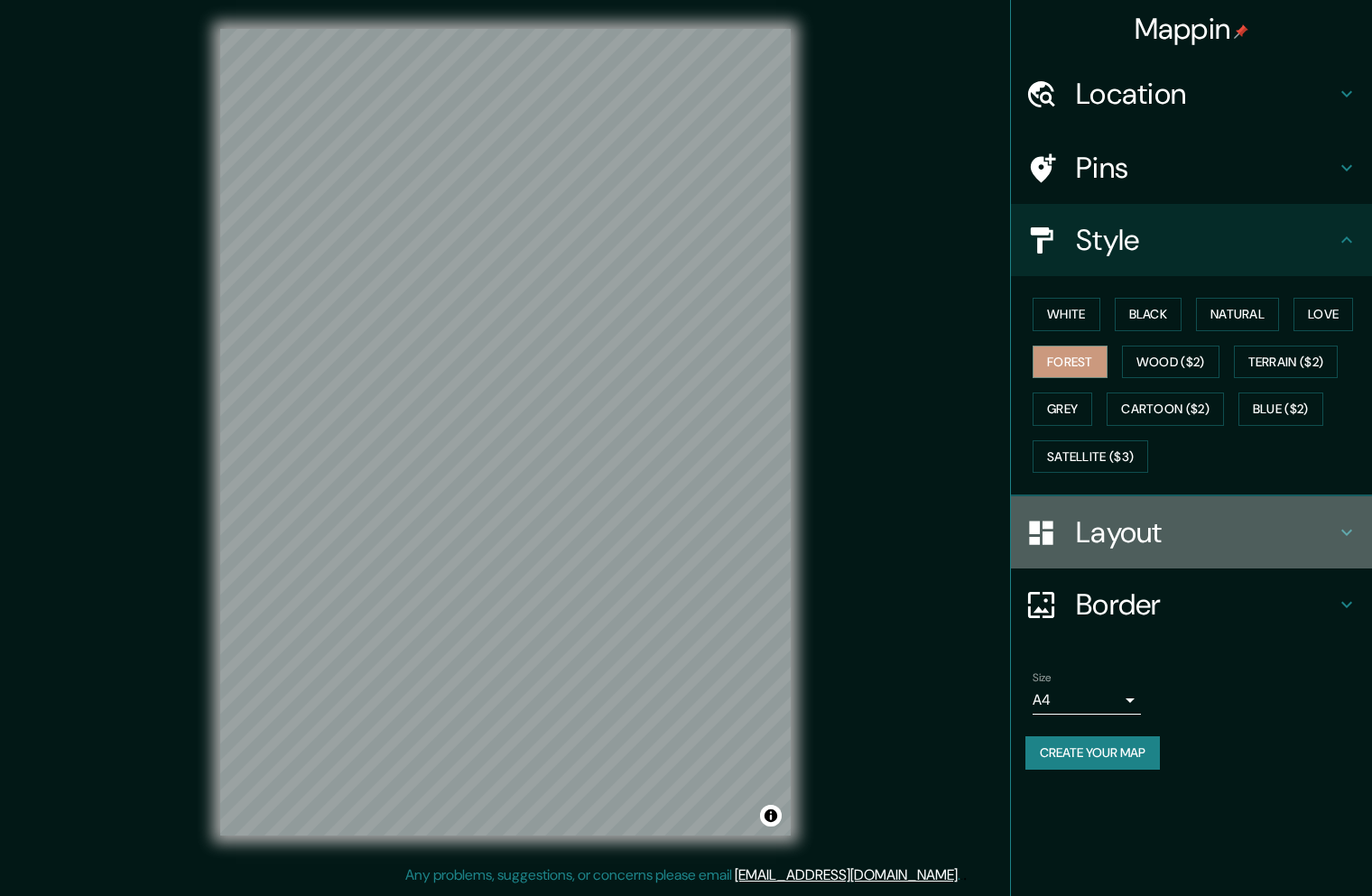
click at [1109, 537] on h4 "Layout" at bounding box center [1206, 532] width 260 height 36
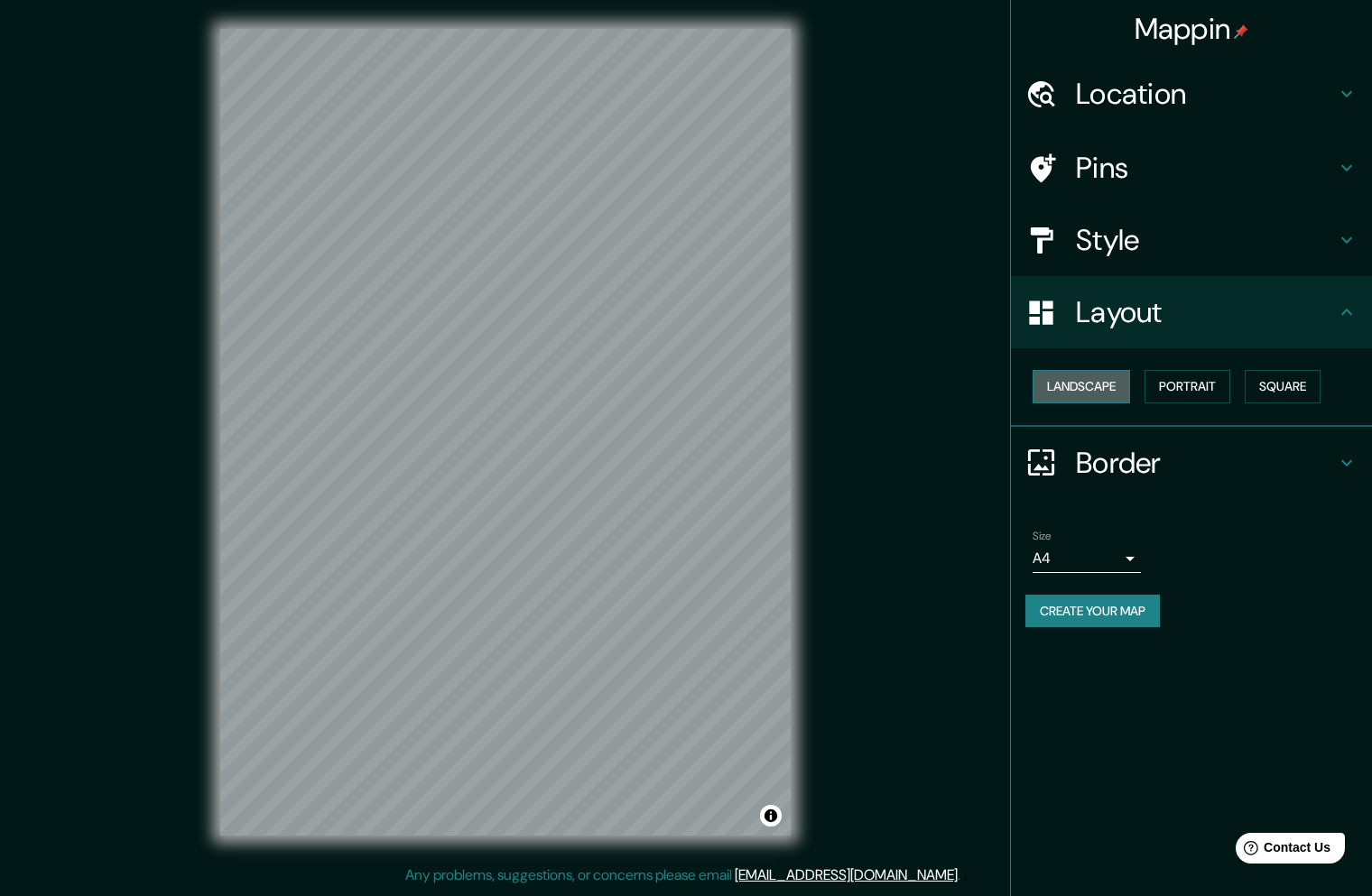
click at [1096, 386] on button "Landscape" at bounding box center [1082, 387] width 98 height 34
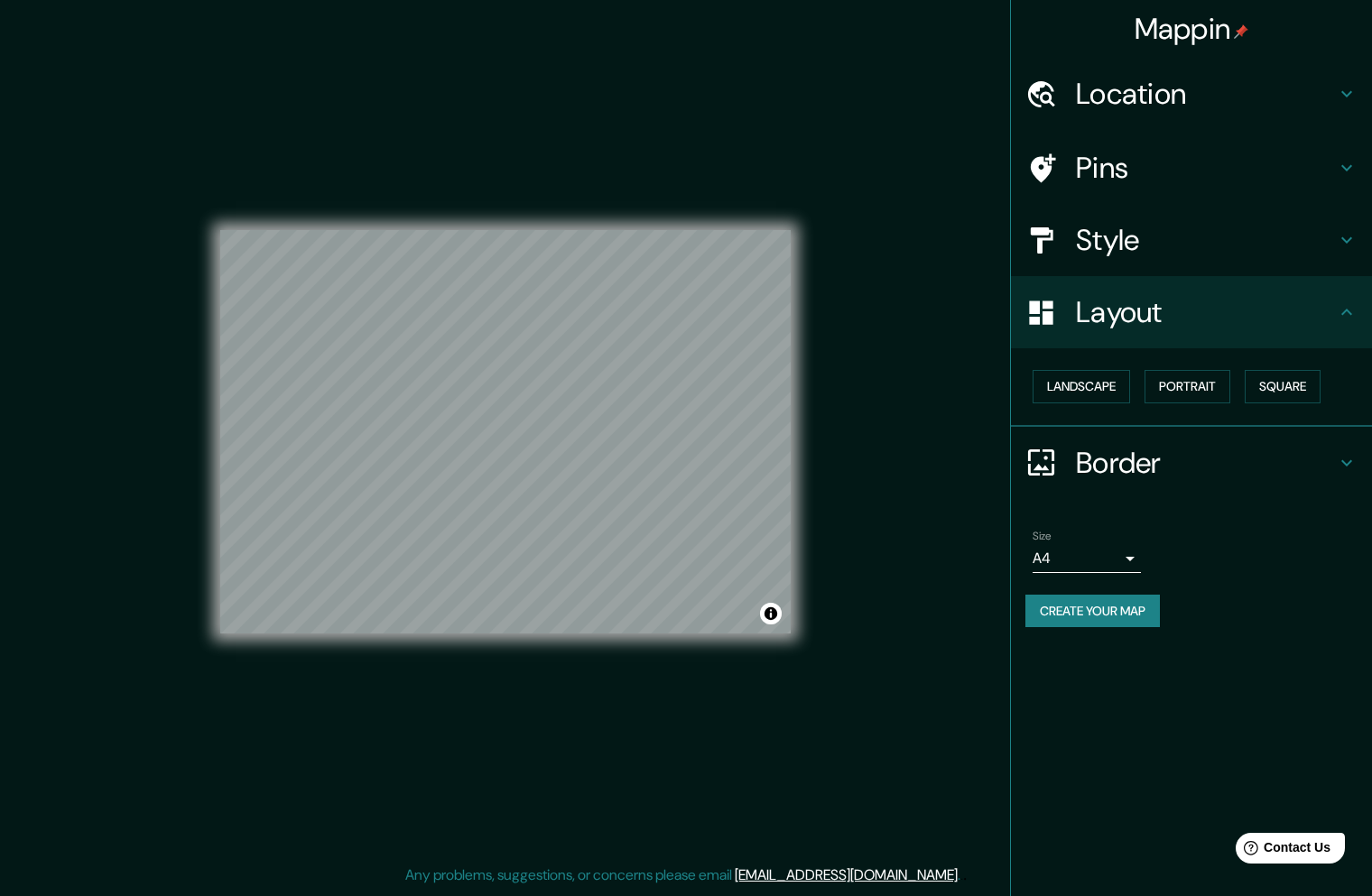
click at [1084, 548] on body "Mappin Location Coyhaique, Región de Aysén del General Carlos Ibáñez del Campo,…" at bounding box center [686, 448] width 1372 height 896
click at [1080, 634] on li "A3" at bounding box center [1086, 628] width 108 height 33
click at [1110, 612] on button "Create your map" at bounding box center [1092, 611] width 134 height 34
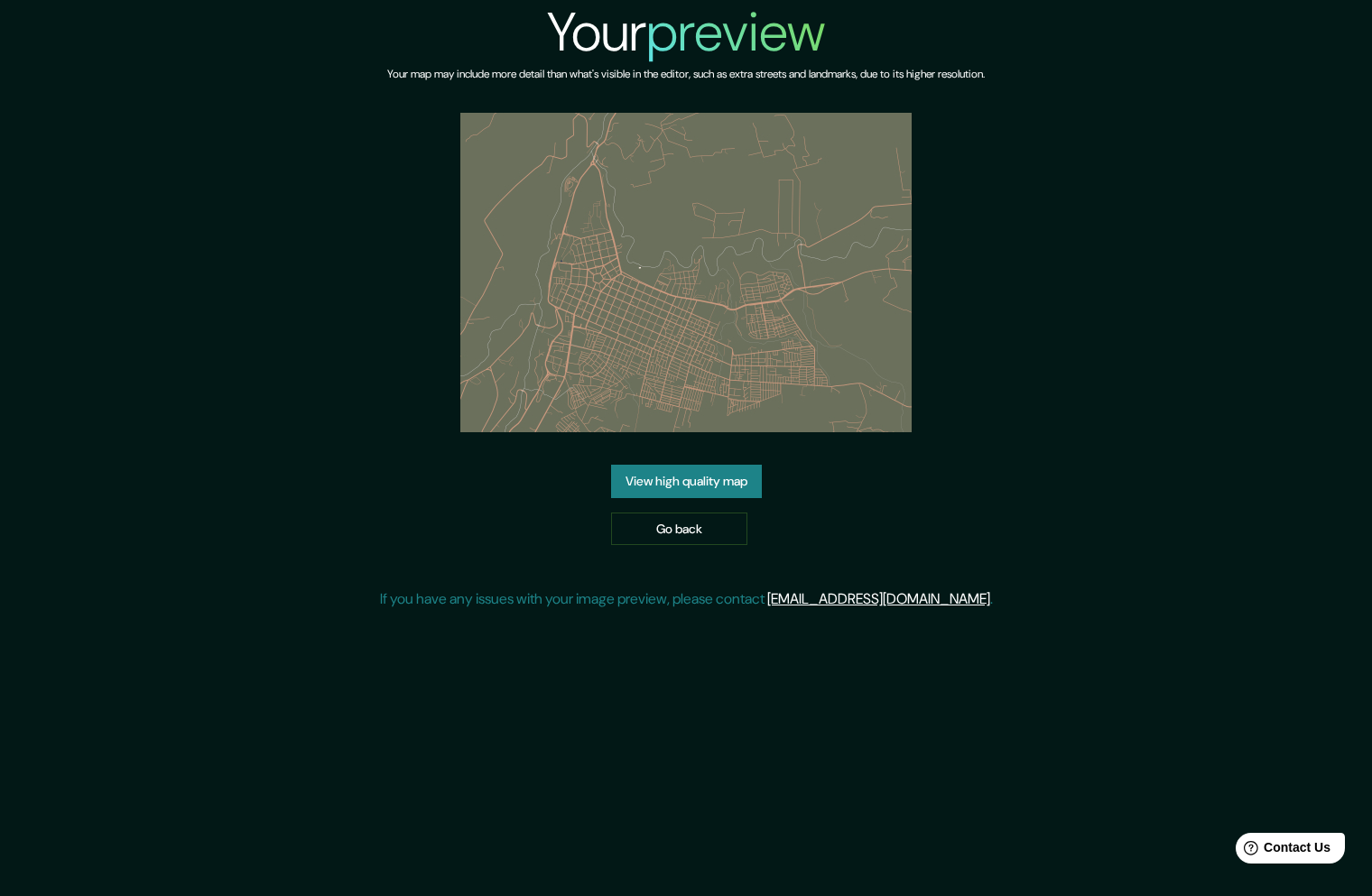
click at [663, 491] on link "View high quality map" at bounding box center [686, 482] width 150 height 34
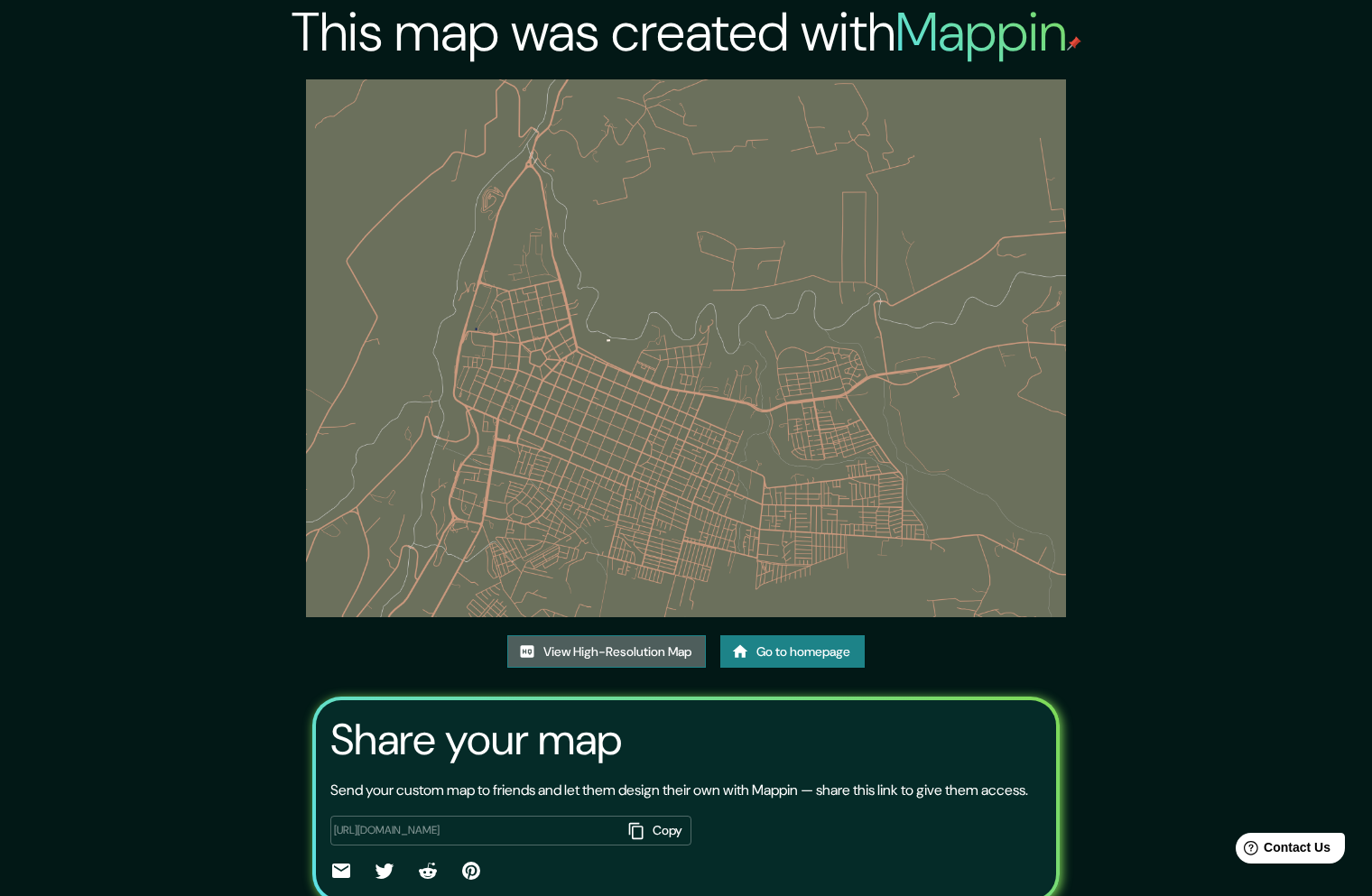
click at [598, 635] on link "View High-Resolution Map" at bounding box center [606, 652] width 198 height 34
